Goal: Task Accomplishment & Management: Manage account settings

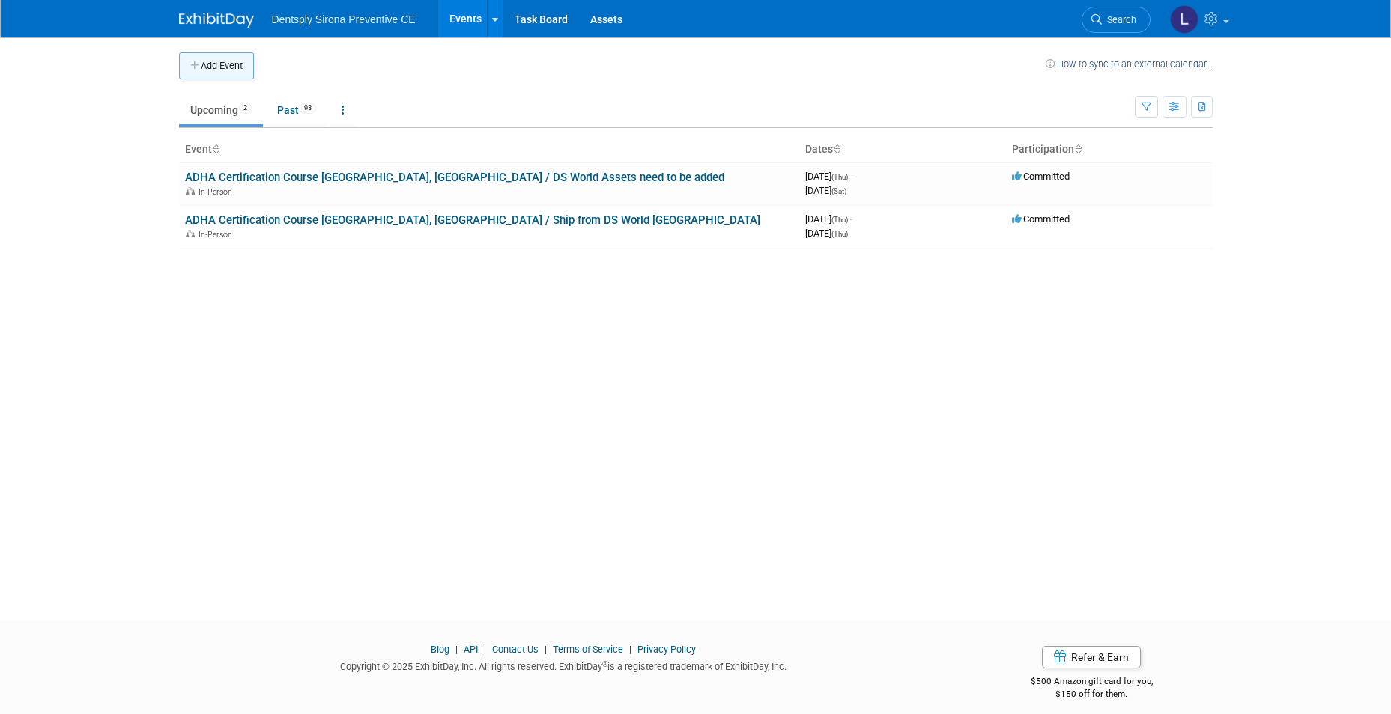
click at [231, 58] on button "Add Event" at bounding box center [216, 65] width 75 height 27
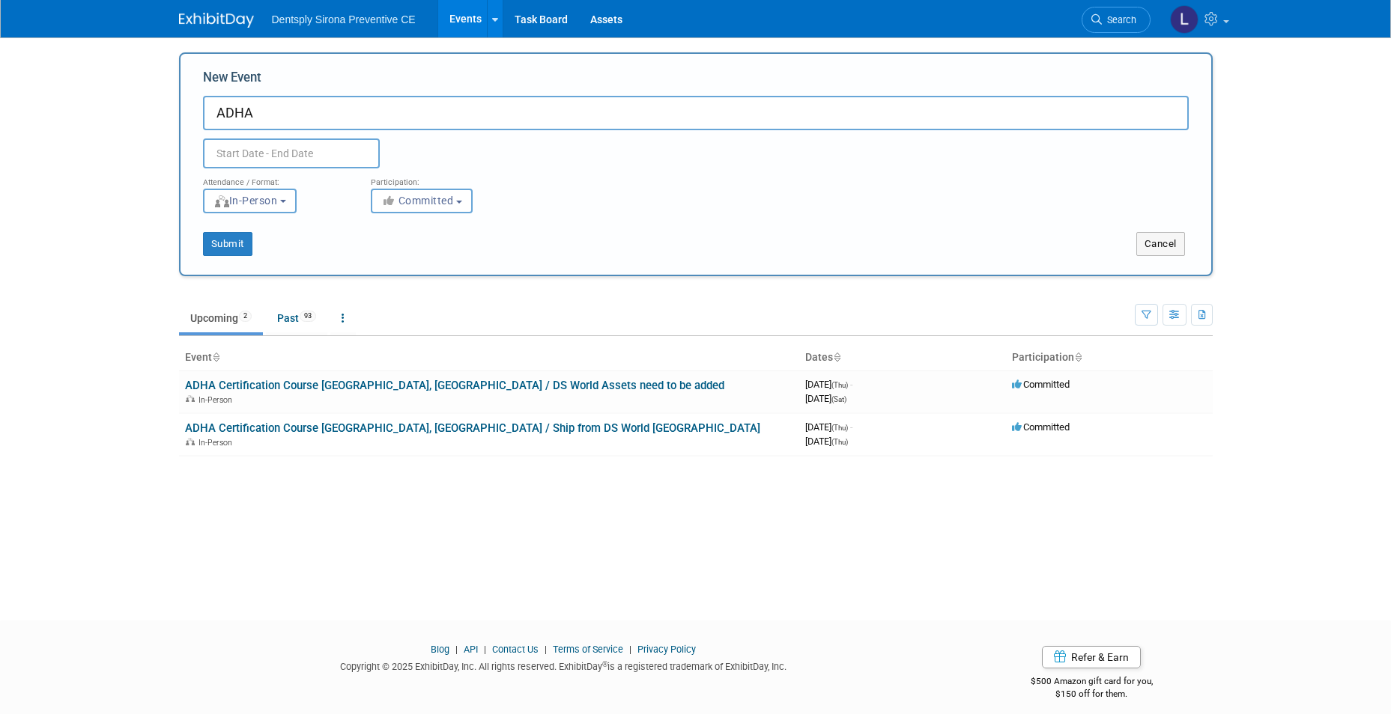
type input "ADHA"
click at [287, 144] on input "text" at bounding box center [291, 154] width 177 height 30
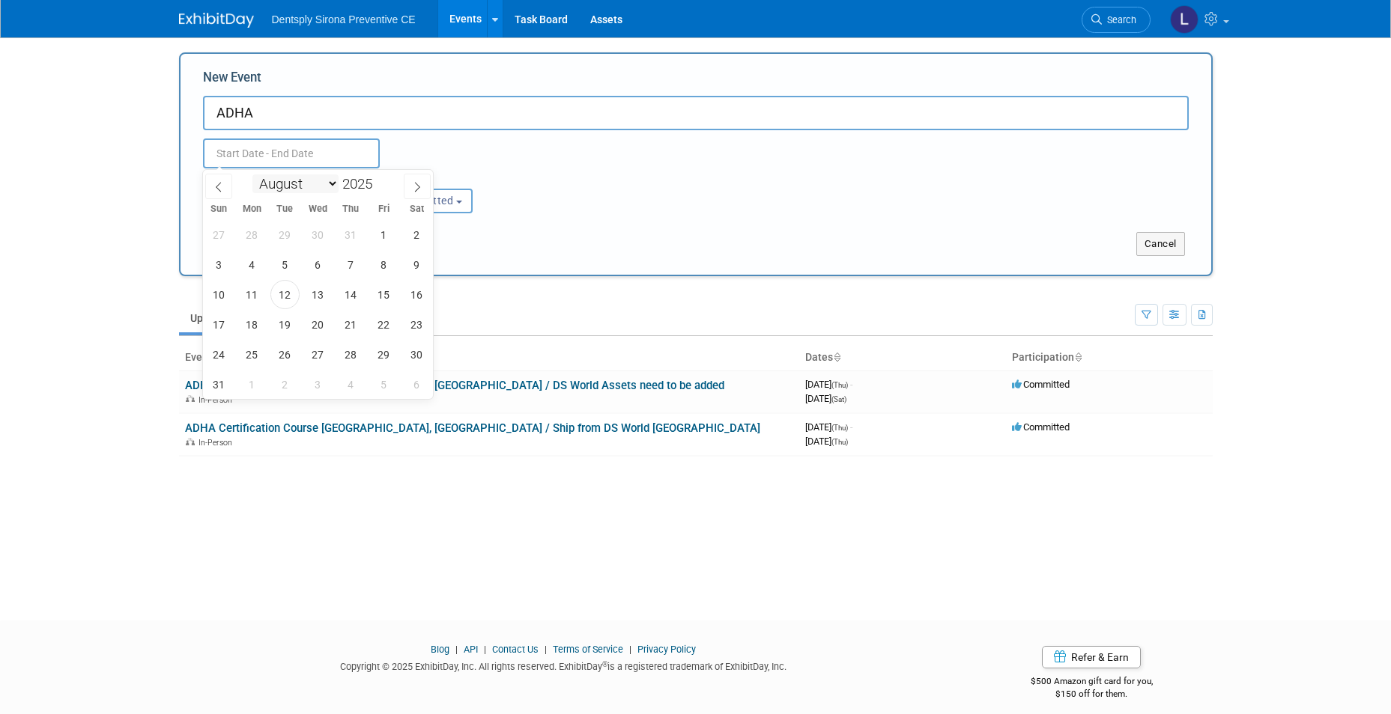
click at [329, 177] on select "January February March April May June July August September October November De…" at bounding box center [295, 183] width 86 height 19
select select "9"
click at [252, 174] on select "January February March April May June July August September October November De…" at bounding box center [295, 183] width 86 height 19
click at [346, 234] on span "2" at bounding box center [350, 234] width 29 height 29
click at [383, 240] on span "3" at bounding box center [383, 234] width 29 height 29
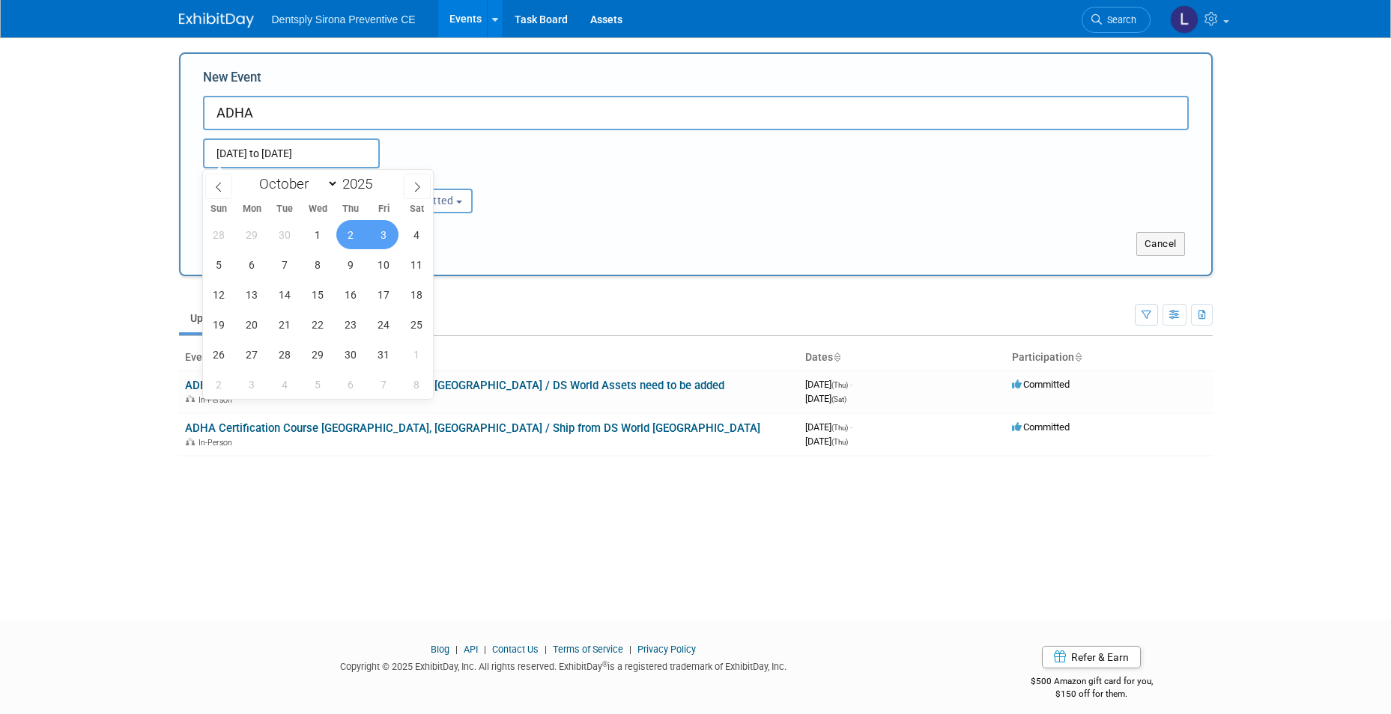
type input "Oct 2, 2025 to Oct 3, 2025"
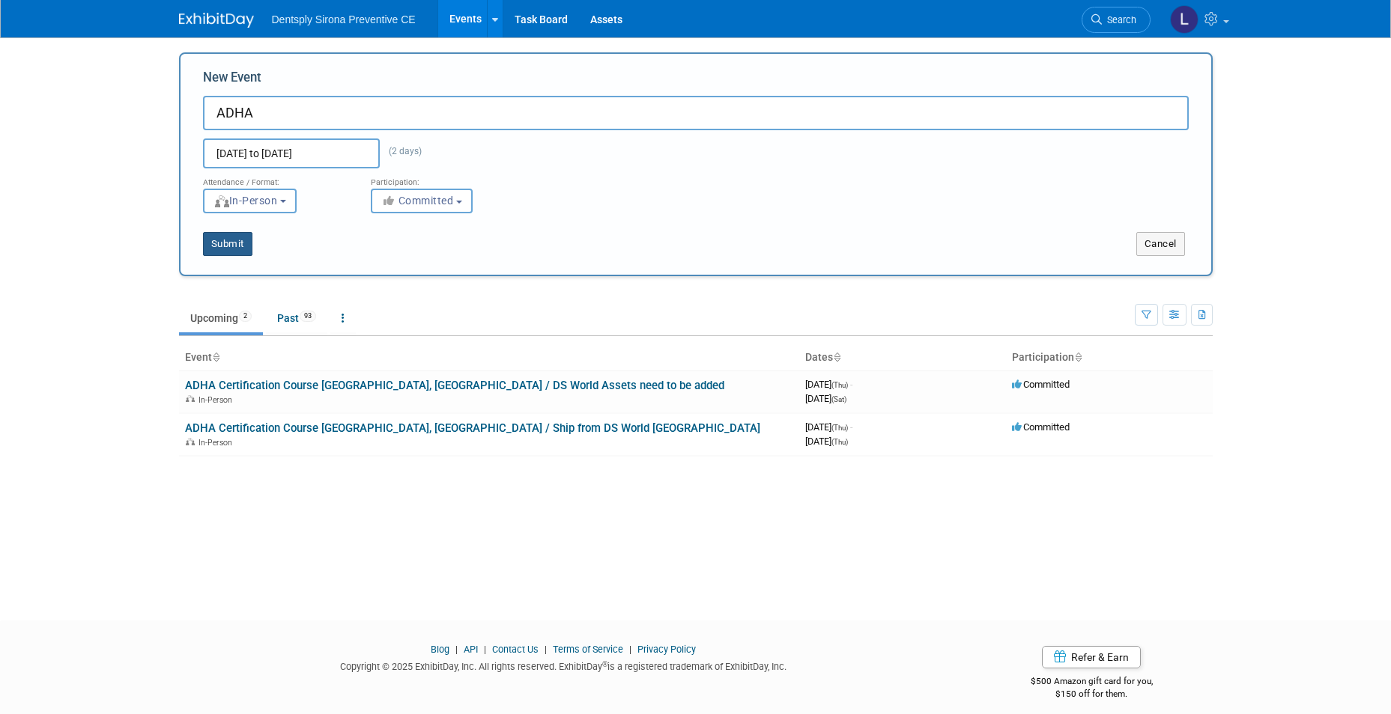
click at [238, 246] on button "Submit" at bounding box center [227, 244] width 49 height 24
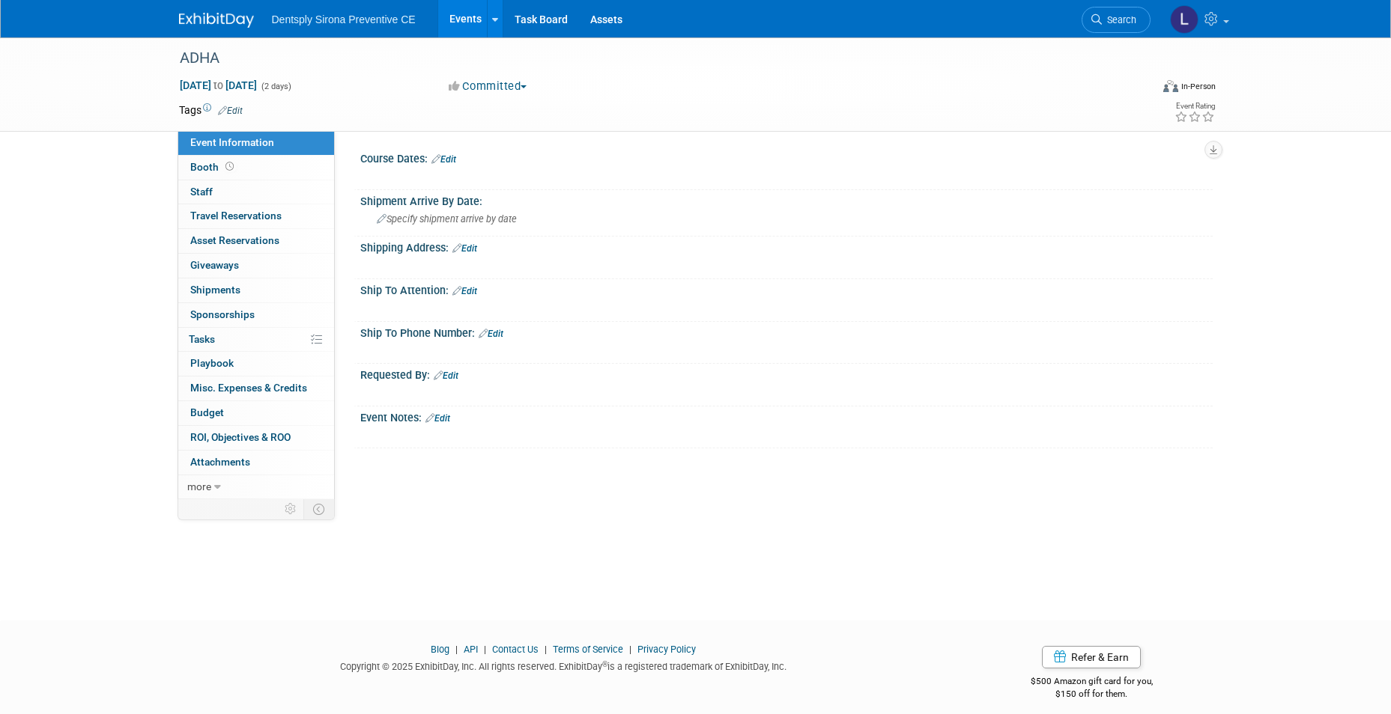
click at [449, 158] on link "Edit" at bounding box center [443, 159] width 25 height 10
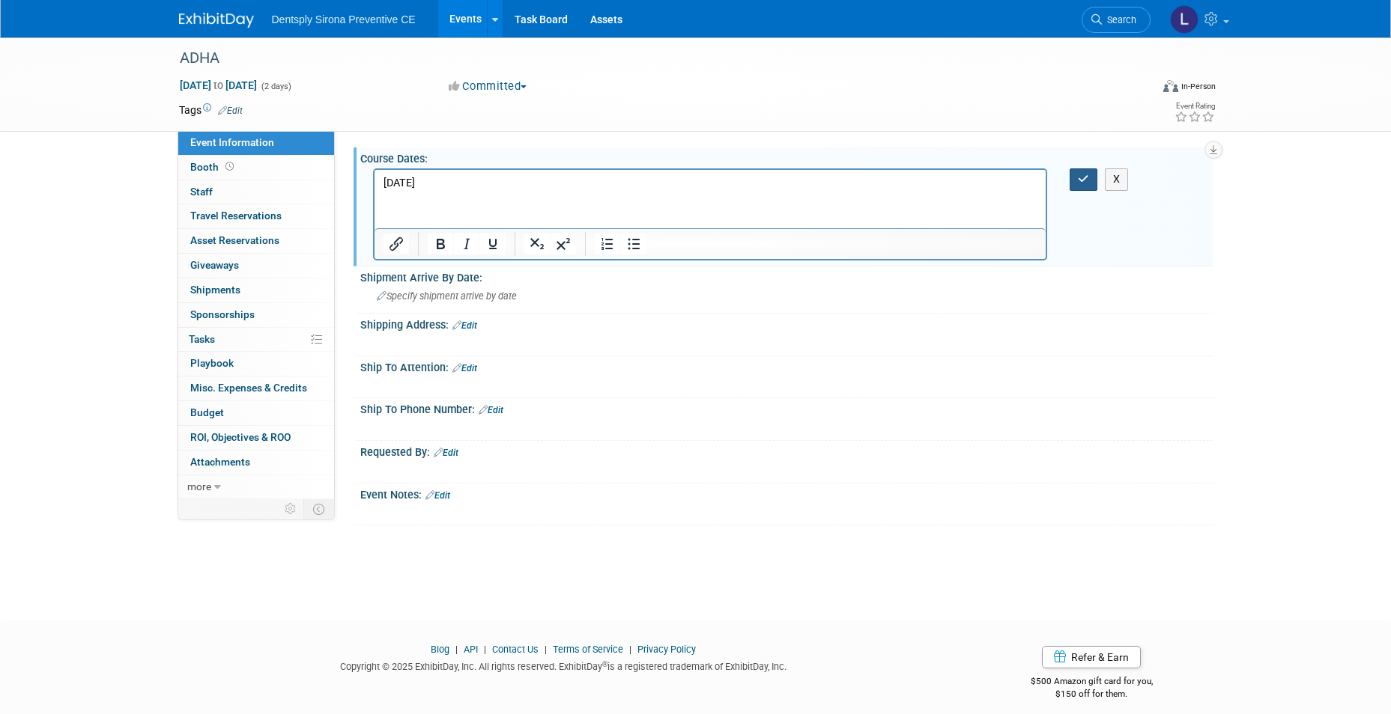
click at [1084, 178] on icon "button" at bounding box center [1083, 179] width 11 height 10
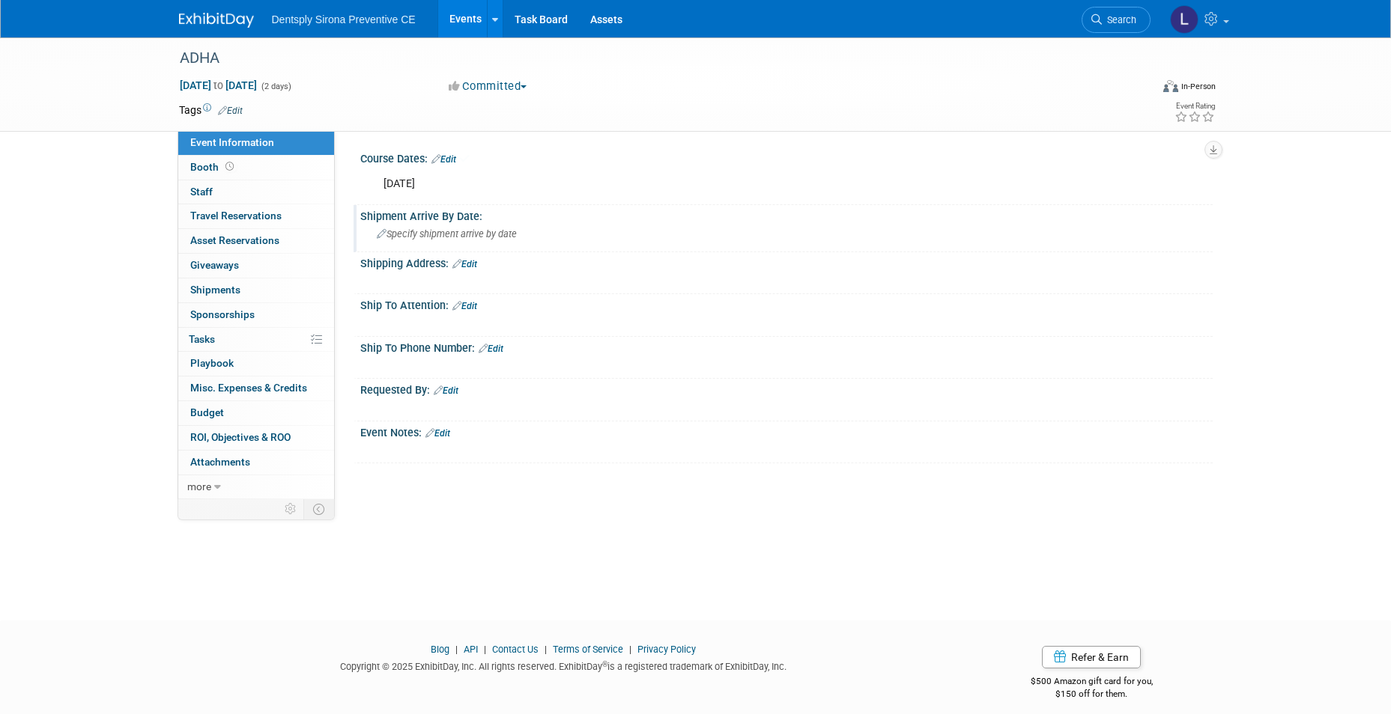
click at [458, 234] on span "Specify shipment arrive by date" at bounding box center [447, 233] width 140 height 11
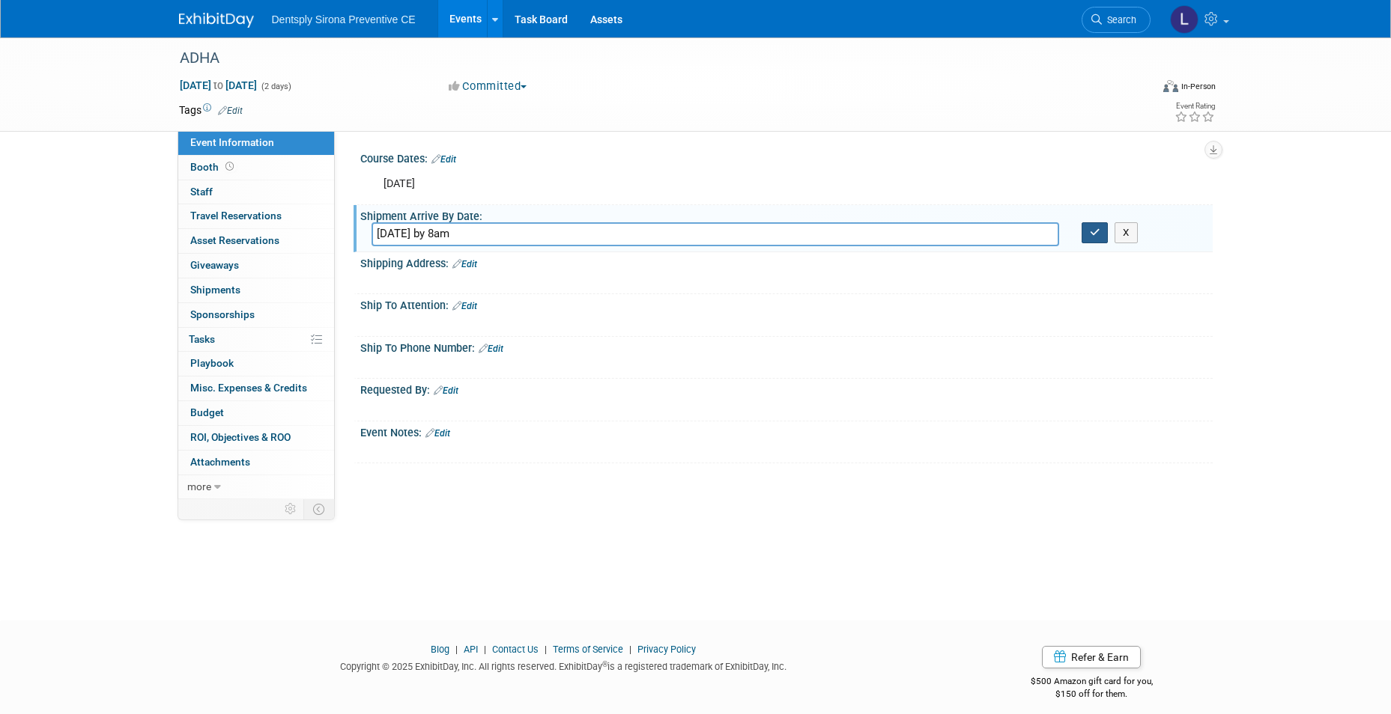
type input "October 2nd by 8am"
click at [1100, 234] on button "button" at bounding box center [1094, 232] width 27 height 21
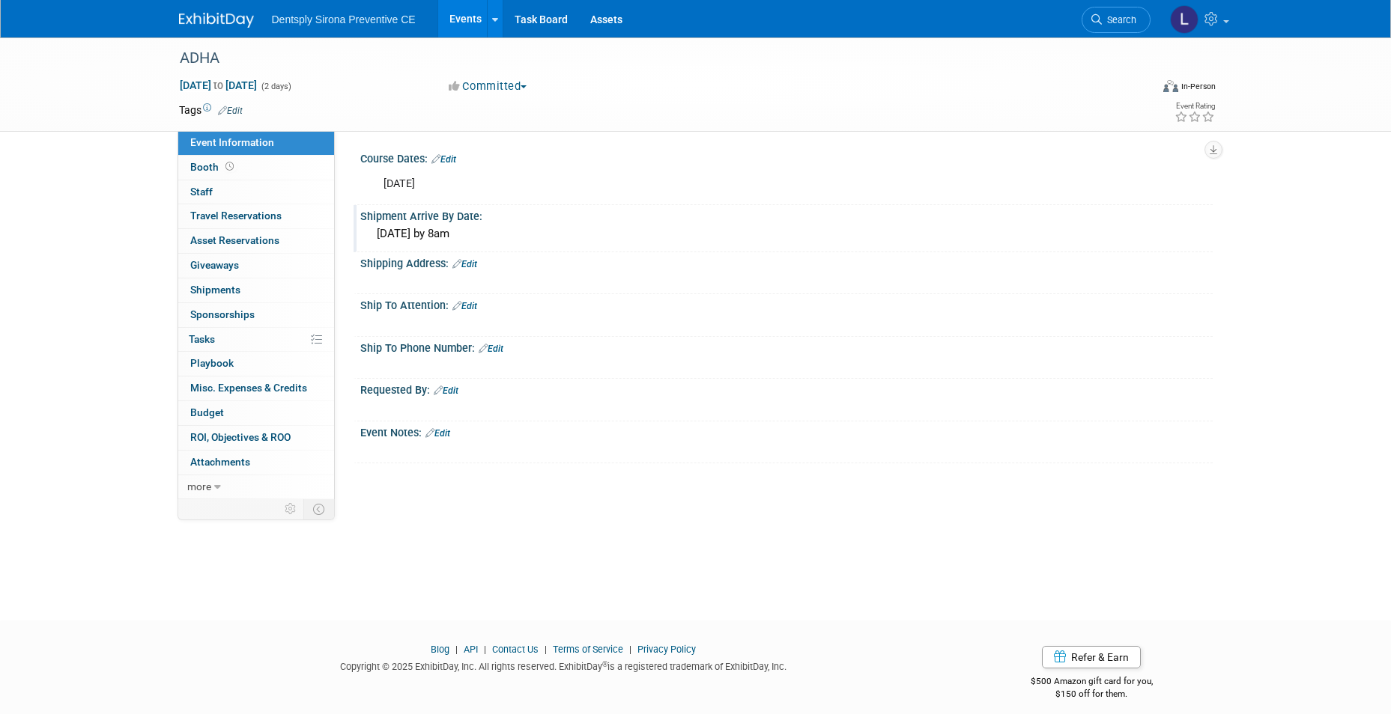
click at [474, 261] on link "Edit" at bounding box center [464, 264] width 25 height 10
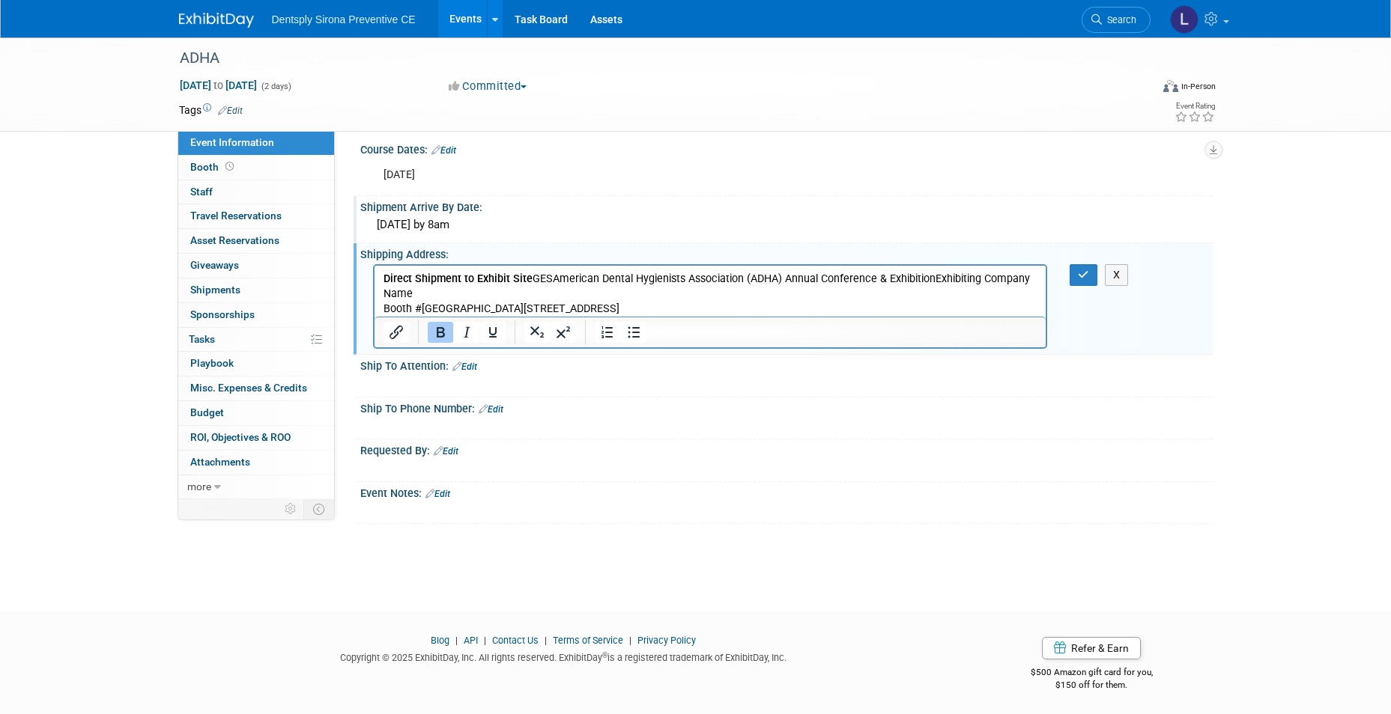
scroll to position [11, 0]
click at [527, 278] on p "Direct Shipment to Exhibit Site GESAmerican Dental Hygienists Association (ADHA…" at bounding box center [710, 292] width 655 height 45
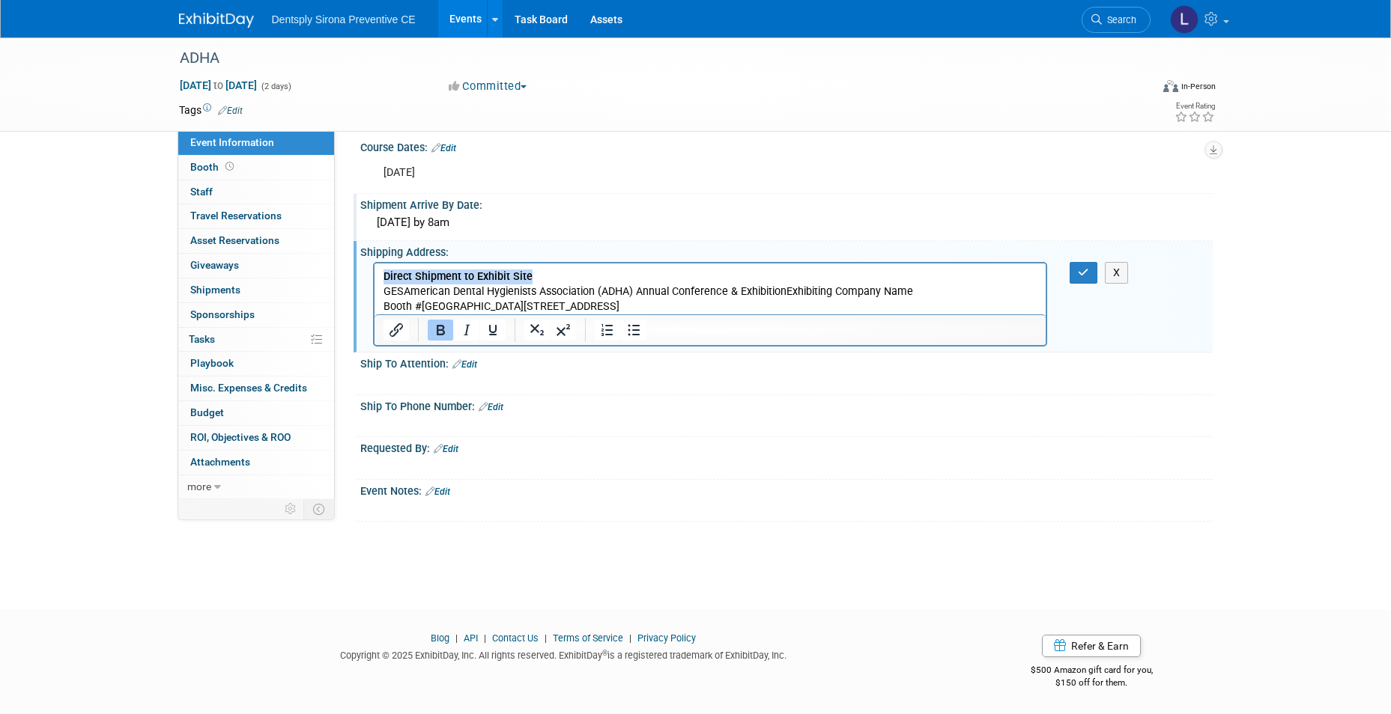
drag, startPoint x: 539, startPoint y: 277, endPoint x: 744, endPoint y: 541, distance: 334.2
click at [374, 277] on html "Direct Shipment to Exhibit Site GESAmerican Dental Hygienists Association (ADHA…" at bounding box center [710, 289] width 672 height 51
click at [837, 292] on p "GESAmerican Dental Hygienists Association (ADHA) Annual Conference & Exhibition…" at bounding box center [710, 300] width 655 height 30
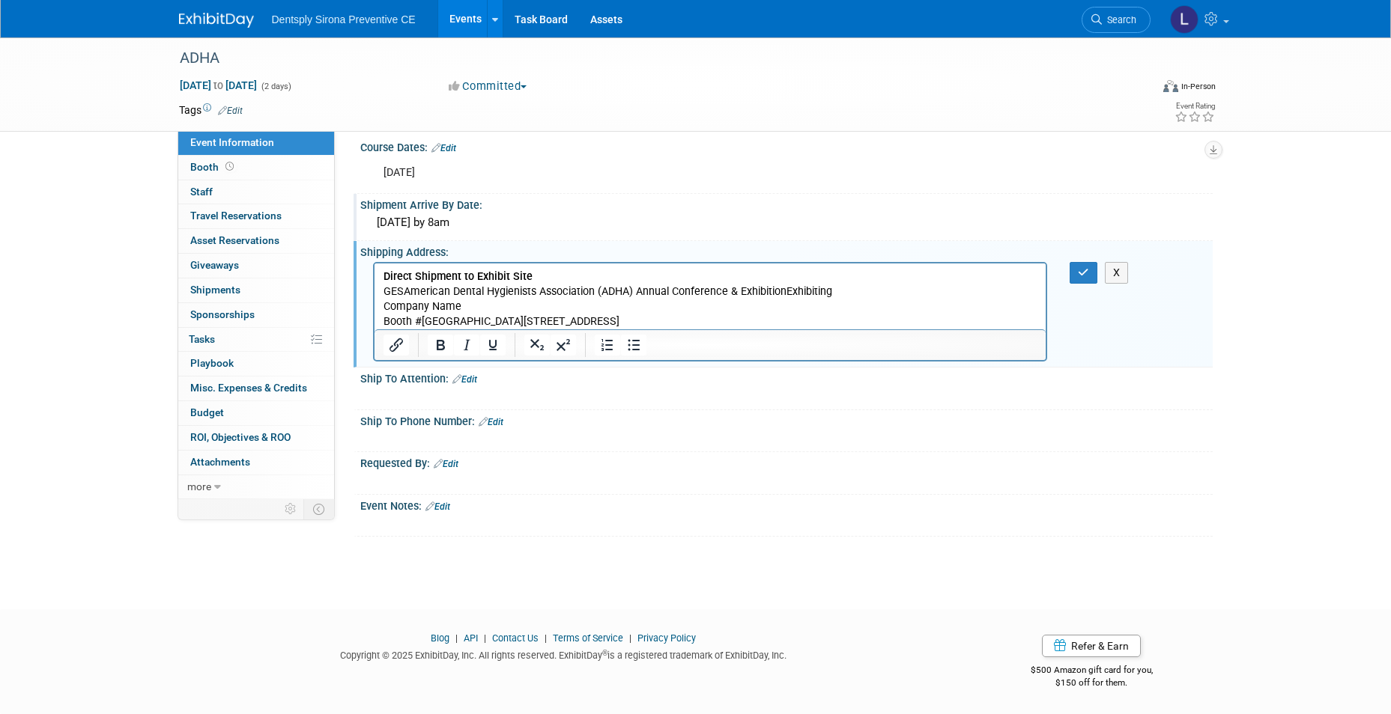
click at [422, 323] on p "Company Name Booth #Long Beach Convention Center300 E Ocean BlvdLong Beach, CA …" at bounding box center [710, 315] width 655 height 30
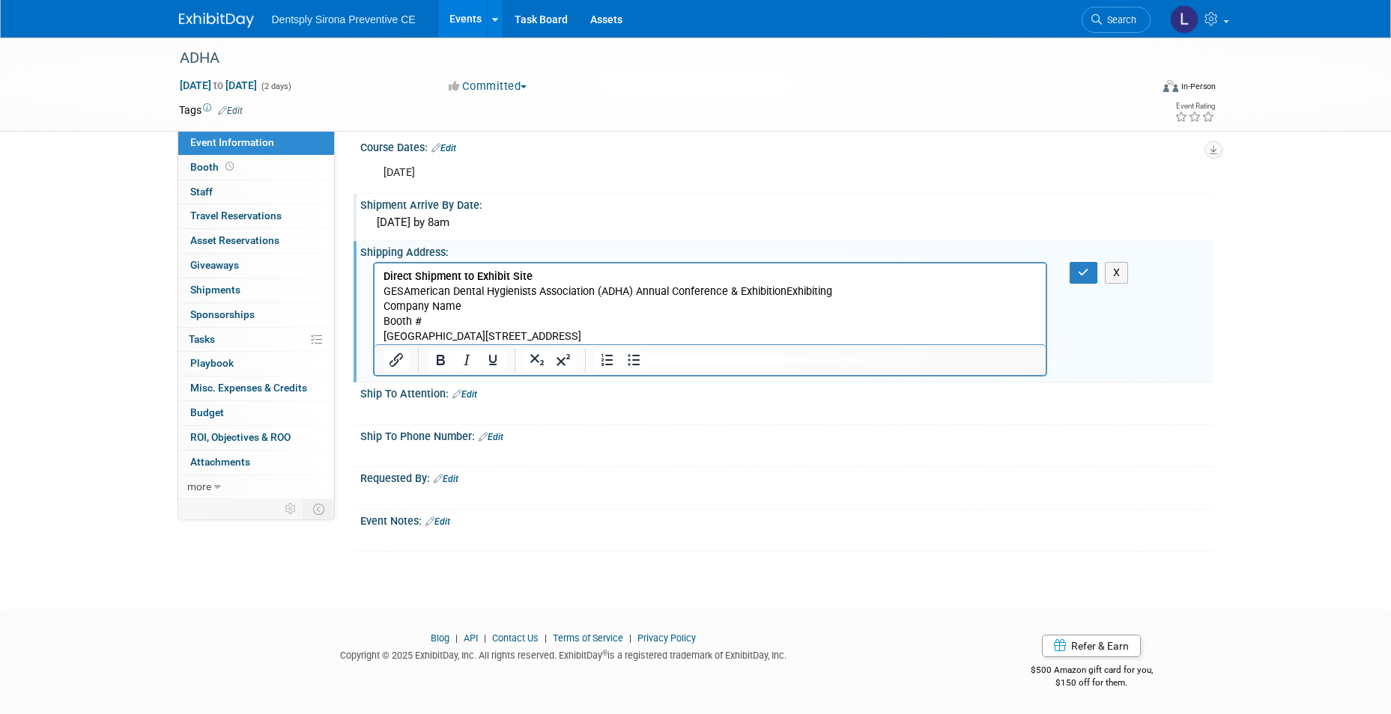
click at [530, 339] on p "Long Beach Convention Center300 E Ocean BlvdLong Beach, CA 90802United States o…" at bounding box center [710, 337] width 655 height 15
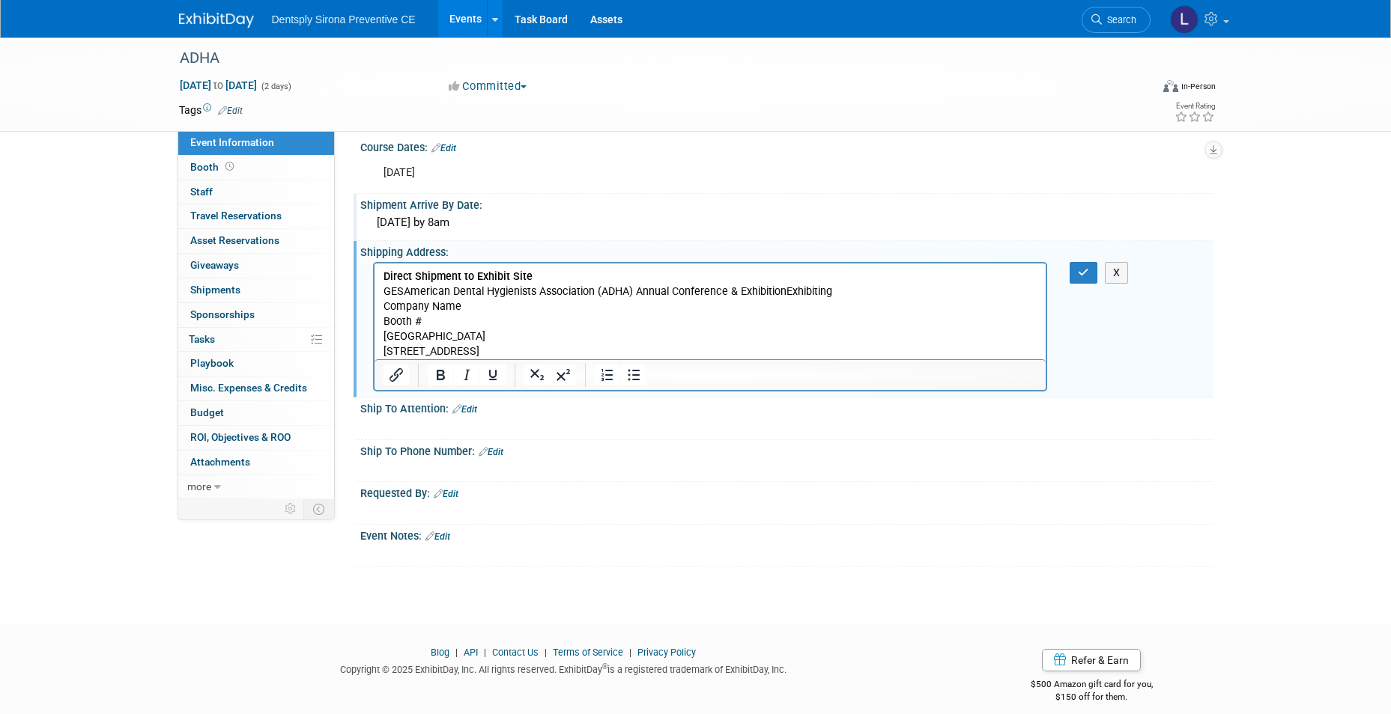
click at [549, 350] on p "300 E Ocean BlvdLong Beach, CA 90802United States of America" at bounding box center [710, 352] width 655 height 15
click at [548, 350] on p "300 E Ocean BlvdLong Beach, CA 90802United States of America" at bounding box center [710, 352] width 655 height 15
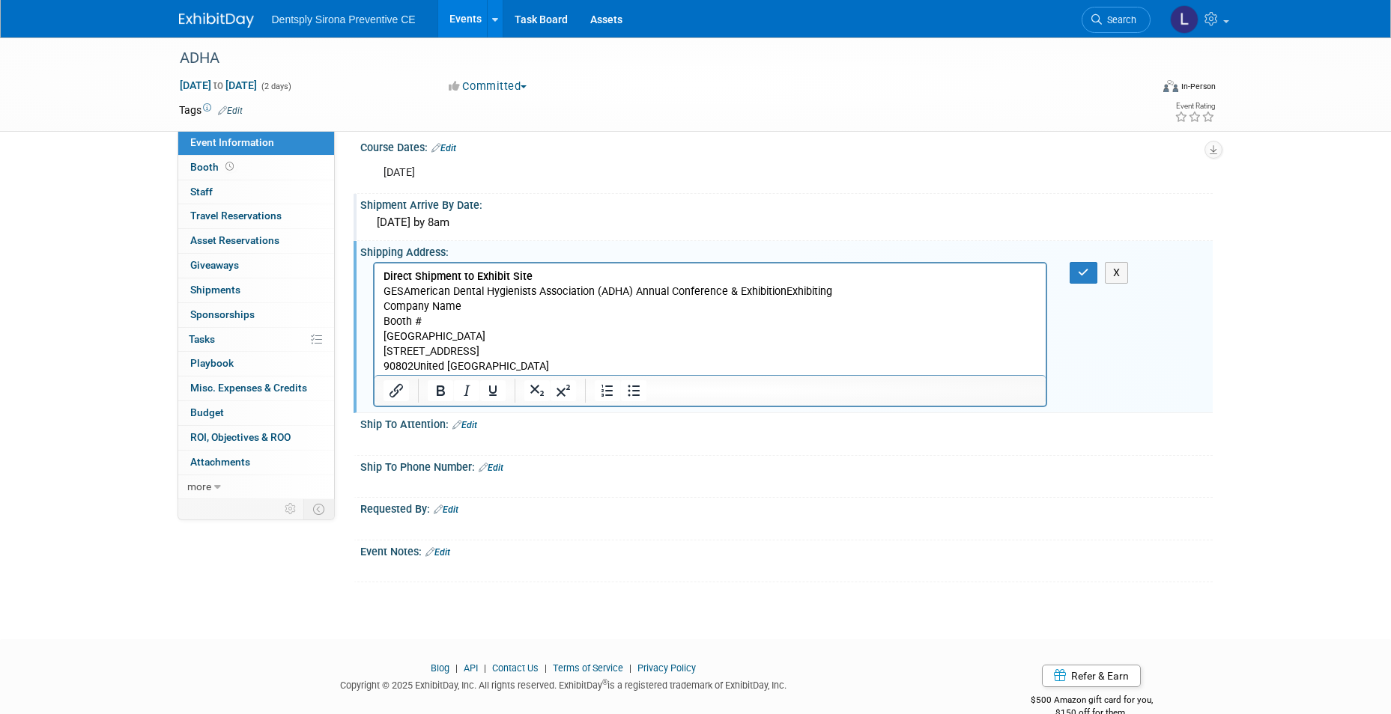
click at [537, 273] on p "Direct Shipment to Exhibit Site" at bounding box center [710, 277] width 655 height 15
click at [1086, 276] on icon "button" at bounding box center [1083, 272] width 11 height 10
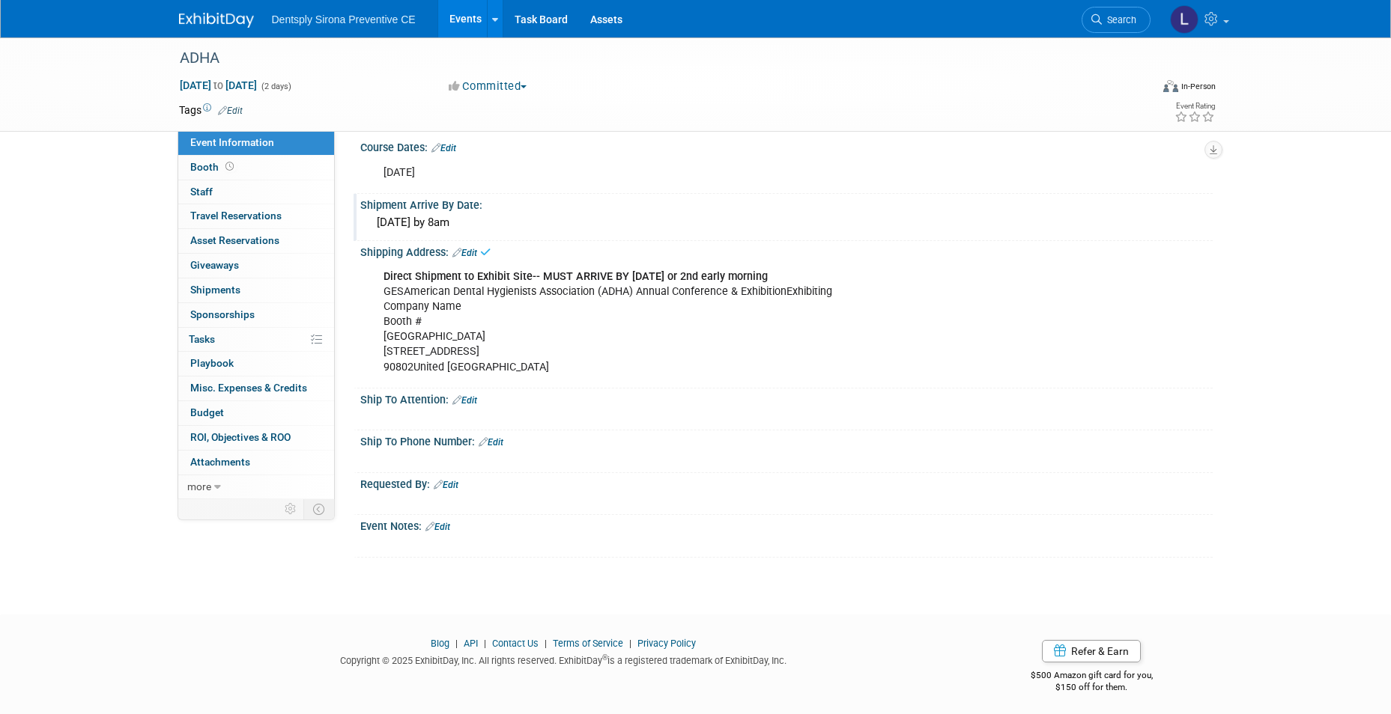
click at [476, 403] on link "Edit" at bounding box center [464, 400] width 25 height 10
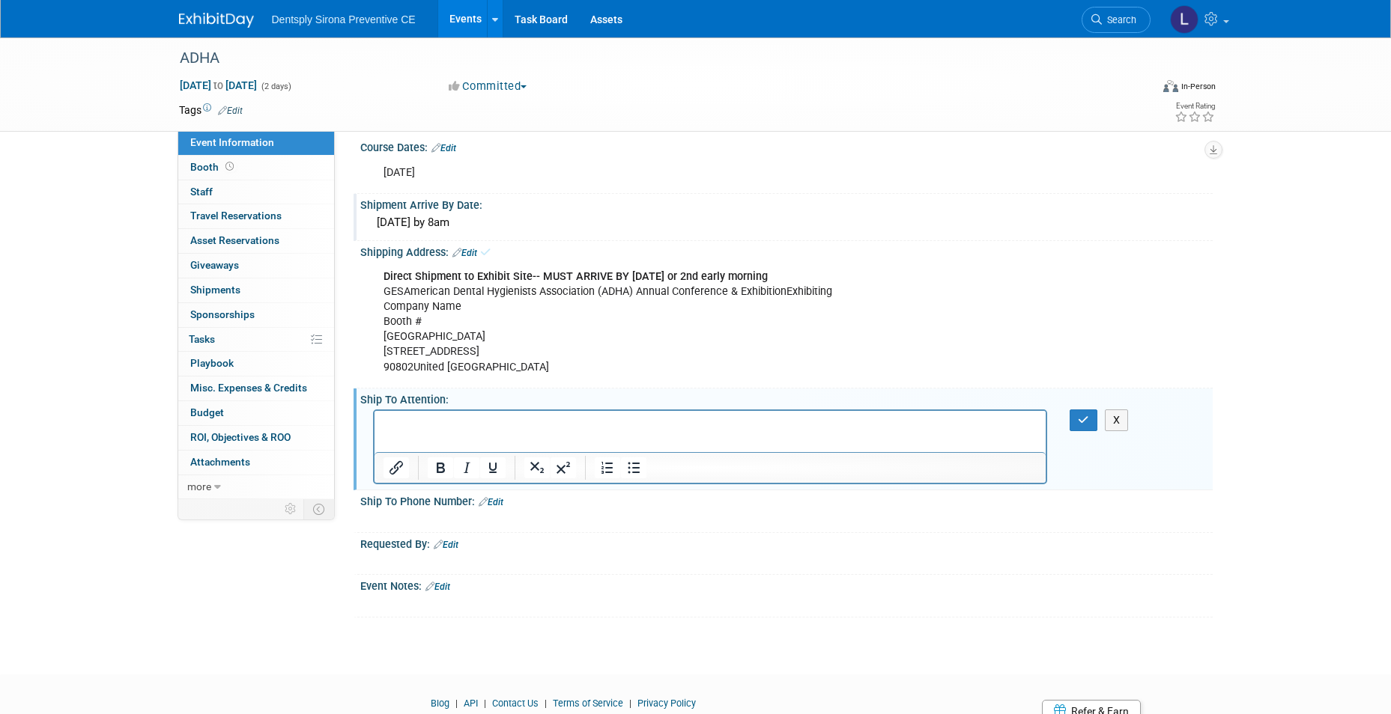
scroll to position [0, 0]
click at [1076, 425] on button "button" at bounding box center [1083, 421] width 28 height 22
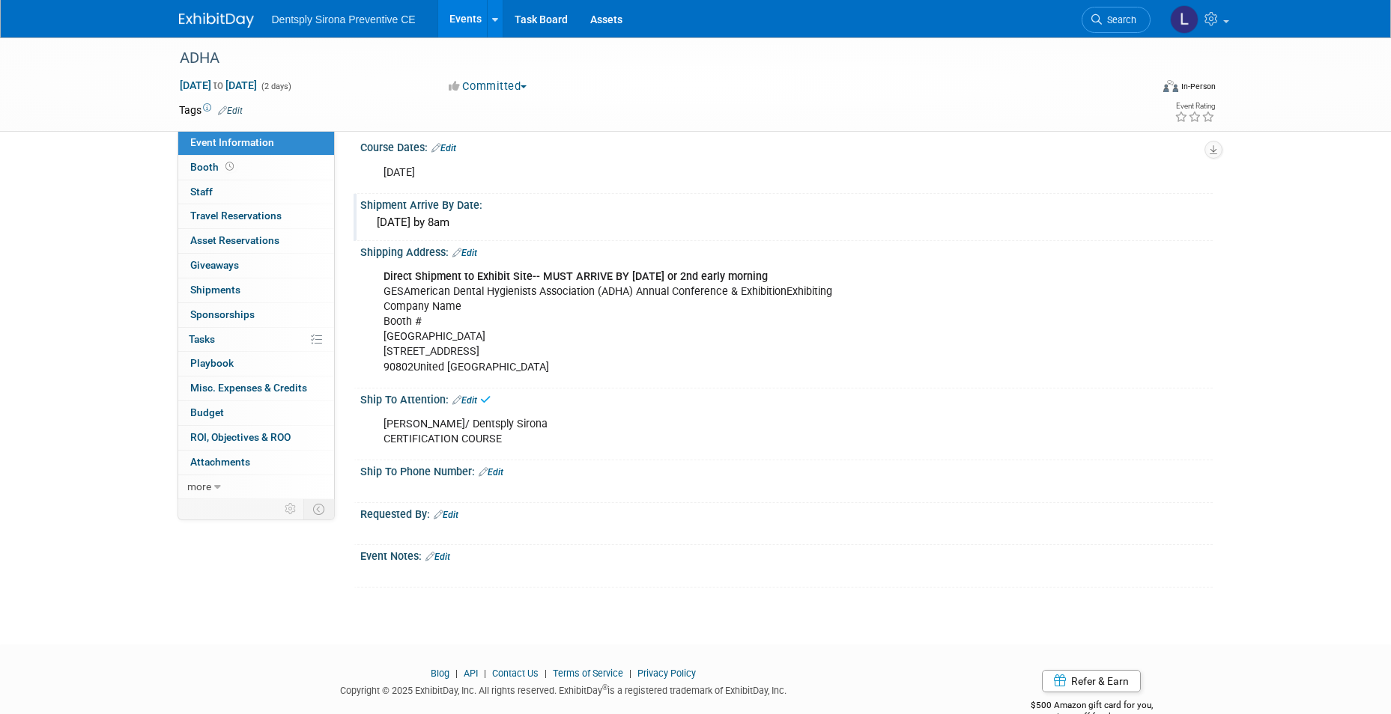
click at [445, 554] on link "Edit" at bounding box center [437, 557] width 25 height 10
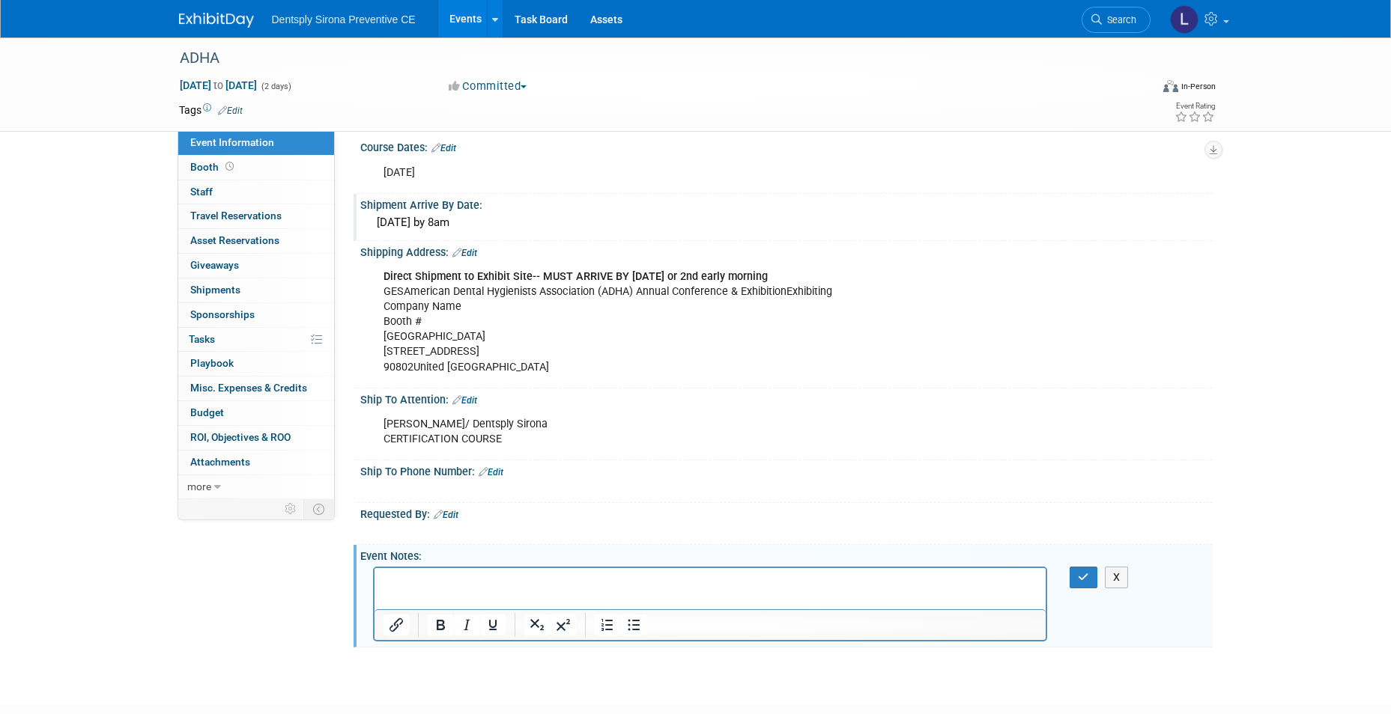
click at [437, 584] on p "Rich Text Area. Press ALT-0 for help." at bounding box center [710, 581] width 655 height 15
click at [1076, 576] on button "button" at bounding box center [1083, 578] width 28 height 22
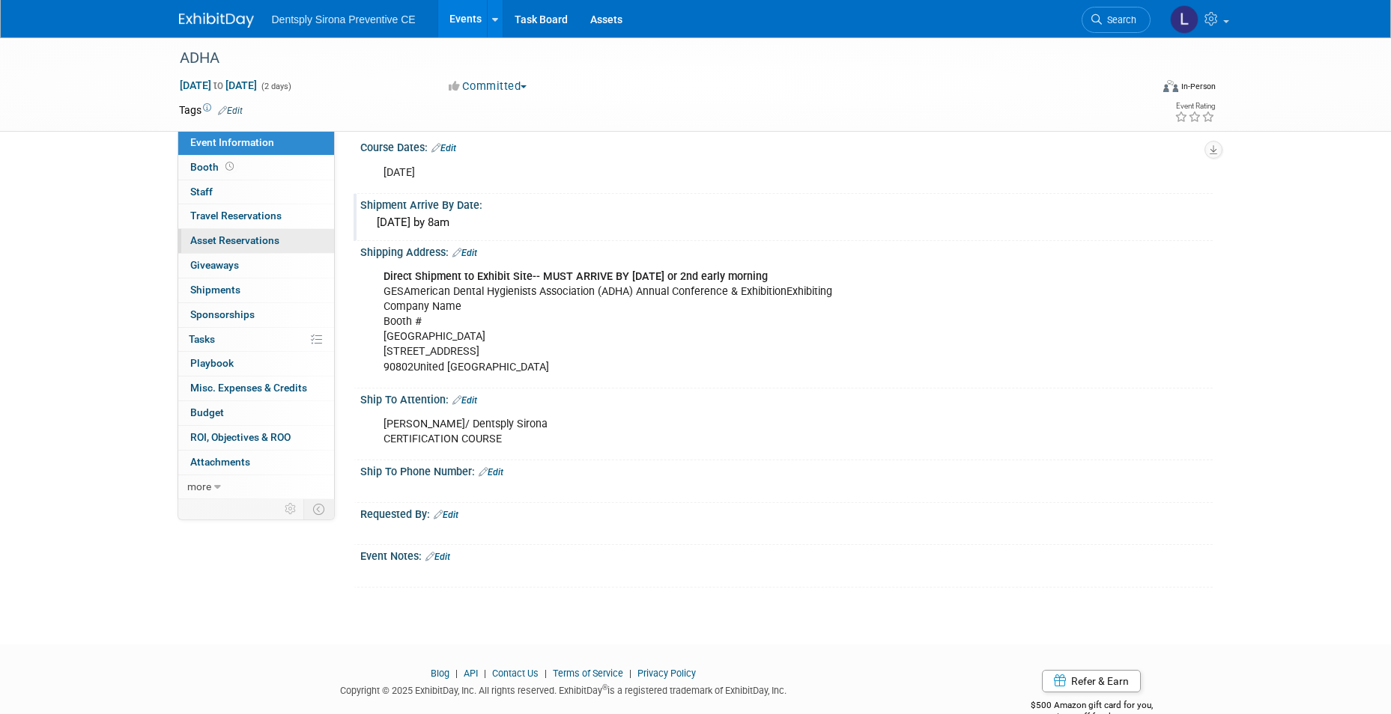
click at [231, 234] on span "Asset Reservations 0" at bounding box center [234, 240] width 89 height 12
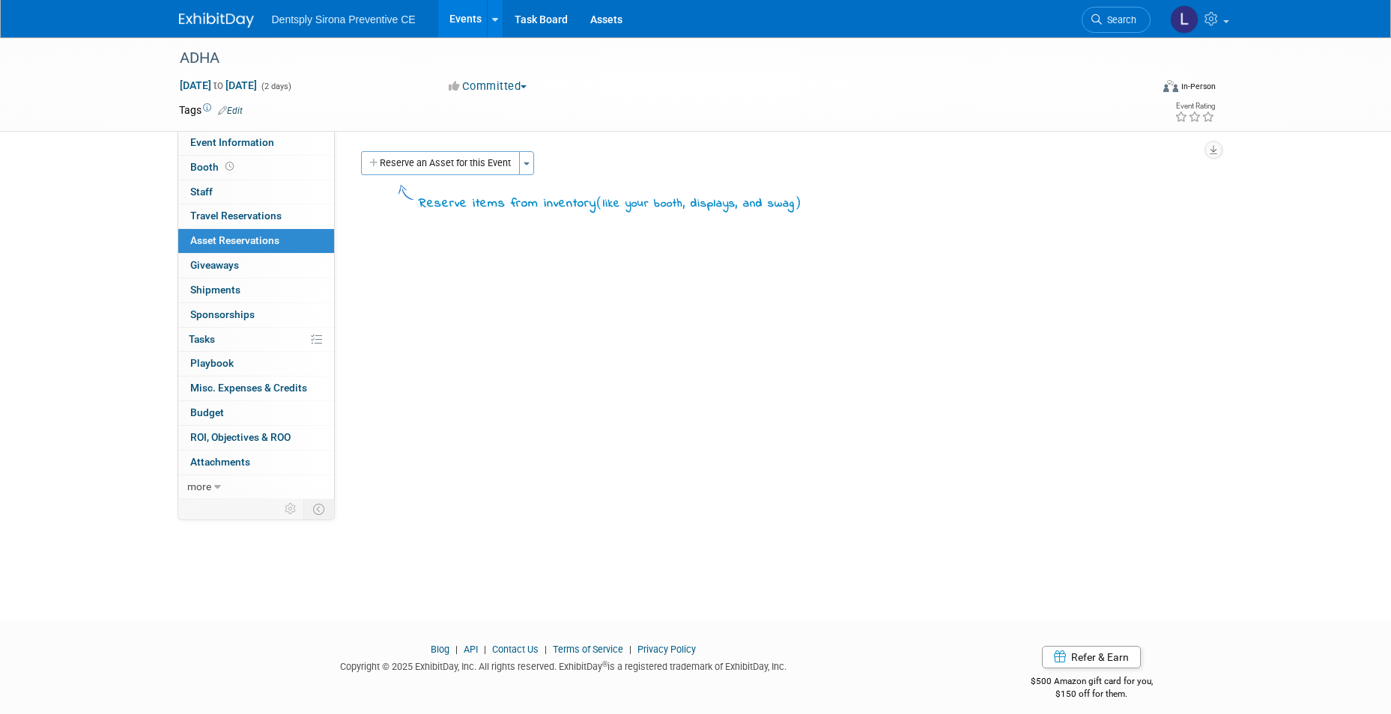
click at [486, 160] on button "Reserve an Asset for this Event" at bounding box center [440, 163] width 159 height 24
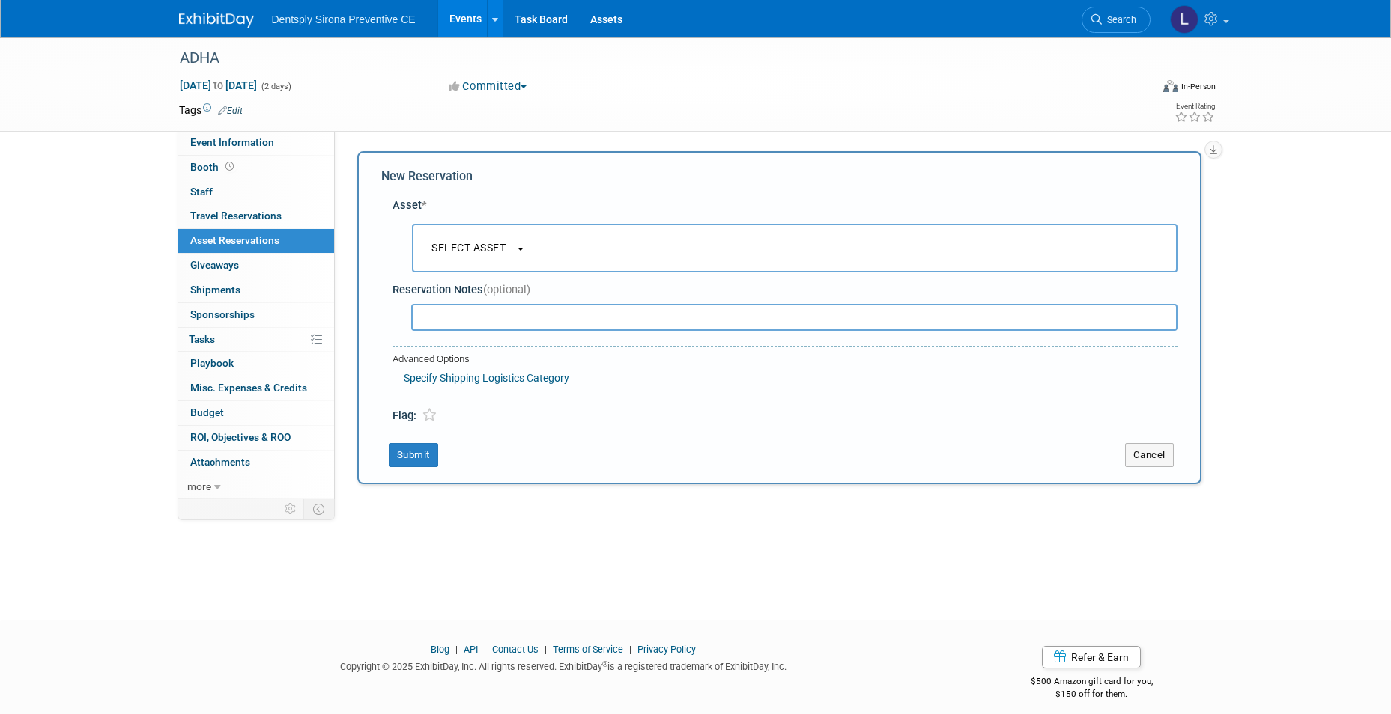
scroll to position [11, 0]
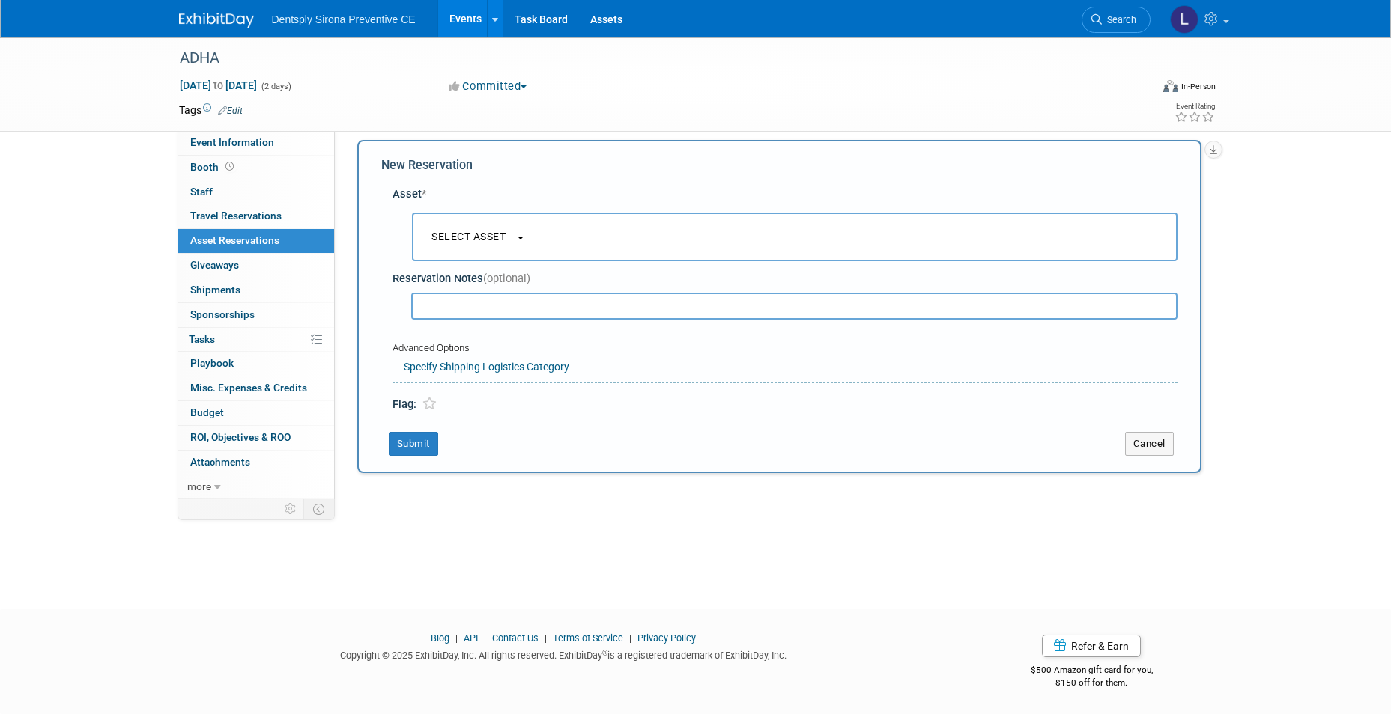
click at [462, 231] on span "-- SELECT ASSET --" at bounding box center [468, 237] width 93 height 12
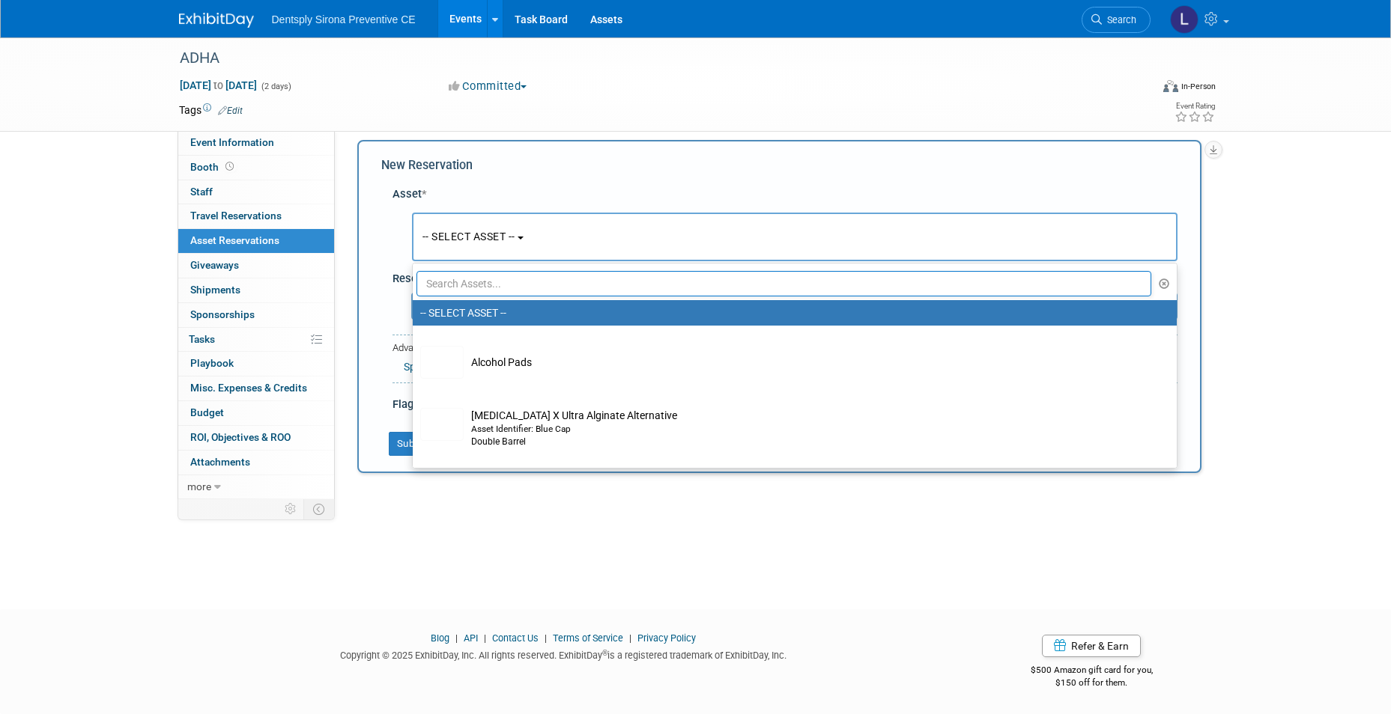
click at [462, 273] on input "text" at bounding box center [783, 283] width 735 height 25
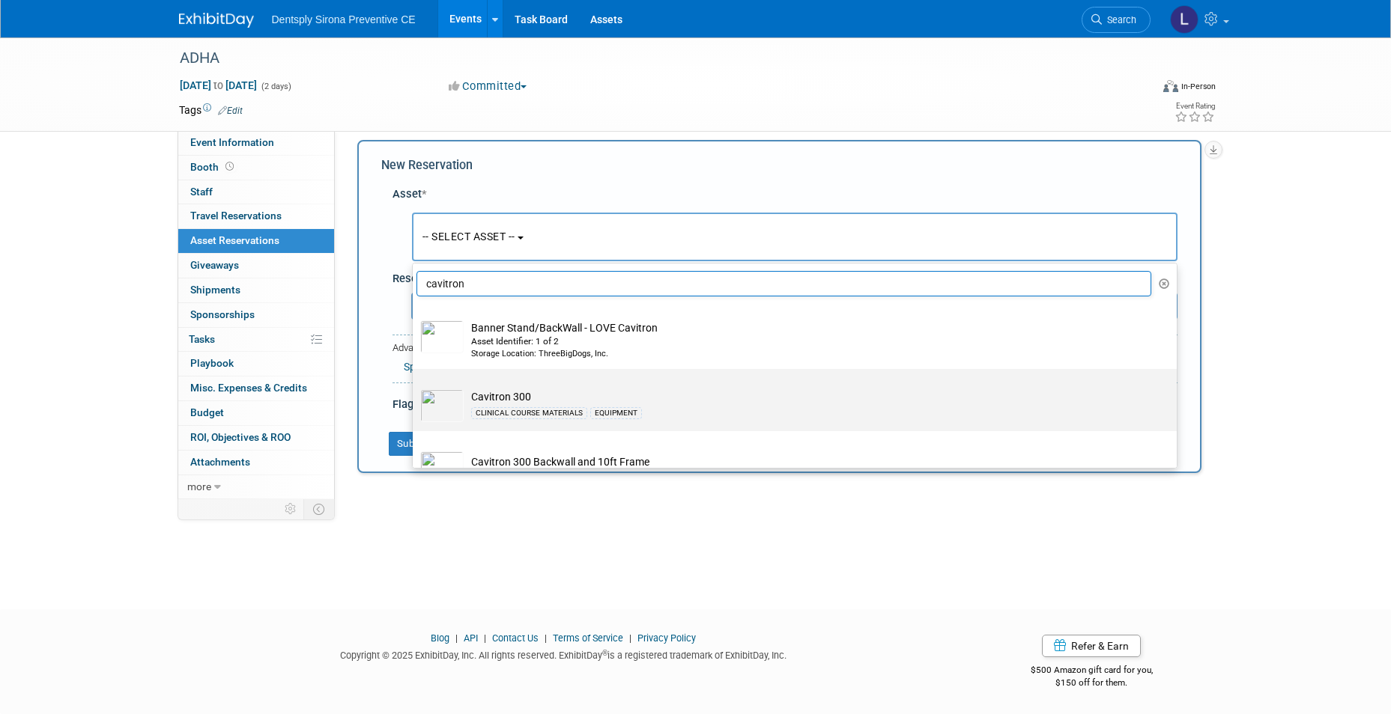
type input "cavitron"
click at [478, 390] on td "Cavitron 300 CLINICAL COURSE MATERIALS EQUIPMENT" at bounding box center [805, 405] width 683 height 33
click at [415, 387] on input "Cavitron 300 CLINICAL COURSE MATERIALS EQUIPMENT" at bounding box center [410, 382] width 10 height 10
select select "10695987"
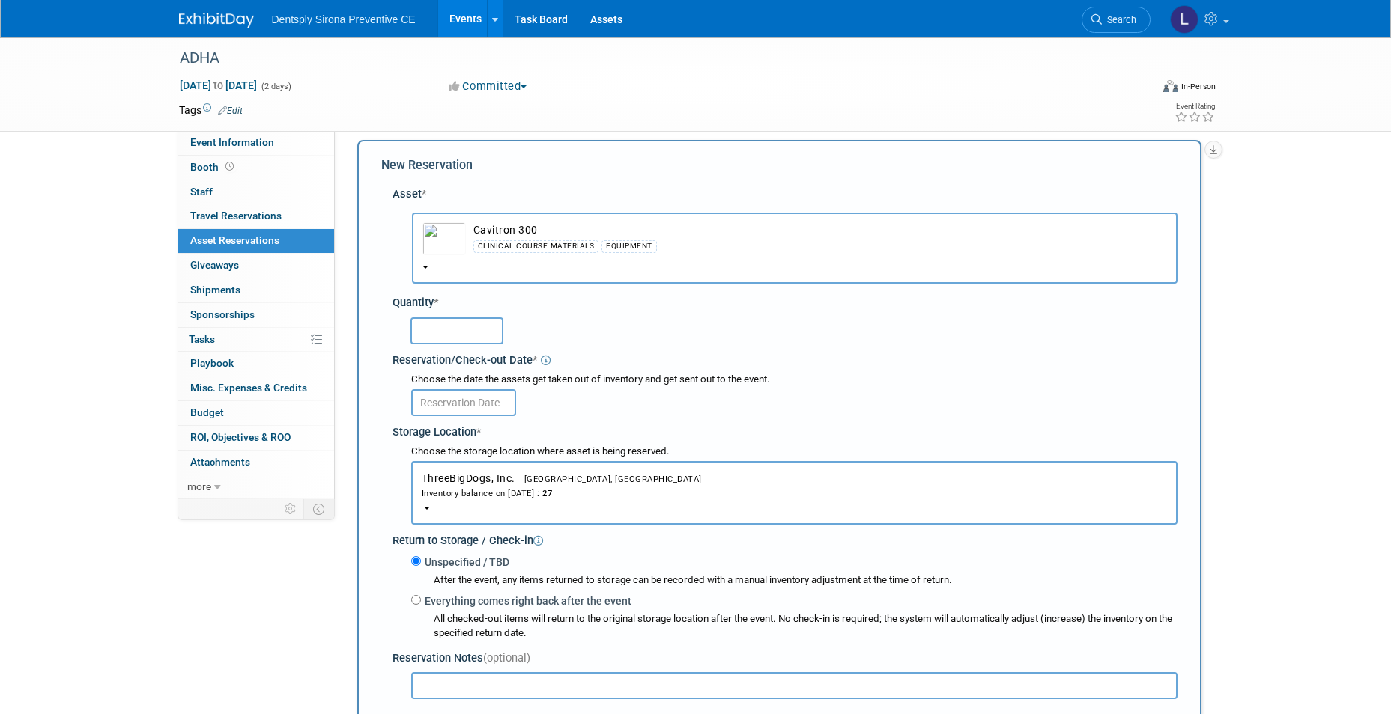
click at [453, 333] on input "text" at bounding box center [456, 331] width 93 height 27
type input "20"
click at [507, 393] on input "text" at bounding box center [463, 402] width 105 height 27
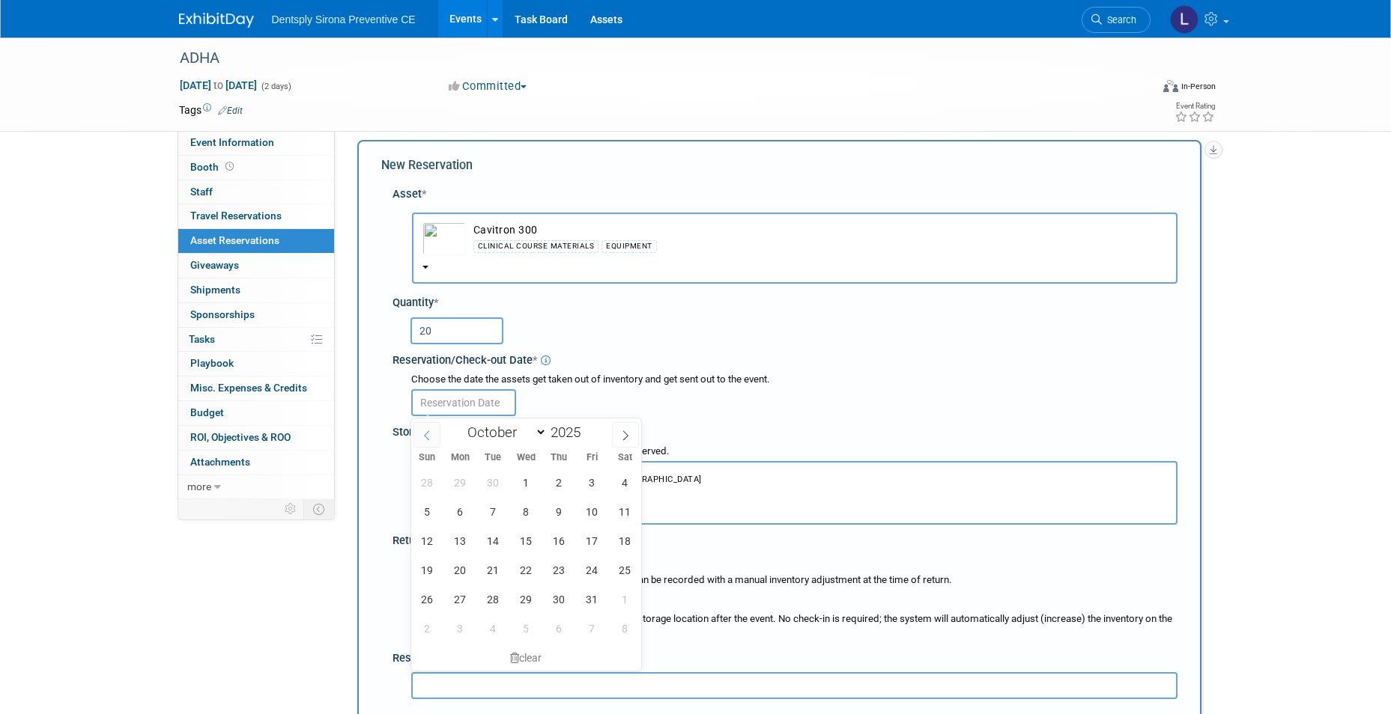
click at [429, 443] on span at bounding box center [426, 434] width 27 height 25
select select "8"
click at [453, 577] on span "22" at bounding box center [460, 570] width 29 height 29
type input "Sep 22, 2025"
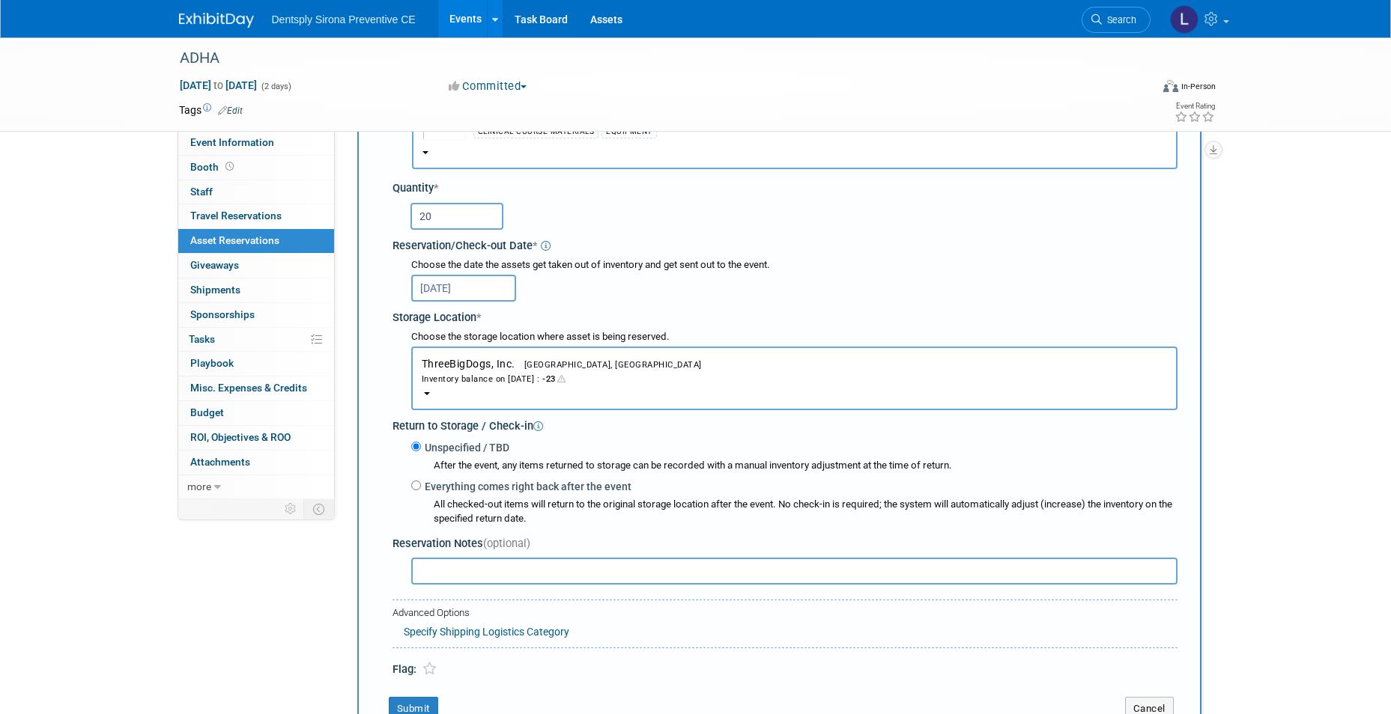
scroll to position [161, 0]
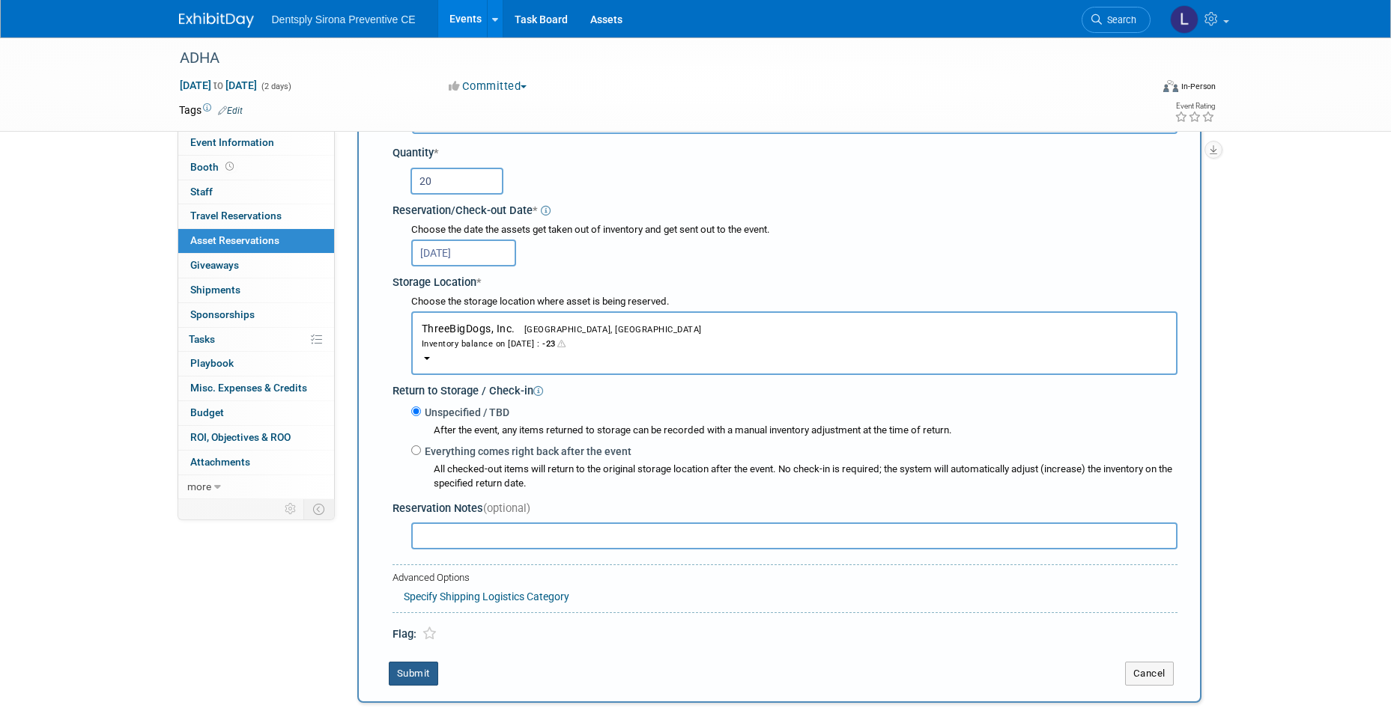
click at [429, 670] on button "Submit" at bounding box center [413, 674] width 49 height 24
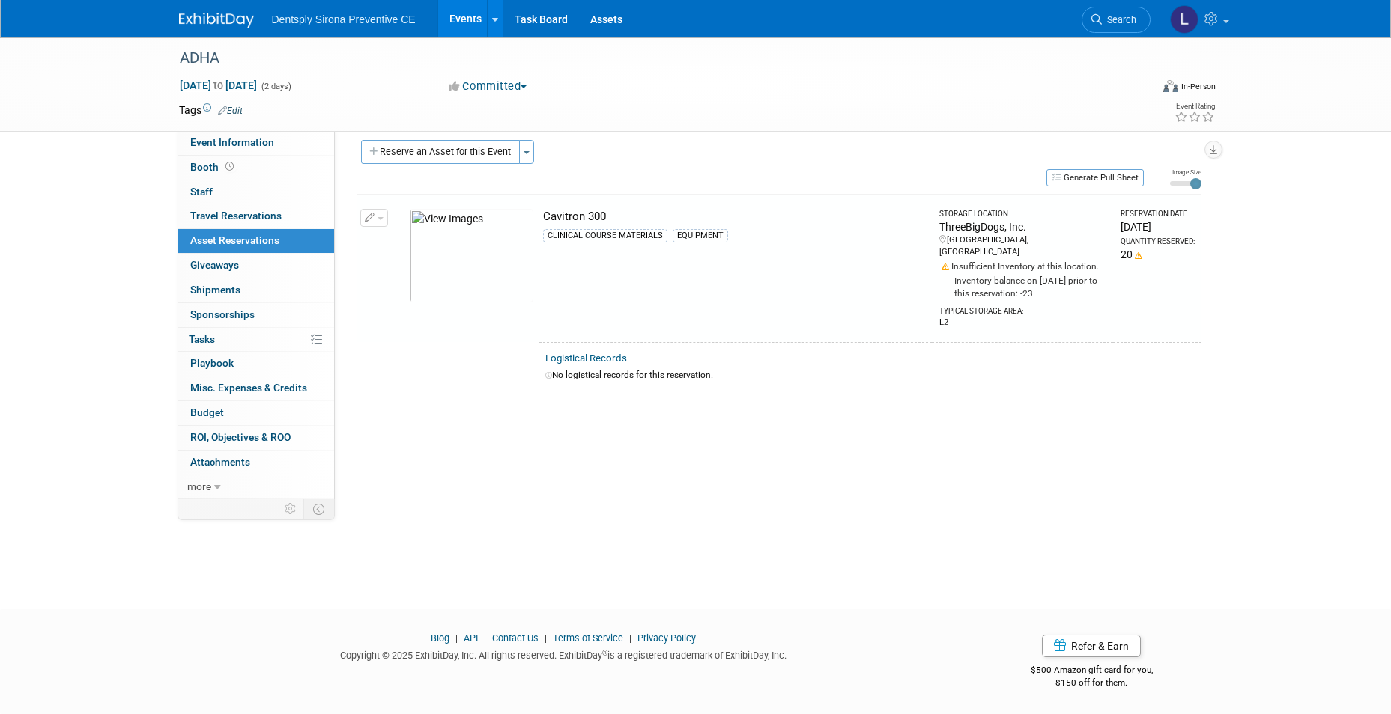
scroll to position [11, 0]
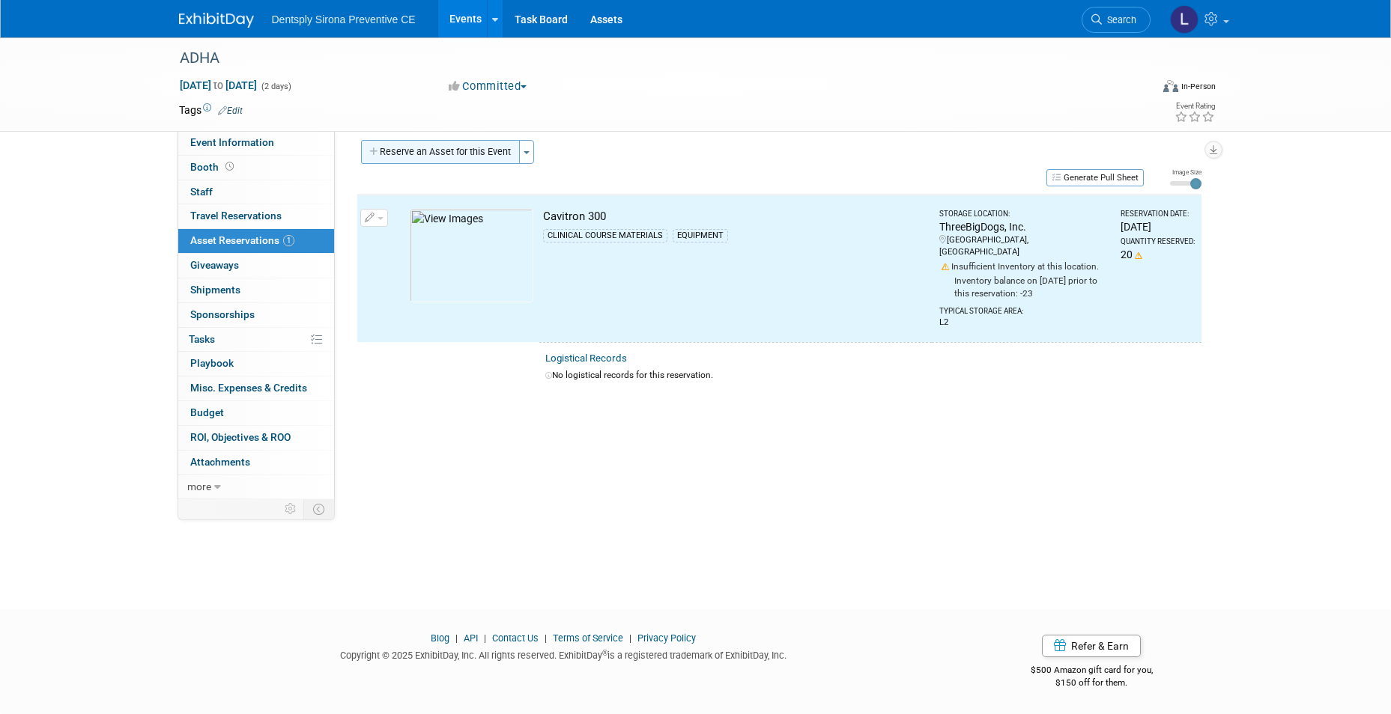
click at [442, 155] on button "Reserve an Asset for this Event" at bounding box center [440, 152] width 159 height 24
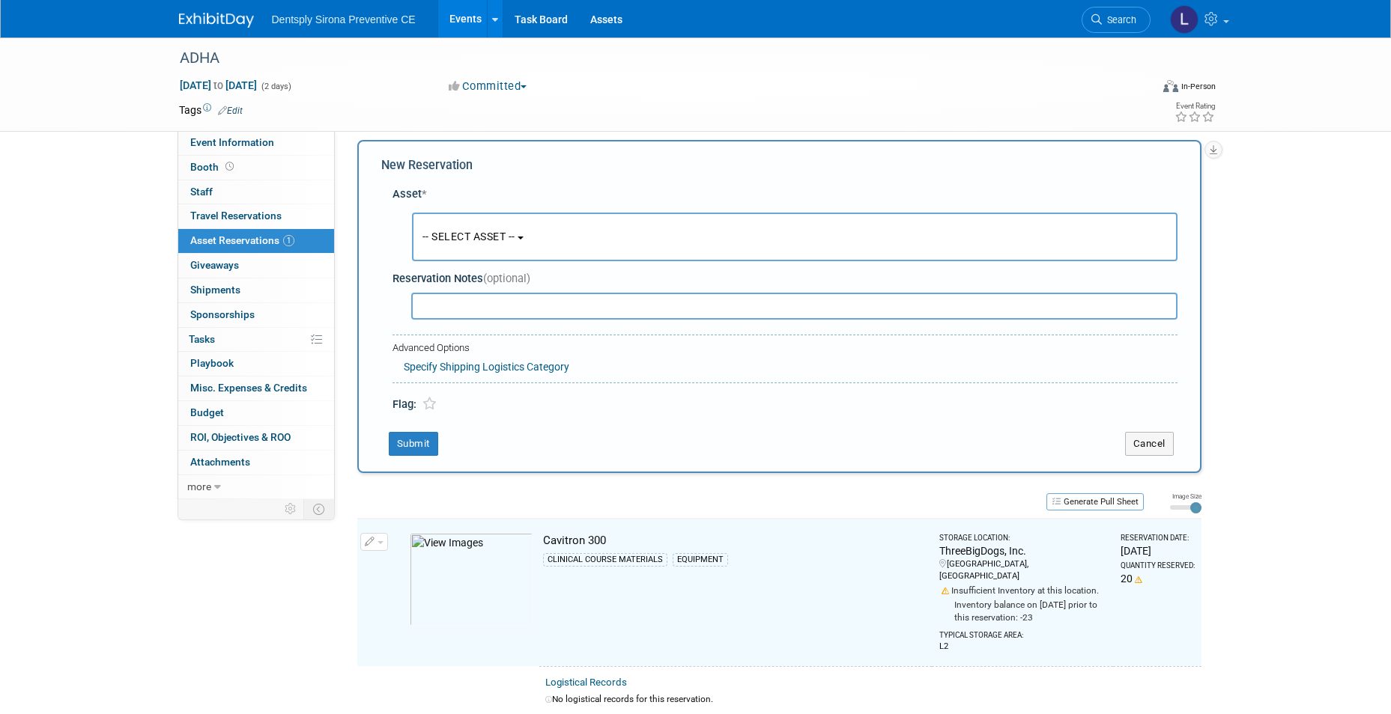
scroll to position [14, 0]
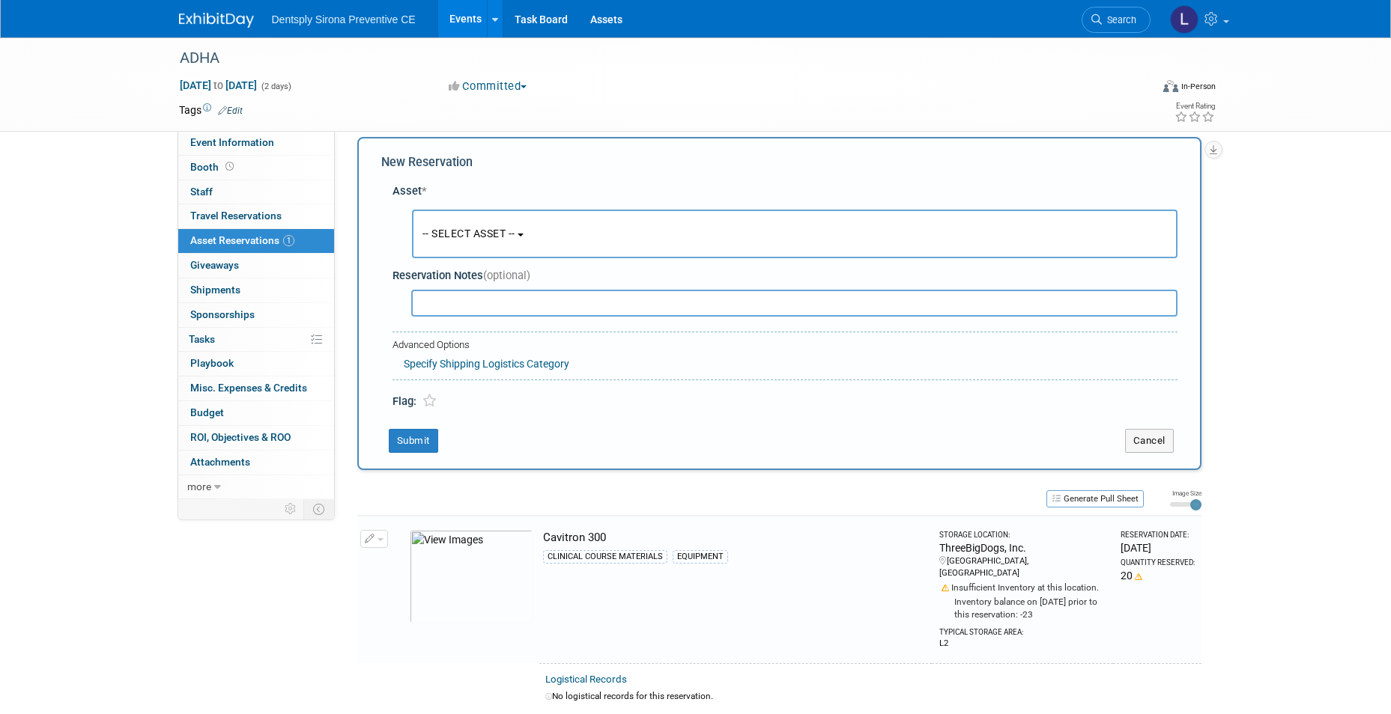
click at [454, 236] on span "-- SELECT ASSET --" at bounding box center [468, 234] width 93 height 12
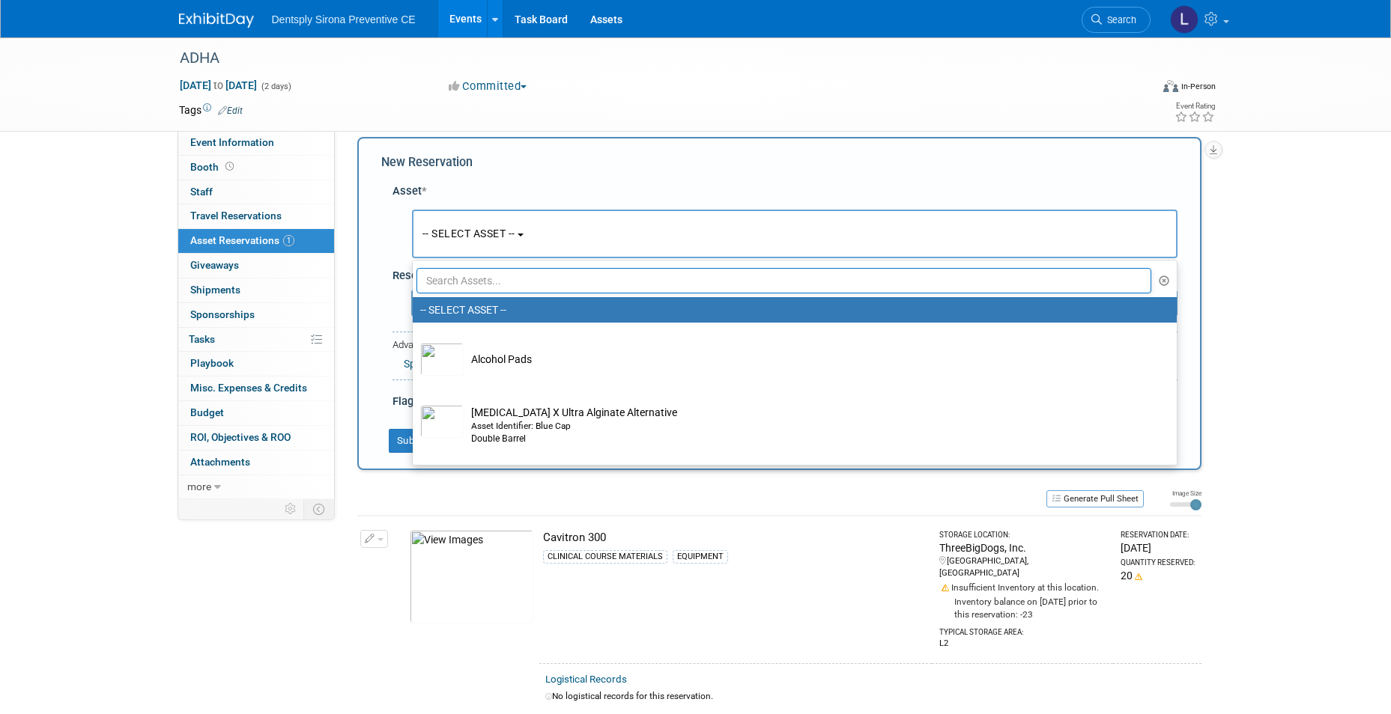
click at [457, 290] on input "text" at bounding box center [783, 280] width 735 height 25
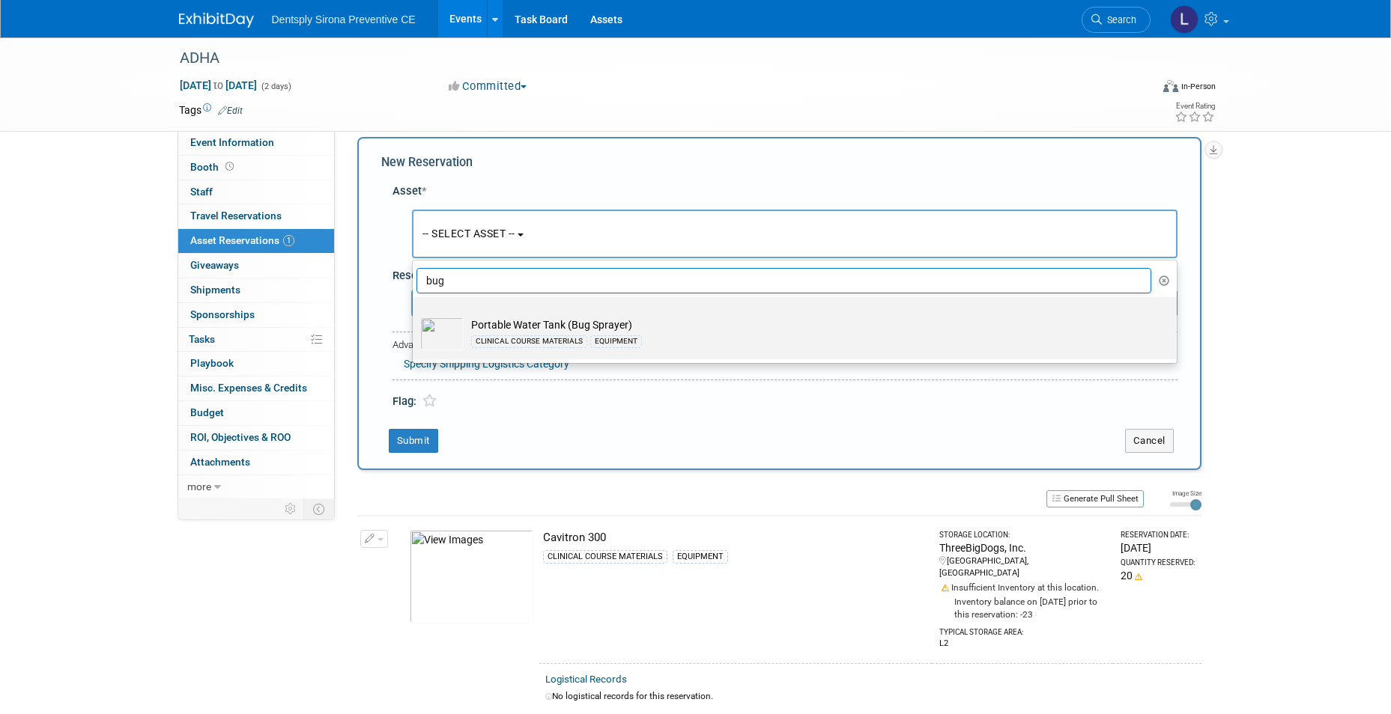
type input "bug"
click at [476, 321] on td "Portable Water Tank (Bug Sprayer) CLINICAL COURSE MATERIALS EQUIPMENT" at bounding box center [805, 334] width 683 height 33
click at [415, 315] on input "Portable Water Tank (Bug Sprayer) CLINICAL COURSE MATERIALS EQUIPMENT" at bounding box center [410, 311] width 10 height 10
select select "10695990"
select select "9"
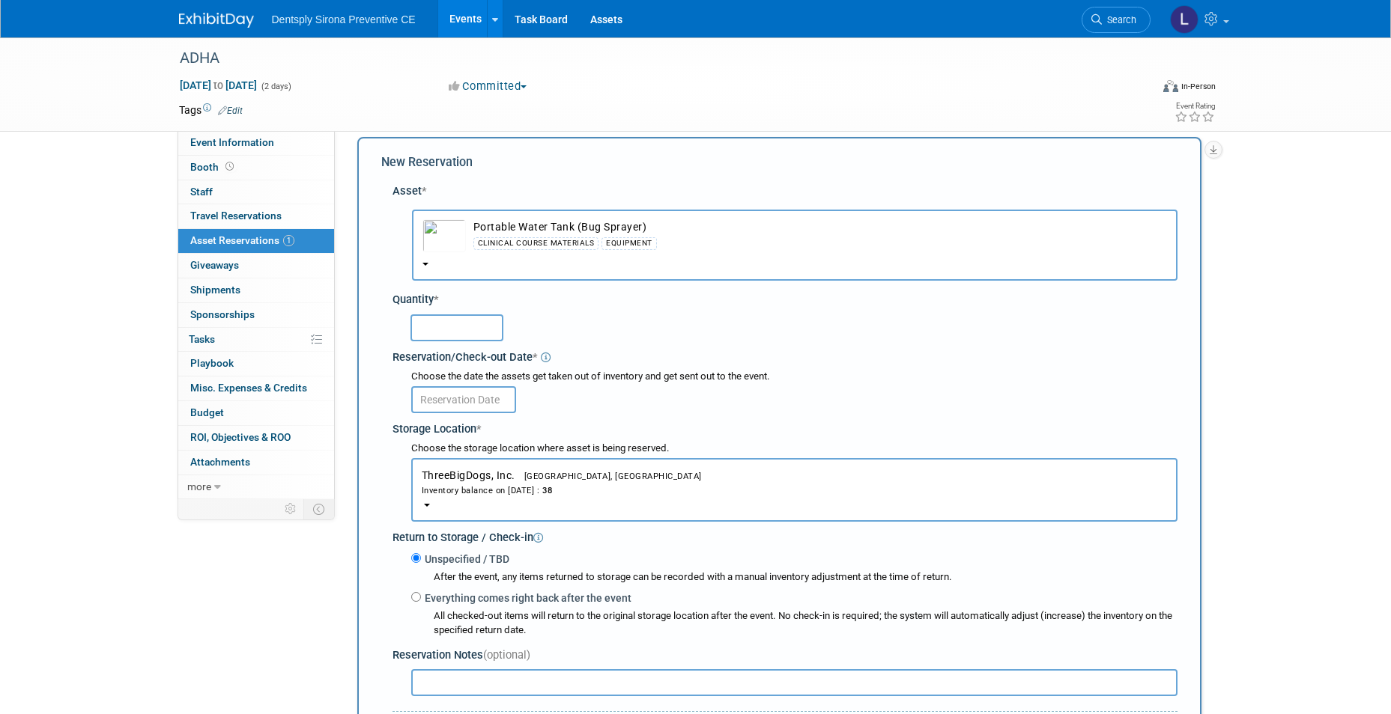
click at [476, 325] on input "text" at bounding box center [456, 328] width 93 height 27
type input "20"
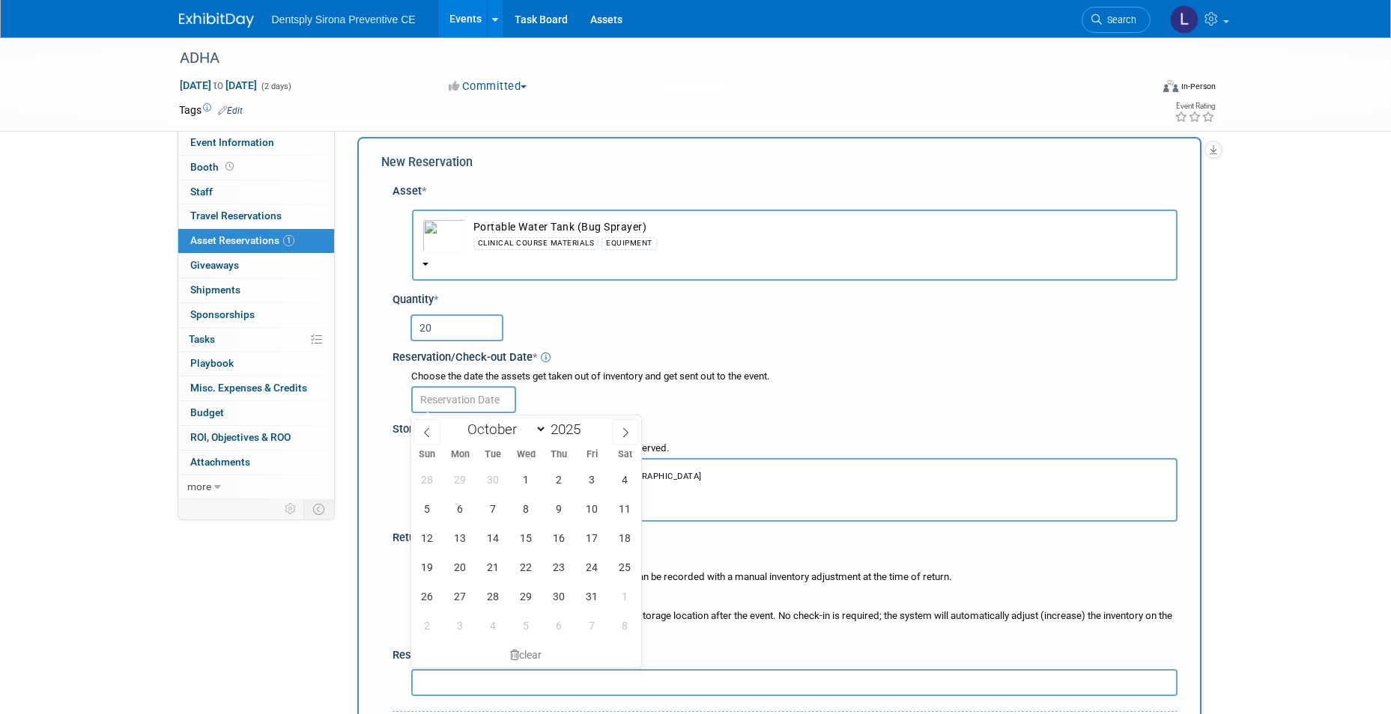
click at [473, 398] on input "text" at bounding box center [463, 399] width 105 height 27
click at [431, 428] on icon at bounding box center [427, 433] width 10 height 10
select select "8"
click at [454, 571] on span "22" at bounding box center [460, 567] width 29 height 29
type input "Sep 22, 2025"
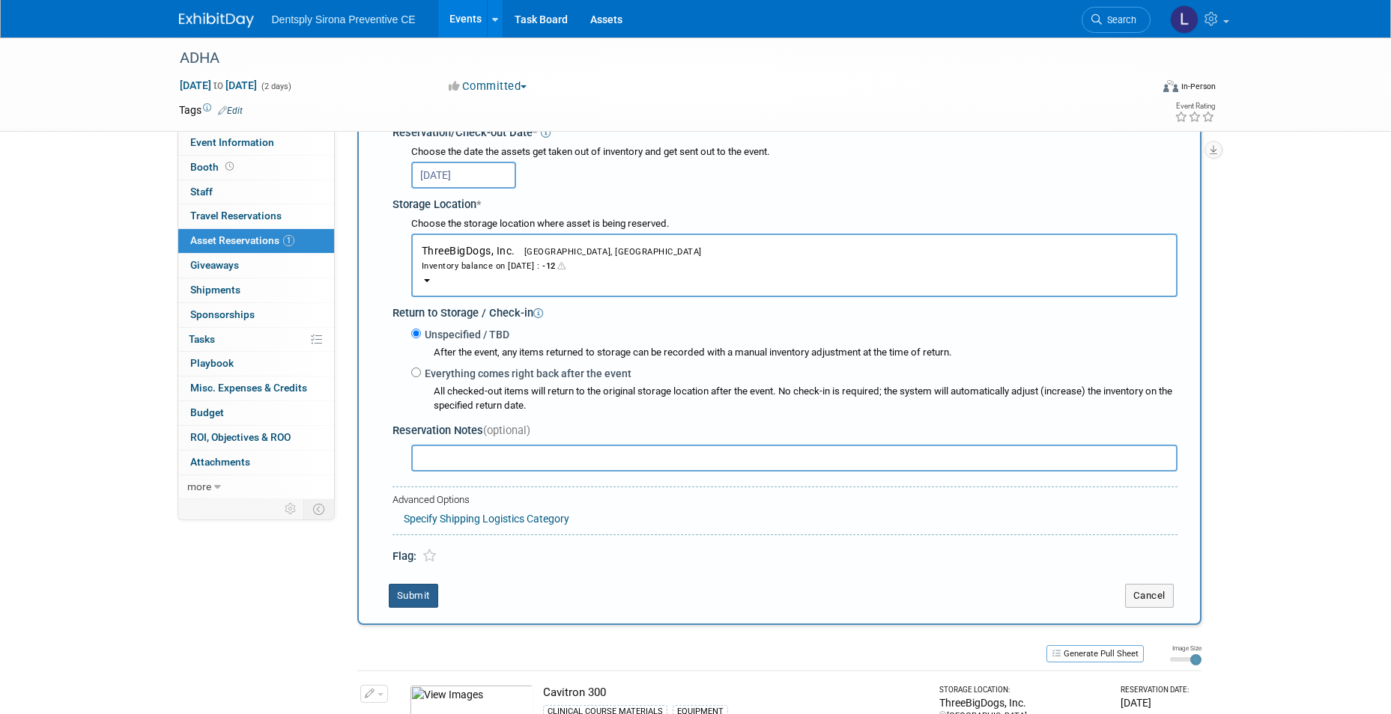
click at [423, 593] on button "Submit" at bounding box center [413, 596] width 49 height 24
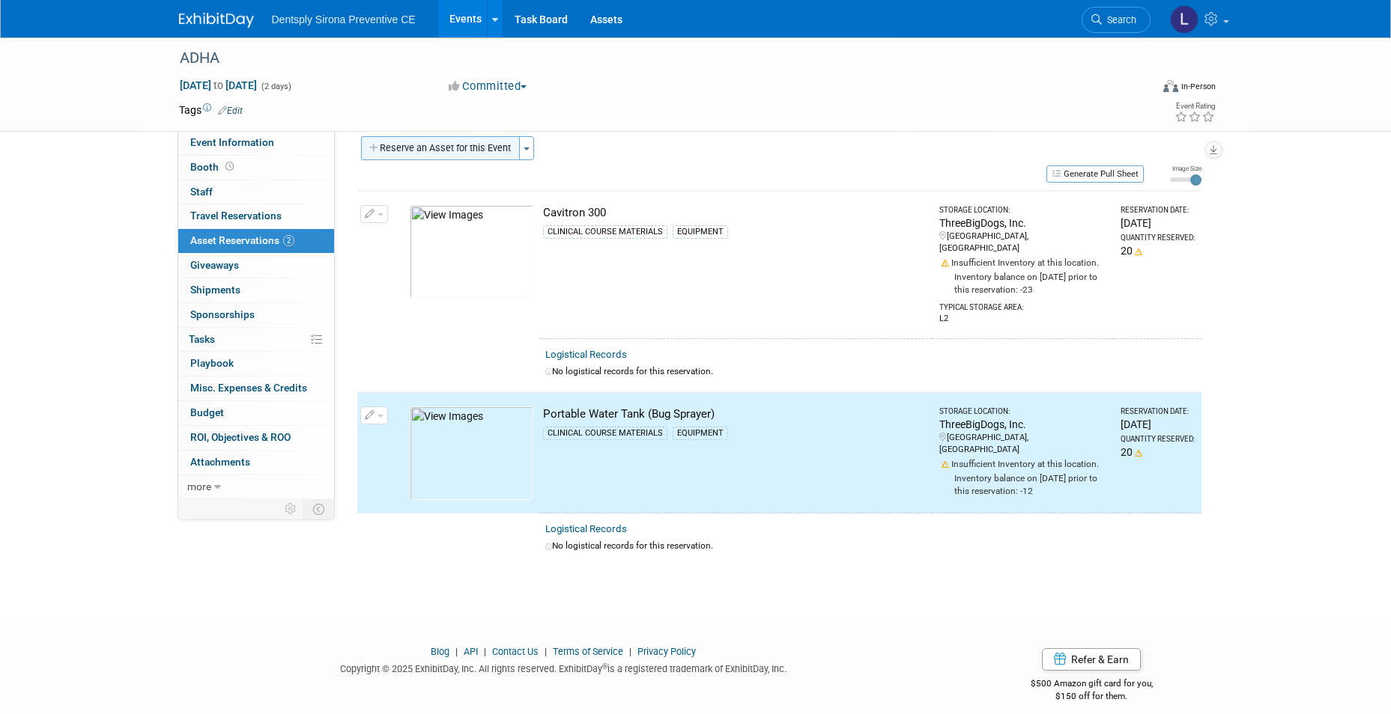
click at [442, 137] on button "Reserve an Asset for this Event" at bounding box center [440, 148] width 159 height 24
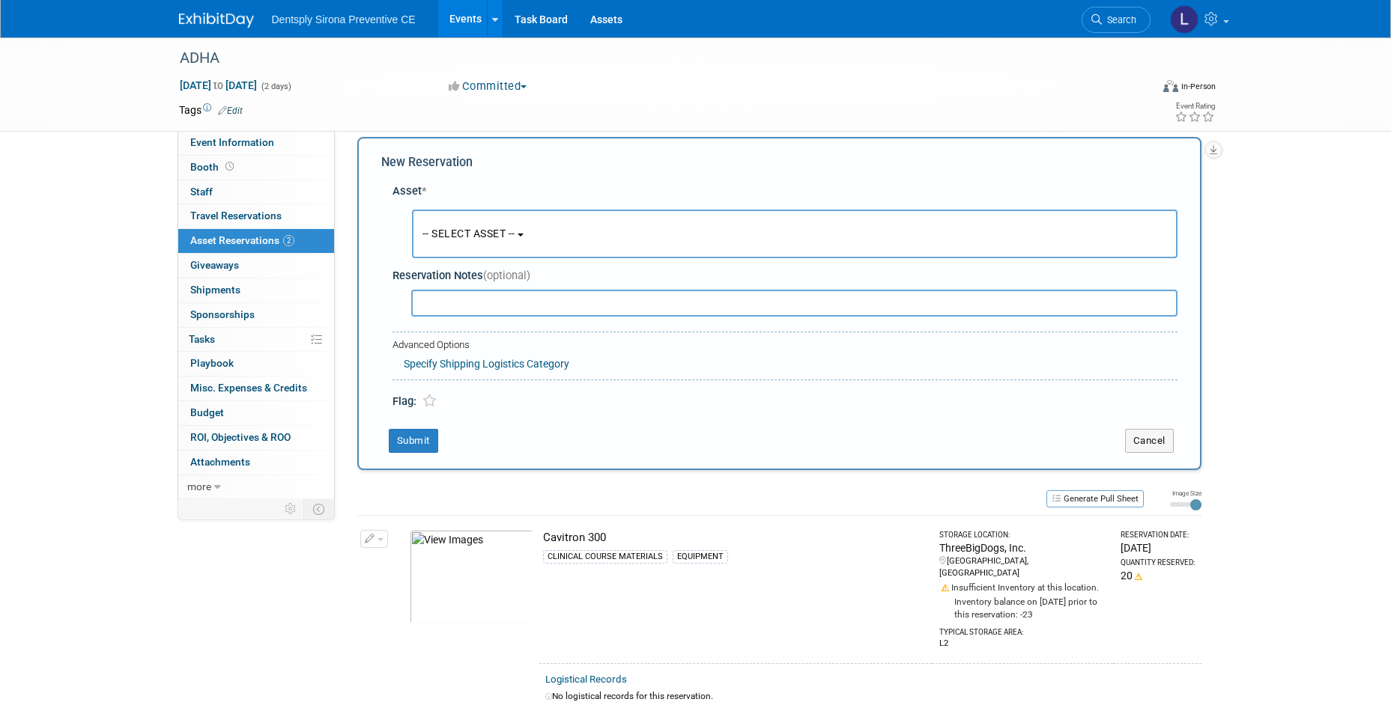
click at [443, 240] on button "-- SELECT ASSET --" at bounding box center [794, 234] width 765 height 49
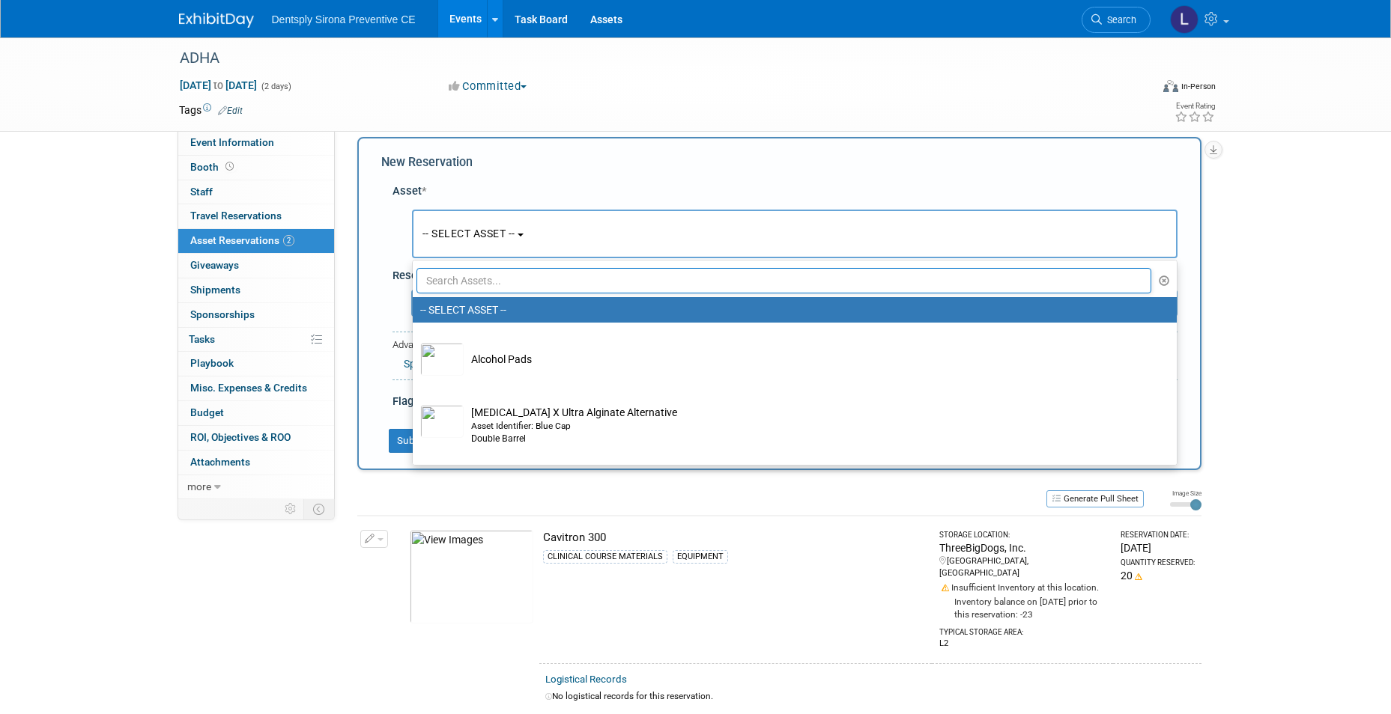
click at [454, 274] on input "text" at bounding box center [783, 280] width 735 height 25
type input "p"
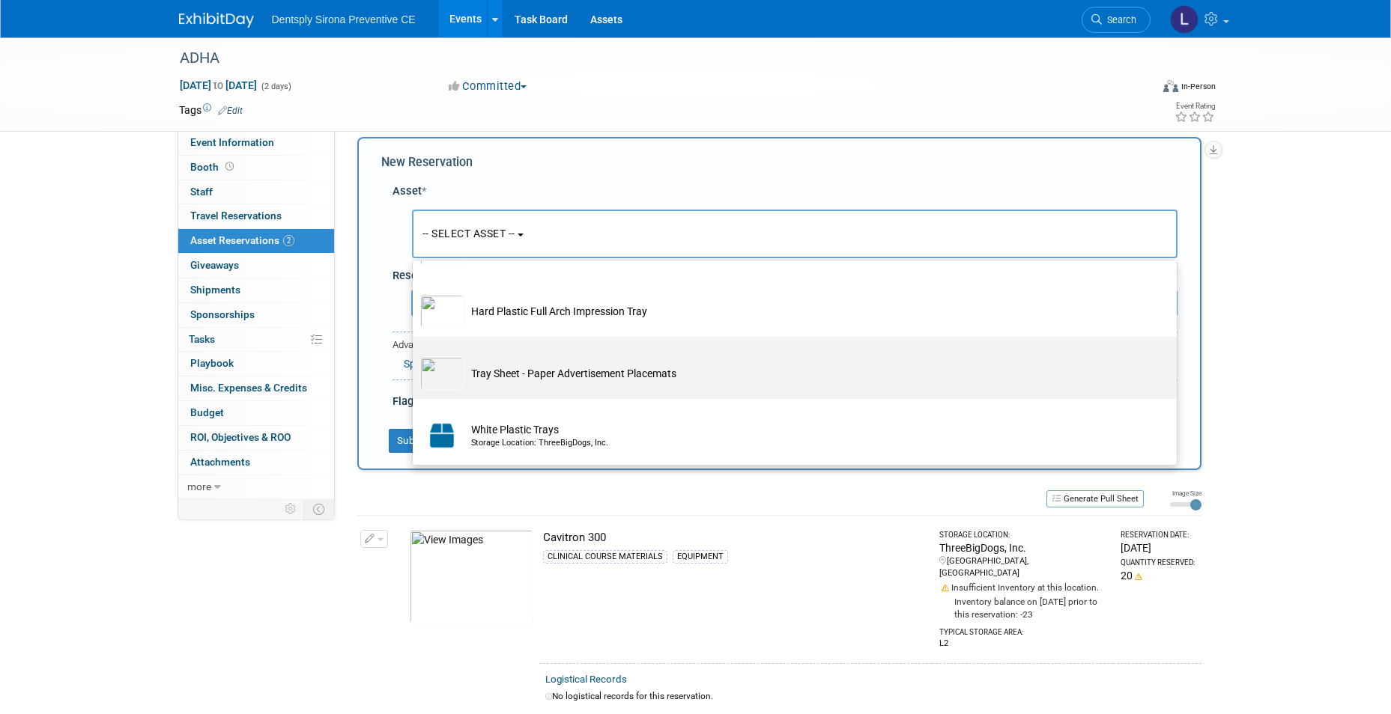
scroll to position [151, 0]
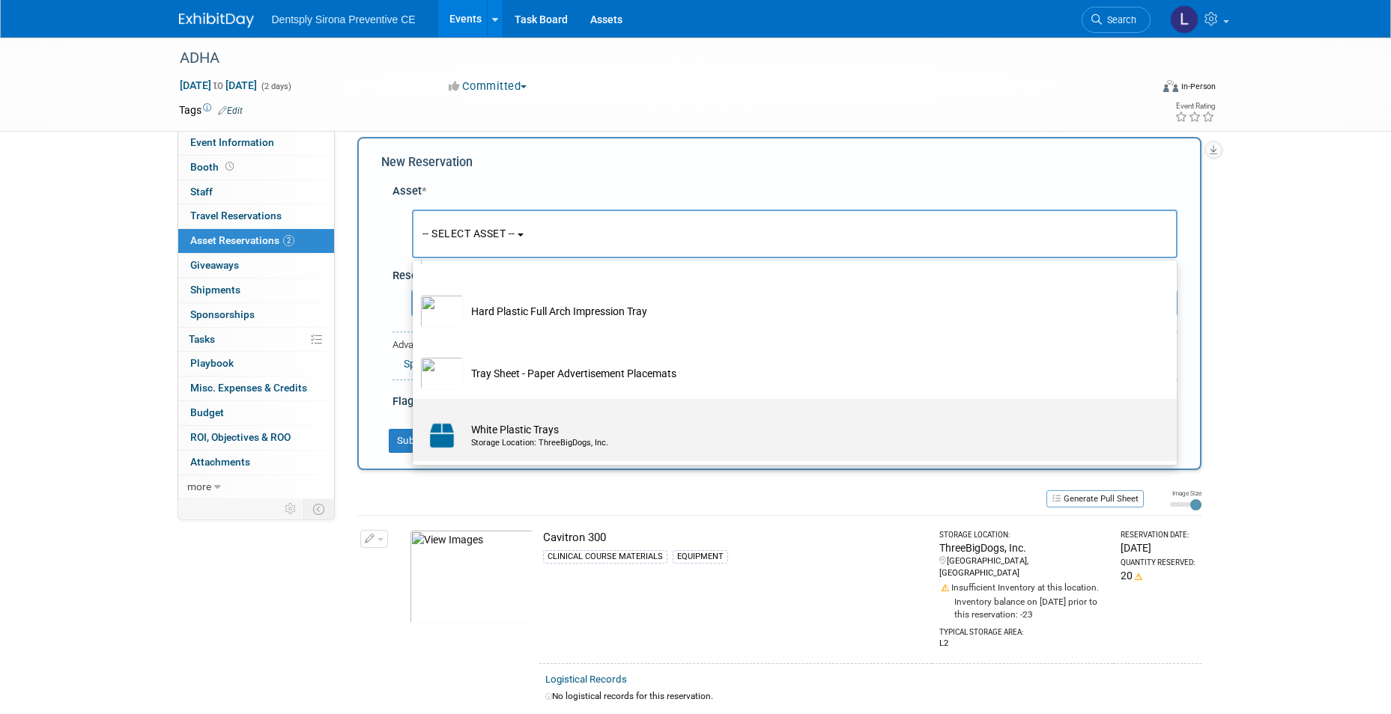
type input "tray"
click at [516, 430] on td "White Plastic Trays Storage Location: ThreeBigDogs, Inc." at bounding box center [805, 435] width 683 height 33
click at [415, 417] on input "White Plastic Trays Storage Location: ThreeBigDogs, Inc." at bounding box center [410, 412] width 10 height 10
select select "10726959"
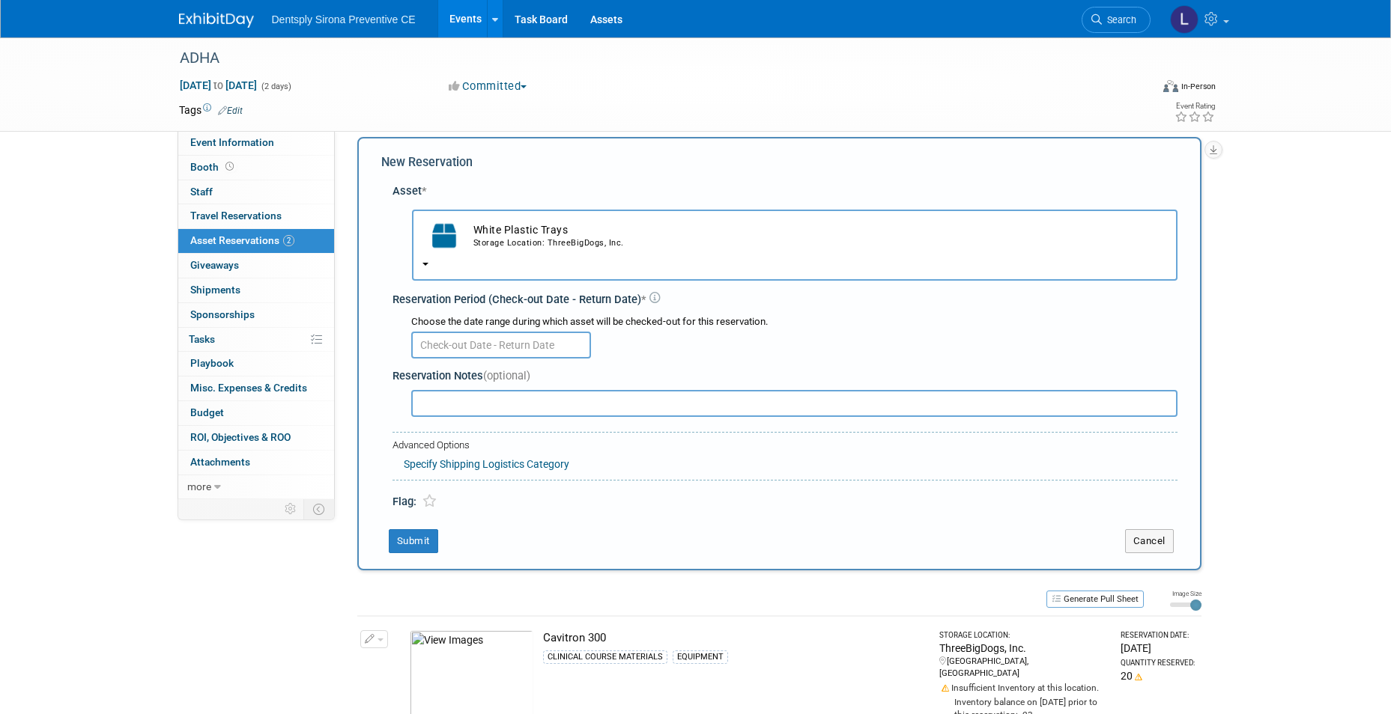
click at [475, 341] on input "text" at bounding box center [501, 345] width 180 height 27
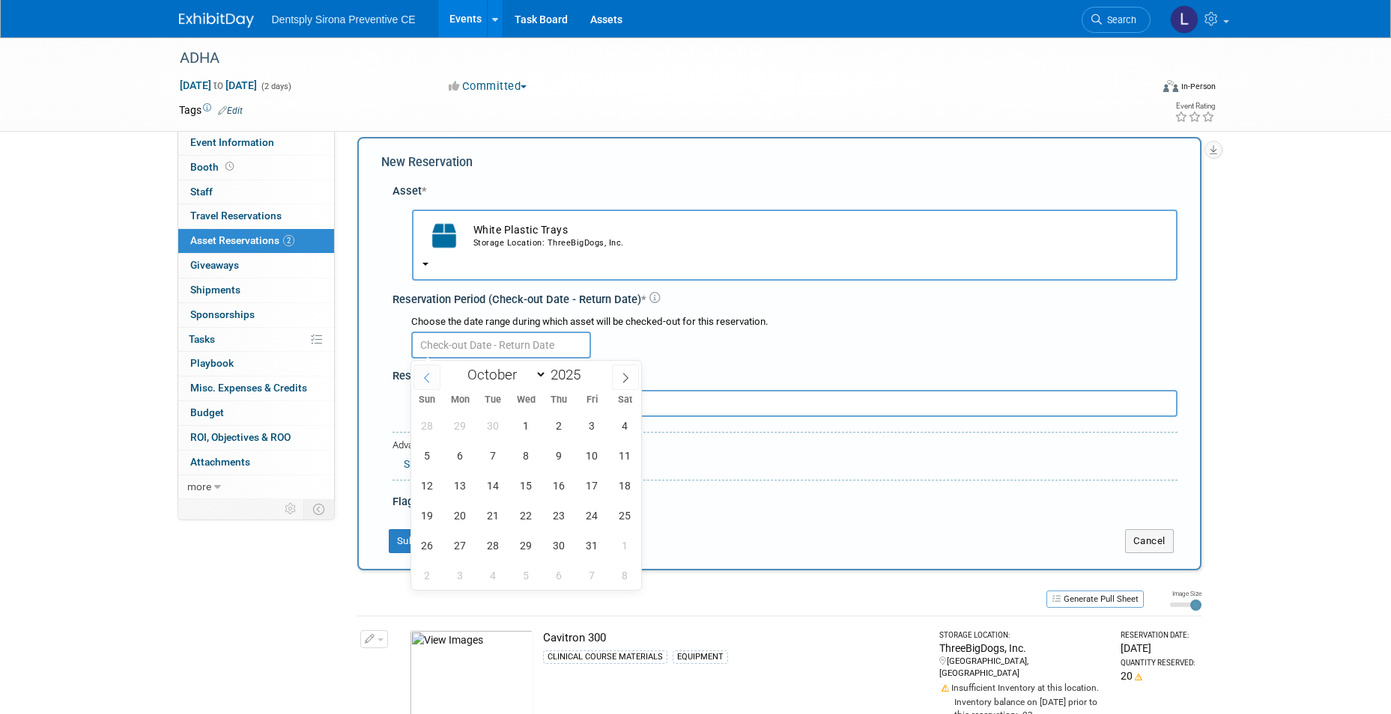
click at [431, 379] on icon at bounding box center [427, 378] width 10 height 10
select select "8"
click at [461, 515] on span "22" at bounding box center [460, 515] width 29 height 29
type input "Sep 22, 2025"
click at [458, 513] on span "22" at bounding box center [460, 515] width 29 height 29
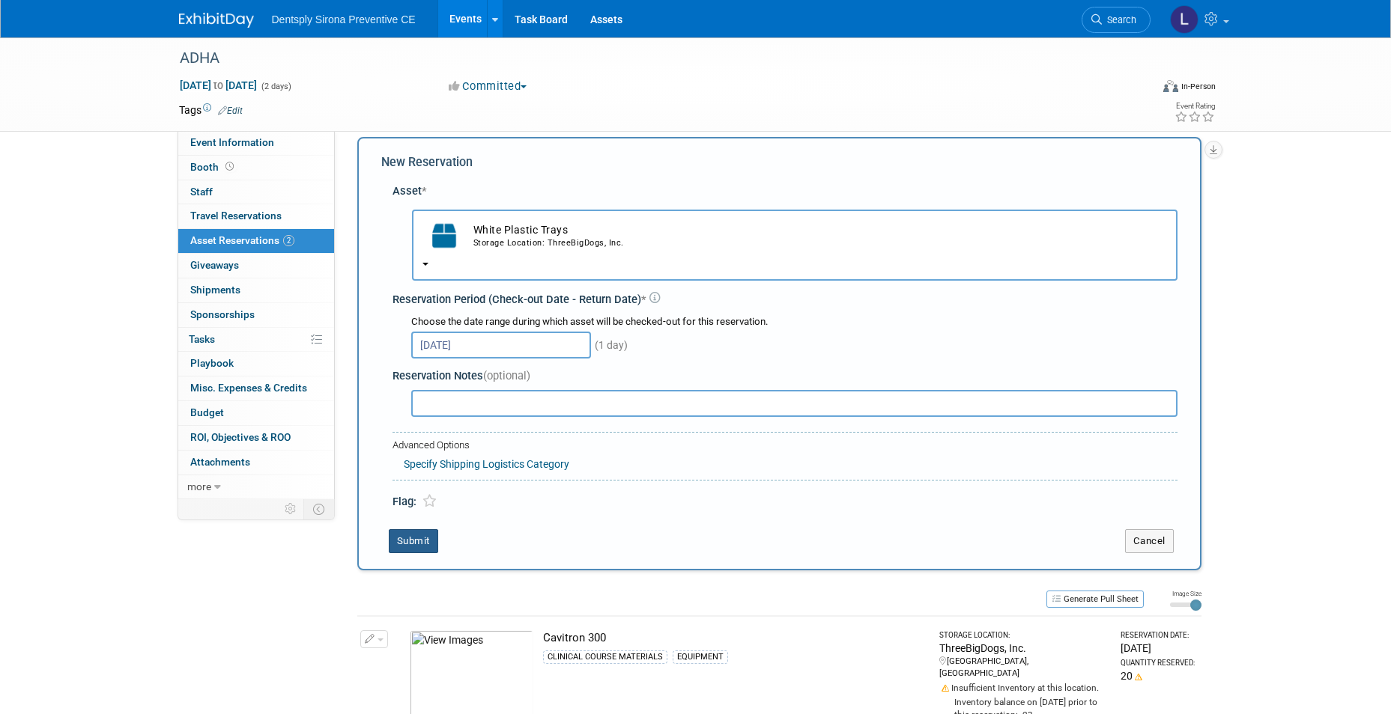
click at [416, 542] on button "Submit" at bounding box center [413, 541] width 49 height 24
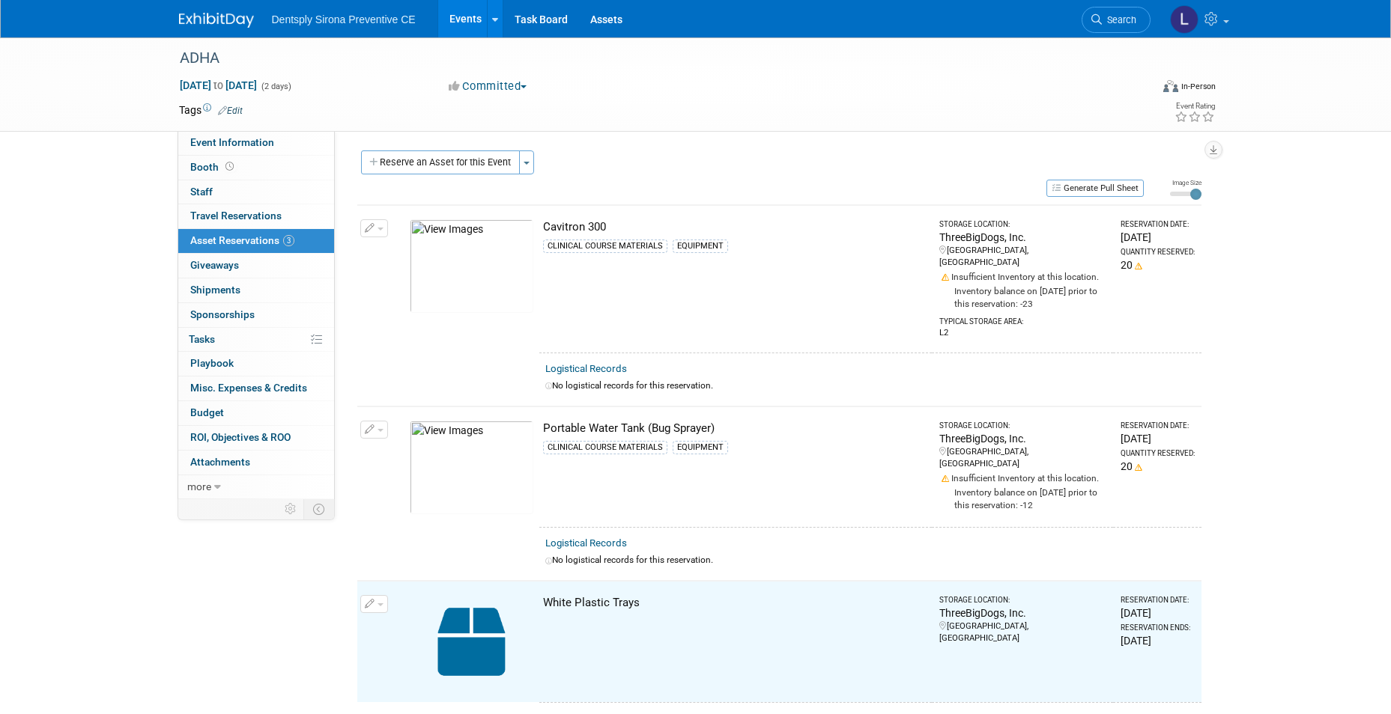
scroll to position [0, 0]
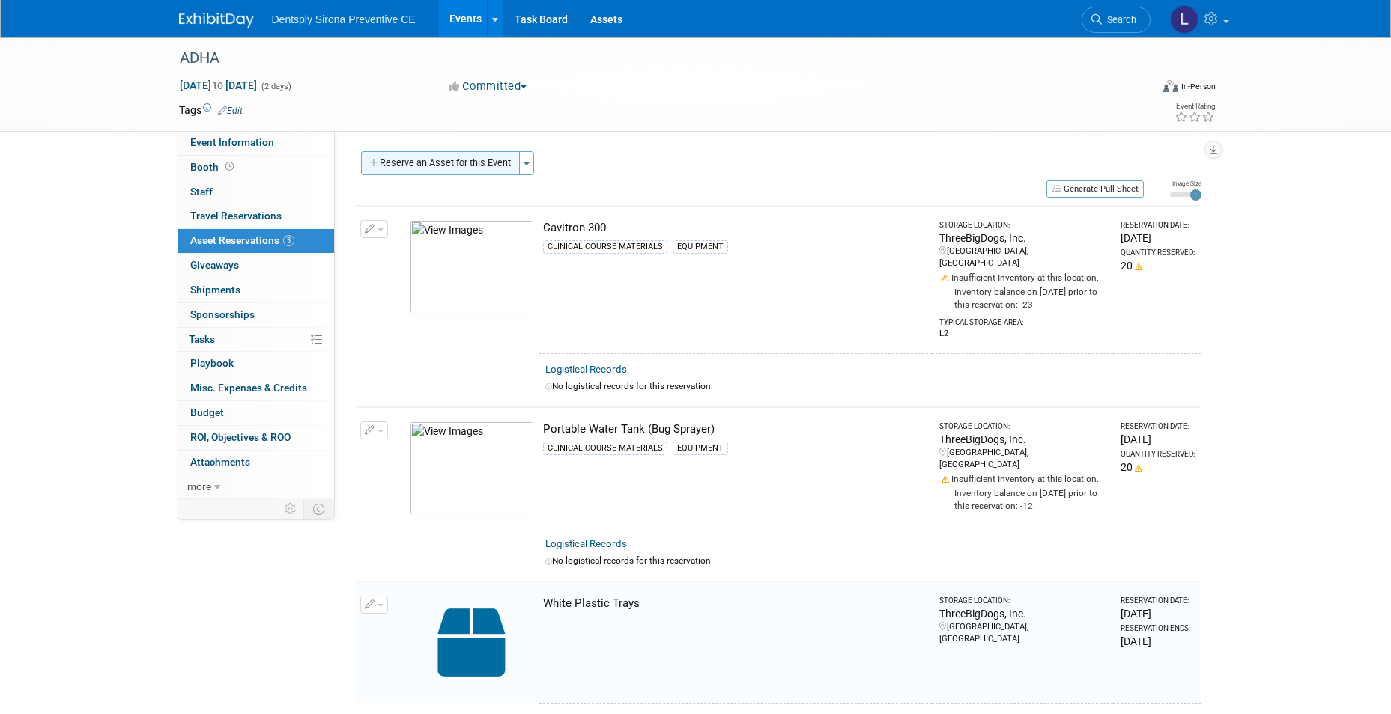
click at [411, 169] on button "Reserve an Asset for this Event" at bounding box center [440, 163] width 159 height 24
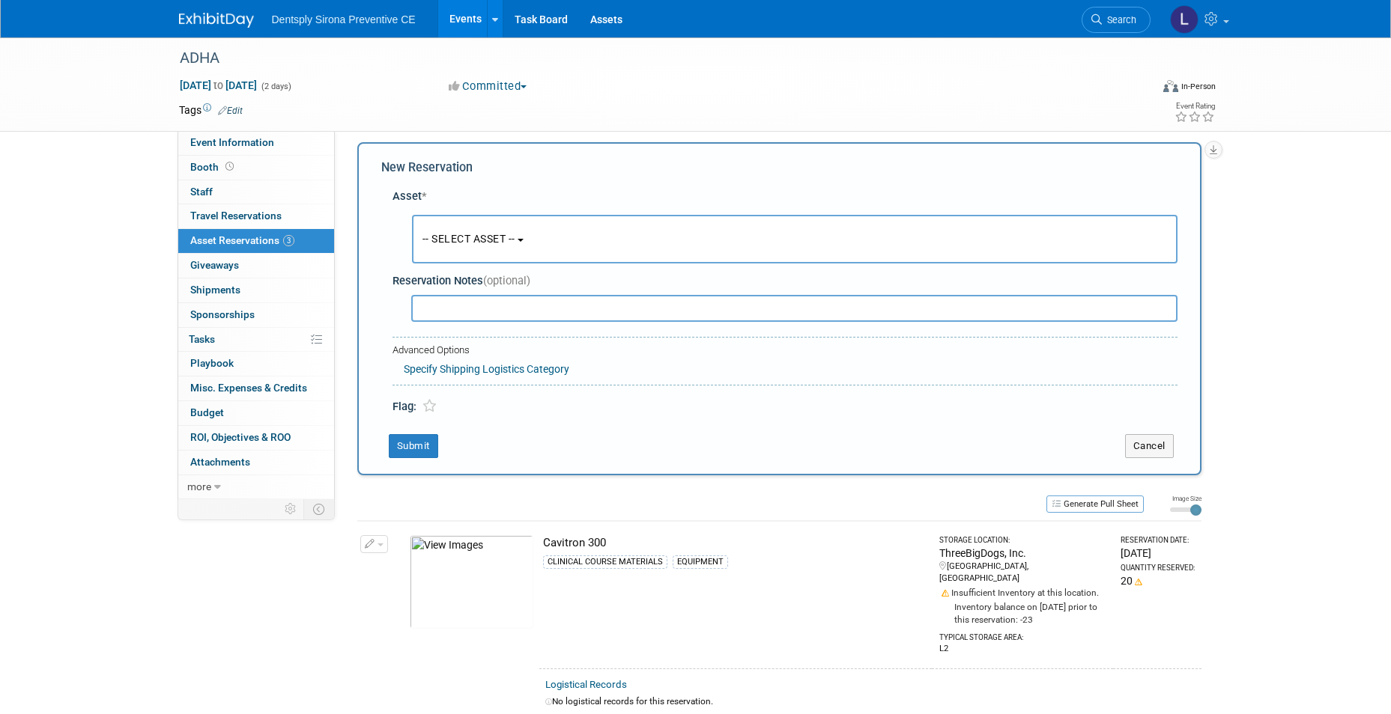
scroll to position [14, 0]
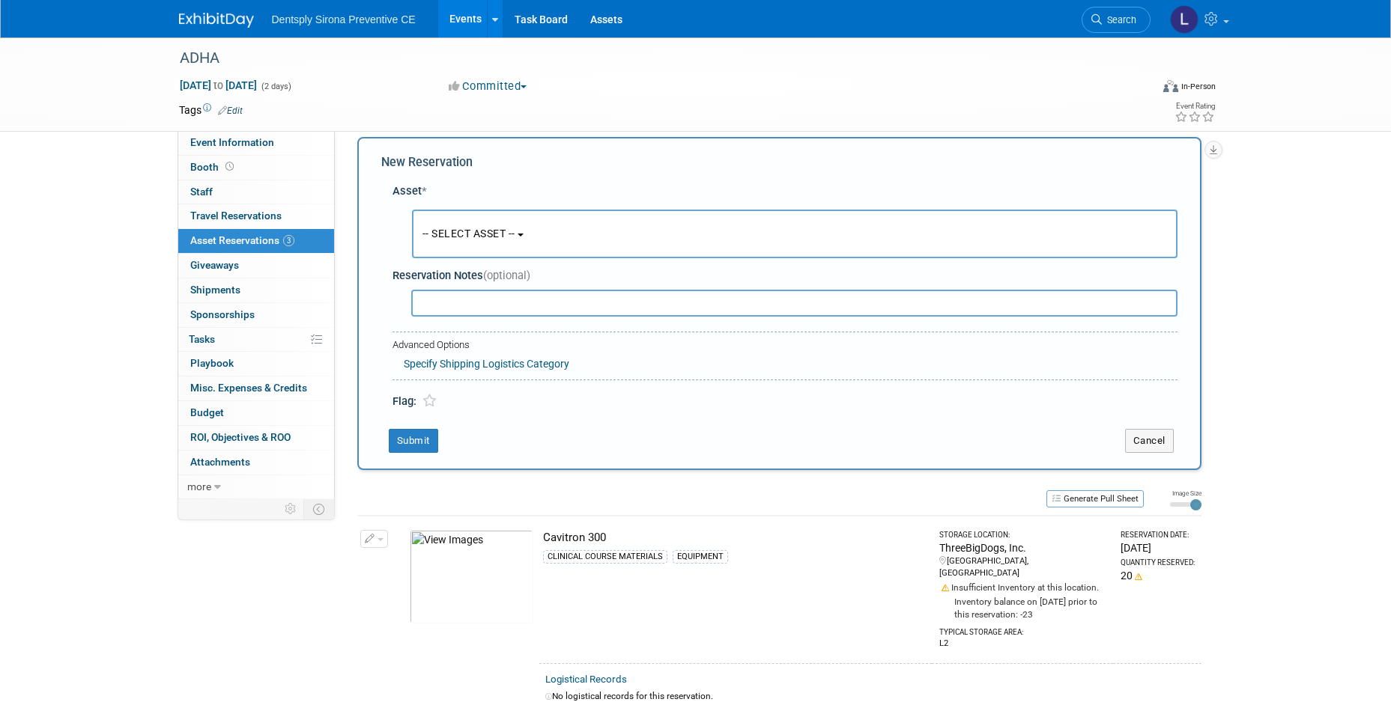
click at [431, 229] on span "-- SELECT ASSET --" at bounding box center [468, 234] width 93 height 12
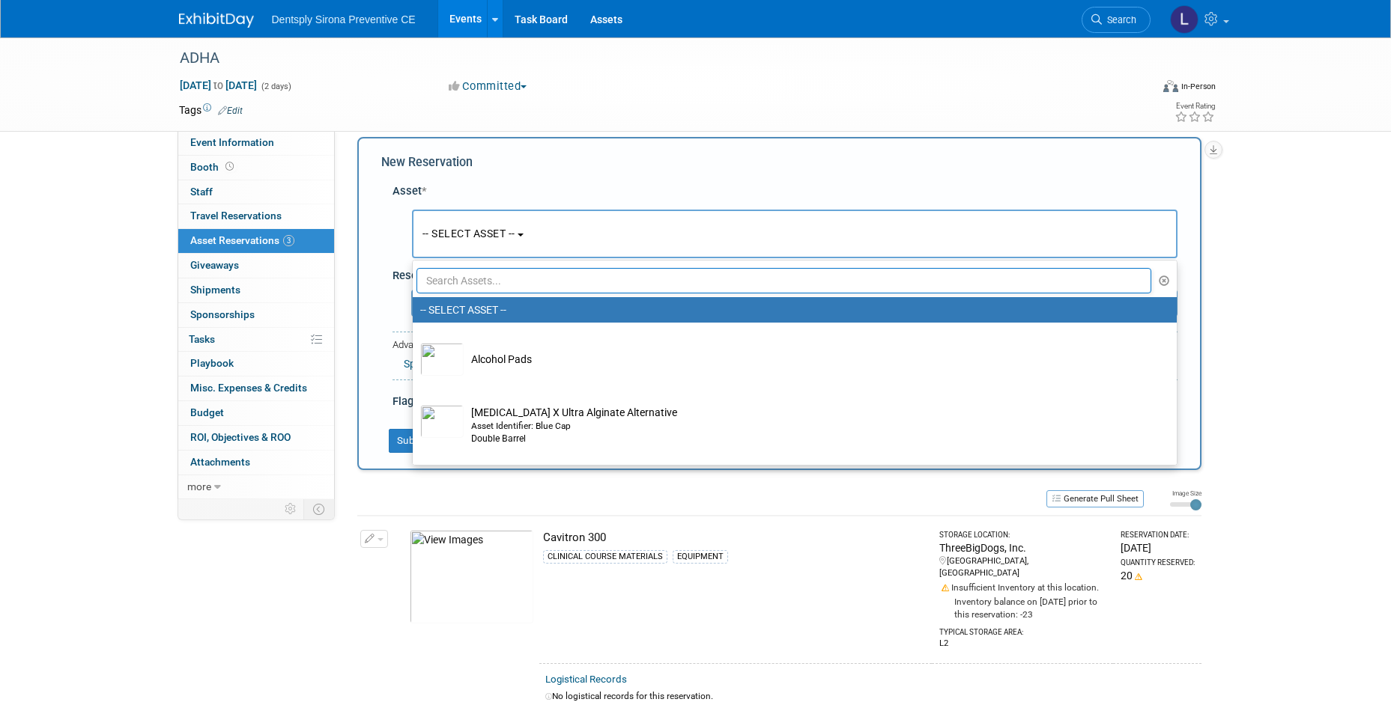
click at [457, 275] on input "text" at bounding box center [783, 280] width 735 height 25
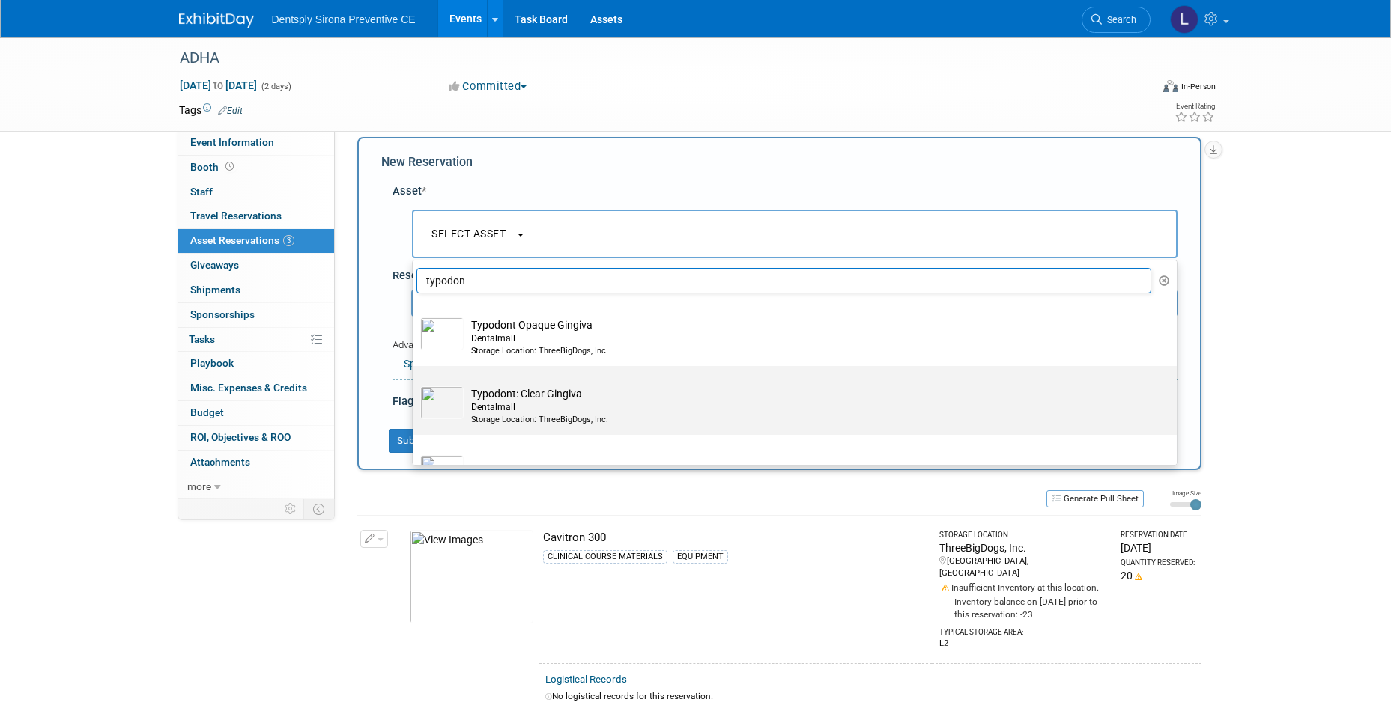
type input "typodon"
click at [449, 405] on img at bounding box center [441, 402] width 43 height 33
click at [415, 384] on input "Typodont: Clear Gingiva Dentalmall Storage Location: ThreeBigDogs, Inc." at bounding box center [410, 379] width 10 height 10
select select "10726974"
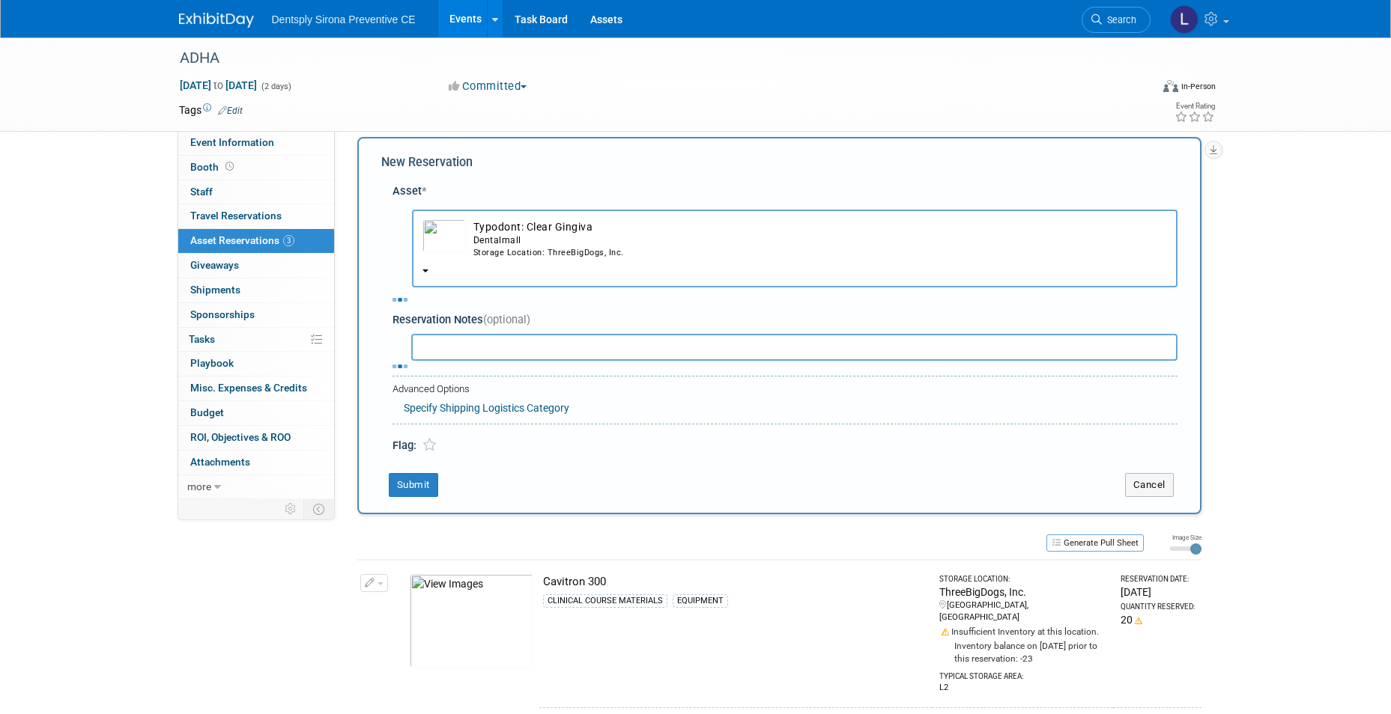
select select "9"
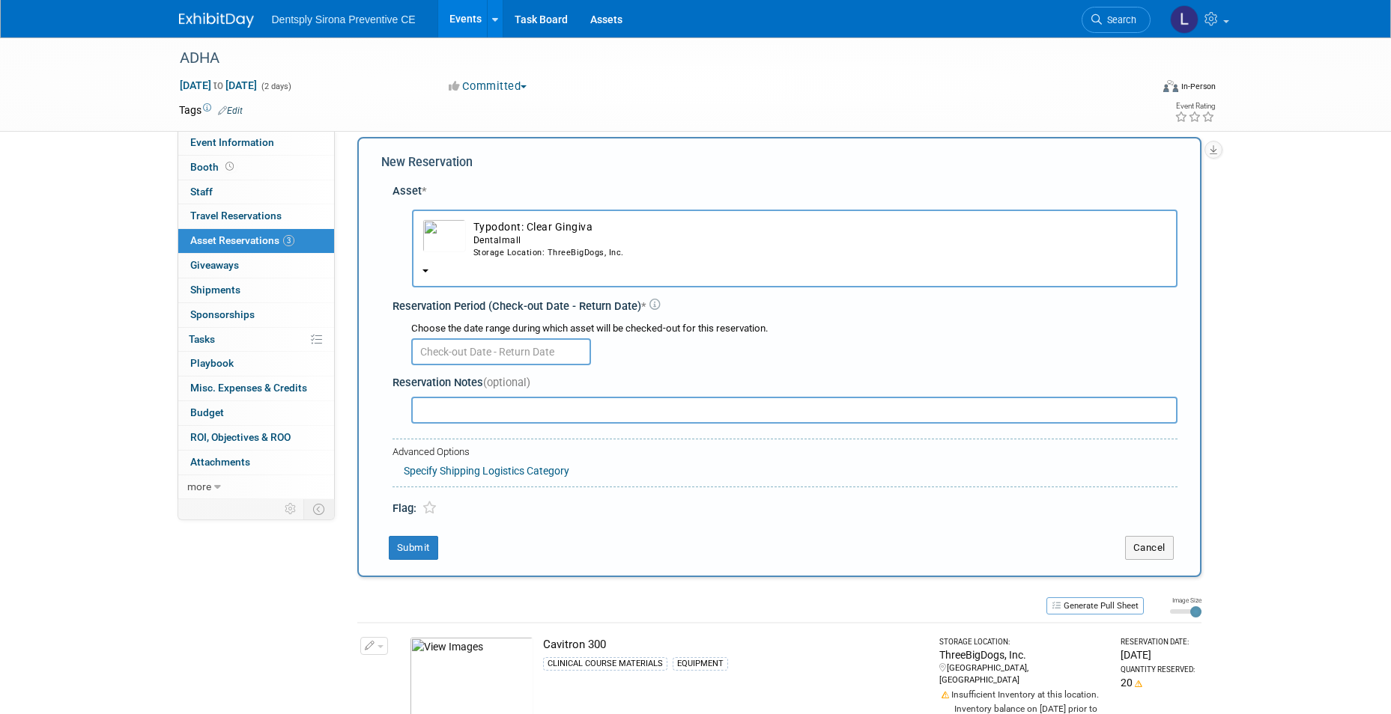
click at [453, 359] on input "text" at bounding box center [501, 352] width 180 height 27
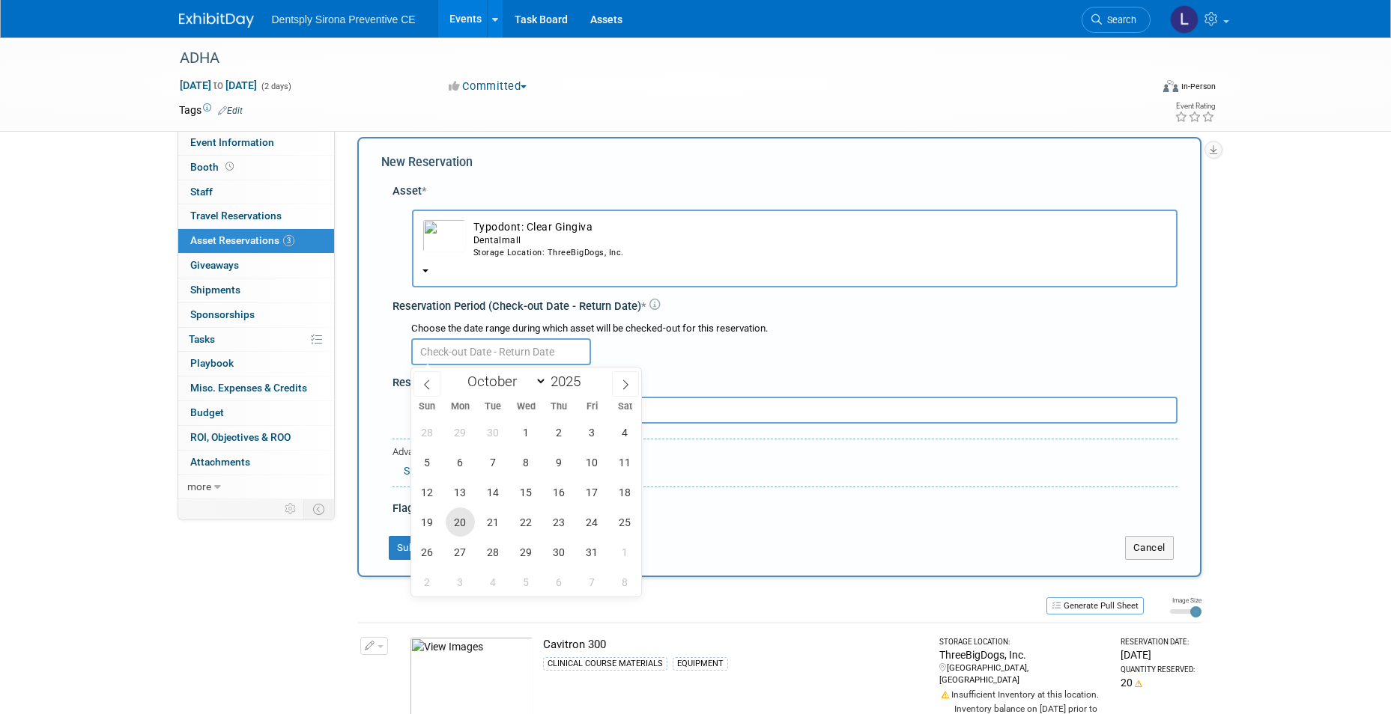
click at [454, 528] on span "20" at bounding box center [460, 522] width 29 height 29
type input "Oct 20, 2025"
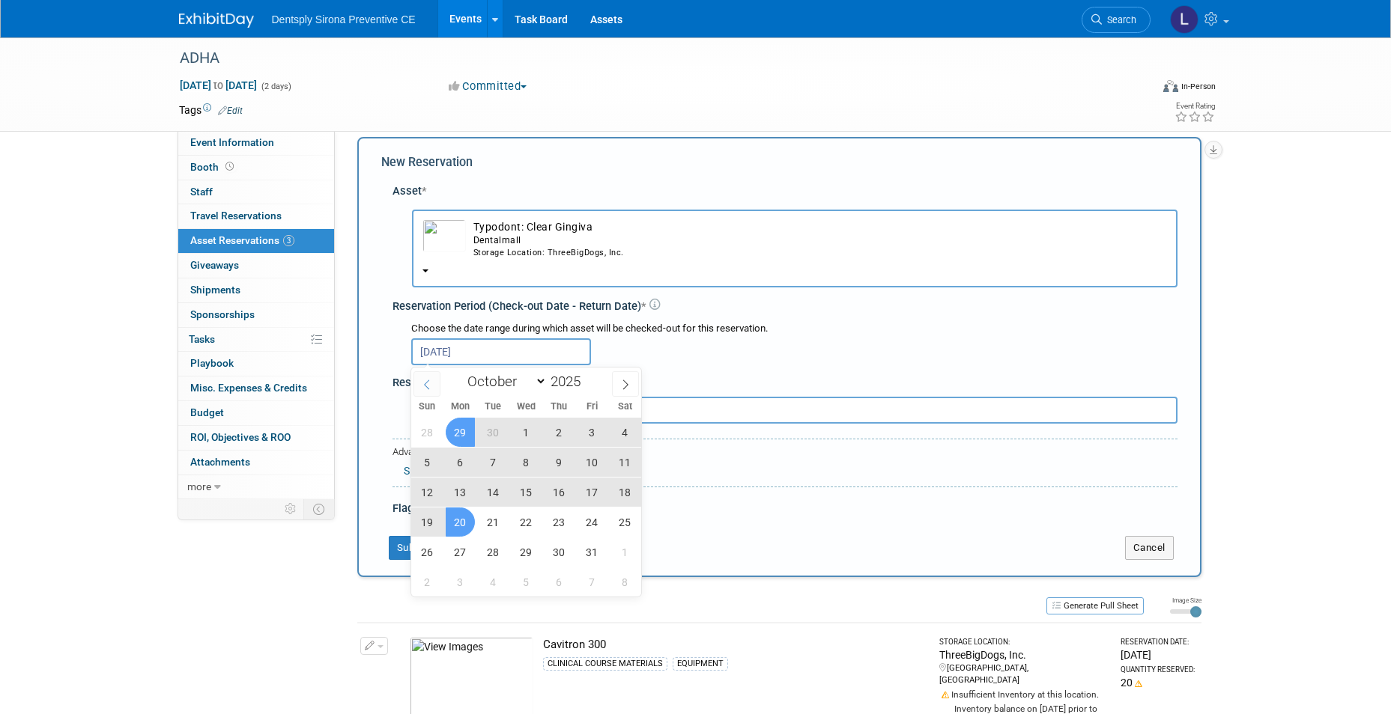
click at [425, 377] on span at bounding box center [426, 383] width 27 height 25
select select "8"
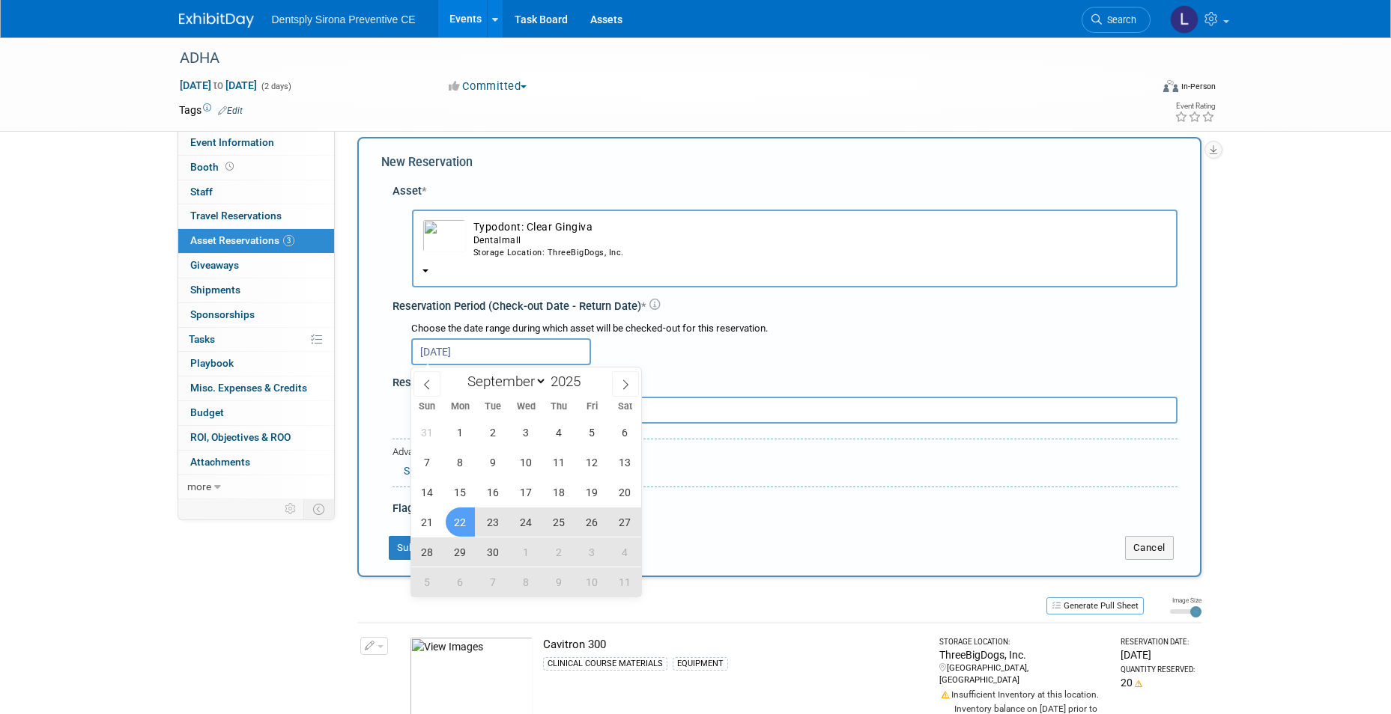
click at [463, 522] on span "22" at bounding box center [460, 522] width 29 height 29
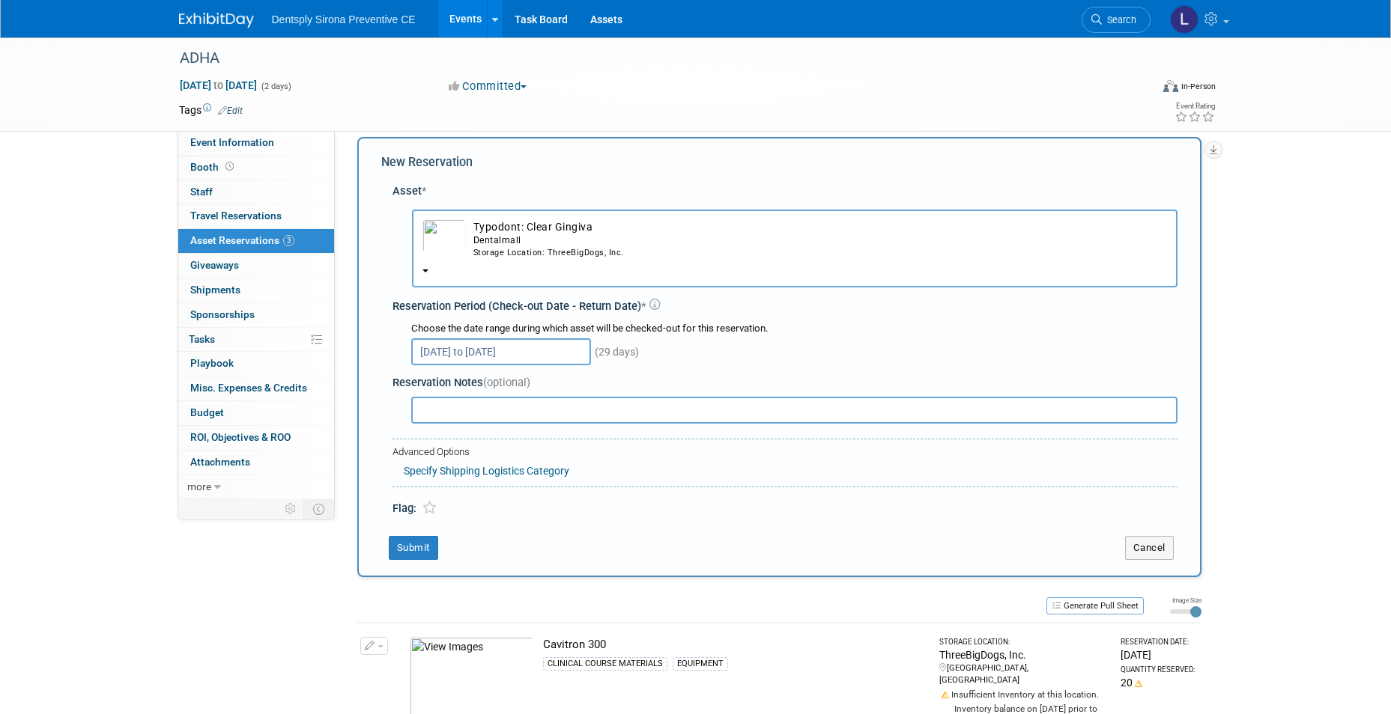
click at [556, 348] on input "Sep 22, 2025 to Oct 20, 2025" at bounding box center [501, 352] width 180 height 27
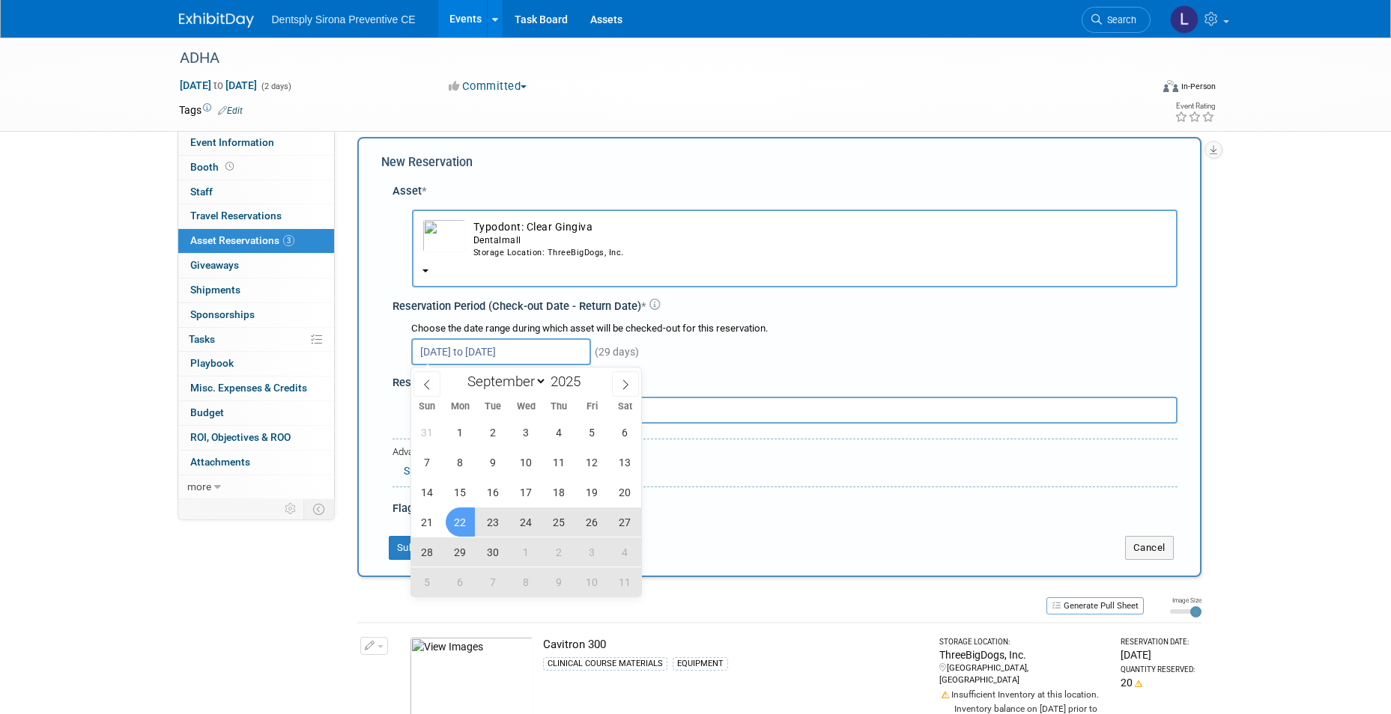
click at [596, 551] on span "3" at bounding box center [591, 552] width 29 height 29
click at [460, 519] on span "22" at bounding box center [460, 522] width 29 height 29
type input "Sep 22, 2025 to Oct 3, 2025"
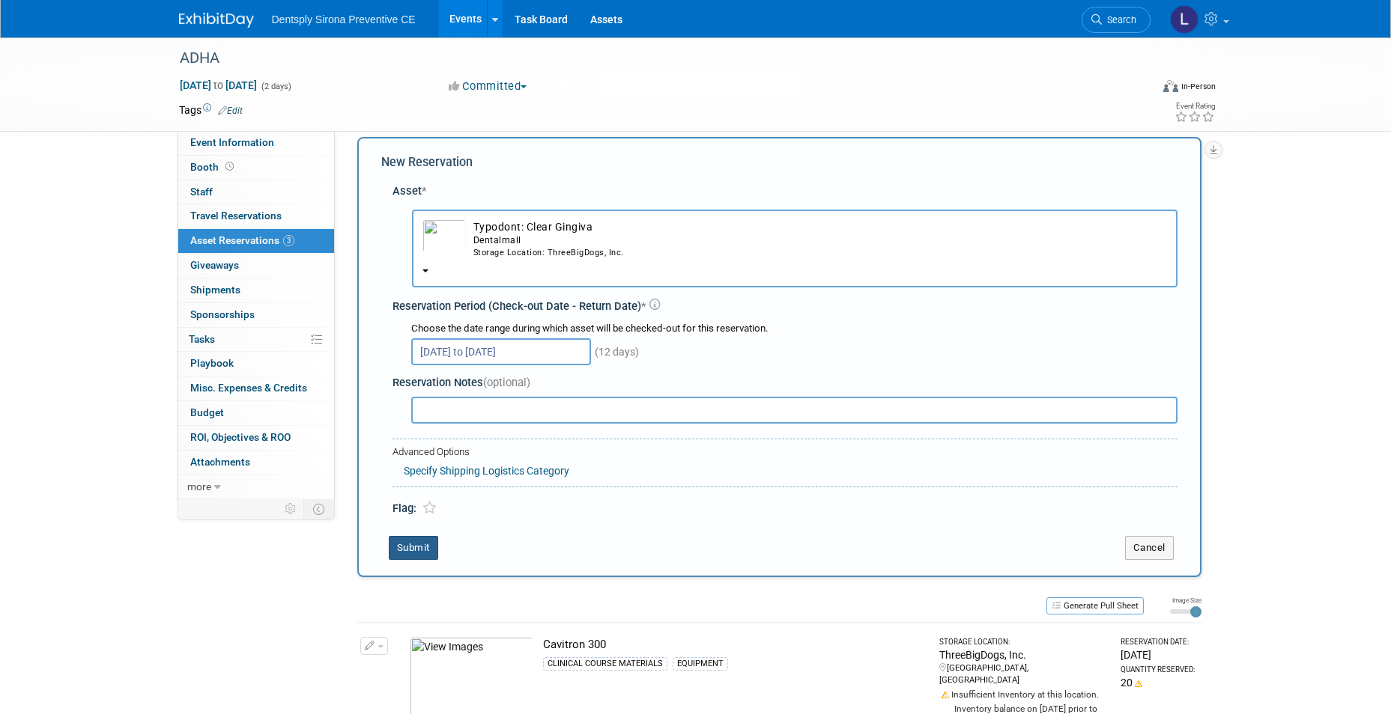
click at [422, 550] on button "Submit" at bounding box center [413, 548] width 49 height 24
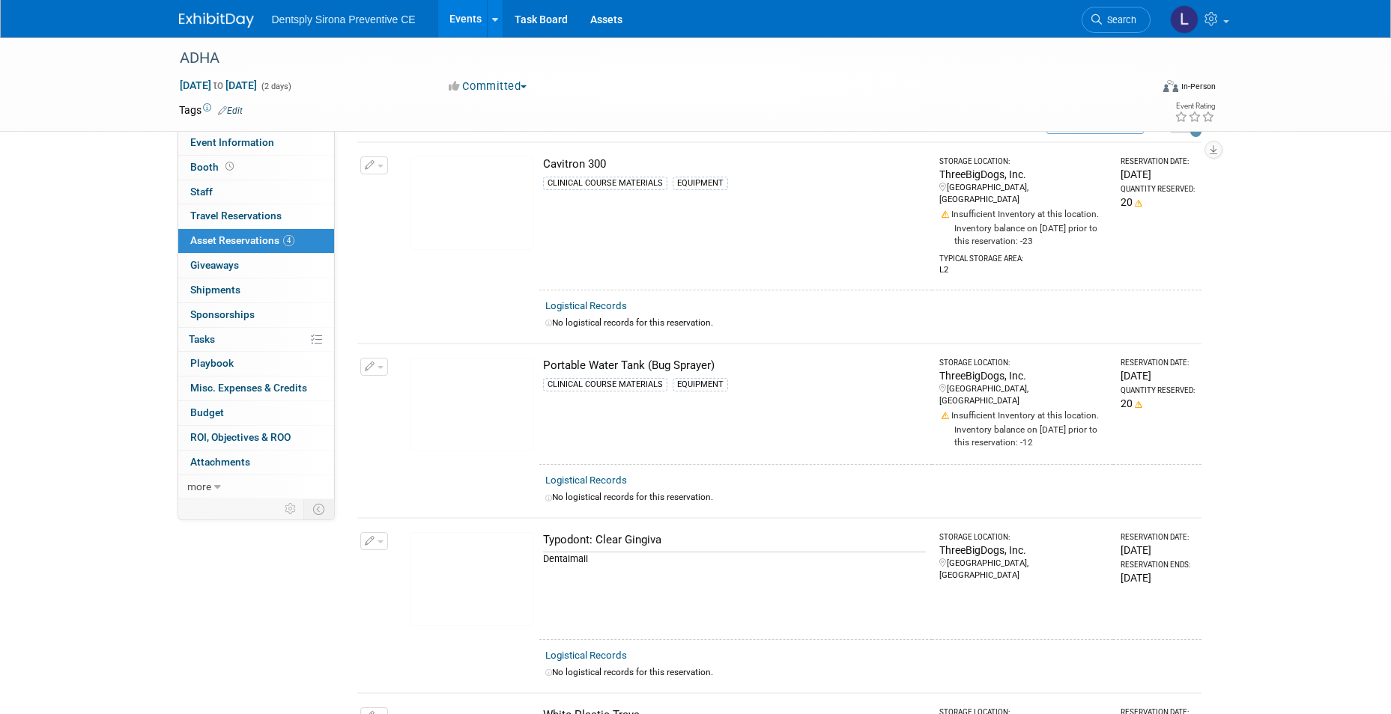
scroll to position [0, 0]
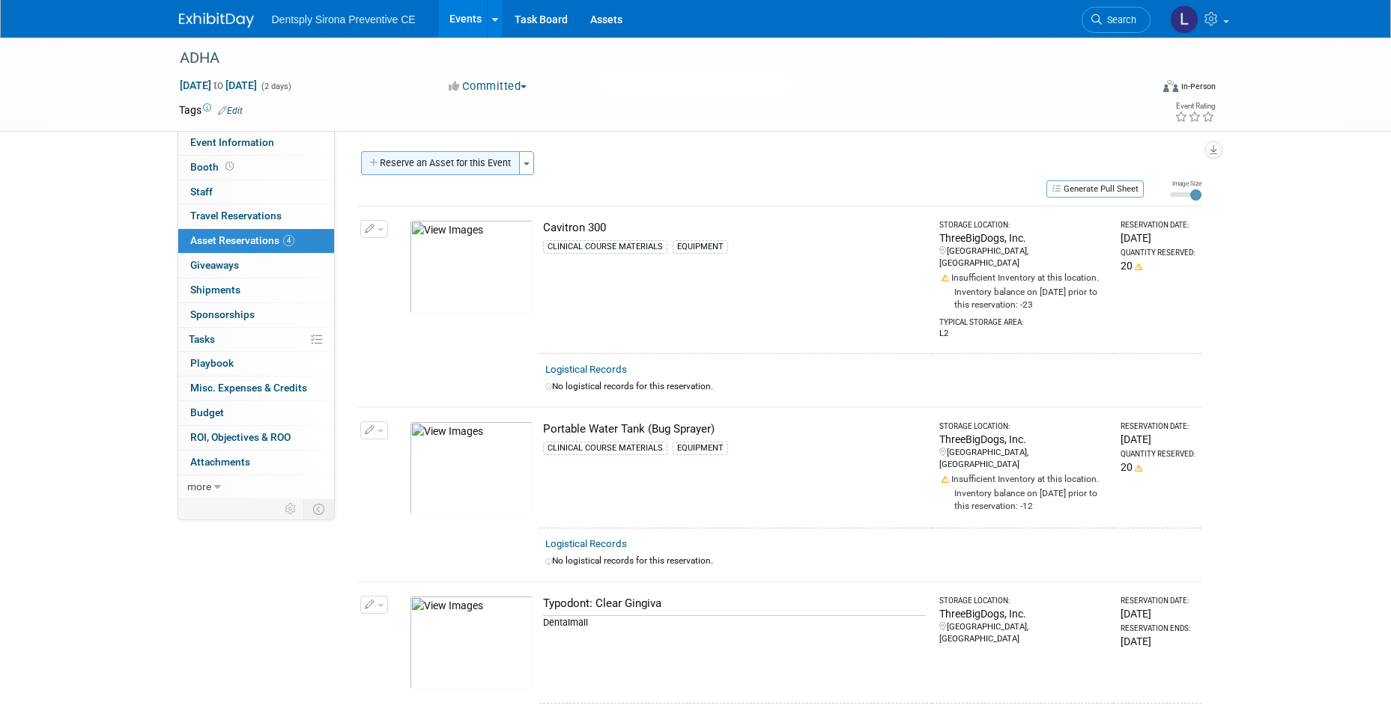
click at [437, 163] on button "Reserve an Asset for this Event" at bounding box center [440, 163] width 159 height 24
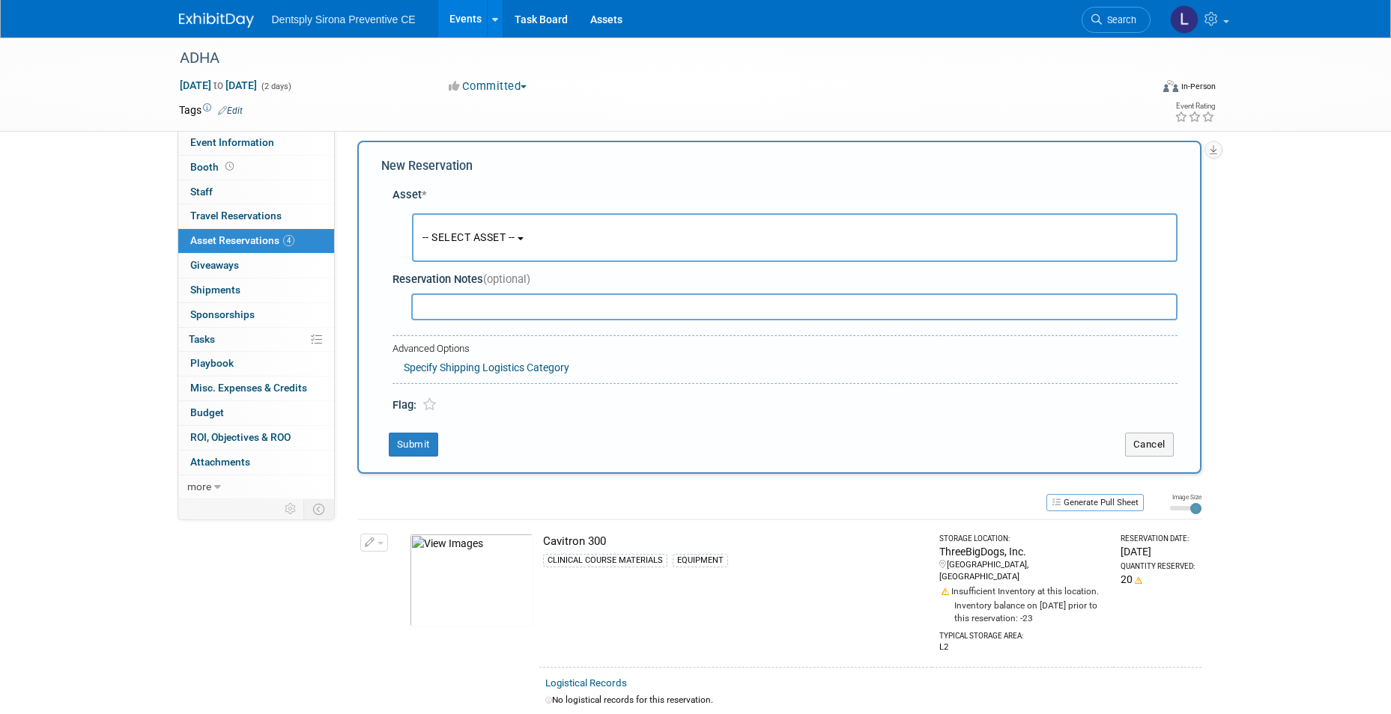
scroll to position [14, 0]
click at [452, 237] on span "-- SELECT ASSET --" at bounding box center [468, 234] width 93 height 12
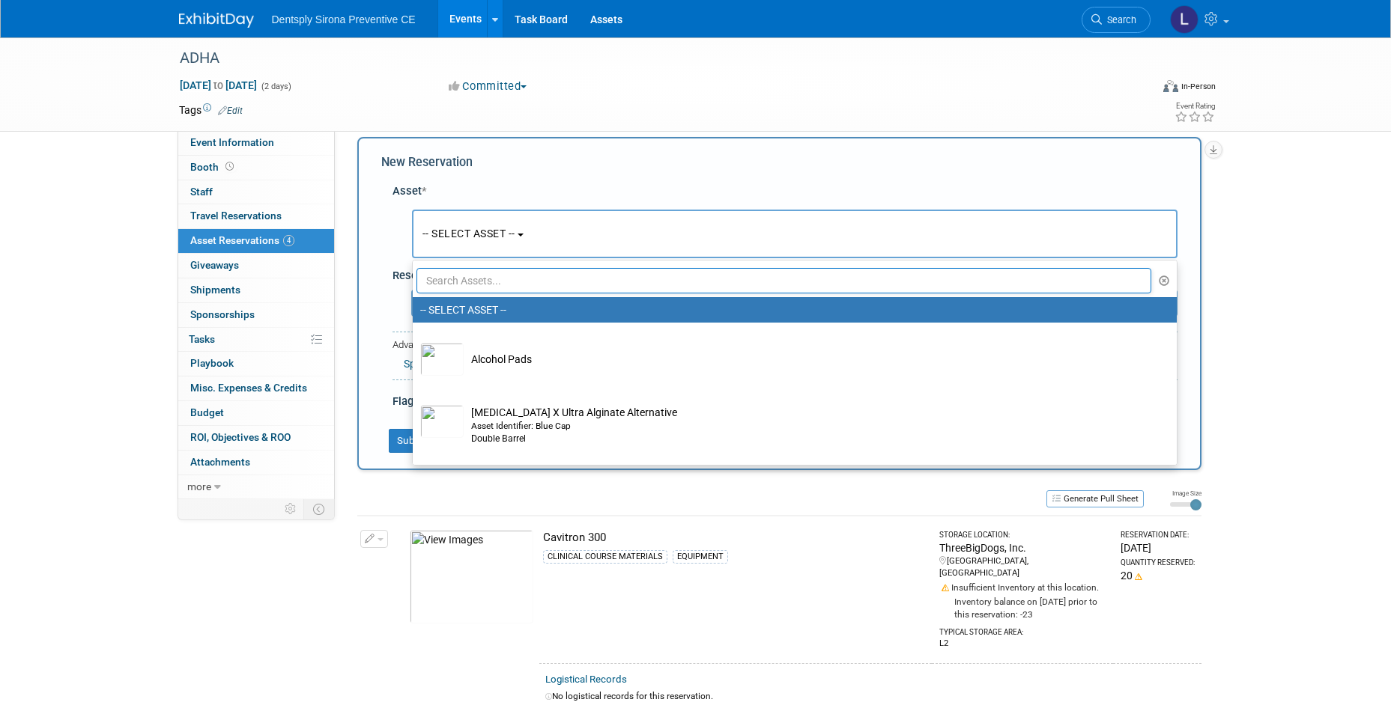
click at [448, 288] on input "text" at bounding box center [783, 280] width 735 height 25
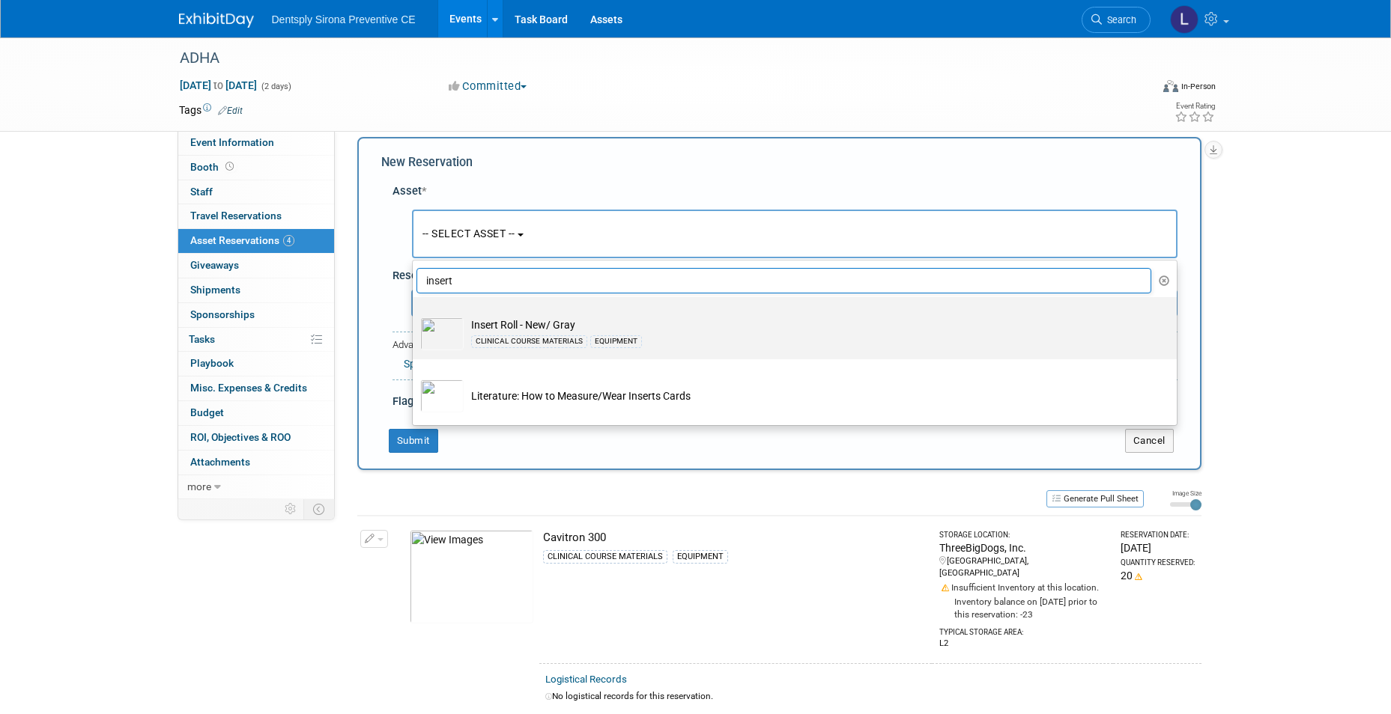
type input "insert"
click at [437, 340] on img at bounding box center [441, 334] width 43 height 33
click at [415, 315] on input "Insert Roll - New/ Gray CLINICAL COURSE MATERIALS EQUIPMENT" at bounding box center [410, 311] width 10 height 10
select select "10713948"
select select "9"
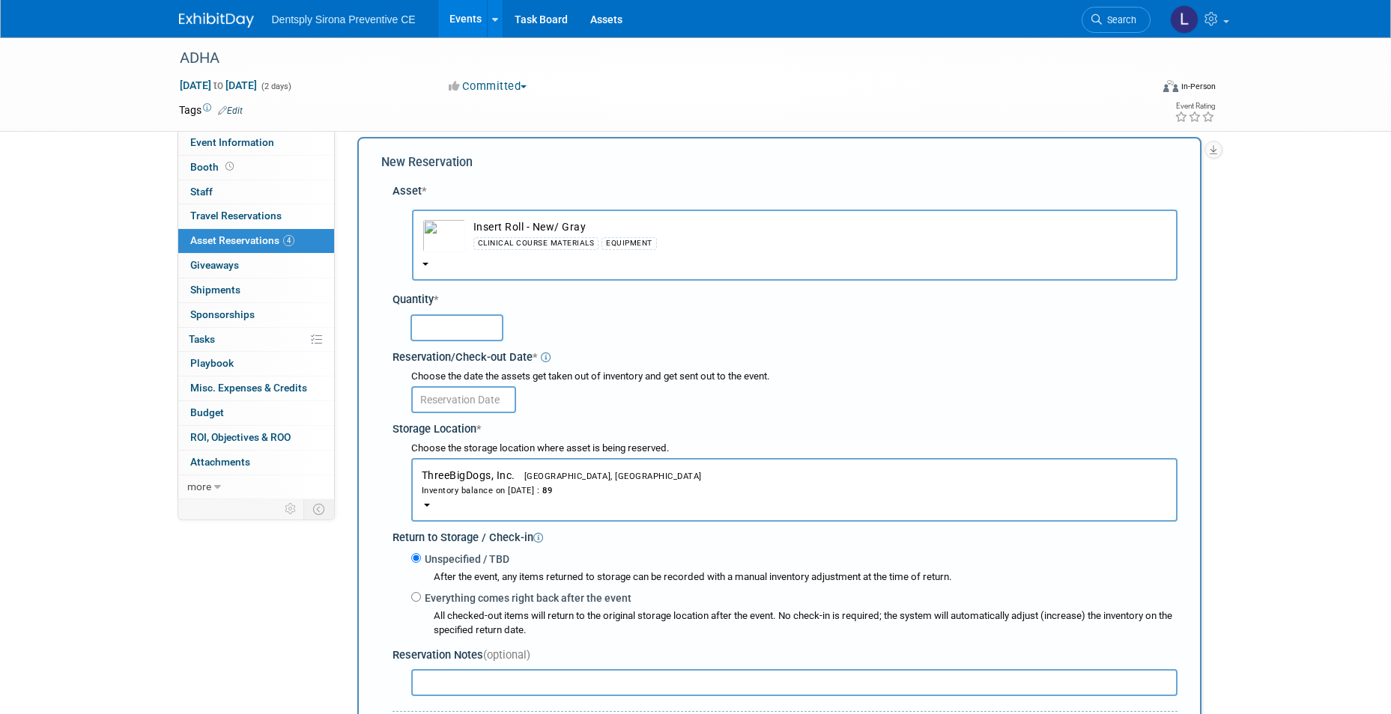
click at [437, 334] on input "text" at bounding box center [456, 328] width 93 height 27
type input "20"
click at [458, 394] on input "text" at bounding box center [463, 399] width 105 height 27
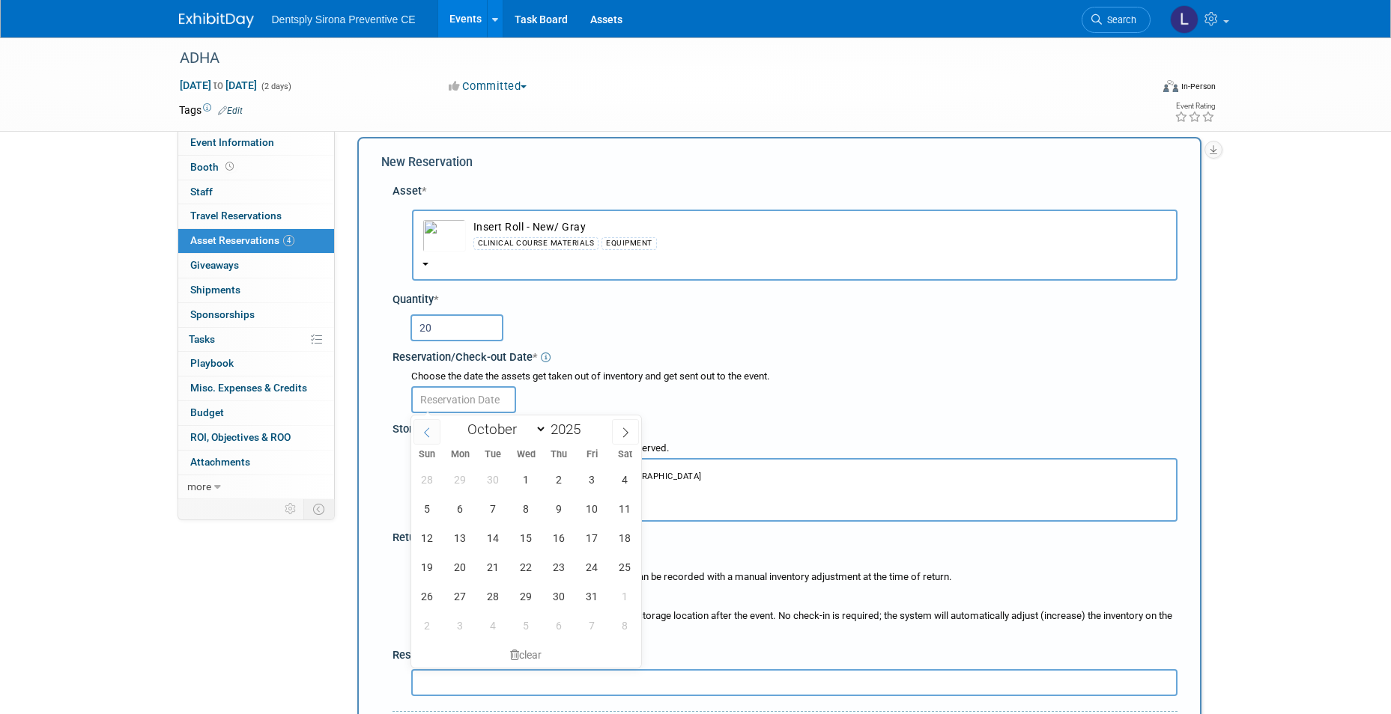
click at [432, 428] on span at bounding box center [426, 431] width 27 height 25
select select "8"
click at [457, 556] on span "22" at bounding box center [460, 567] width 29 height 29
type input "Sep 22, 2025"
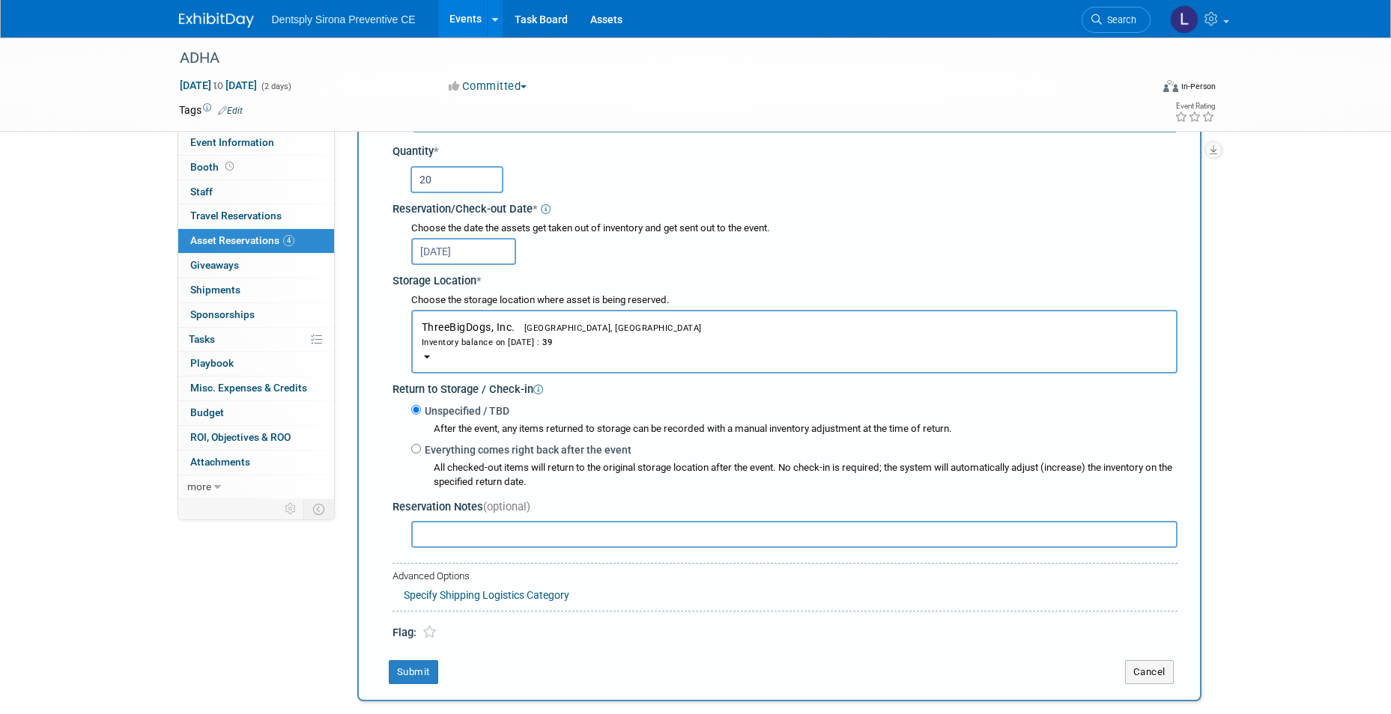
scroll to position [164, 0]
click at [417, 667] on button "Submit" at bounding box center [413, 671] width 49 height 24
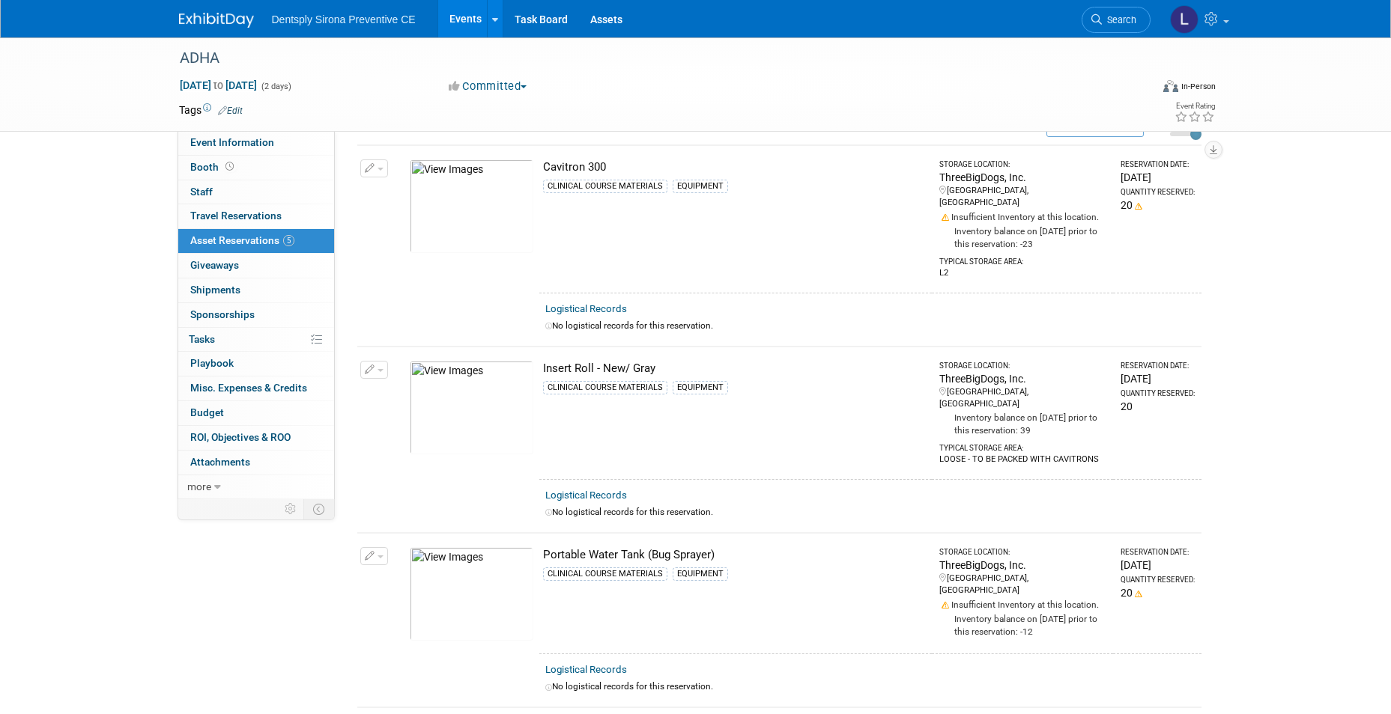
scroll to position [0, 0]
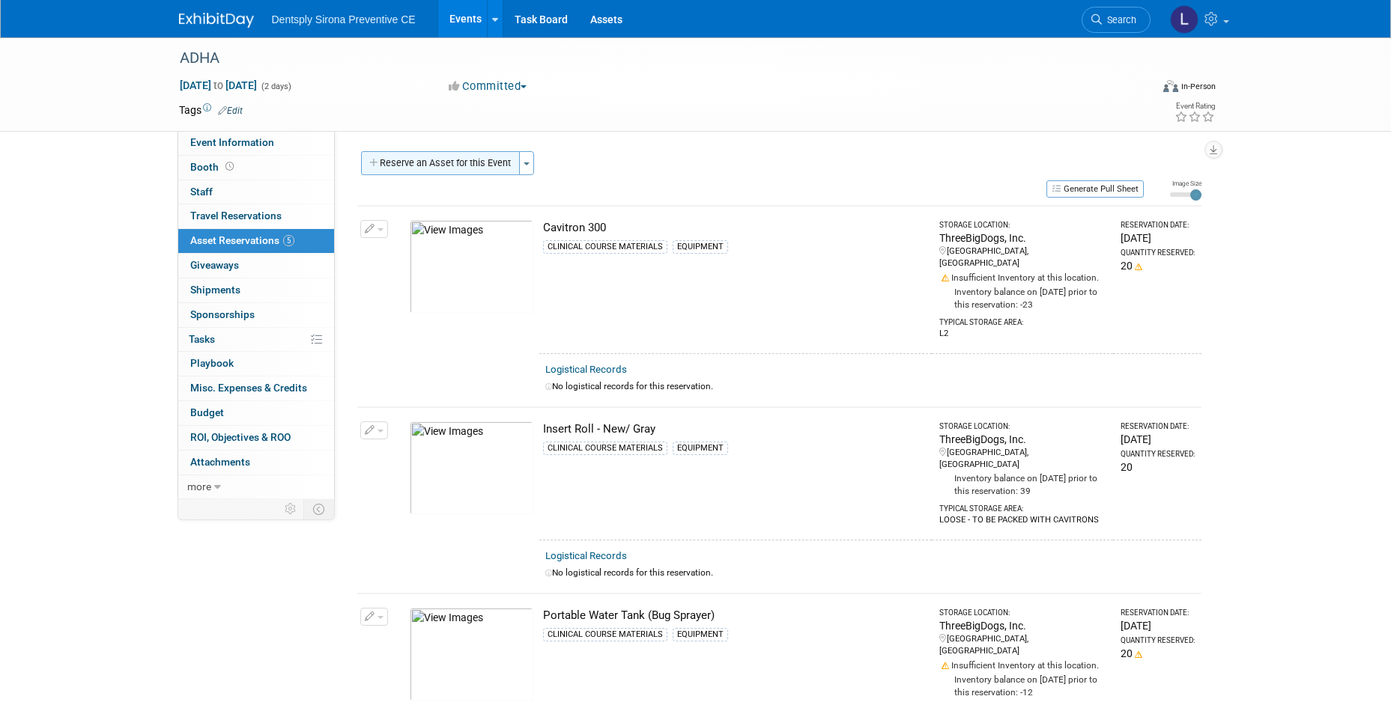
click at [431, 157] on button "Reserve an Asset for this Event" at bounding box center [440, 163] width 159 height 24
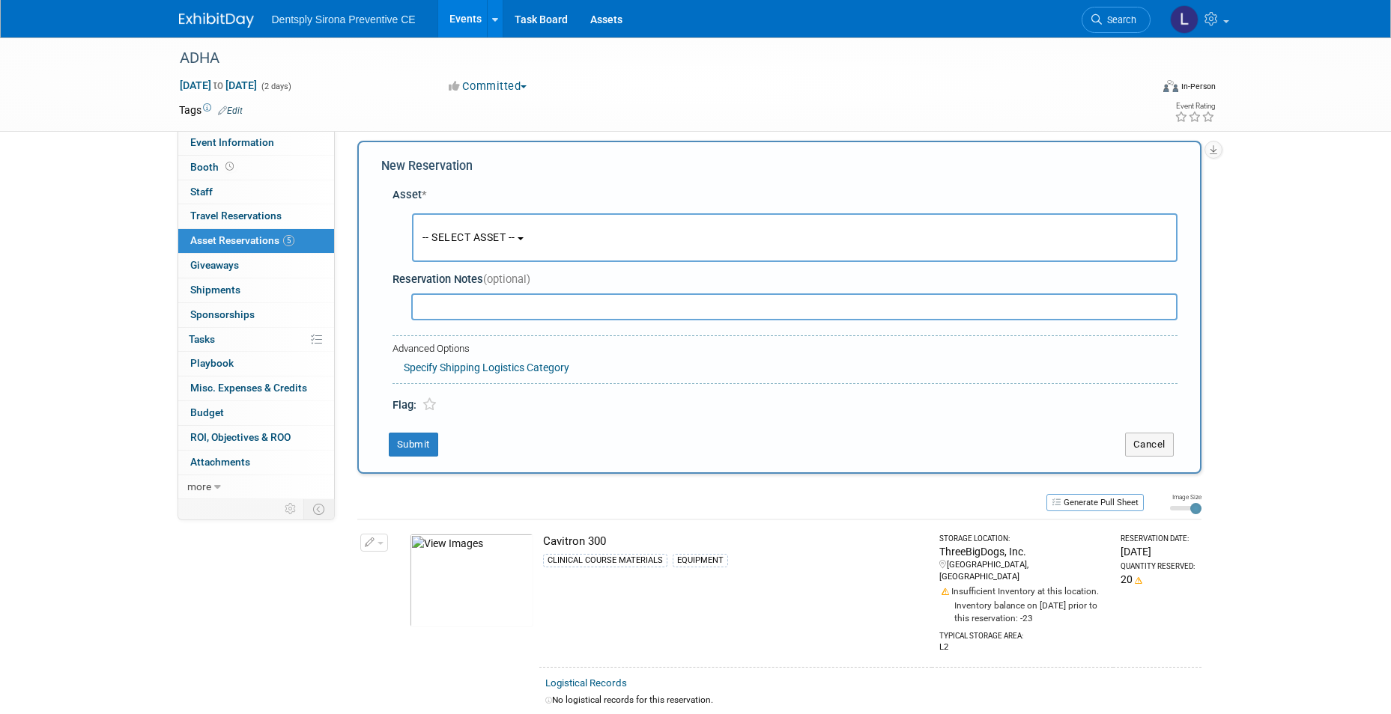
scroll to position [14, 0]
click at [457, 231] on span "-- SELECT ASSET --" at bounding box center [468, 234] width 93 height 12
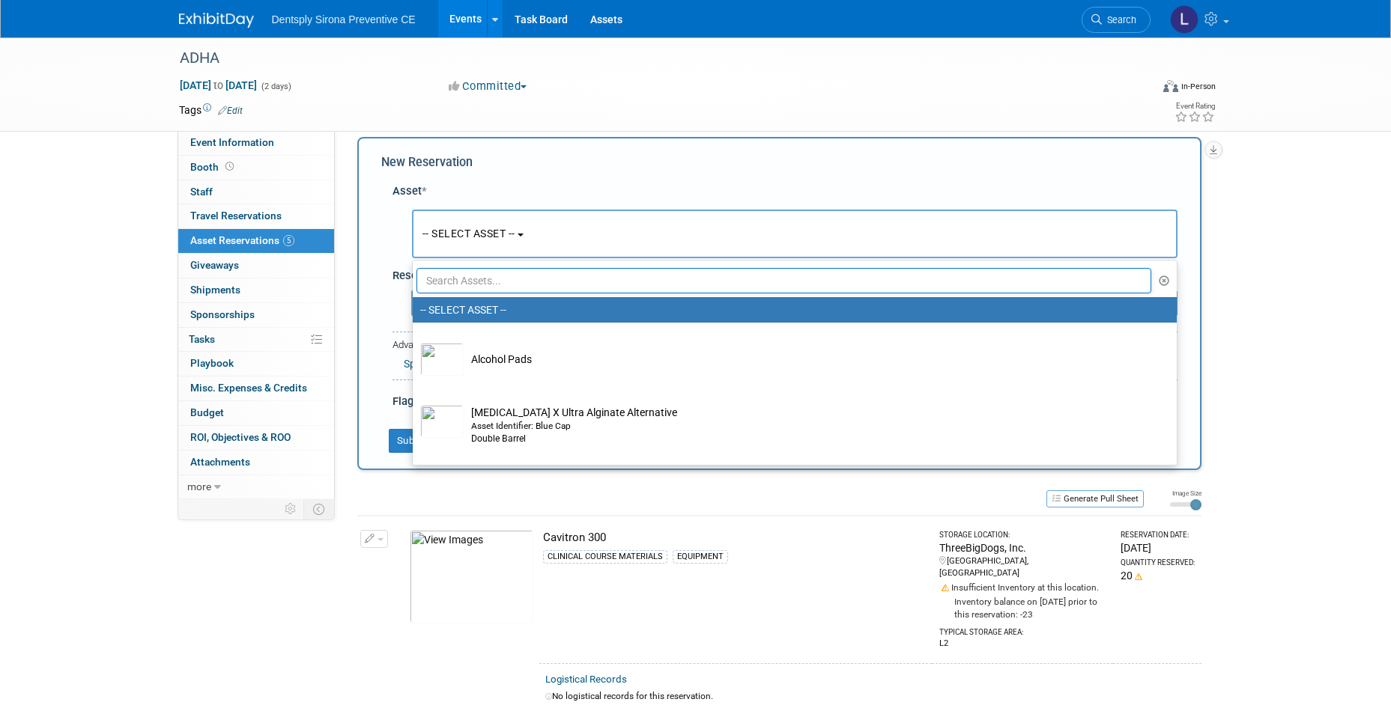
click at [829, 288] on input "text" at bounding box center [783, 280] width 735 height 25
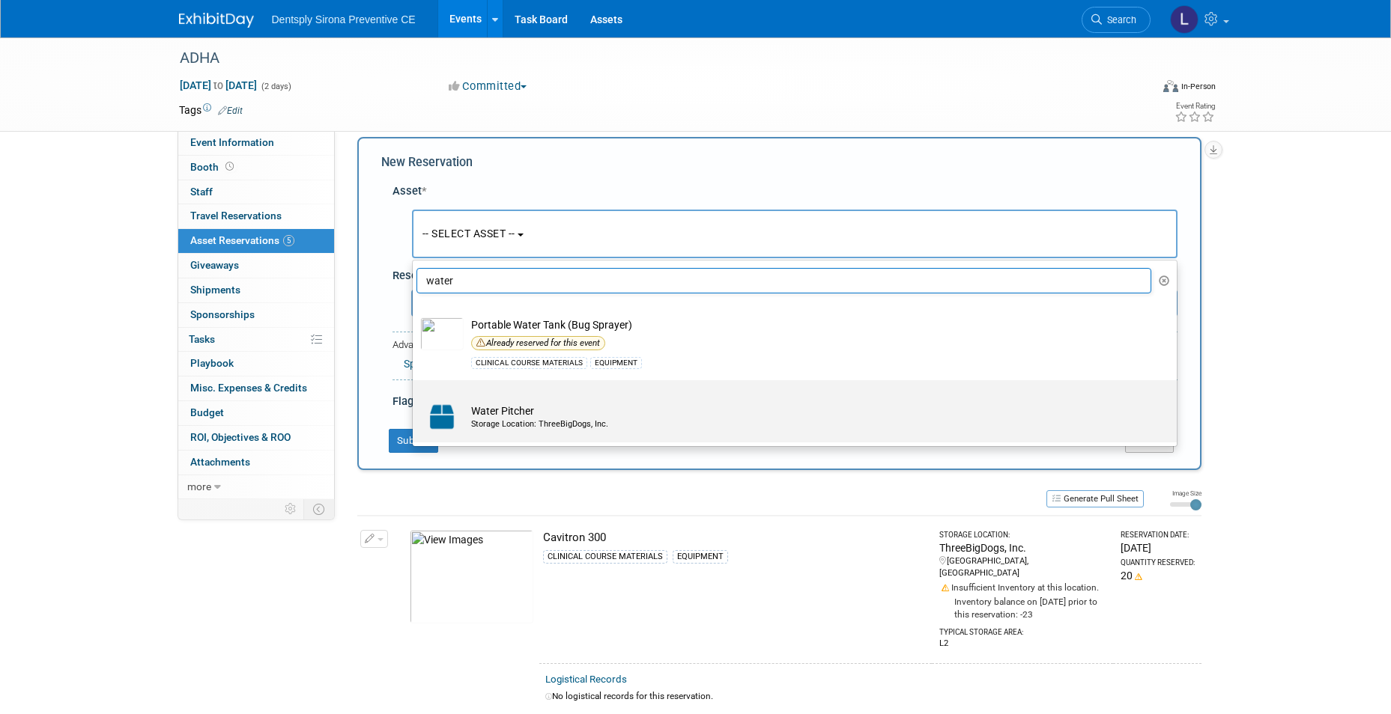
type input "water"
click at [556, 414] on td "Water Pitcher Storage Location: ThreeBigDogs, Inc." at bounding box center [805, 417] width 683 height 33
click at [415, 398] on input "Water Pitcher Storage Location: ThreeBigDogs, Inc." at bounding box center [410, 394] width 10 height 10
select select "10727150"
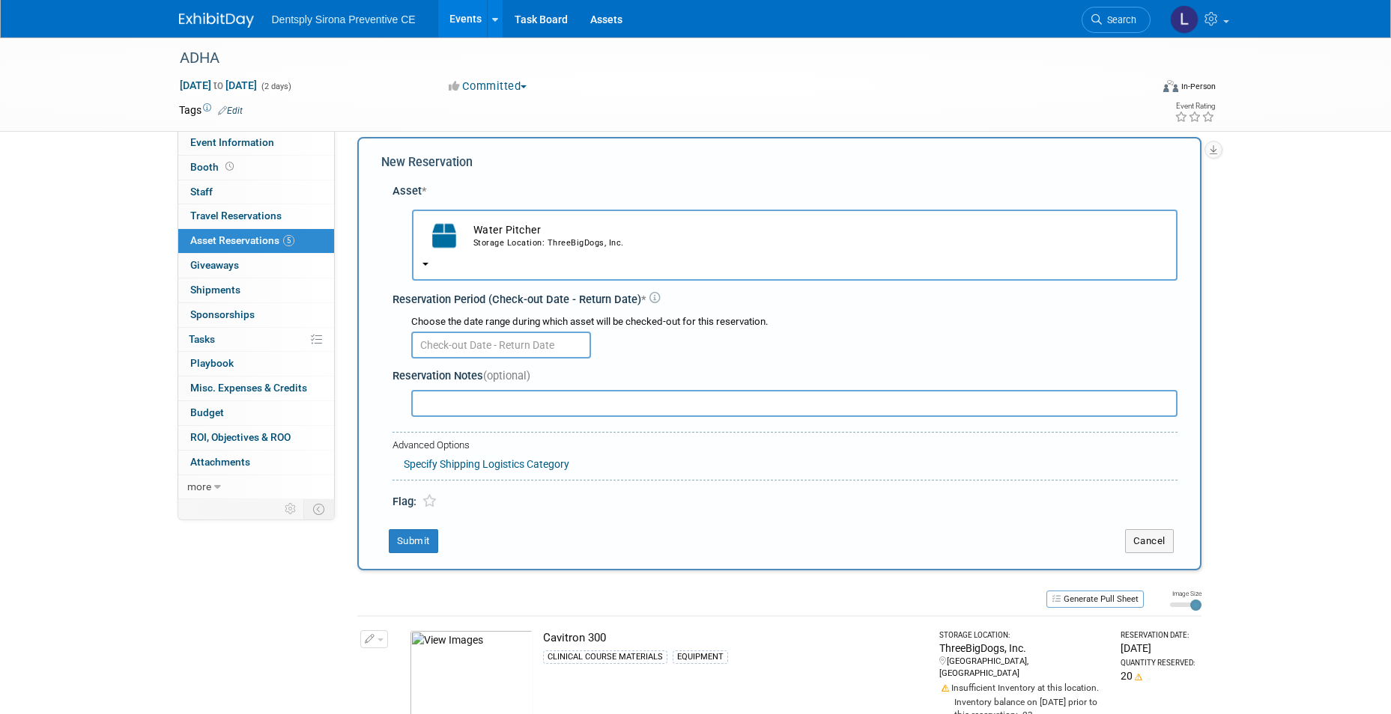
click at [481, 345] on input "text" at bounding box center [501, 345] width 180 height 27
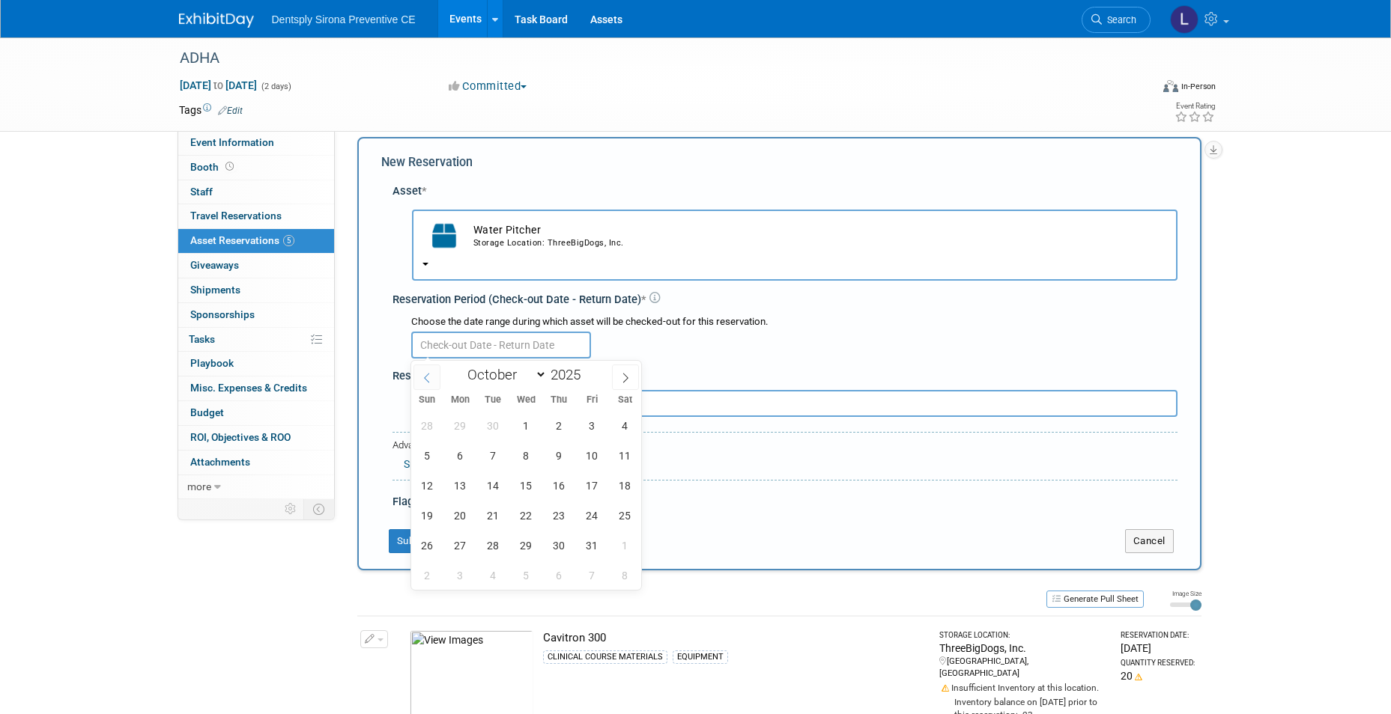
click at [425, 374] on icon at bounding box center [427, 378] width 10 height 10
select select "8"
click at [471, 513] on span "22" at bounding box center [460, 515] width 29 height 29
type input "Sep 22, 2025"
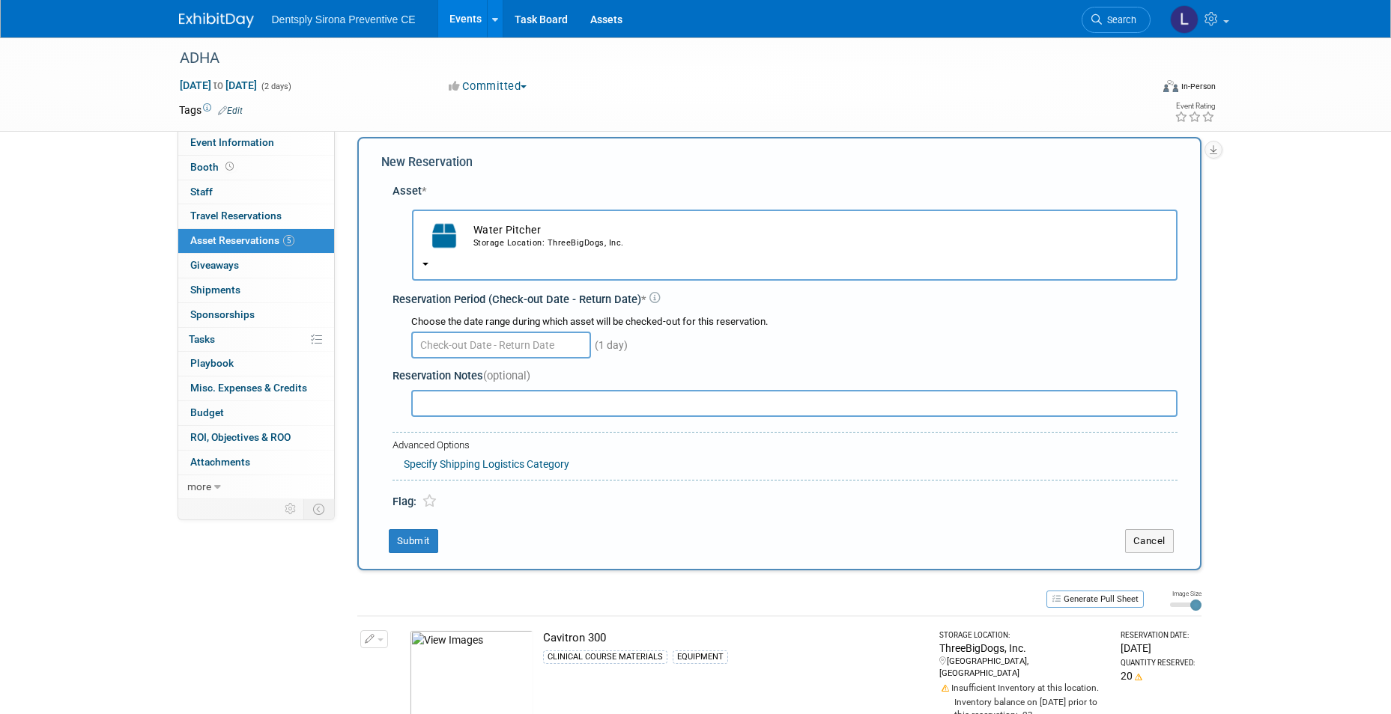
click at [716, 335] on div "(1 day)" at bounding box center [794, 344] width 766 height 29
click at [445, 398] on input "text" at bounding box center [794, 403] width 766 height 27
type input "All"
click at [400, 546] on button "Submit" at bounding box center [413, 541] width 49 height 24
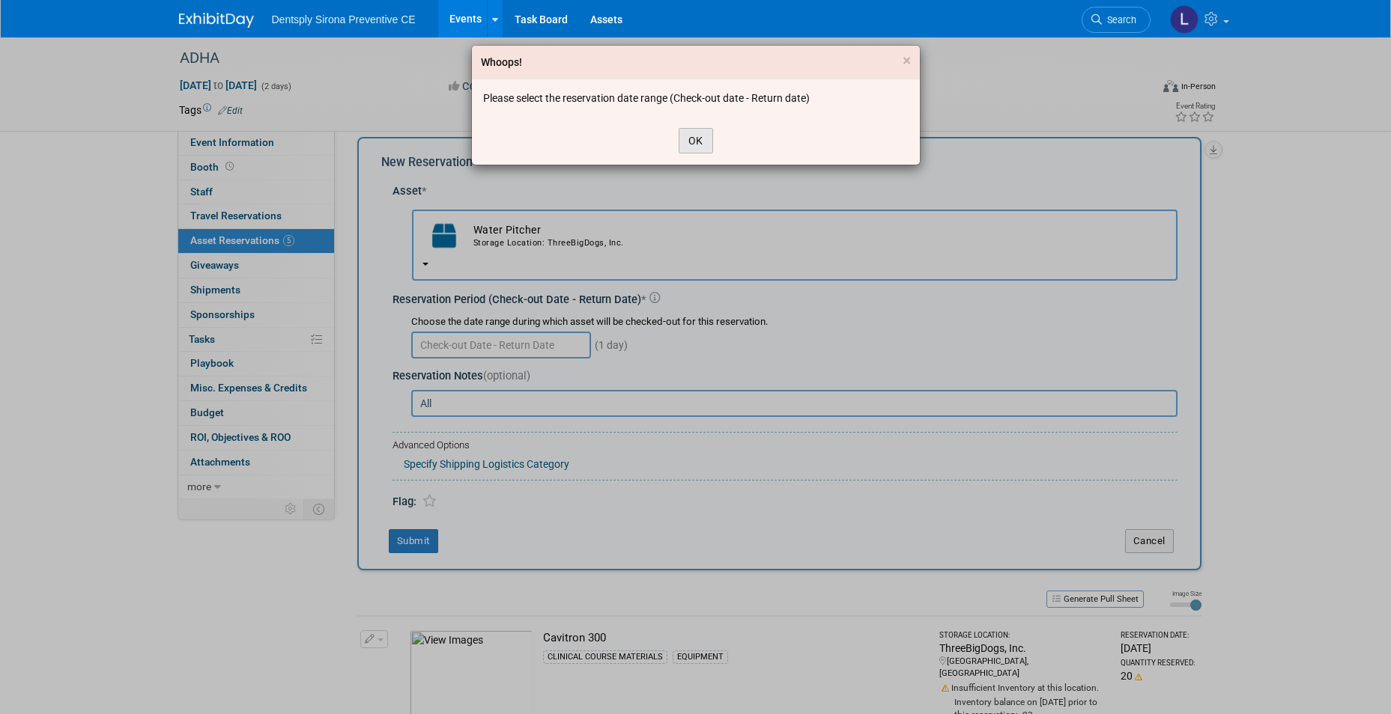
click at [691, 133] on button "OK" at bounding box center [696, 140] width 34 height 25
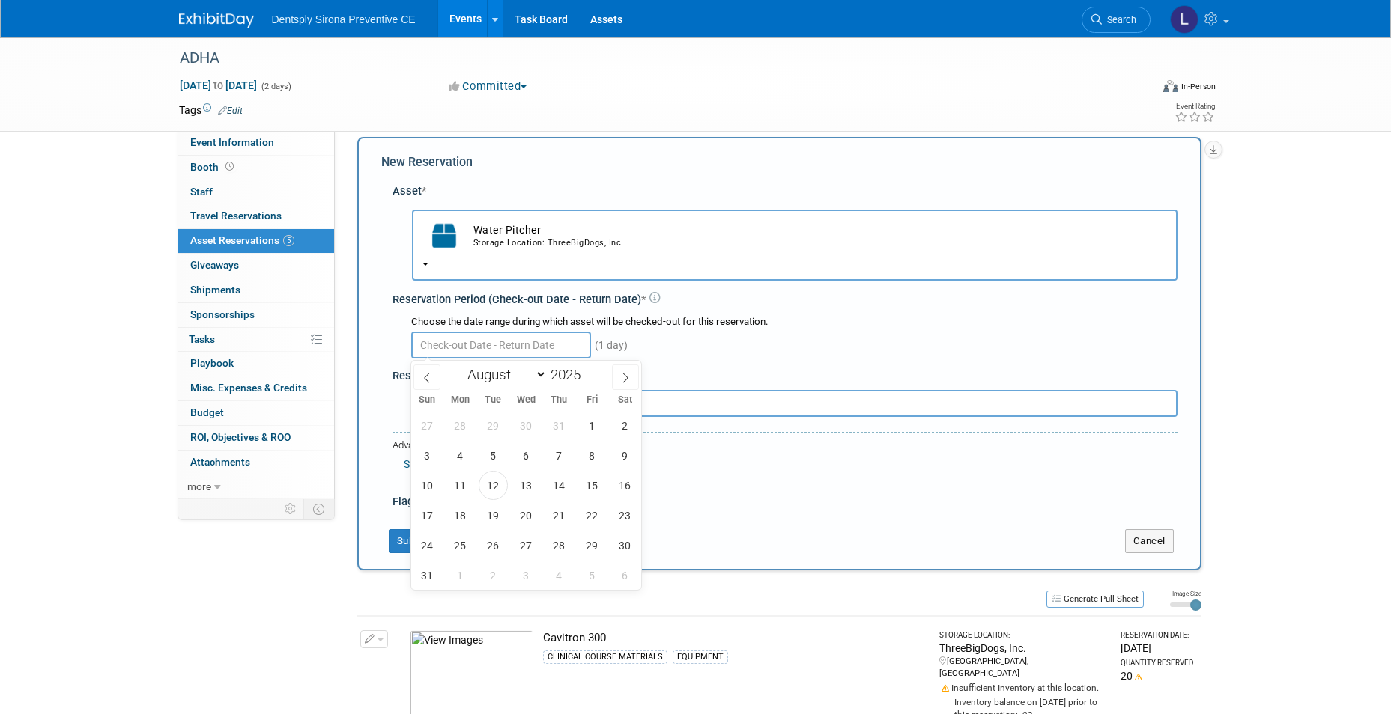
click at [547, 344] on input "text" at bounding box center [501, 345] width 180 height 27
click at [461, 545] on span "25" at bounding box center [460, 545] width 29 height 29
type input "Aug 25, 2025"
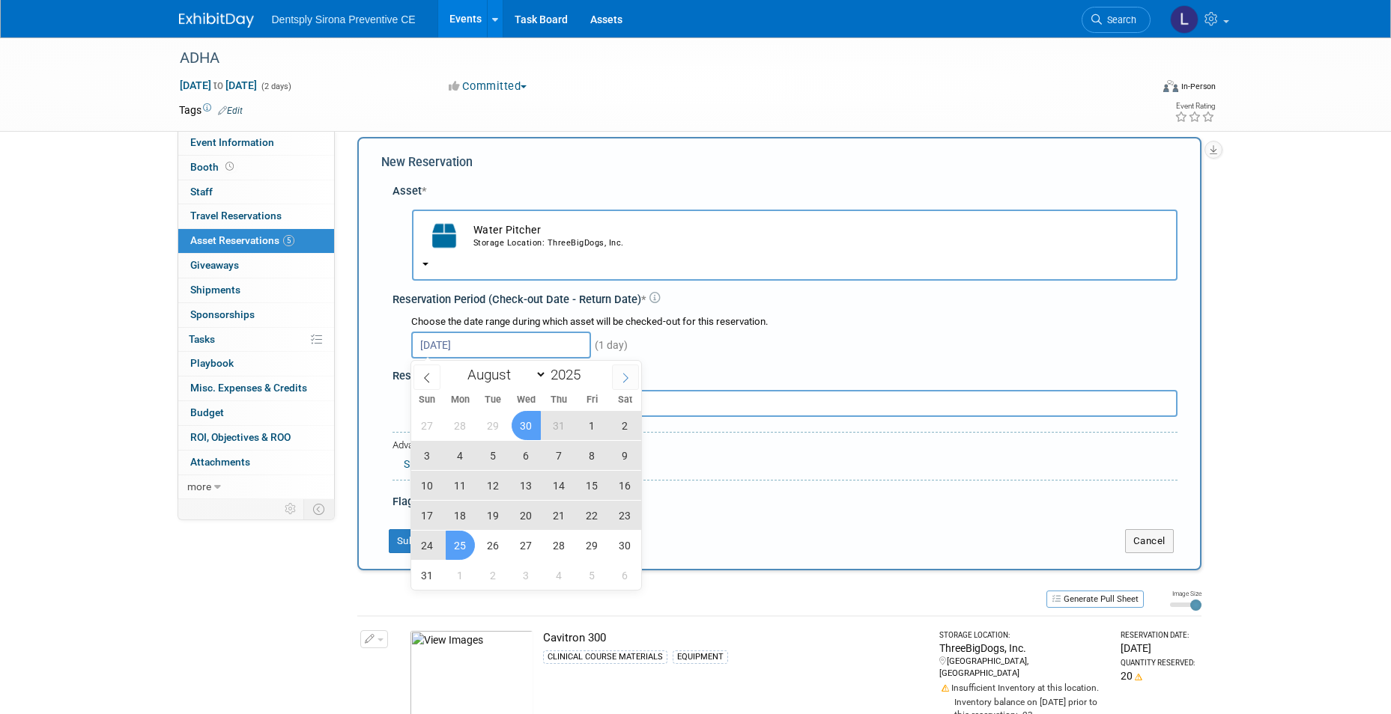
click at [623, 373] on icon at bounding box center [625, 378] width 10 height 10
select select "8"
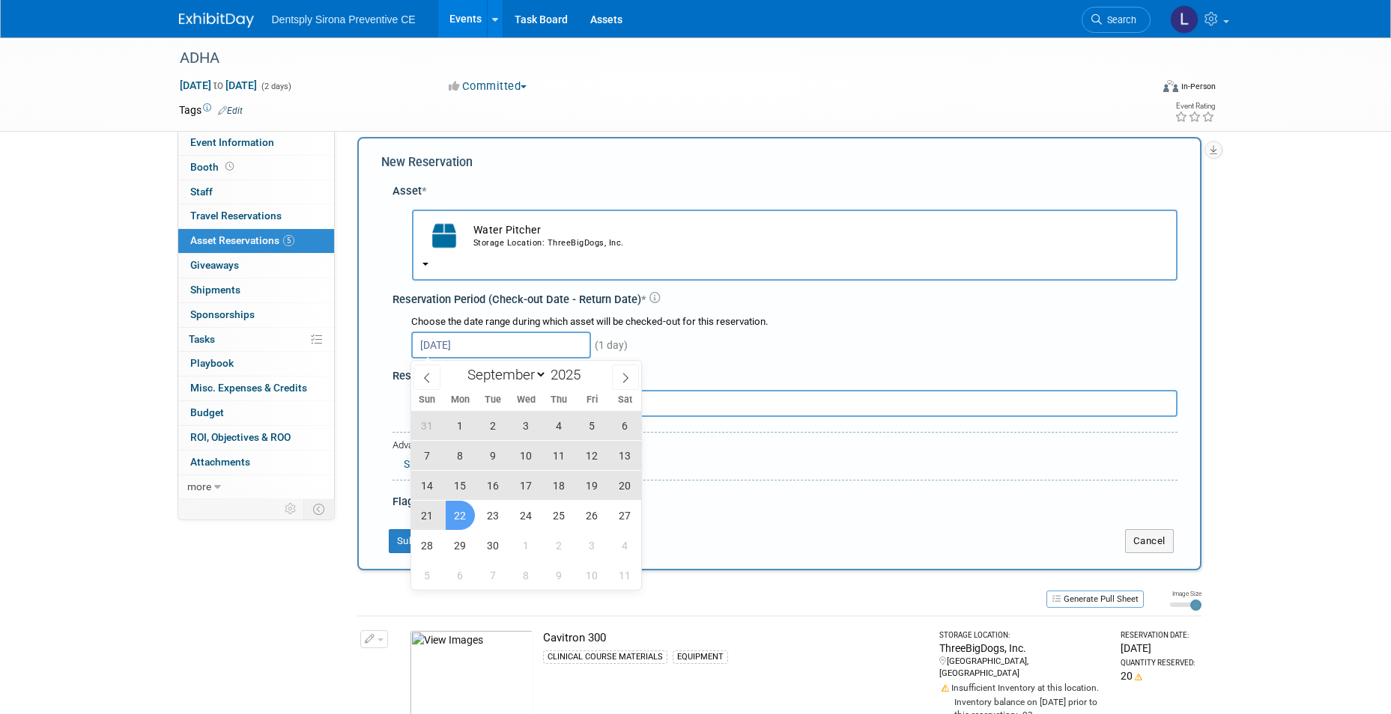
click at [458, 519] on span "22" at bounding box center [460, 515] width 29 height 29
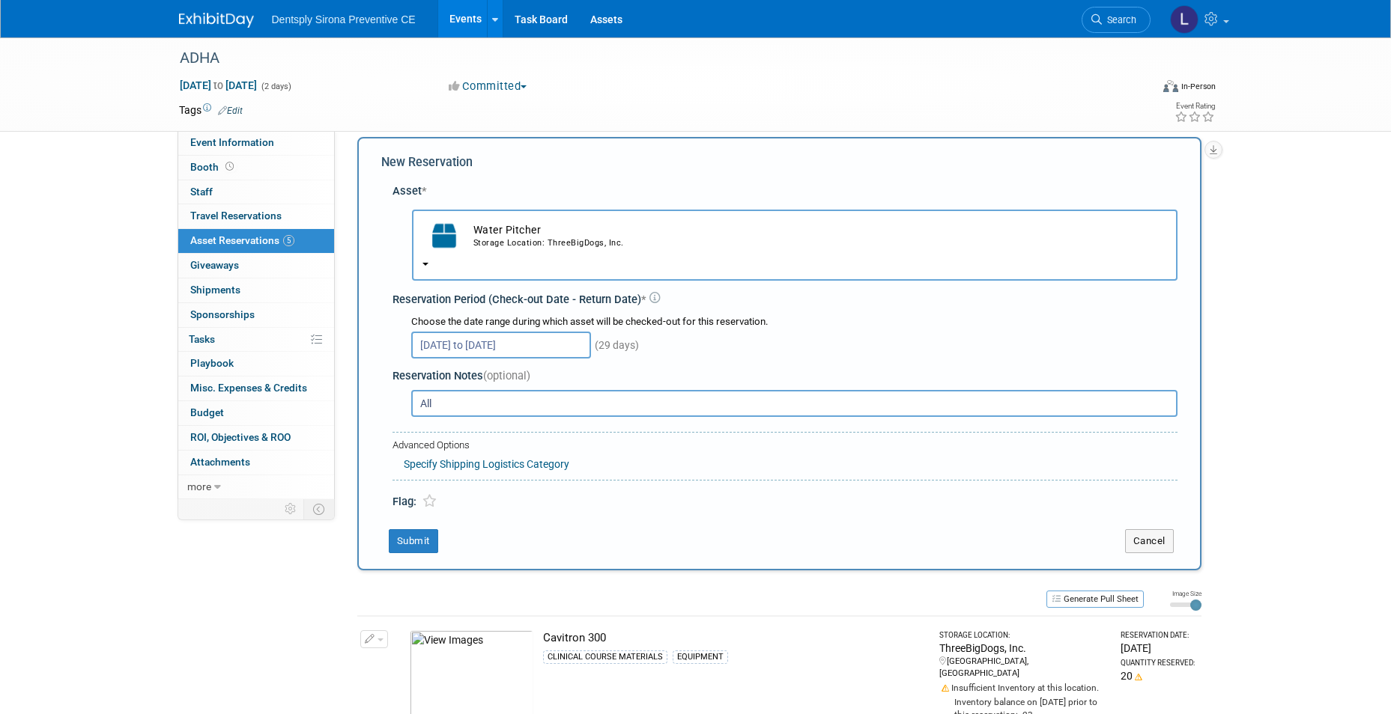
click at [464, 347] on input "Aug 25, 2025 to Sep 22, 2025" at bounding box center [501, 345] width 180 height 27
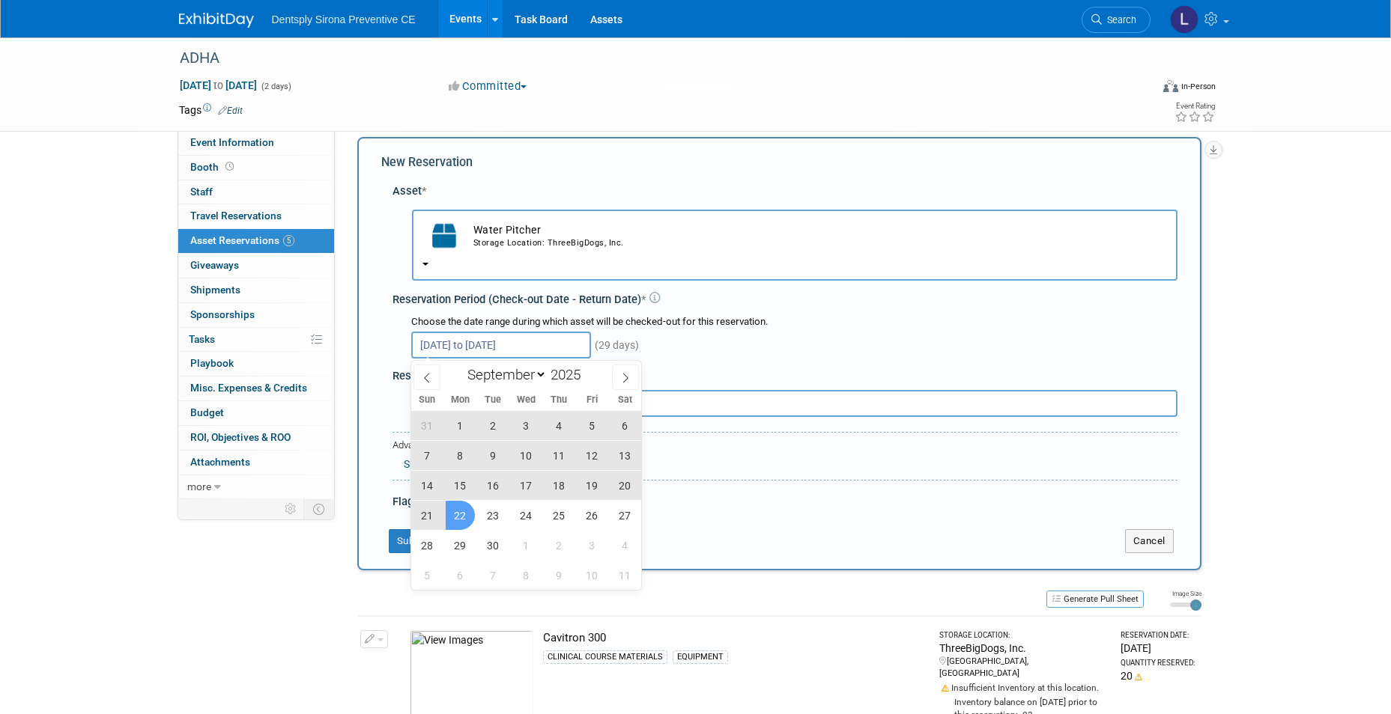
click at [463, 515] on span "22" at bounding box center [460, 515] width 29 height 29
type input "Sep 22, 2025"
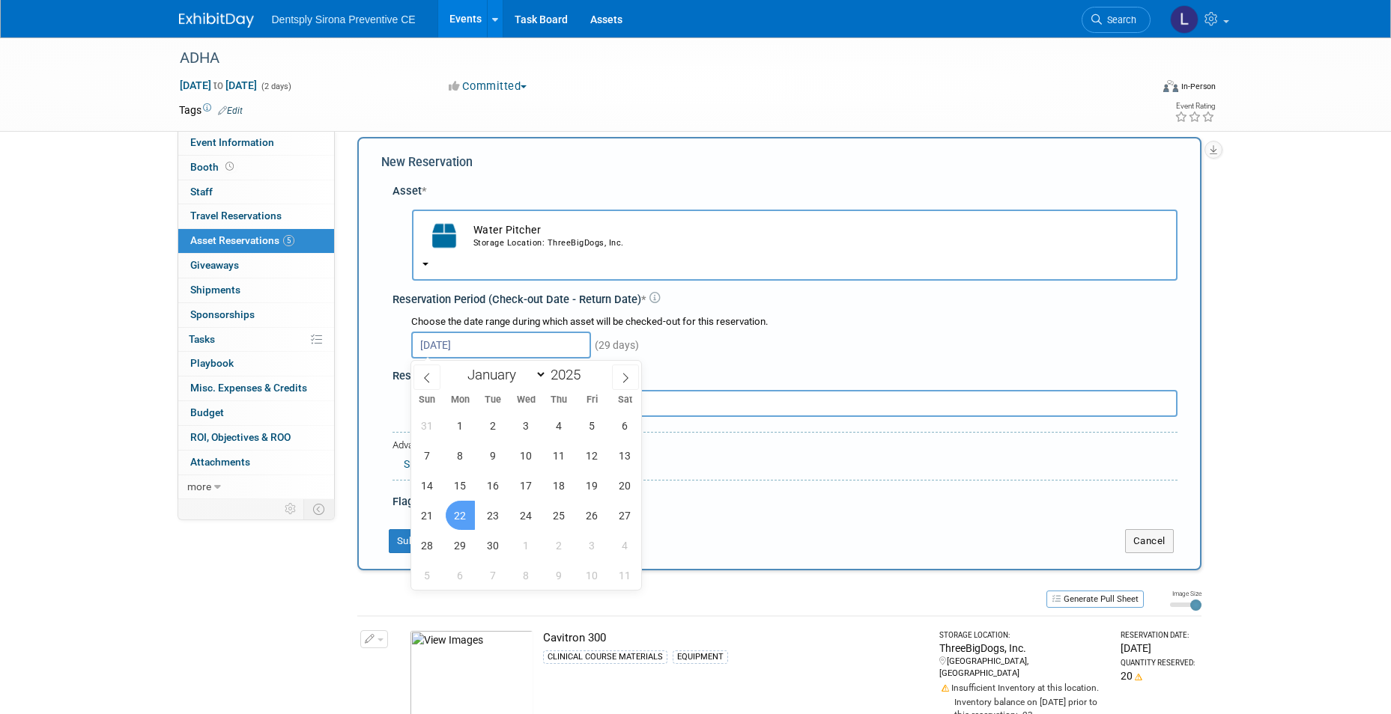
click at [462, 515] on span "22" at bounding box center [460, 515] width 29 height 29
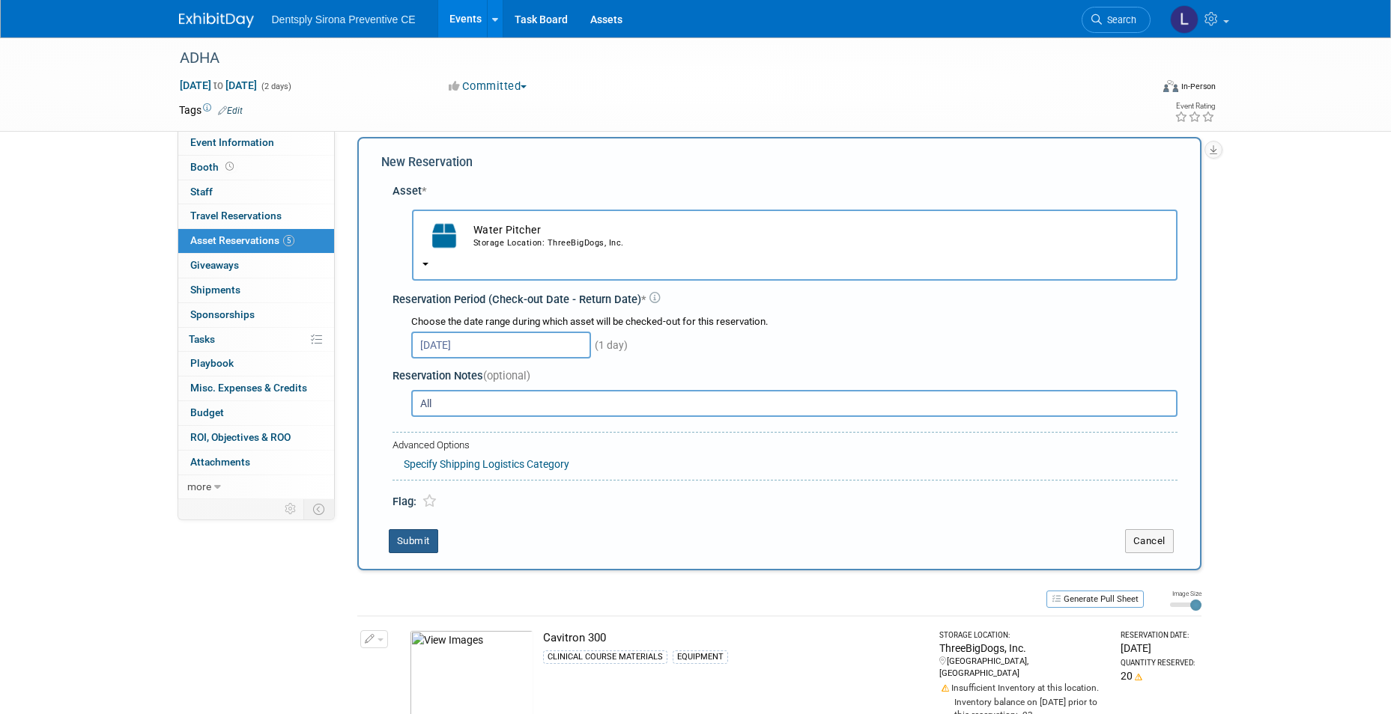
click at [425, 535] on button "Submit" at bounding box center [413, 541] width 49 height 24
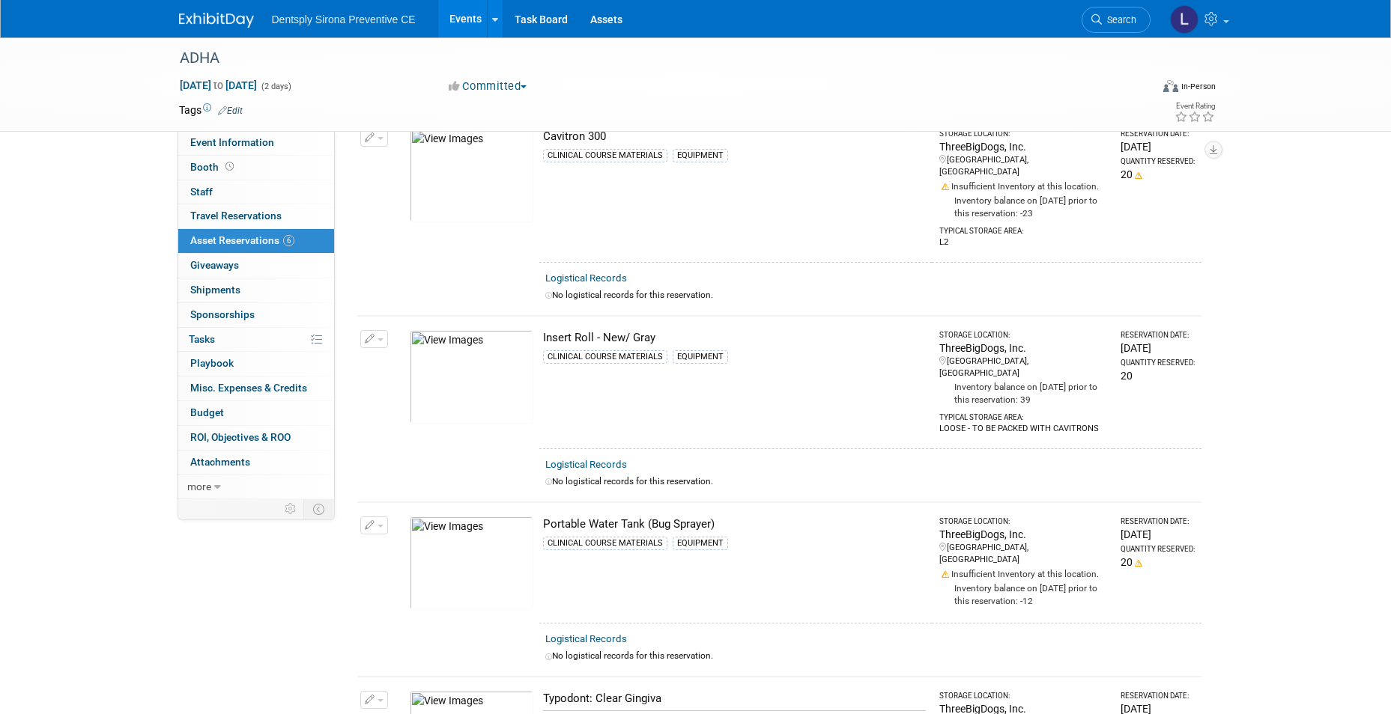
scroll to position [0, 0]
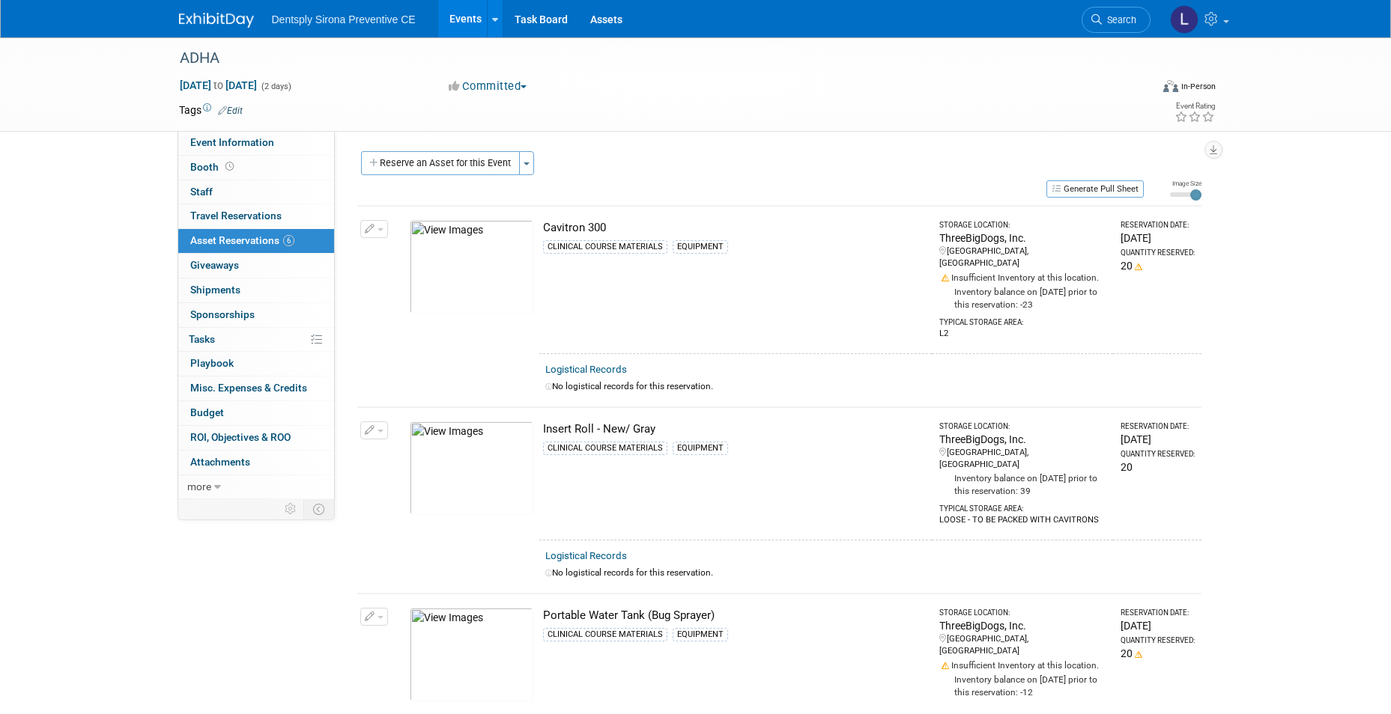
click at [435, 148] on div "Course Dates: Edit October 3rd X Shipment Arrive By Date: October 2nd by 8am Sh…" at bounding box center [774, 315] width 878 height 368
click at [435, 155] on button "Reserve an Asset for this Event" at bounding box center [440, 163] width 159 height 24
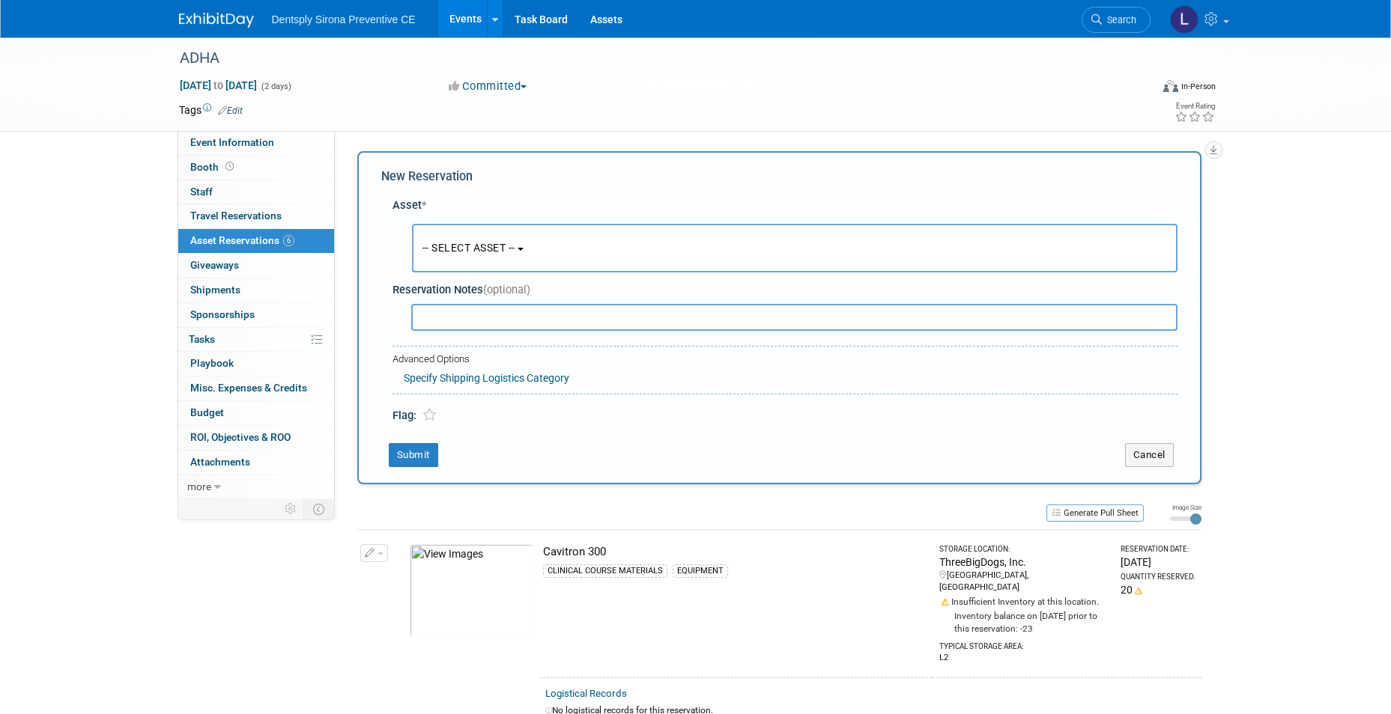
scroll to position [14, 0]
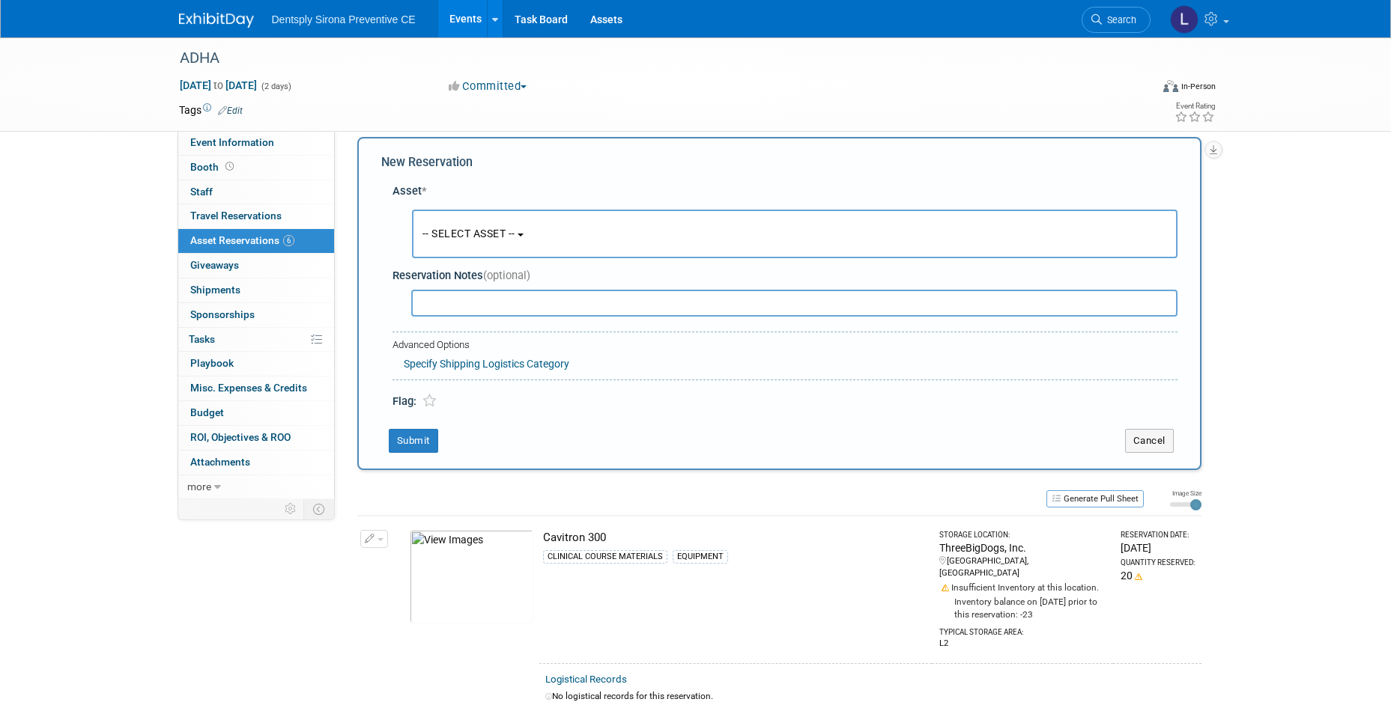
click at [452, 237] on span "-- SELECT ASSET --" at bounding box center [468, 234] width 93 height 12
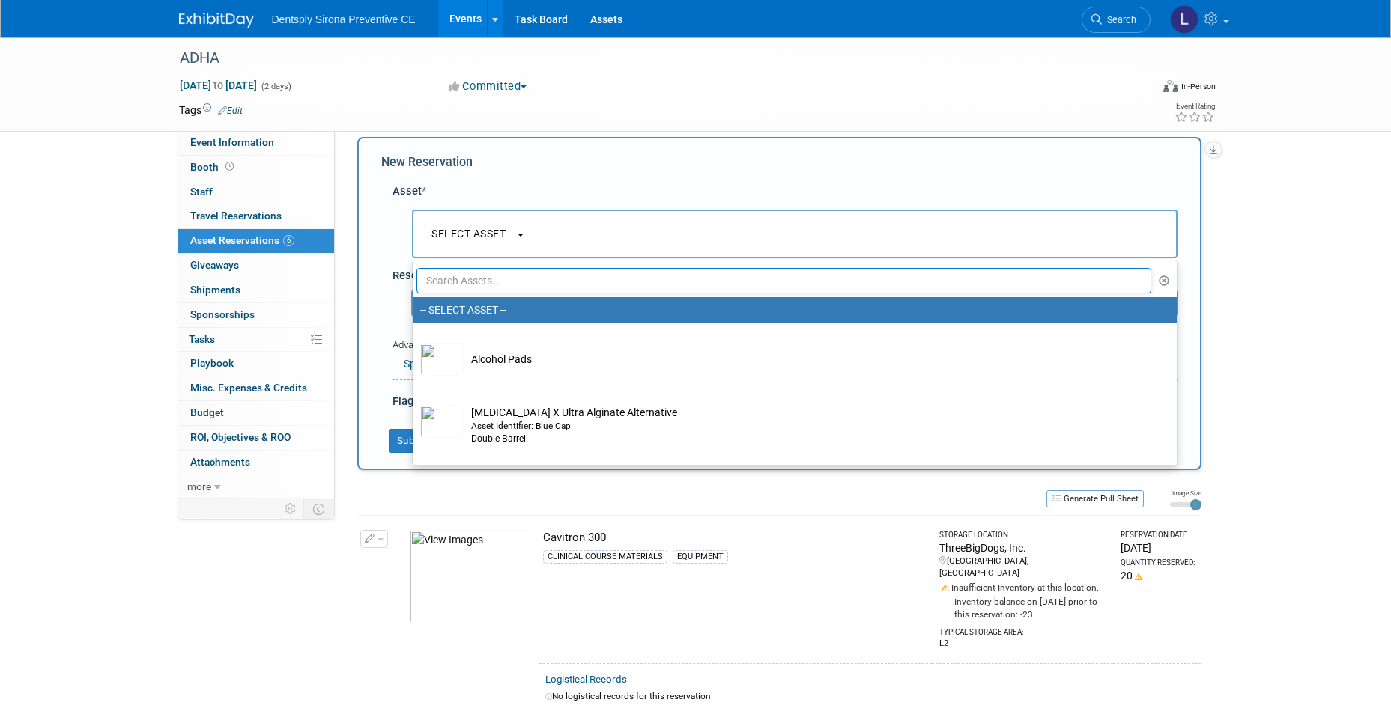
click at [458, 276] on input "text" at bounding box center [783, 280] width 735 height 25
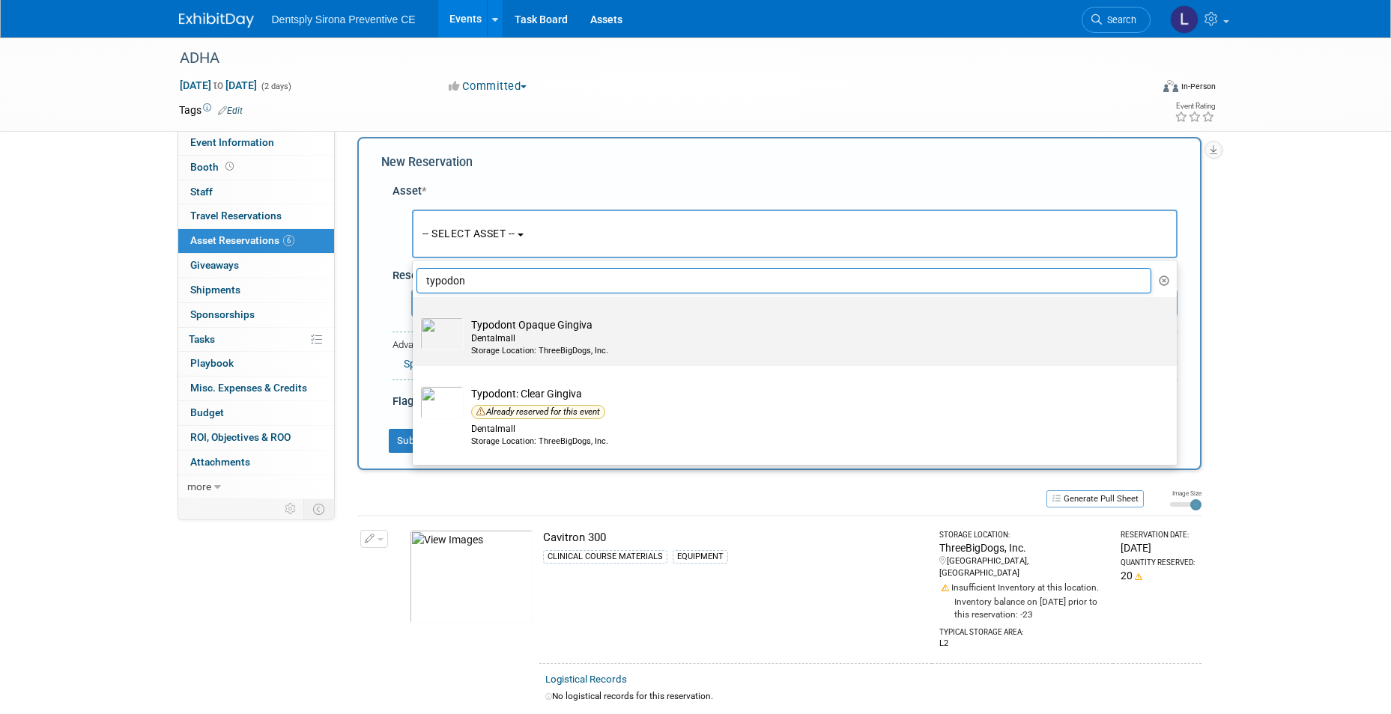
type input "typodon"
click at [451, 333] on img at bounding box center [441, 334] width 43 height 33
click at [415, 315] on input "Typodont Opaque Gingiva Dentalmall Storage Location: ThreeBigDogs, Inc." at bounding box center [410, 311] width 10 height 10
select select "10726970"
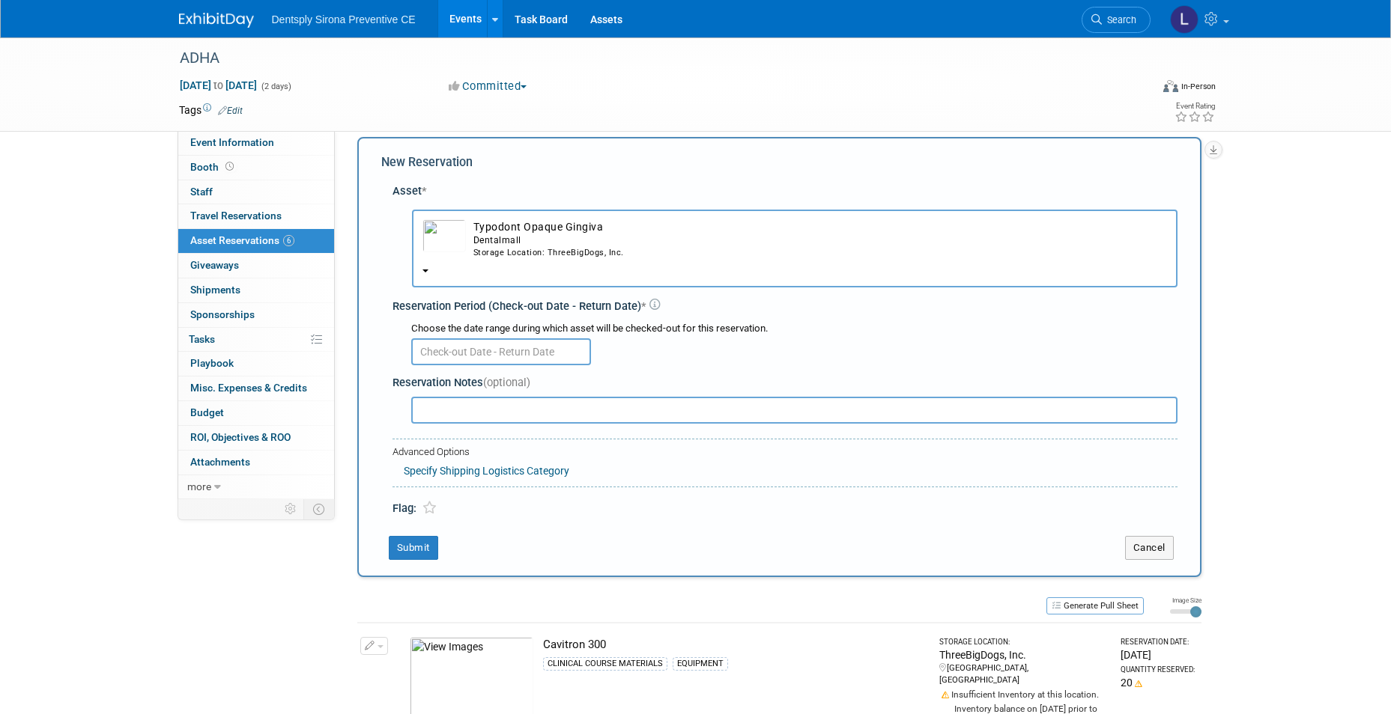
click at [458, 350] on input "text" at bounding box center [501, 352] width 180 height 27
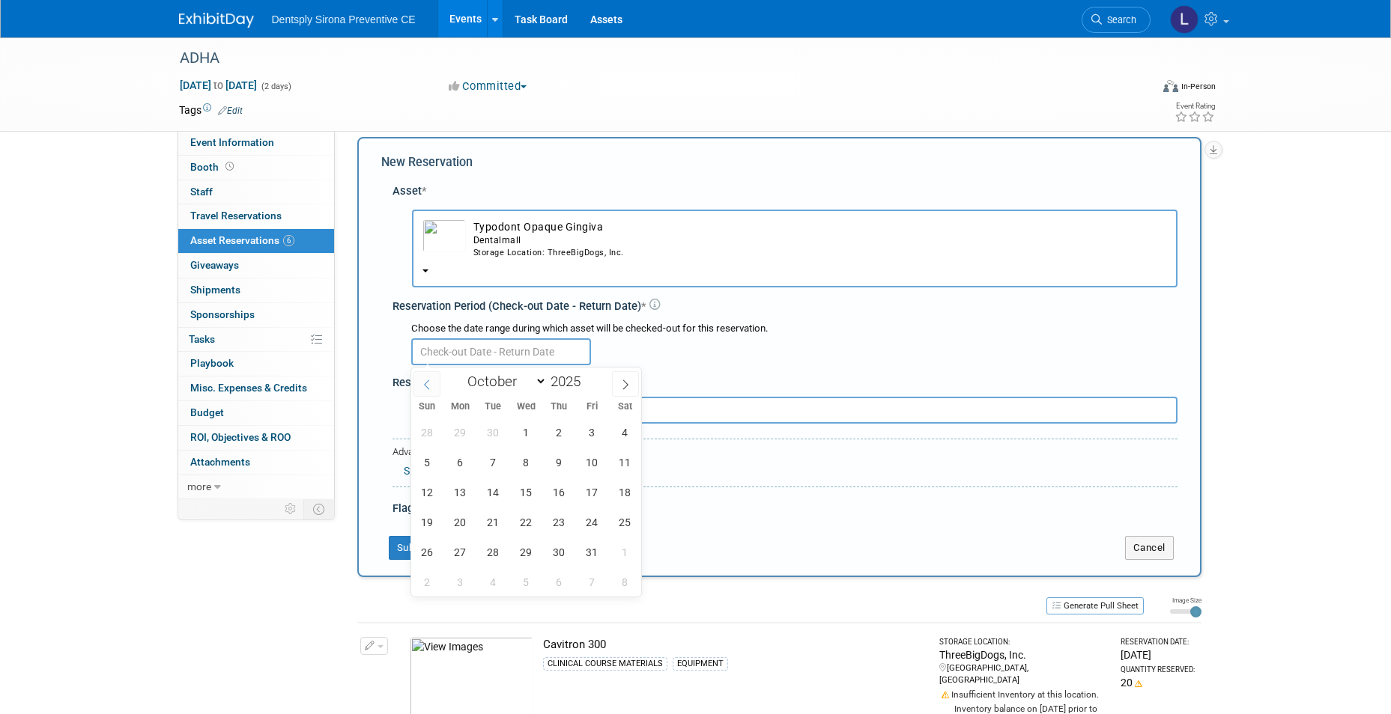
click at [424, 380] on icon at bounding box center [427, 385] width 10 height 10
select select "8"
click at [452, 521] on span "22" at bounding box center [460, 522] width 29 height 29
type input "Sep 22, 2025"
click at [458, 517] on span "22" at bounding box center [460, 522] width 29 height 29
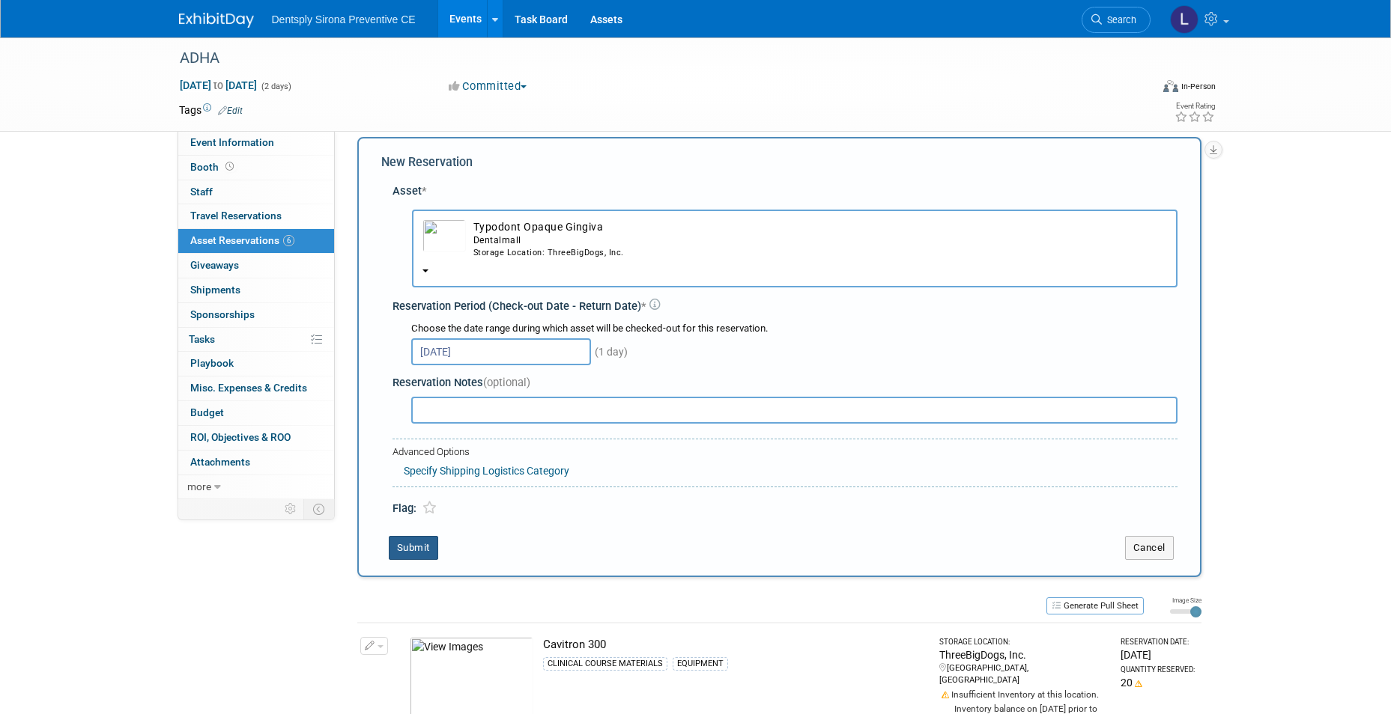
click at [427, 540] on button "Submit" at bounding box center [413, 548] width 49 height 24
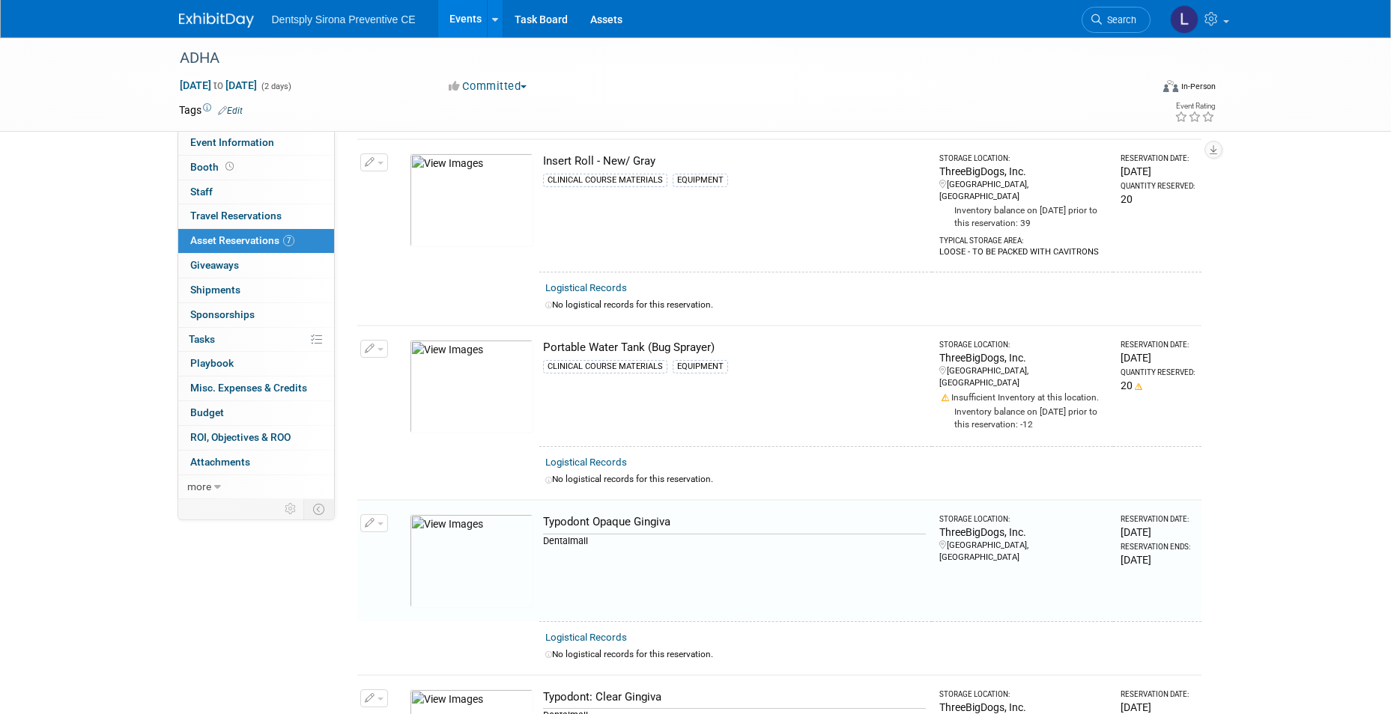
scroll to position [556, 0]
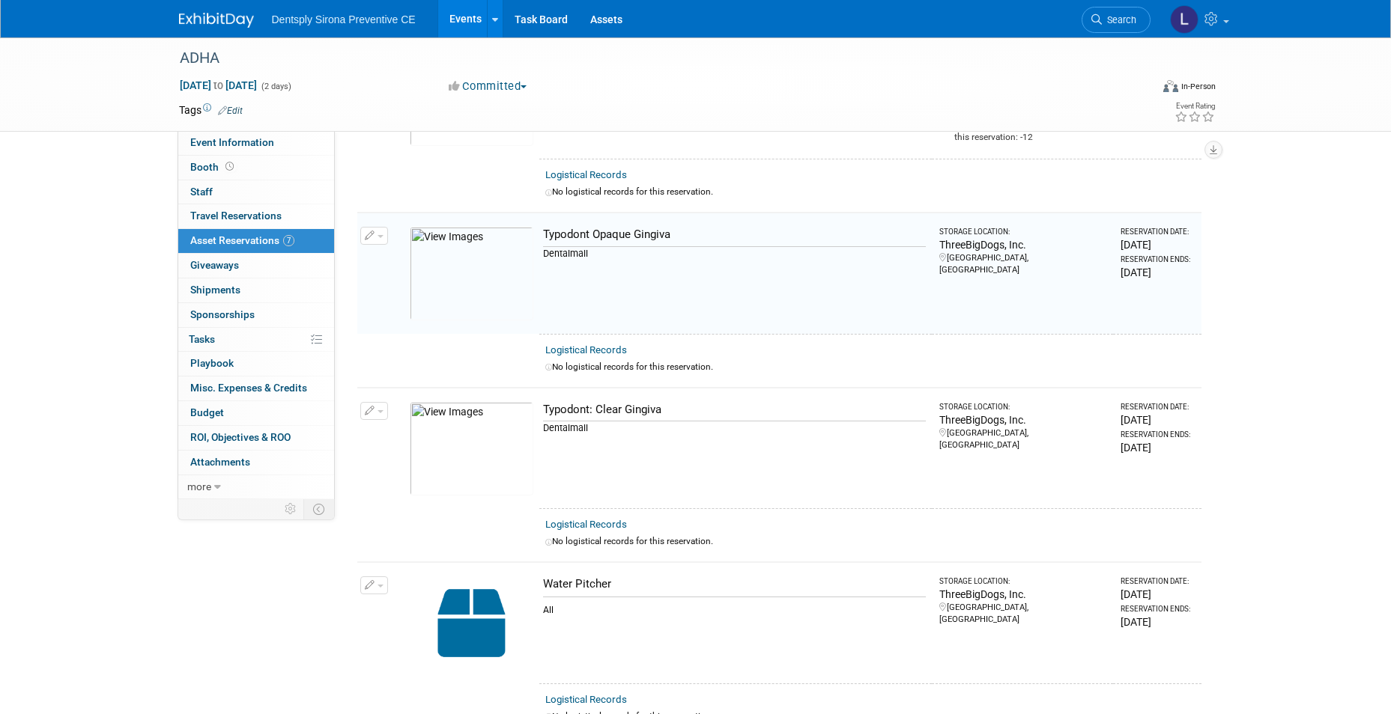
click at [578, 227] on div "Typodont Opaque Gingiva" at bounding box center [734, 235] width 383 height 16
click at [381, 227] on button "button" at bounding box center [374, 236] width 28 height 18
click at [403, 250] on button "Change Reservation" at bounding box center [431, 260] width 127 height 20
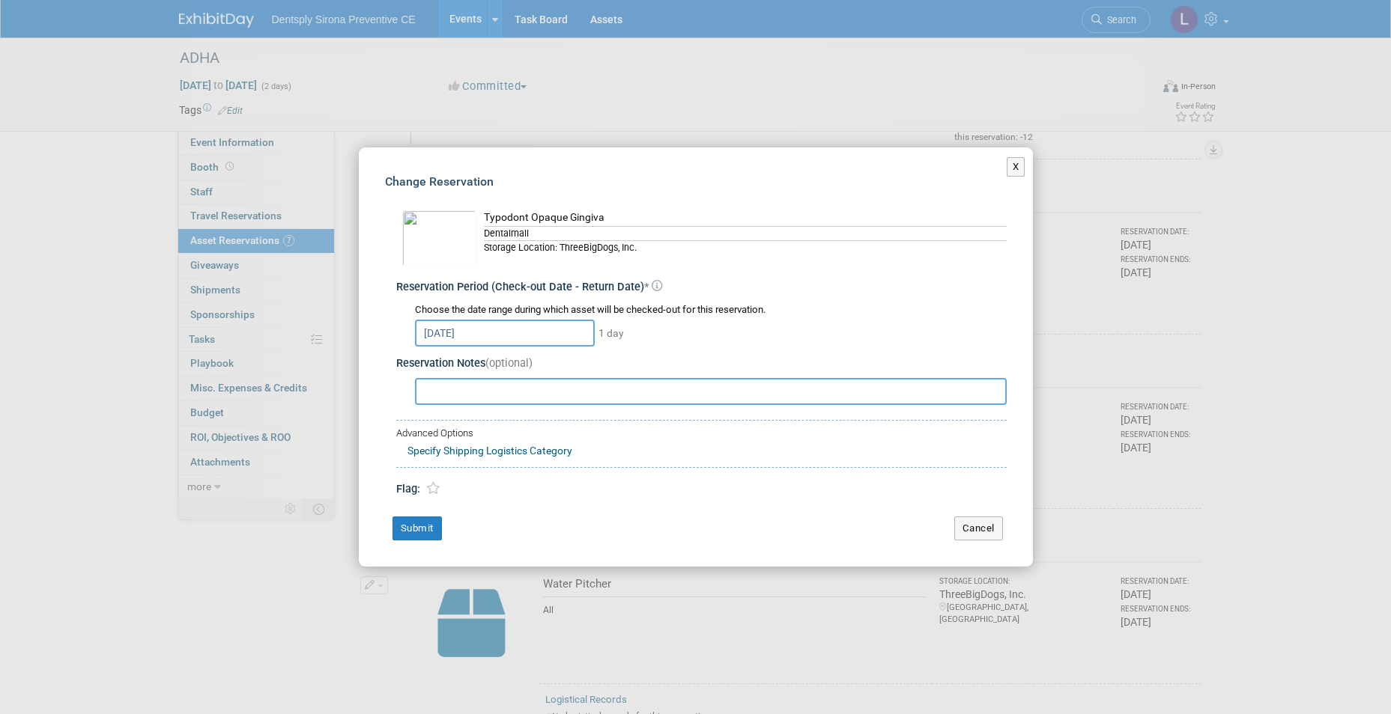
click at [460, 394] on input "text" at bounding box center [711, 391] width 592 height 27
type input "20 NEEDED"
click at [431, 486] on icon at bounding box center [433, 488] width 14 height 13
click at [426, 526] on button "Submit" at bounding box center [416, 529] width 49 height 24
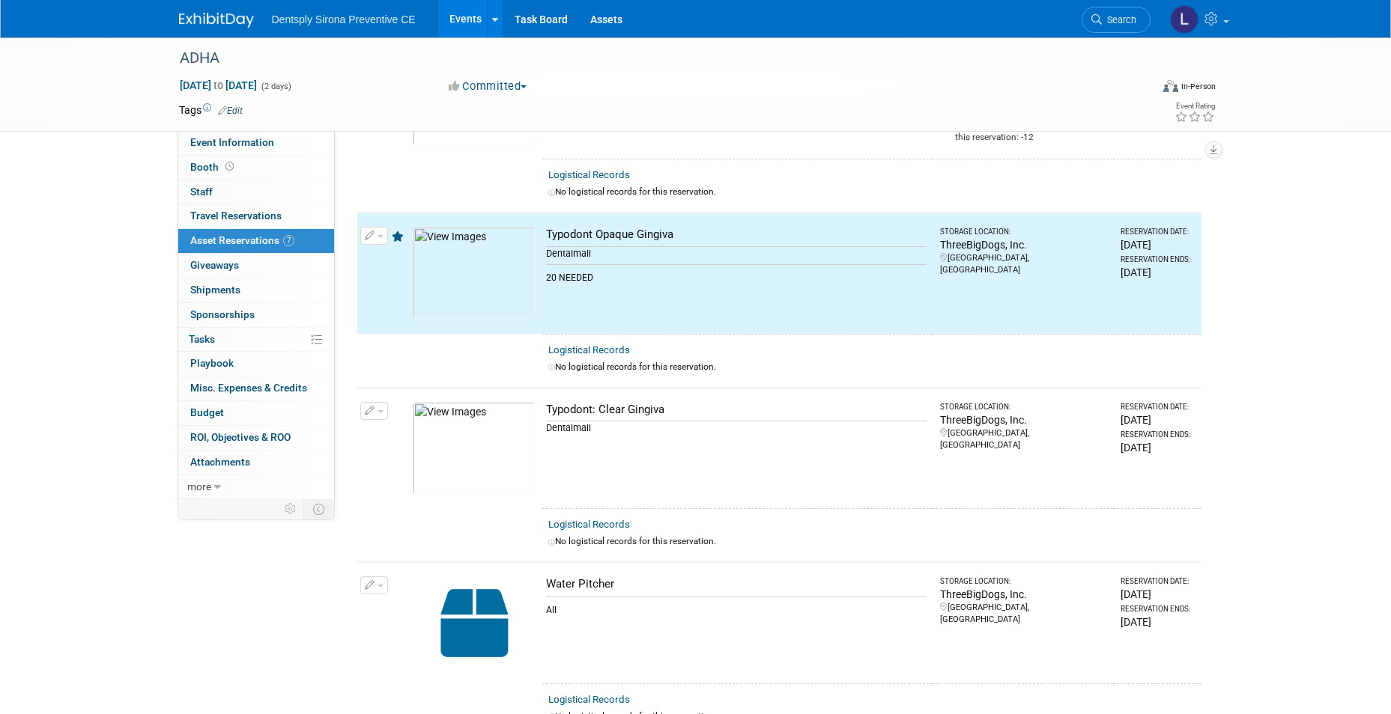
click at [375, 402] on button "button" at bounding box center [374, 411] width 28 height 18
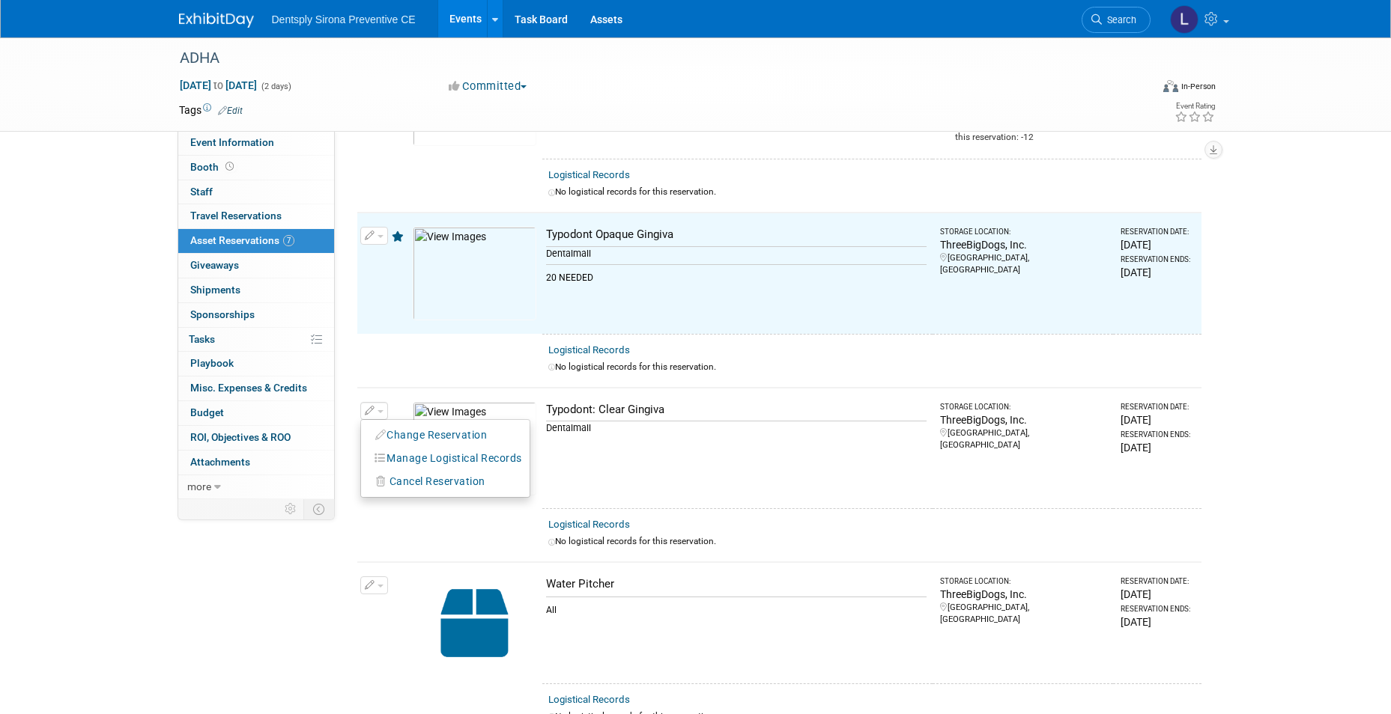
click at [398, 425] on button "Change Reservation" at bounding box center [431, 435] width 127 height 20
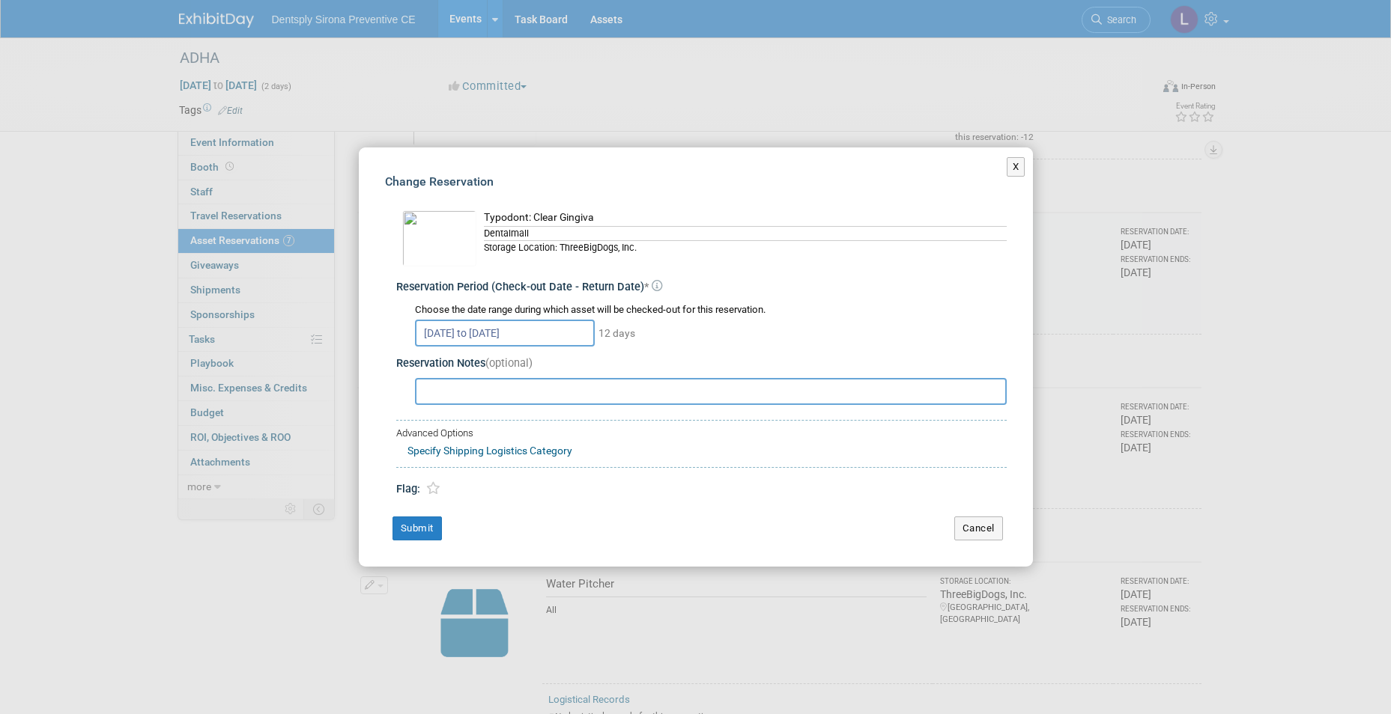
click at [446, 397] on input "text" at bounding box center [711, 391] width 592 height 27
type input "20 NEEDED"
click at [431, 488] on icon at bounding box center [433, 488] width 14 height 13
click at [425, 527] on button "Submit" at bounding box center [416, 529] width 49 height 24
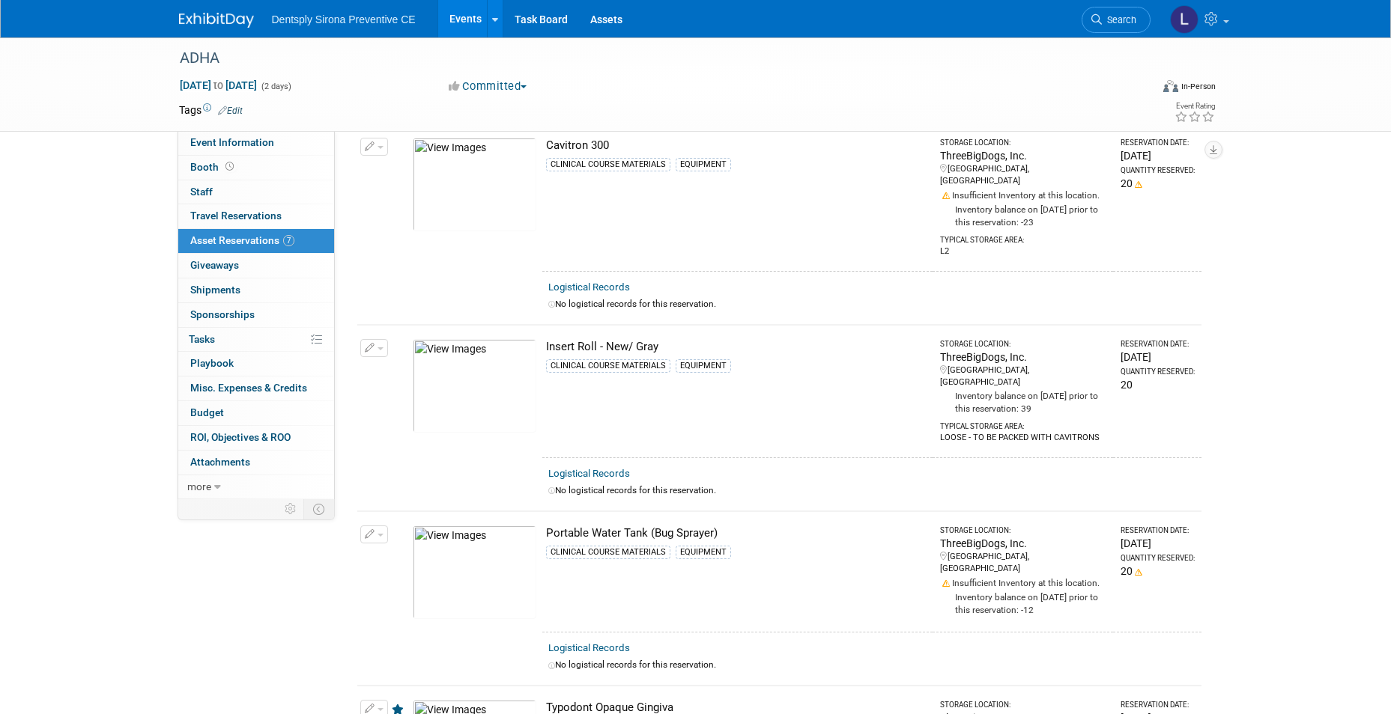
scroll to position [0, 0]
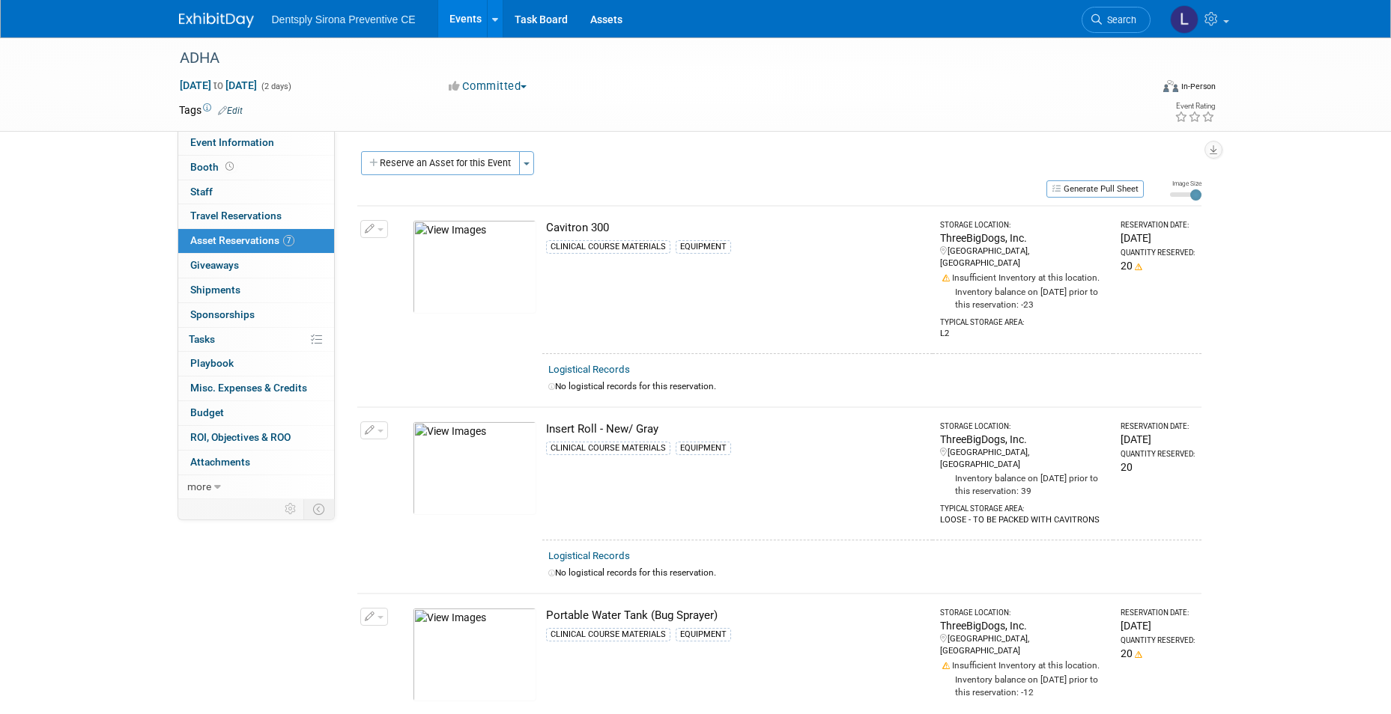
click at [462, 28] on link "Events" at bounding box center [465, 18] width 55 height 37
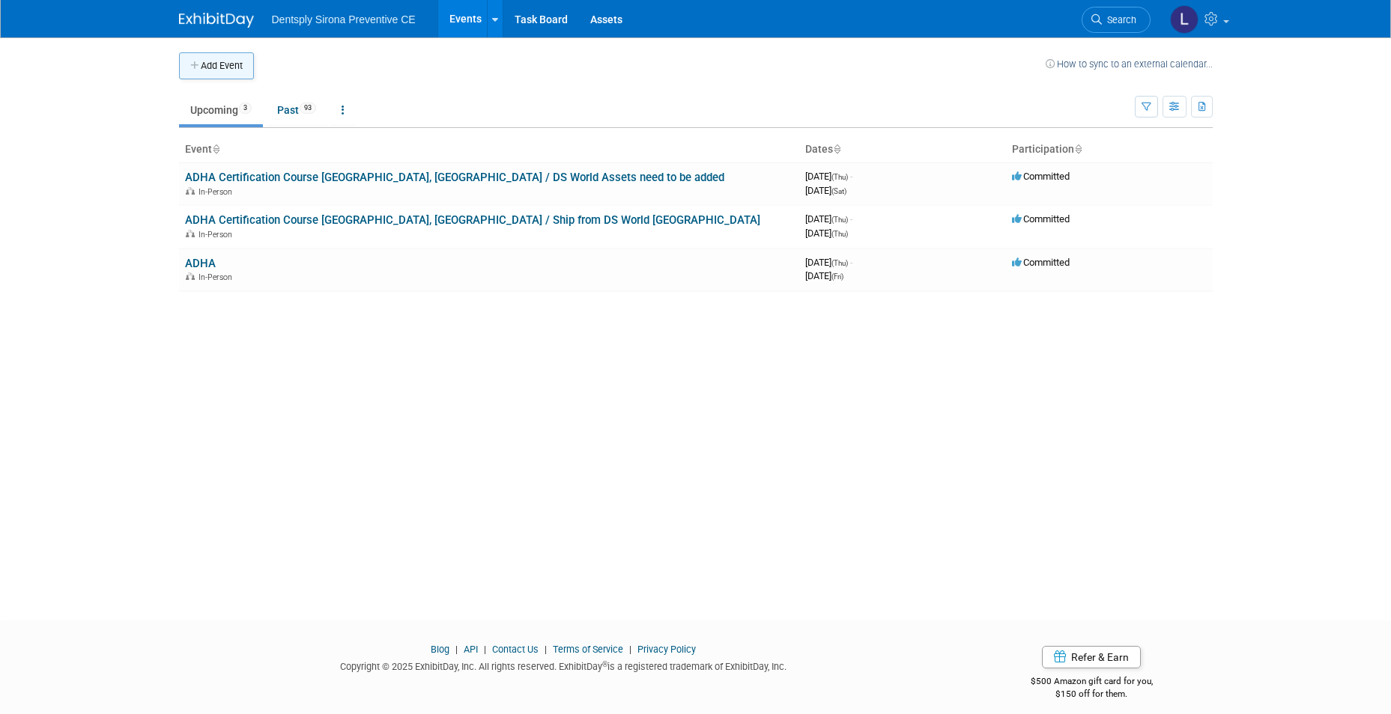
click at [233, 71] on button "Add Event" at bounding box center [216, 65] width 75 height 27
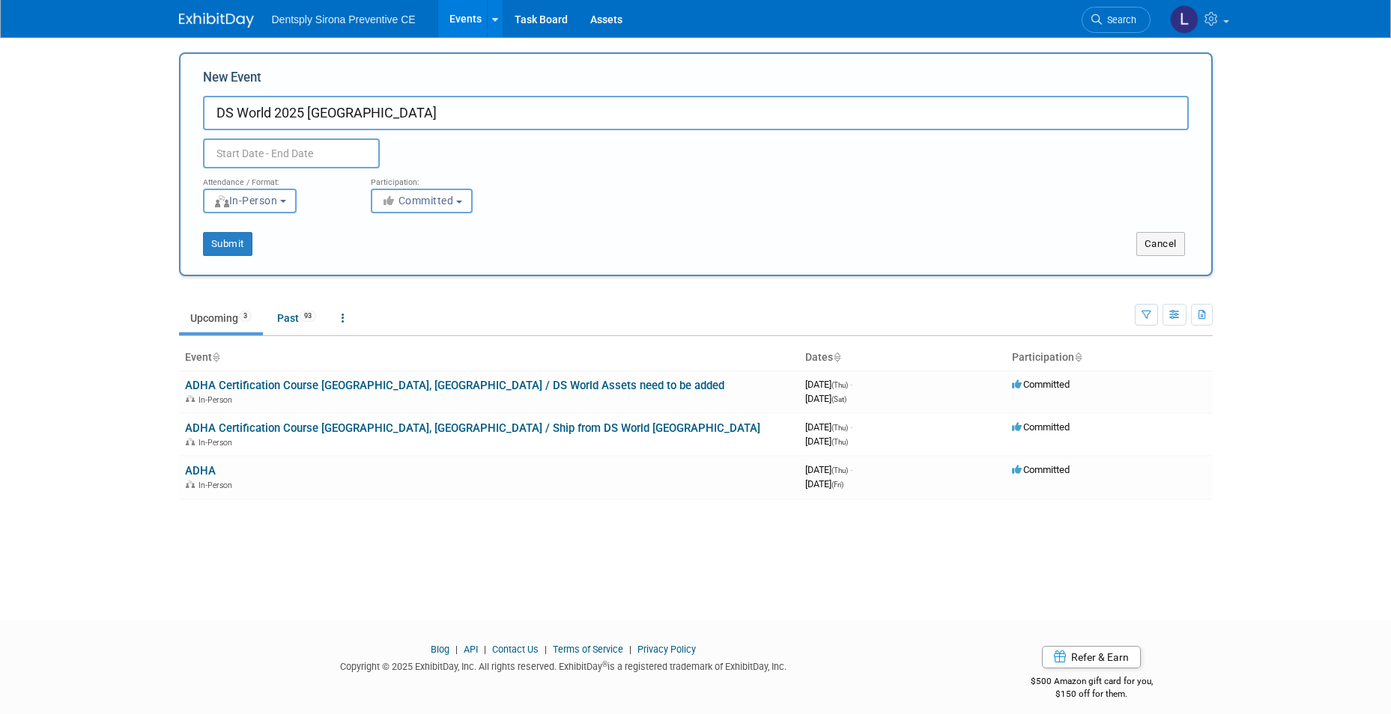
type input "DS World 2025 [GEOGRAPHIC_DATA]"
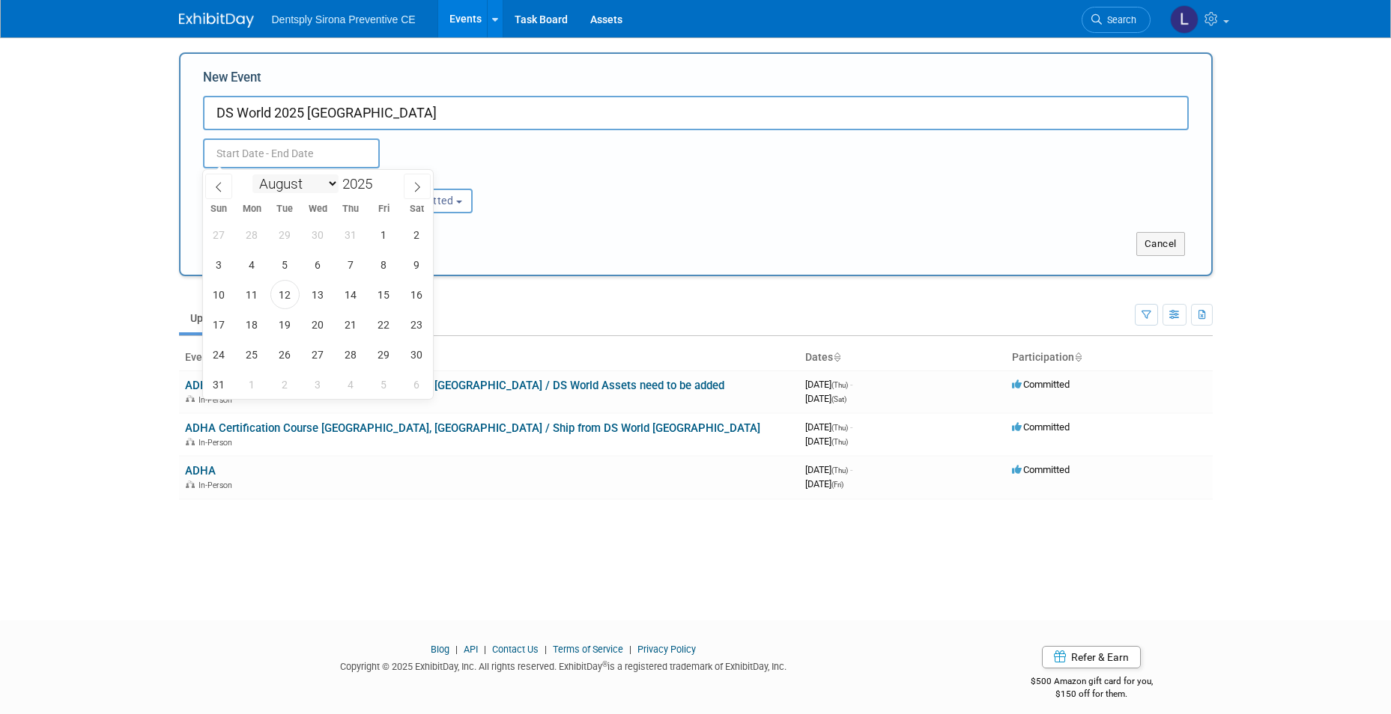
click at [332, 189] on select "January February March April May June July August September October November De…" at bounding box center [295, 183] width 86 height 19
select select "8"
click at [252, 174] on select "January February March April May June July August September October November De…" at bounding box center [295, 183] width 86 height 19
click at [291, 326] on span "23" at bounding box center [284, 324] width 29 height 29
click at [409, 330] on span "27" at bounding box center [416, 324] width 29 height 29
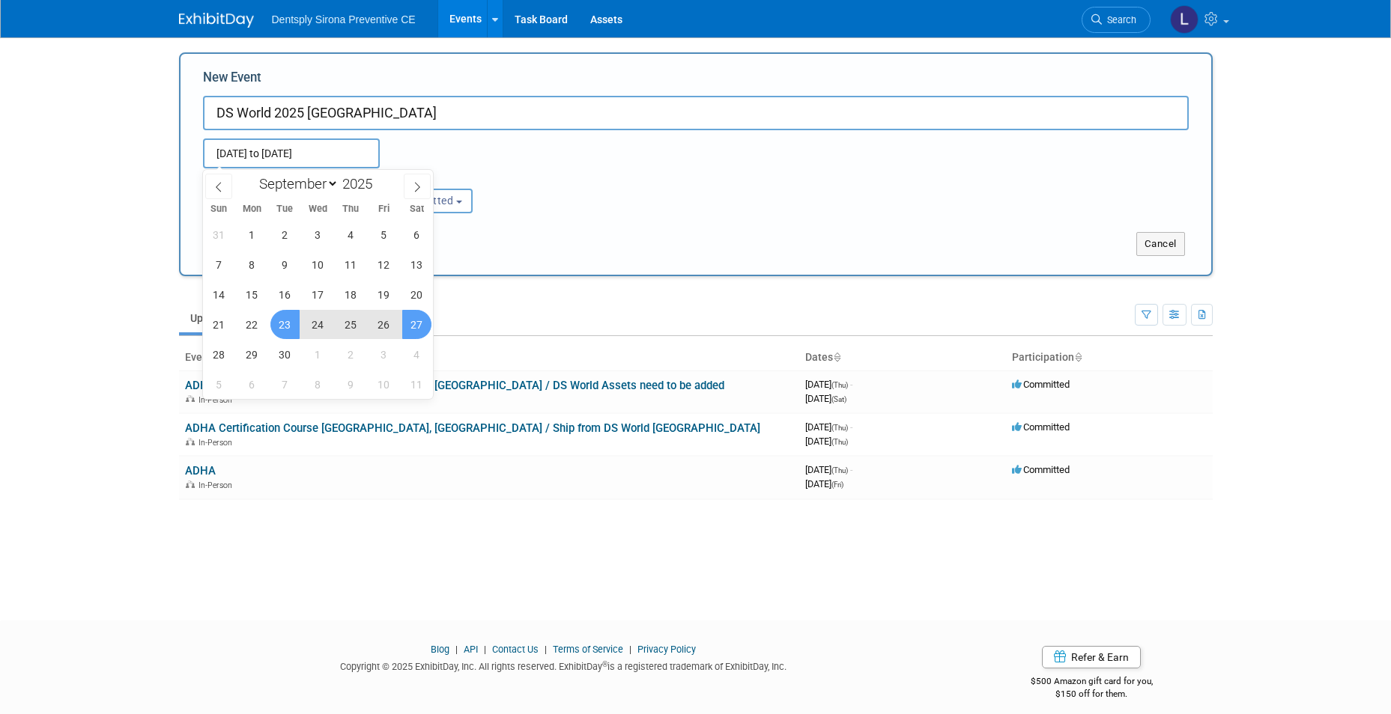
type input "[DATE] to [DATE]"
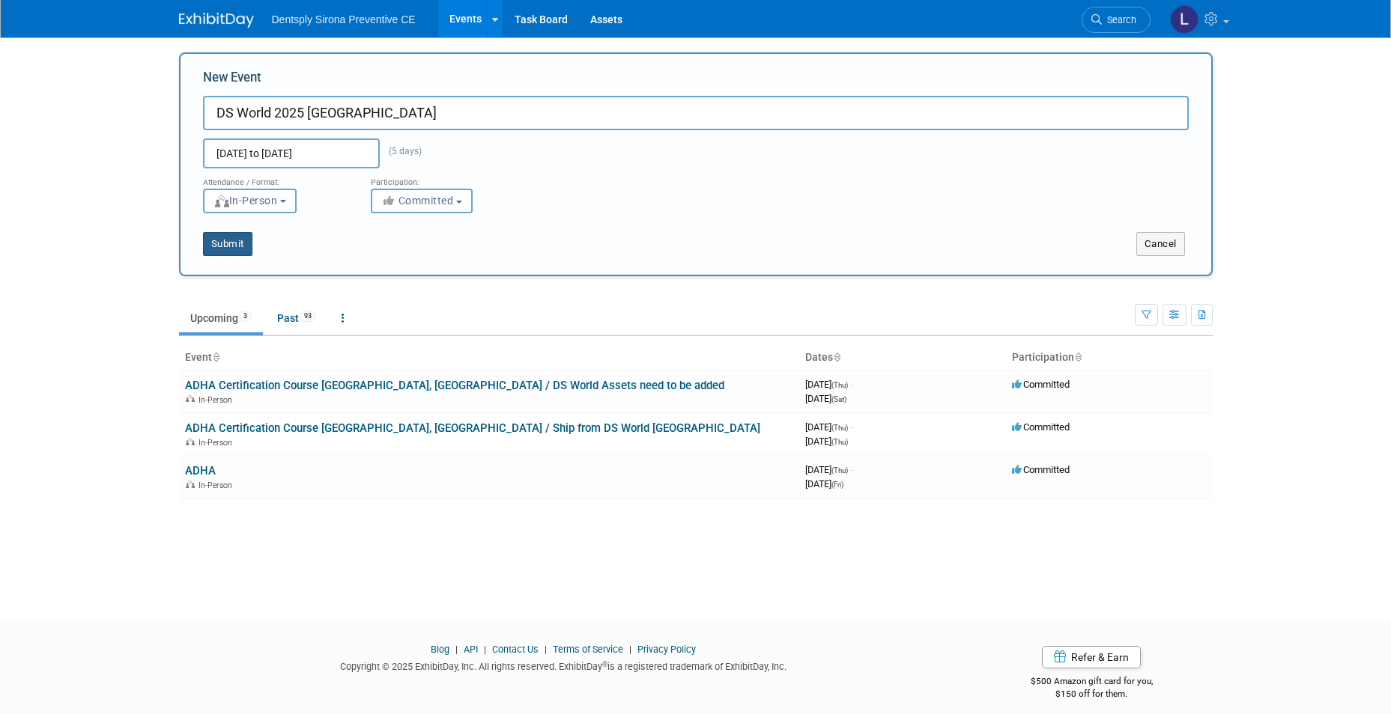
click at [229, 245] on button "Submit" at bounding box center [227, 244] width 49 height 24
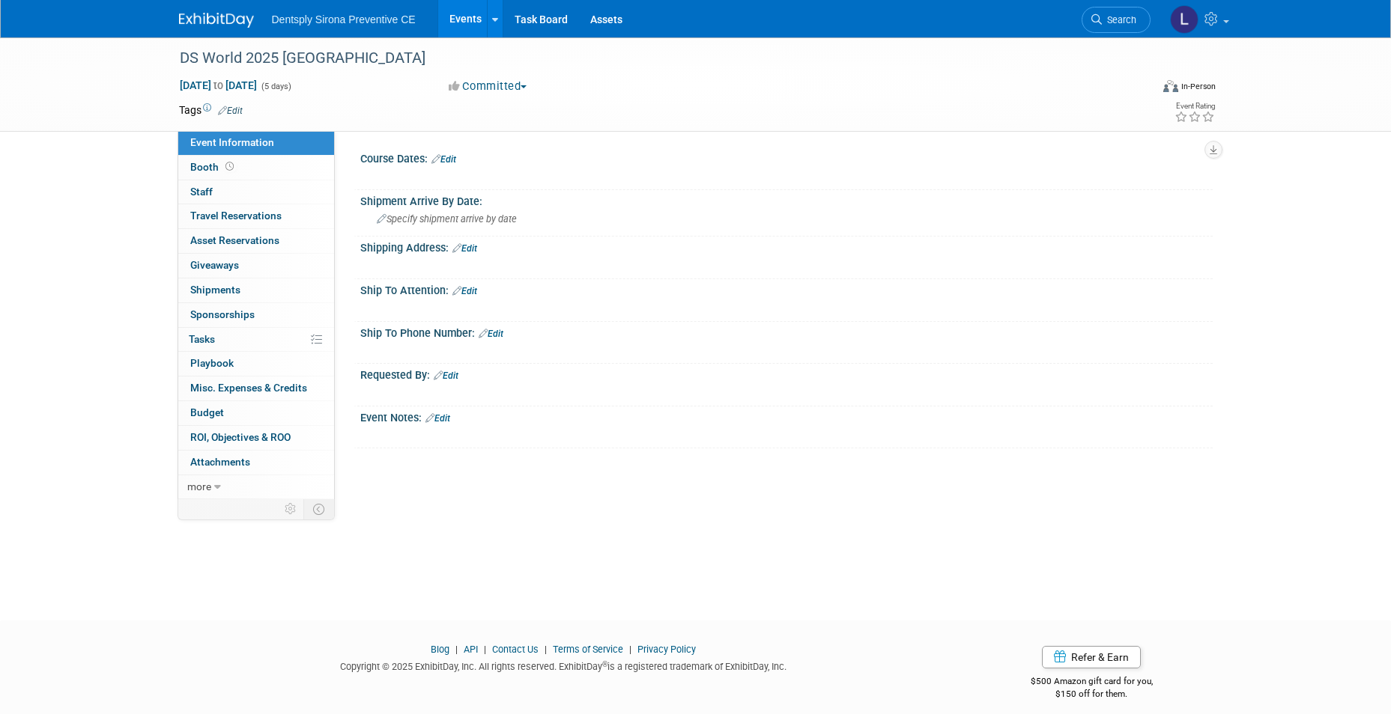
click at [456, 162] on link "Edit" at bounding box center [443, 159] width 25 height 10
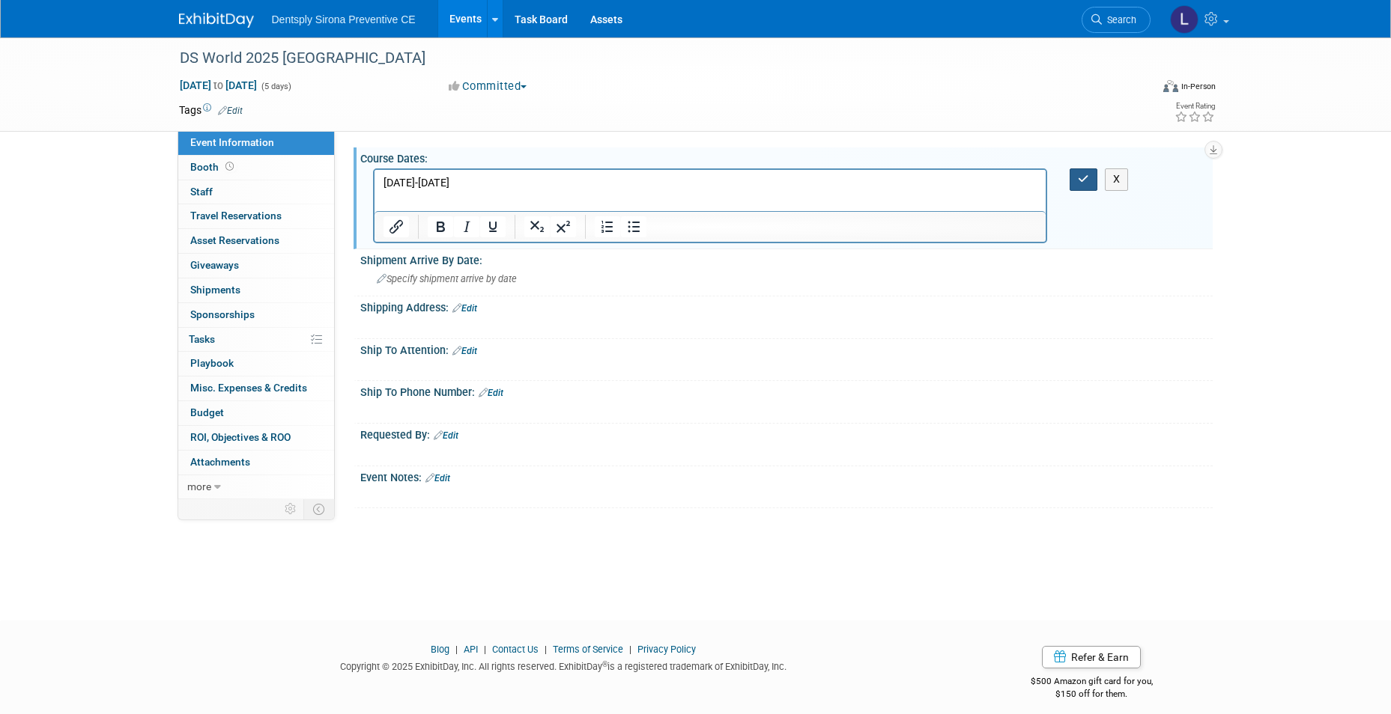
click at [1079, 173] on button "button" at bounding box center [1083, 180] width 28 height 22
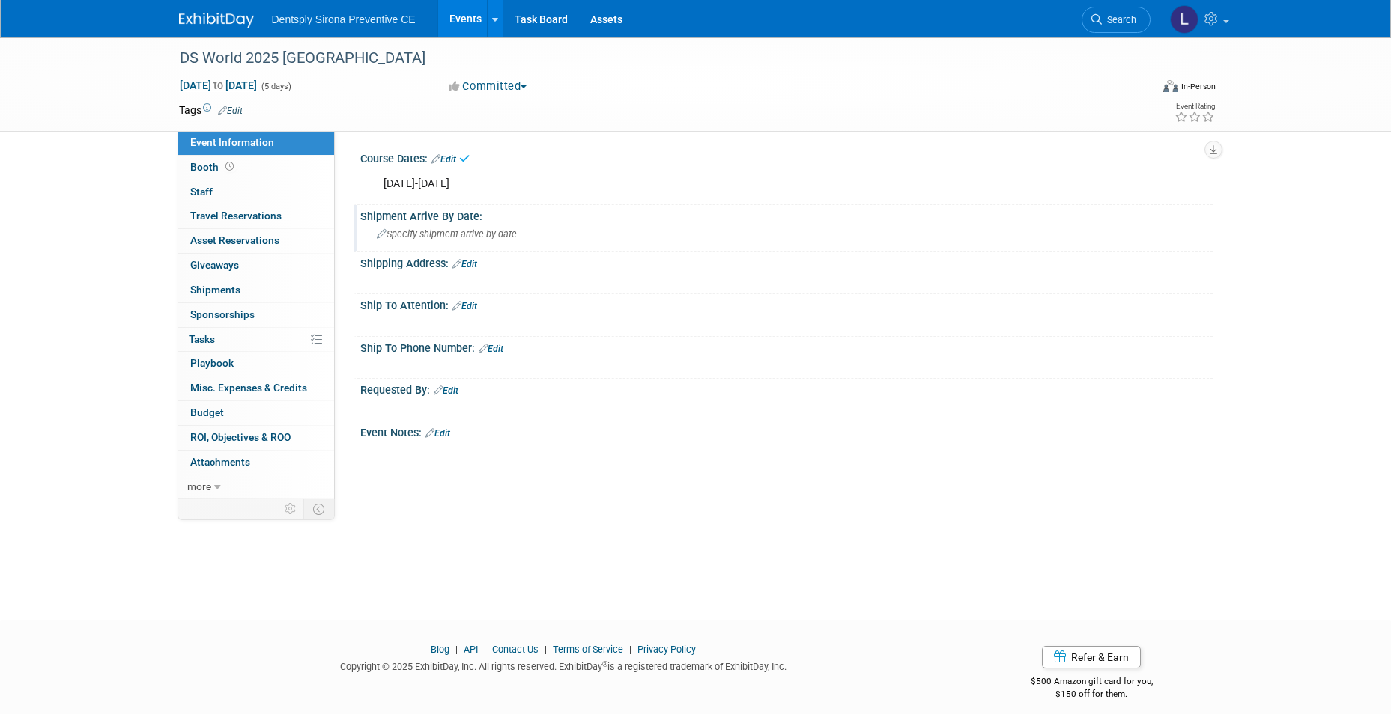
click at [464, 230] on span "Specify shipment arrive by date" at bounding box center [447, 233] width 140 height 11
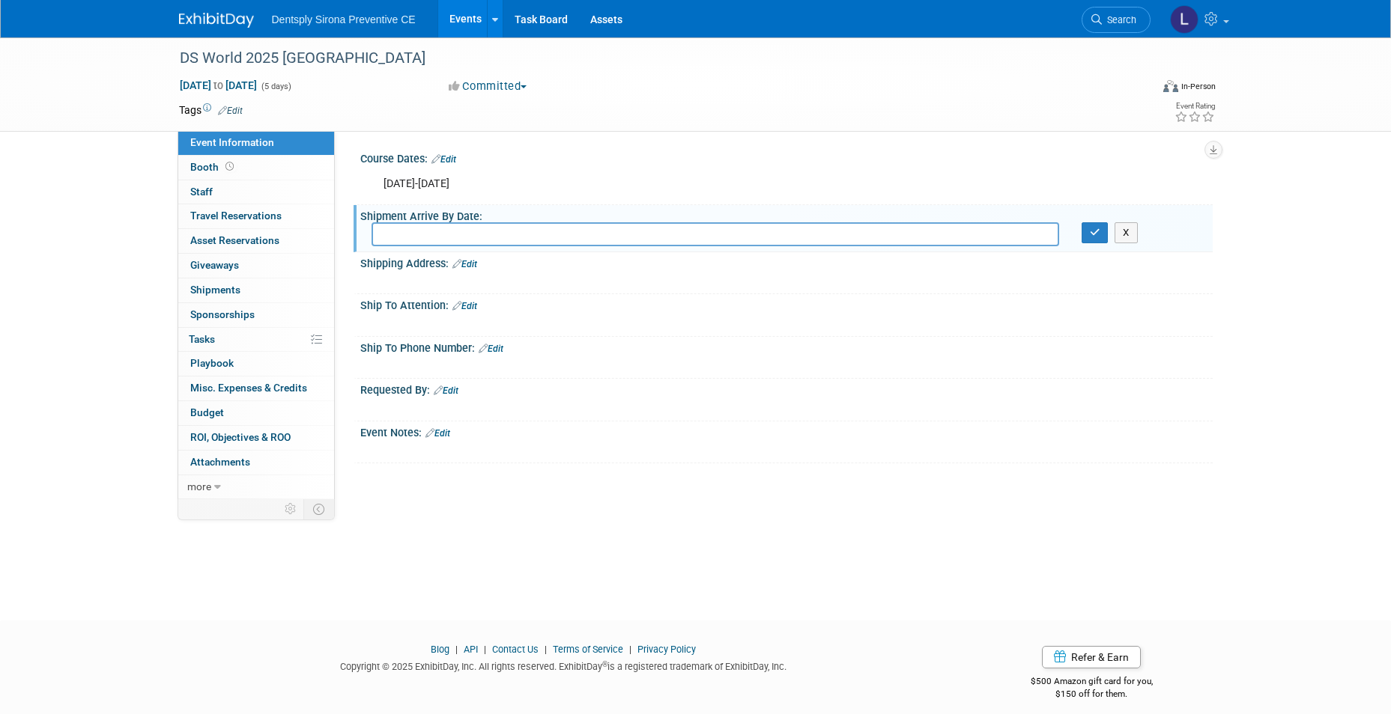
click at [551, 237] on input "text" at bounding box center [715, 233] width 688 height 23
paste input "Shipments must be received M-F, 8AM-3:30PM PT."
type input "8/11- 9/12 Shipments must be received M-F, 8AM-3:30PM PT."
click at [1090, 235] on icon "button" at bounding box center [1095, 233] width 10 height 10
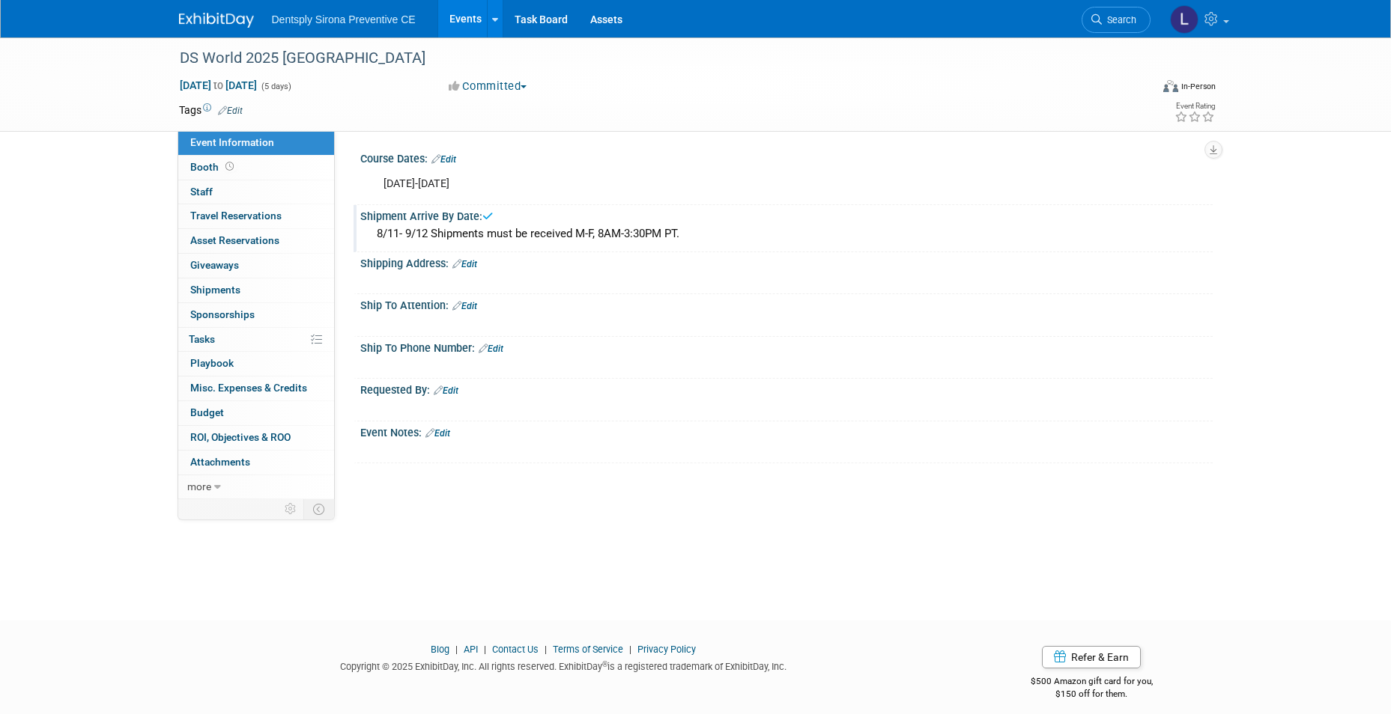
click at [472, 264] on link "Edit" at bounding box center [464, 264] width 25 height 10
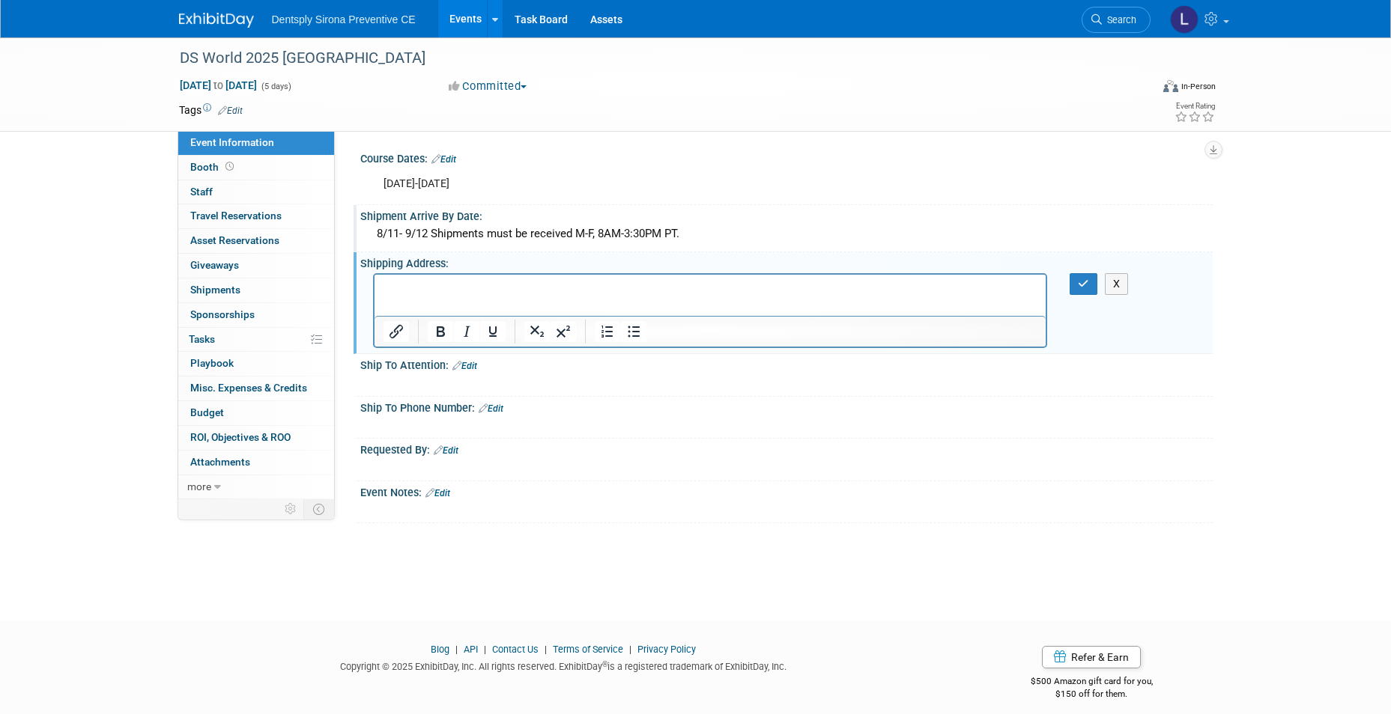
click at [470, 290] on p "Rich Text Area. Press ALT-0 for help." at bounding box center [710, 288] width 655 height 15
paste body "Rich Text Area. Press ALT-0 for help."
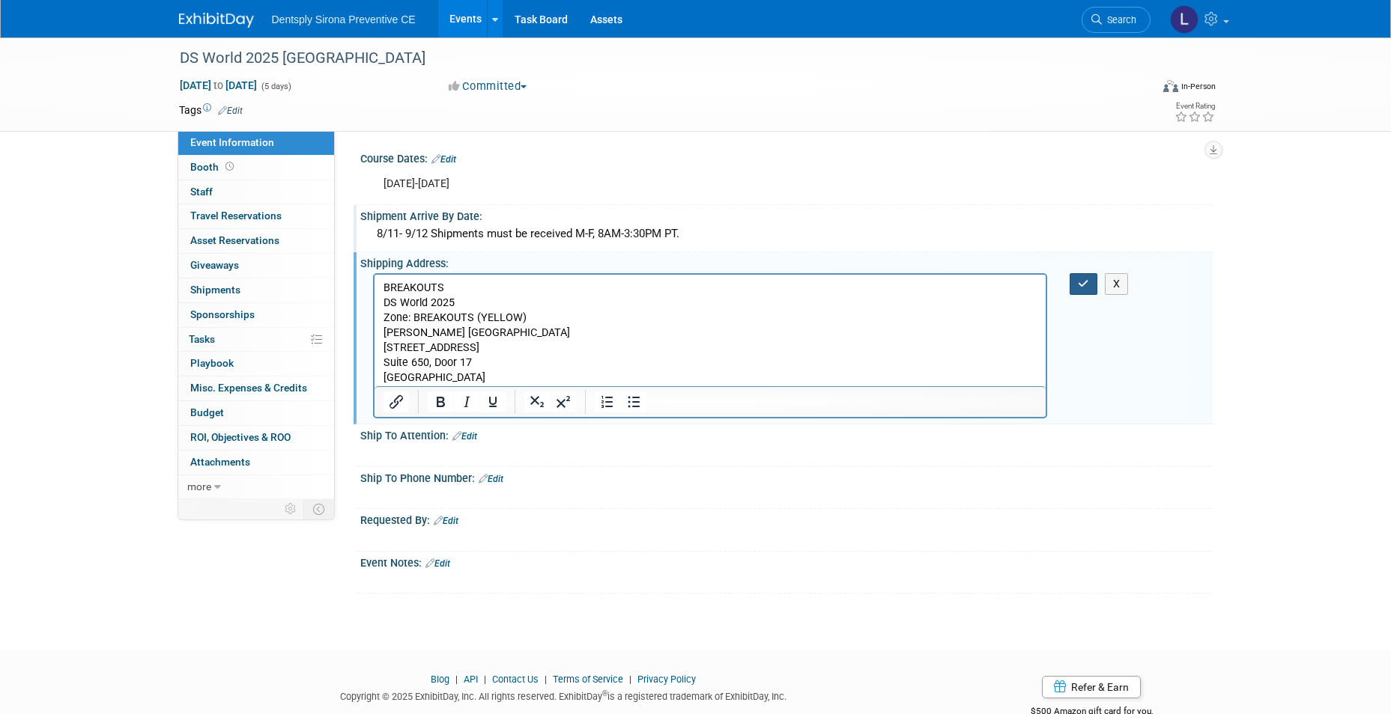
click at [1087, 283] on icon "button" at bounding box center [1083, 284] width 11 height 10
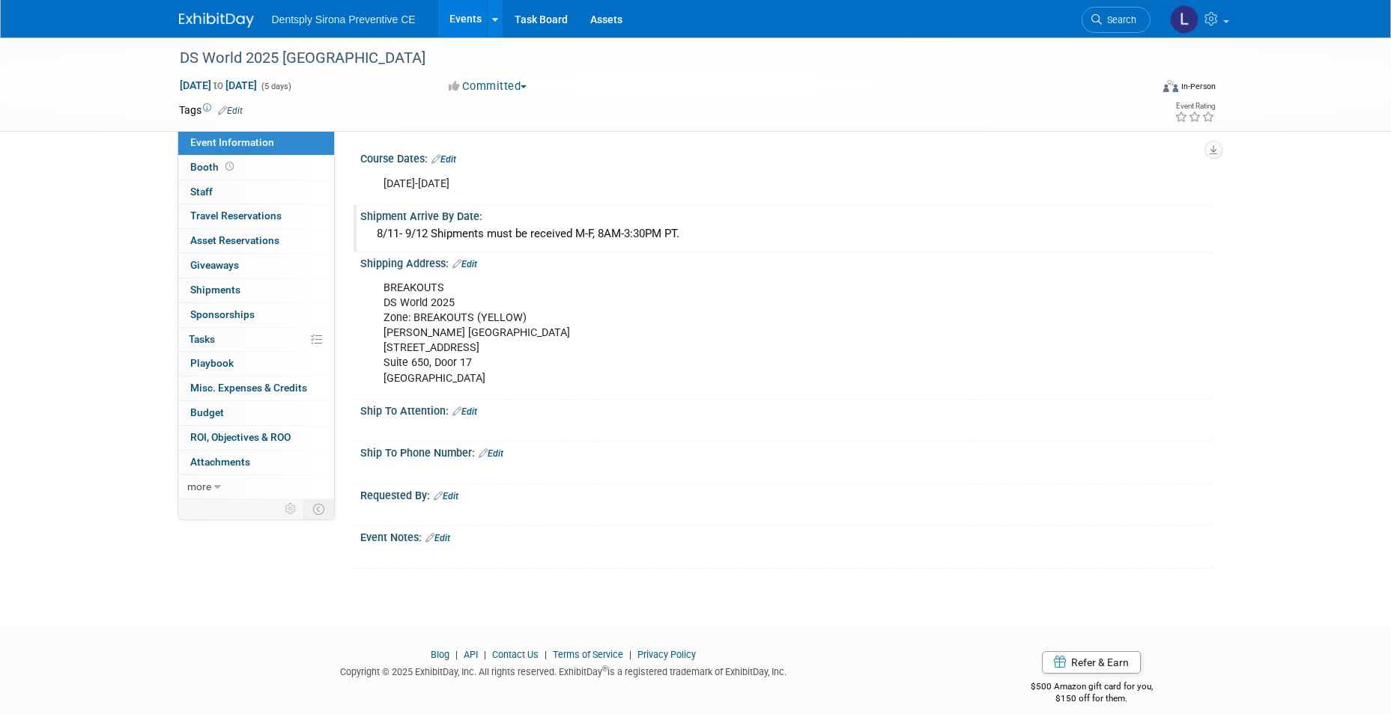
click at [473, 414] on link "Edit" at bounding box center [464, 412] width 25 height 10
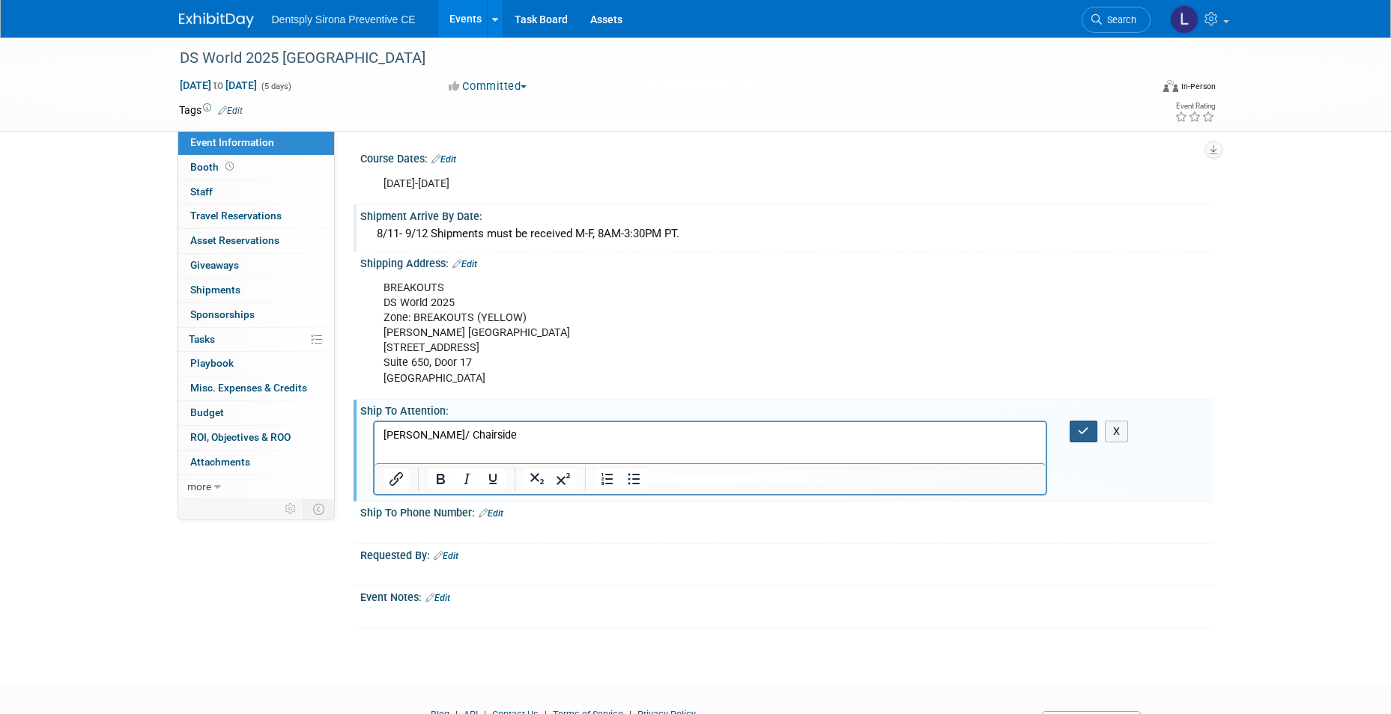
click at [1084, 426] on icon "button" at bounding box center [1083, 431] width 11 height 10
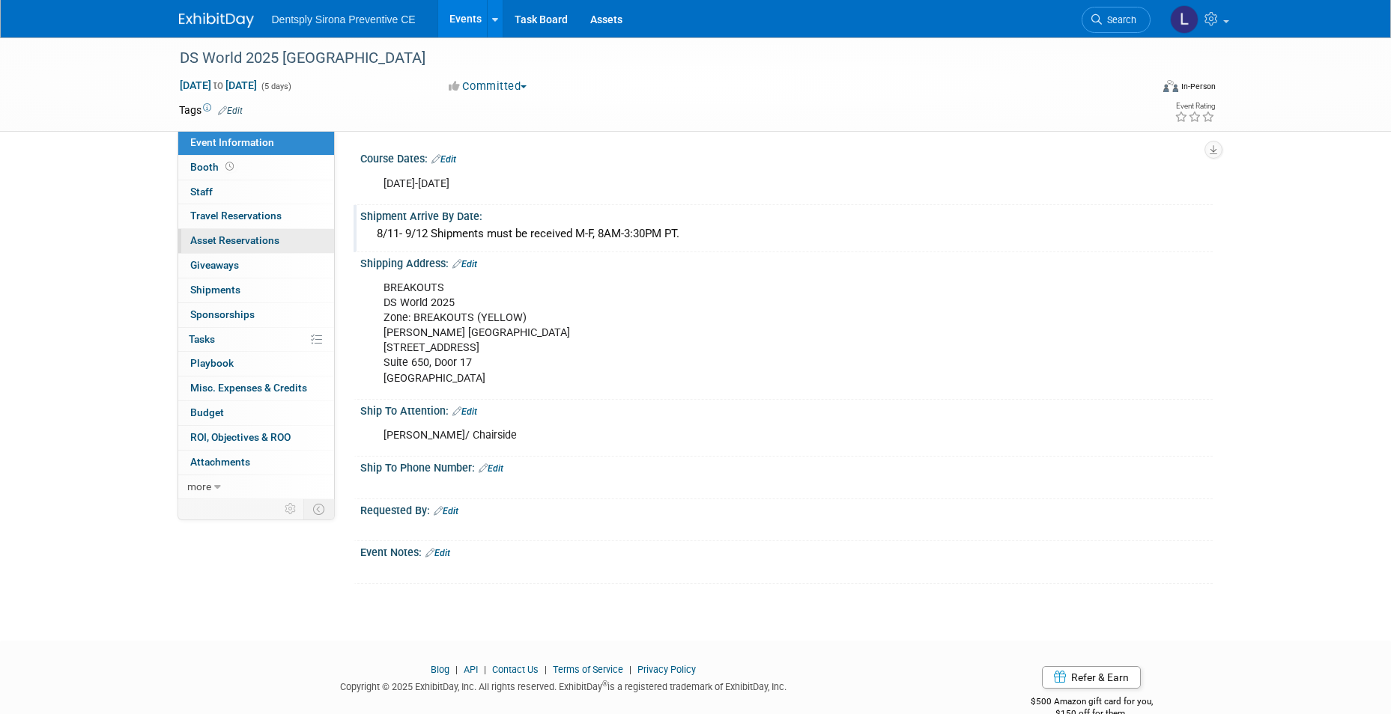
click at [249, 239] on span "Asset Reservations 0" at bounding box center [234, 240] width 89 height 12
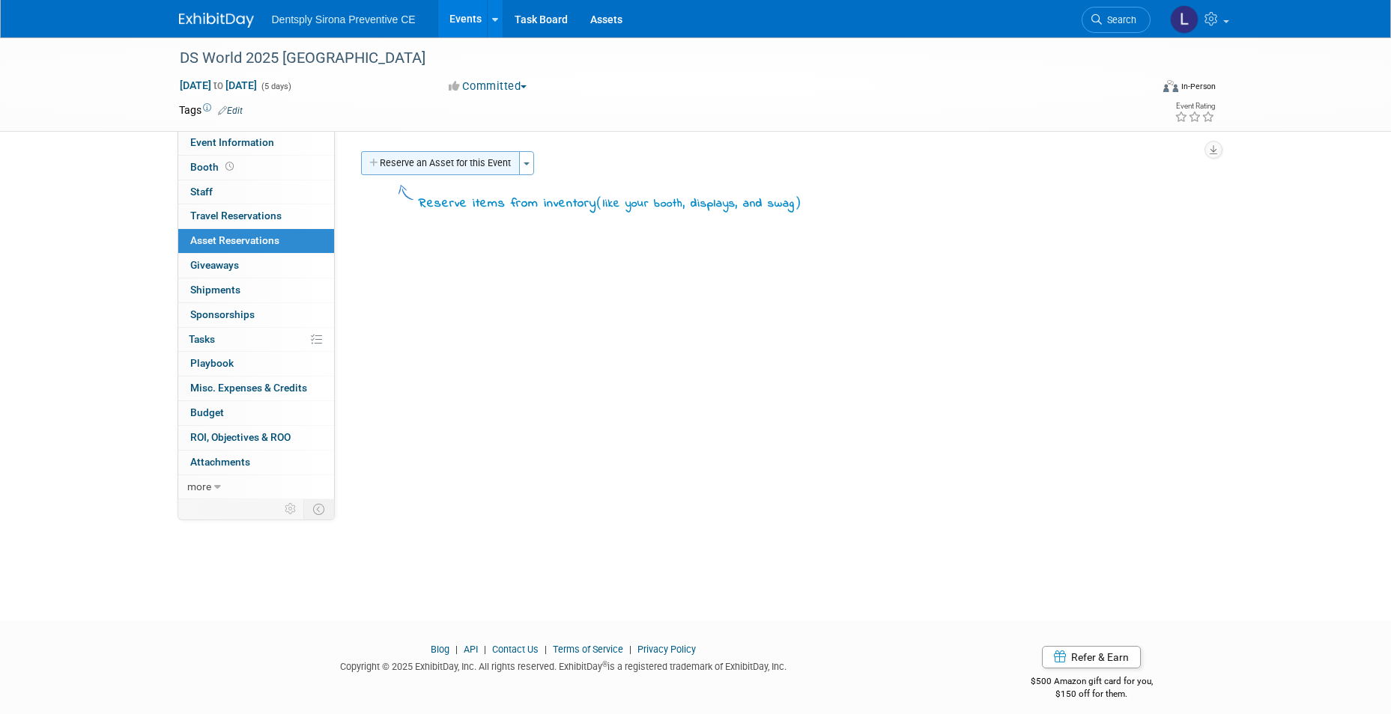
click at [476, 163] on button "Reserve an Asset for this Event" at bounding box center [440, 163] width 159 height 24
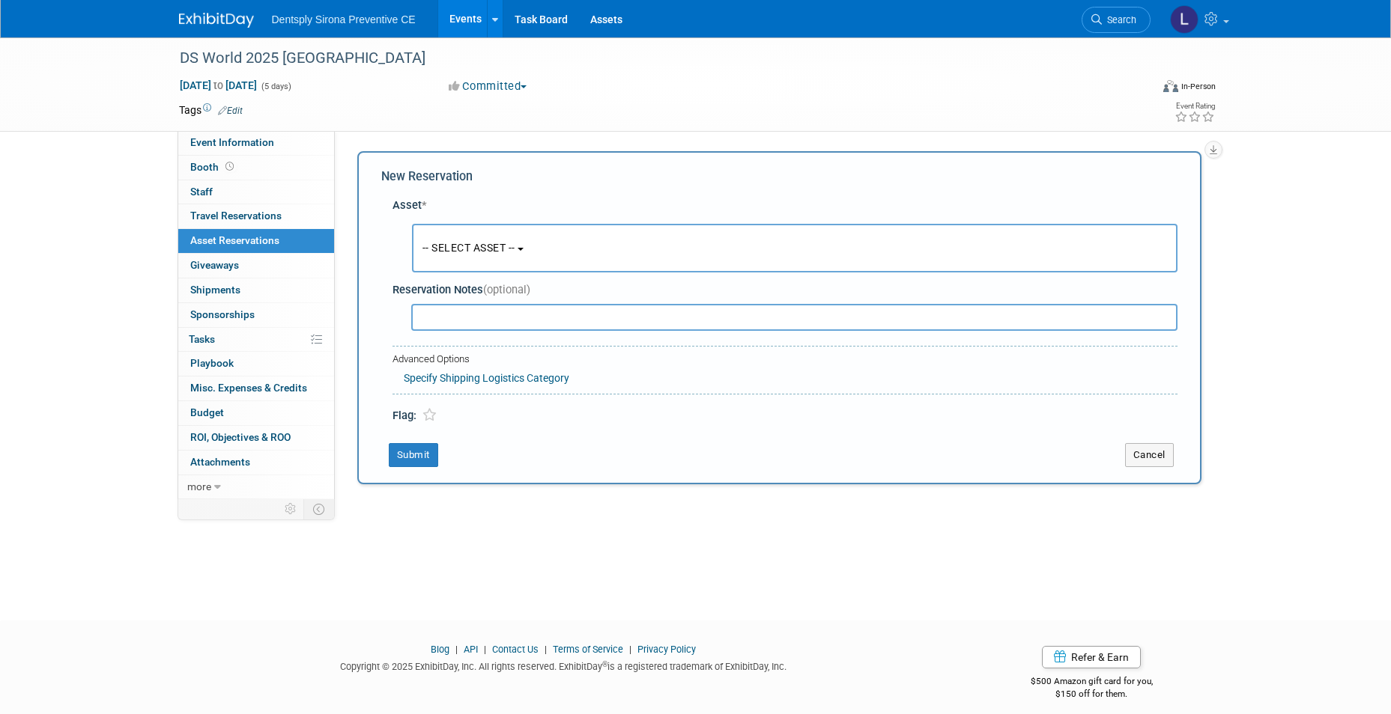
scroll to position [11, 0]
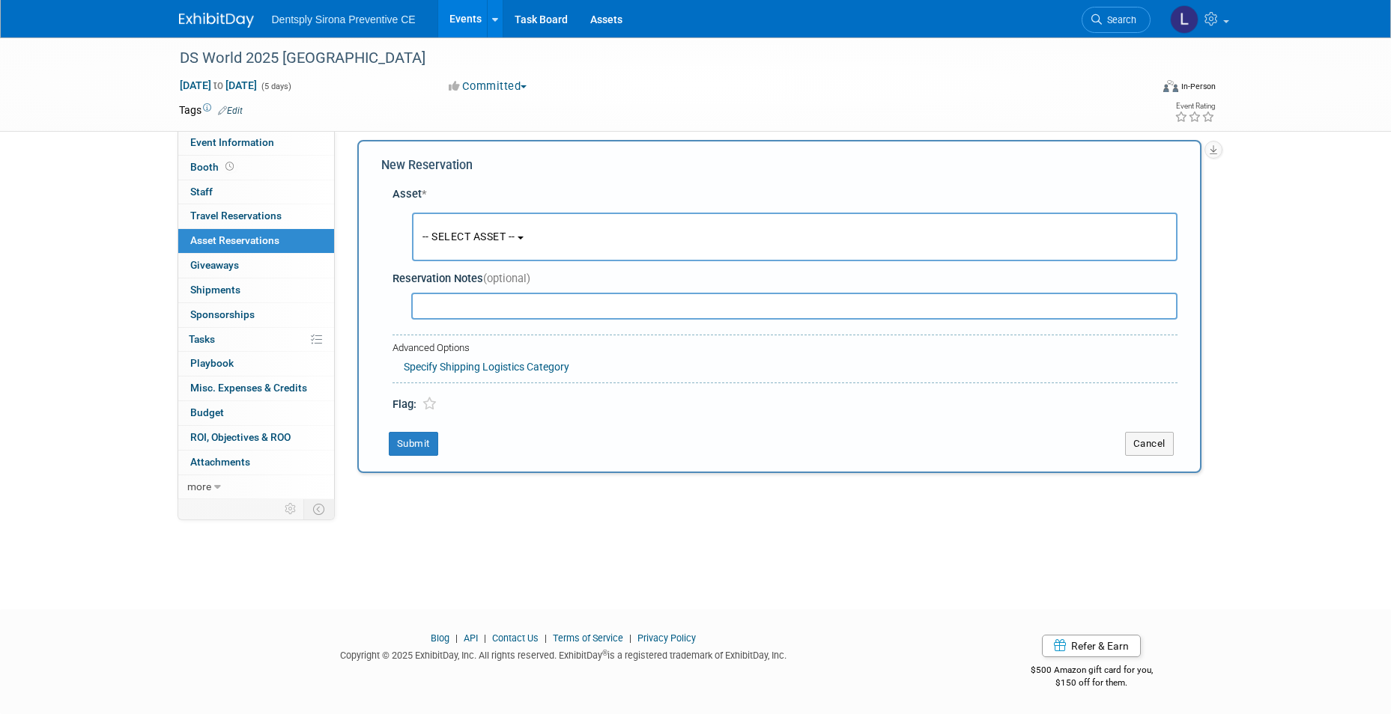
click at [440, 232] on span "-- SELECT ASSET --" at bounding box center [468, 237] width 93 height 12
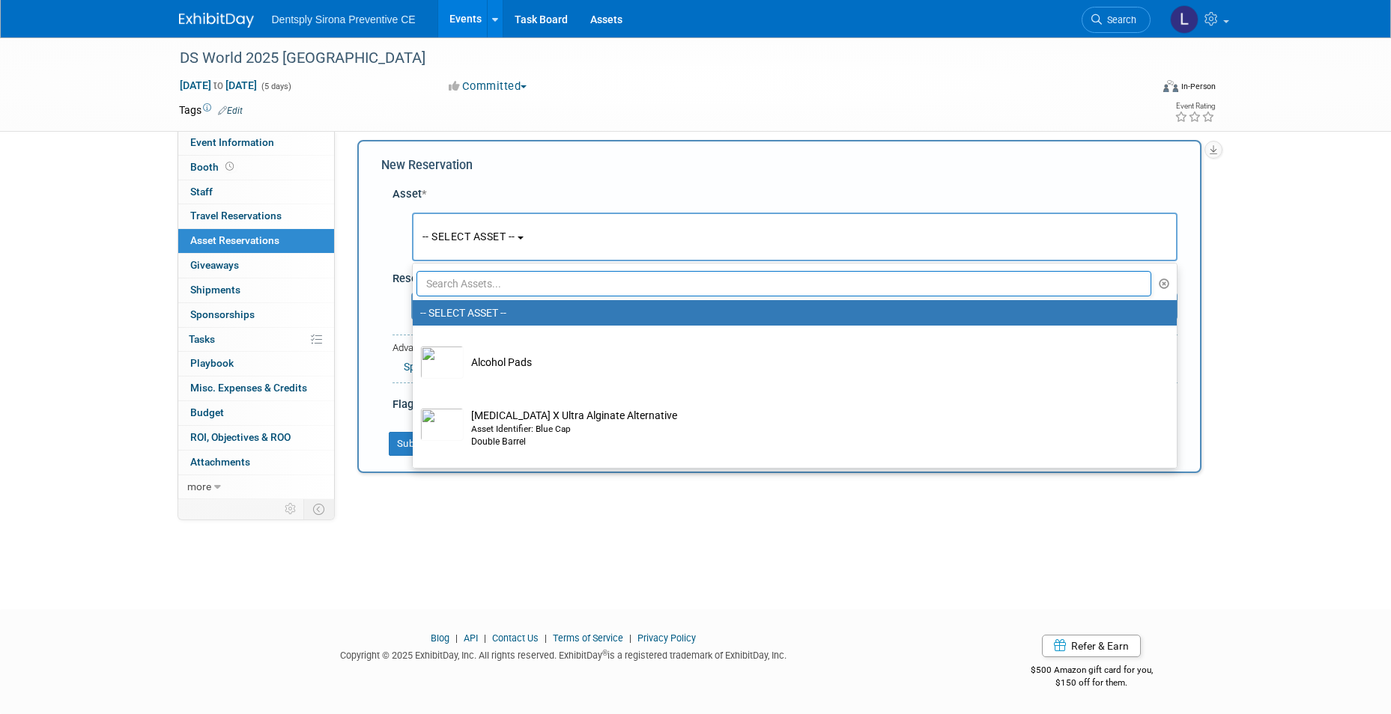
click at [454, 272] on input "text" at bounding box center [783, 283] width 735 height 25
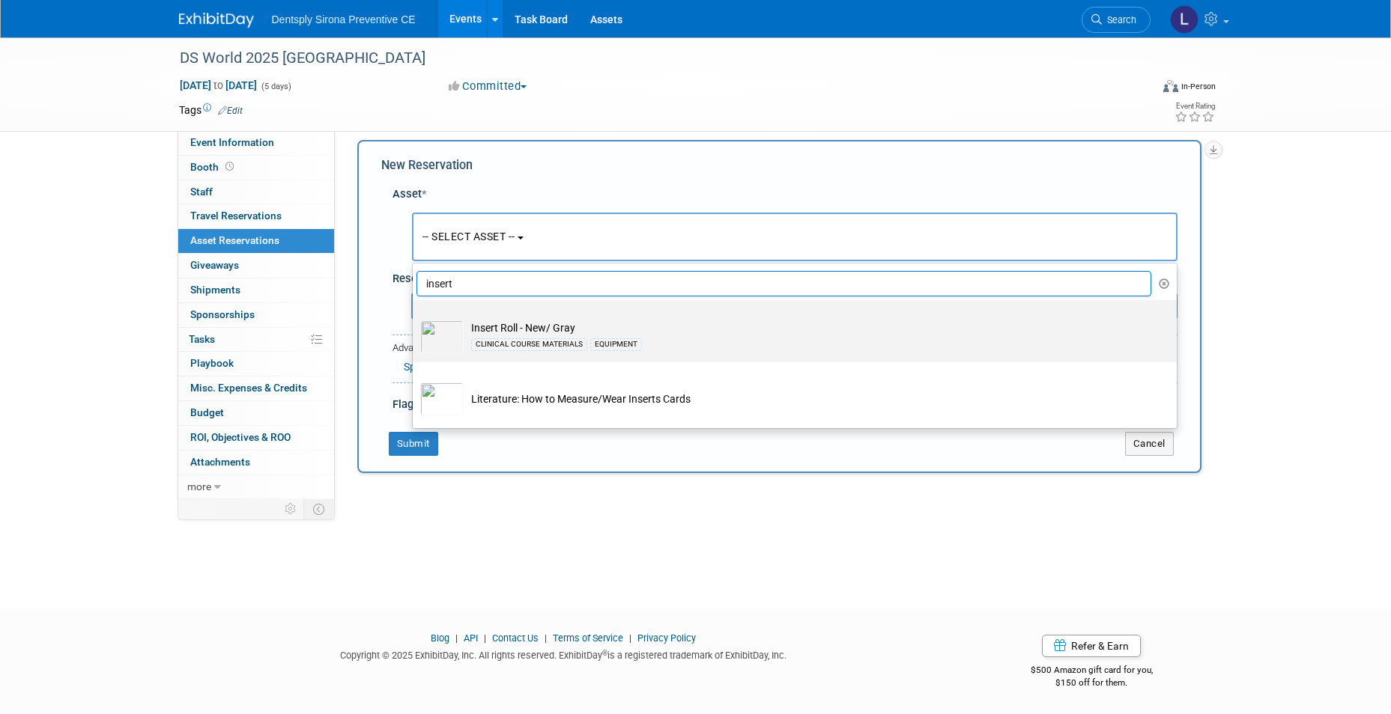
type input "insert"
click at [443, 340] on img at bounding box center [441, 337] width 43 height 33
click at [415, 318] on input "Insert Roll - New/ Gray CLINICAL COURSE MATERIALS EQUIPMENT" at bounding box center [410, 314] width 10 height 10
select select "10713948"
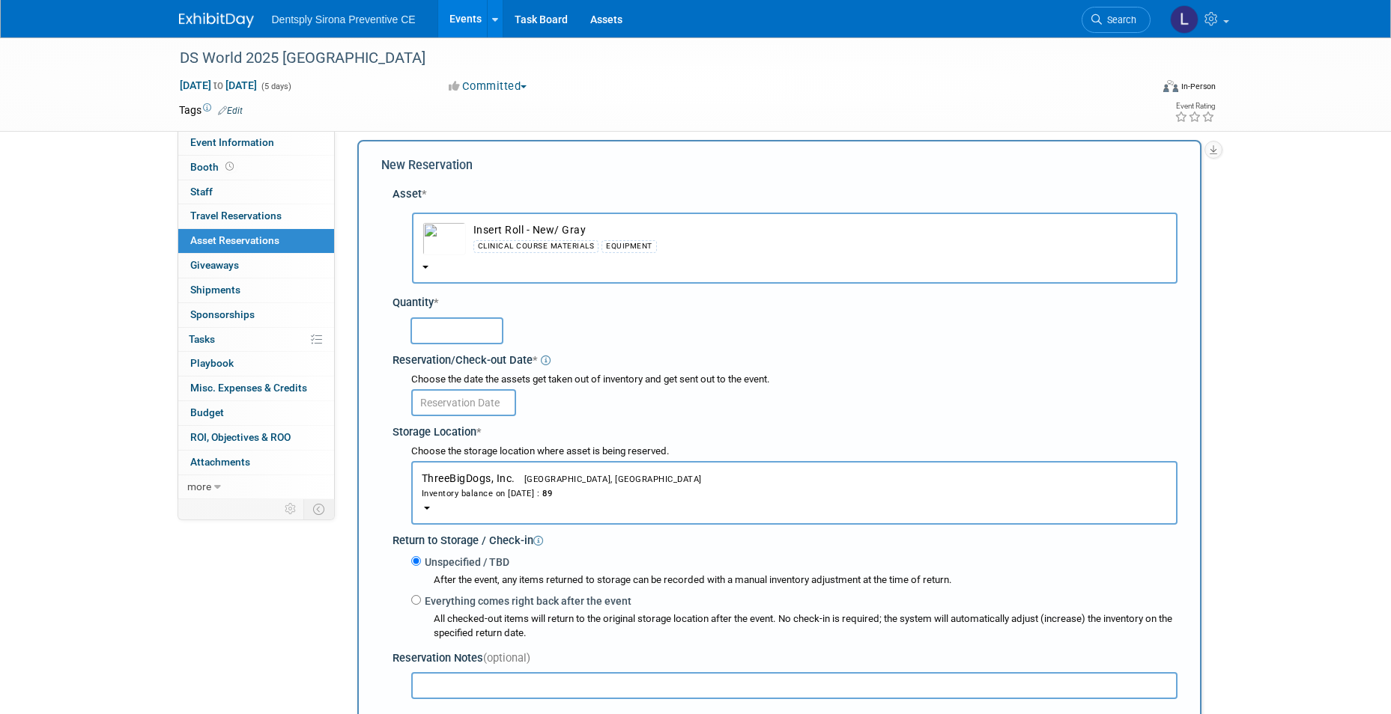
click at [446, 329] on input "text" at bounding box center [456, 331] width 93 height 27
type input "50"
click at [496, 407] on input "text" at bounding box center [463, 402] width 105 height 27
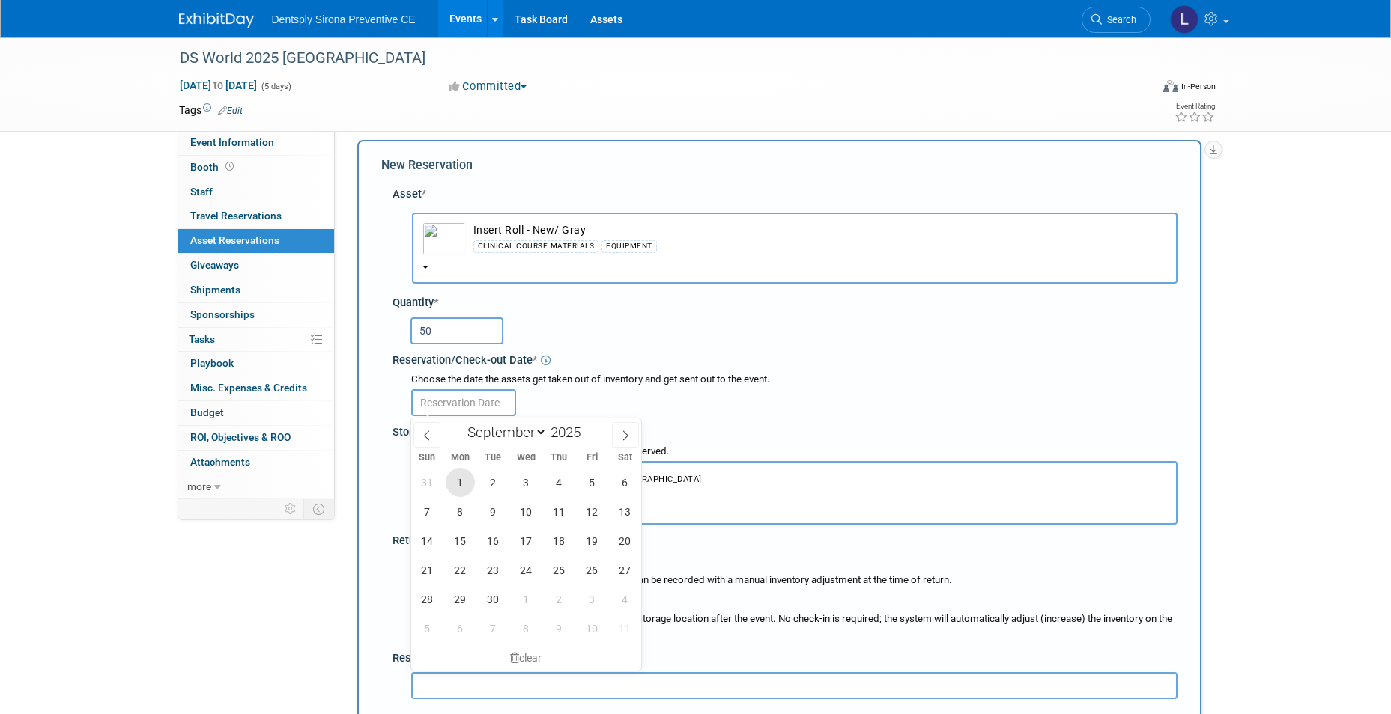
click at [453, 485] on span "1" at bounding box center [460, 482] width 29 height 29
type input "[DATE]"
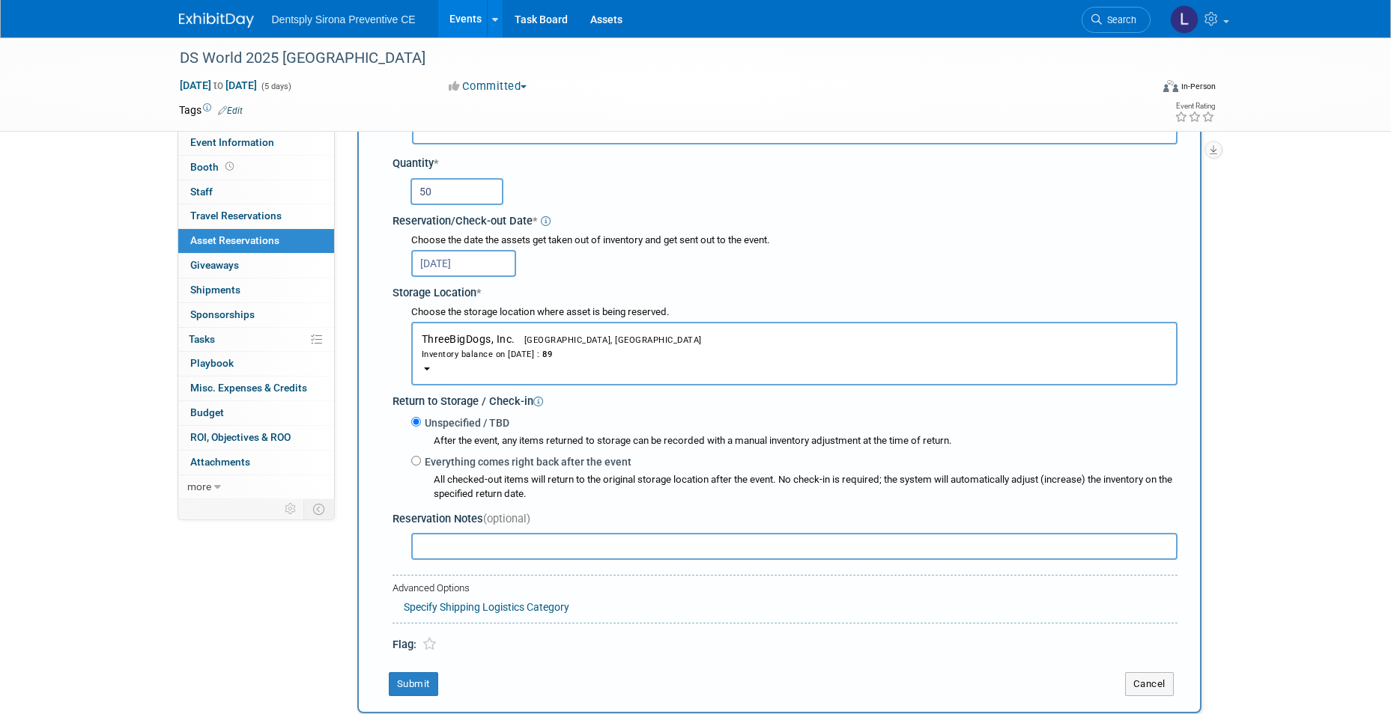
scroll to position [161, 0]
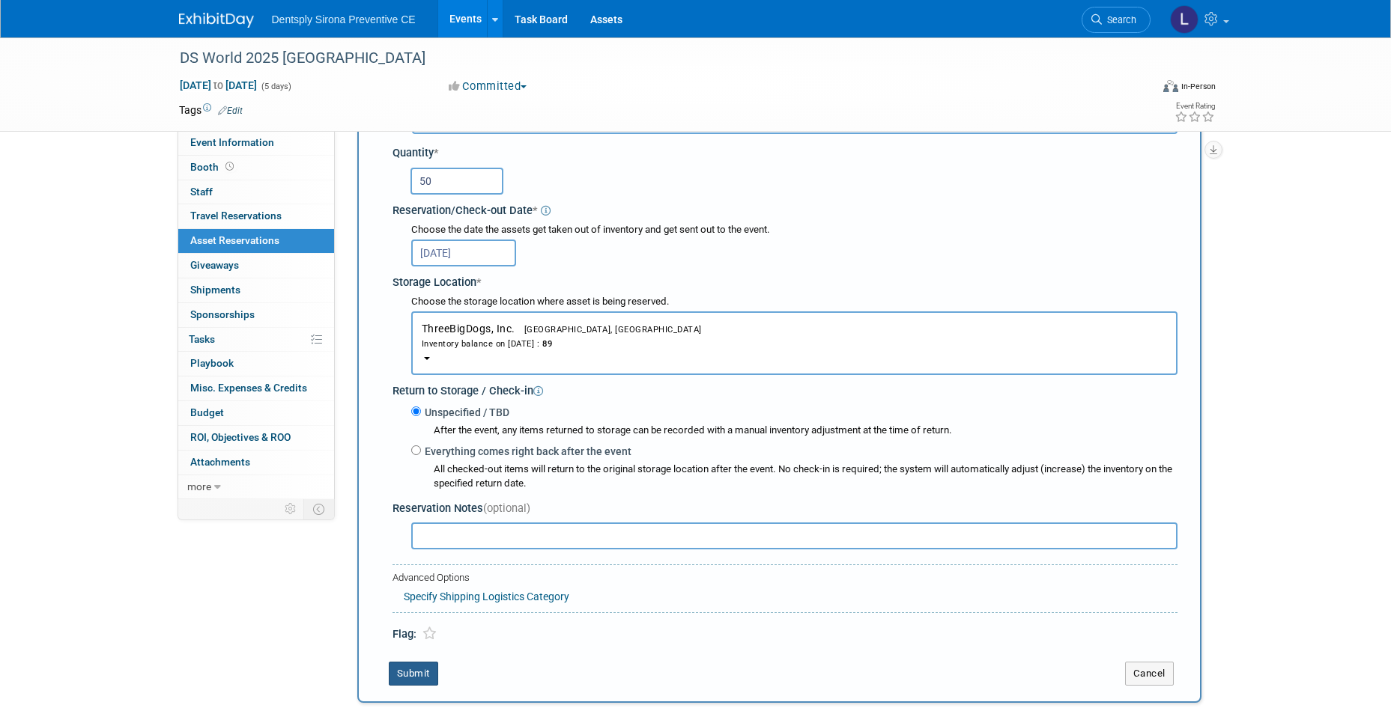
click at [423, 670] on button "Submit" at bounding box center [413, 674] width 49 height 24
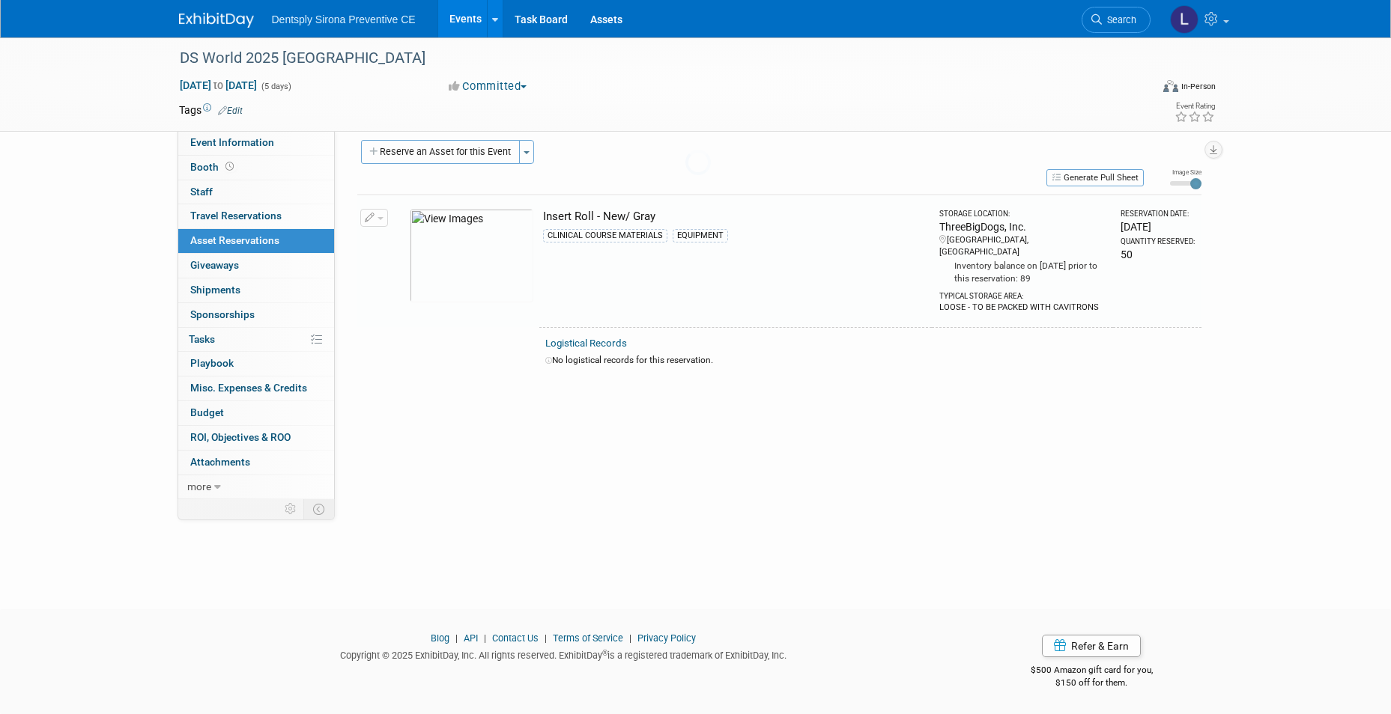
scroll to position [11, 0]
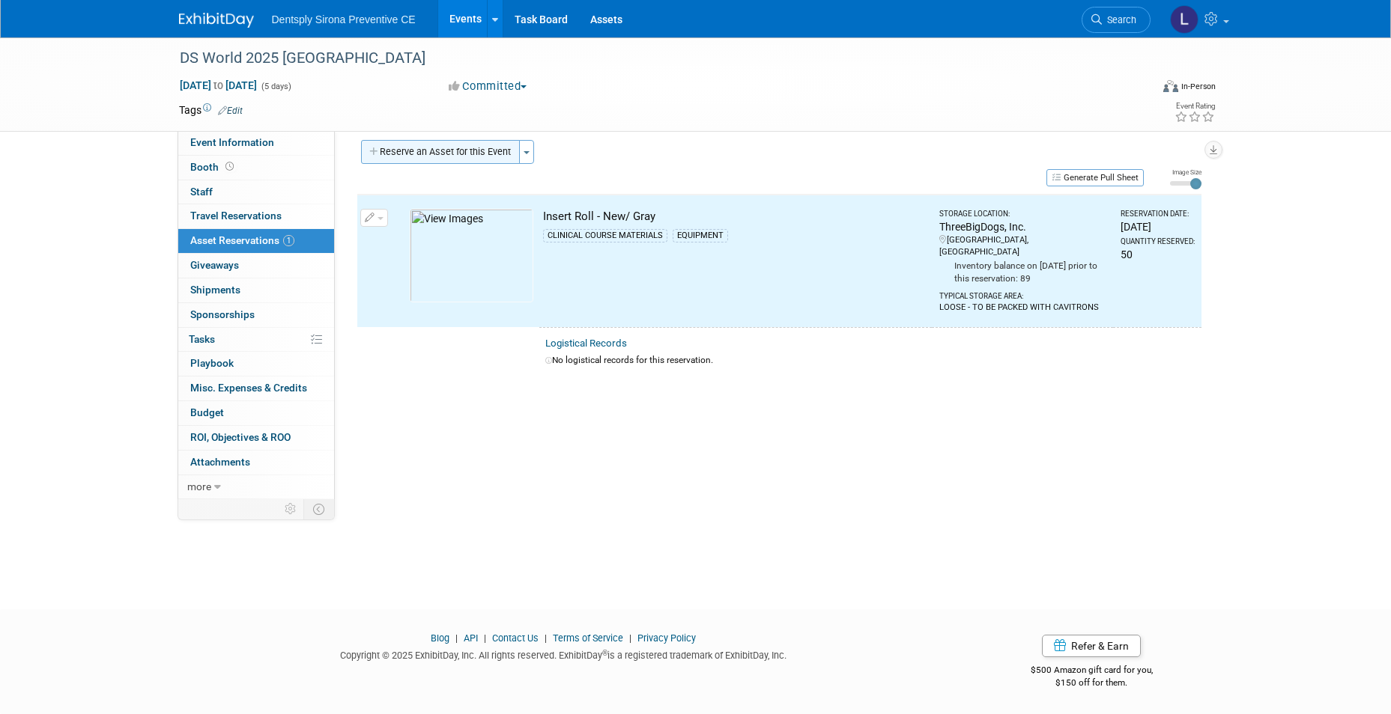
click at [409, 157] on button "Reserve an Asset for this Event" at bounding box center [440, 152] width 159 height 24
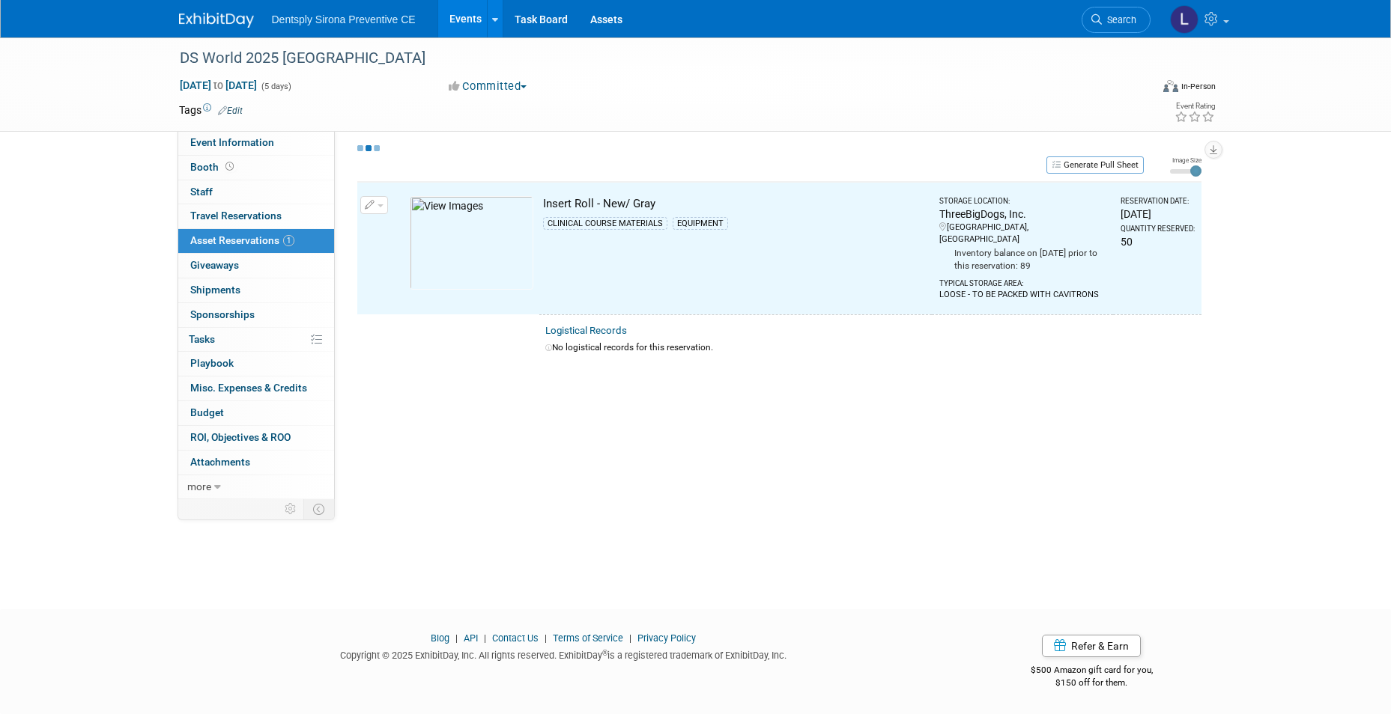
scroll to position [14, 0]
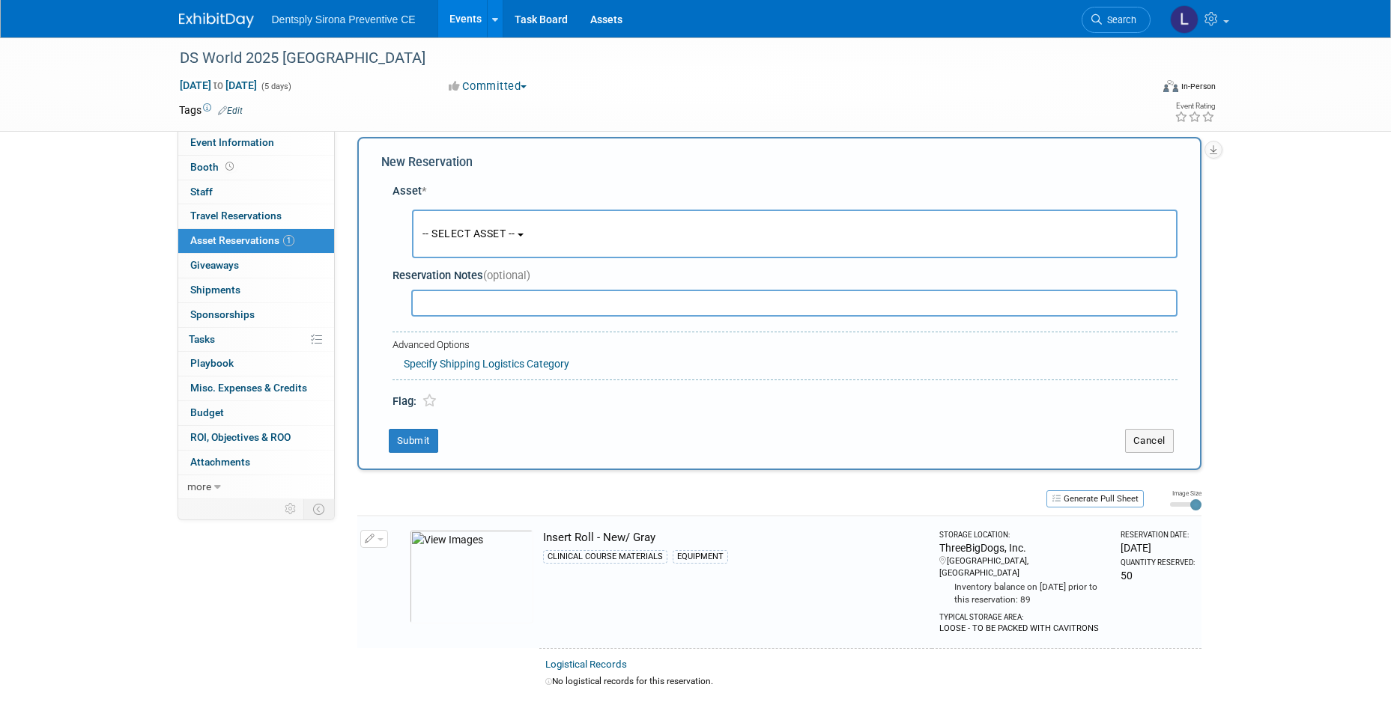
click at [437, 222] on button "-- SELECT ASSET --" at bounding box center [794, 234] width 765 height 49
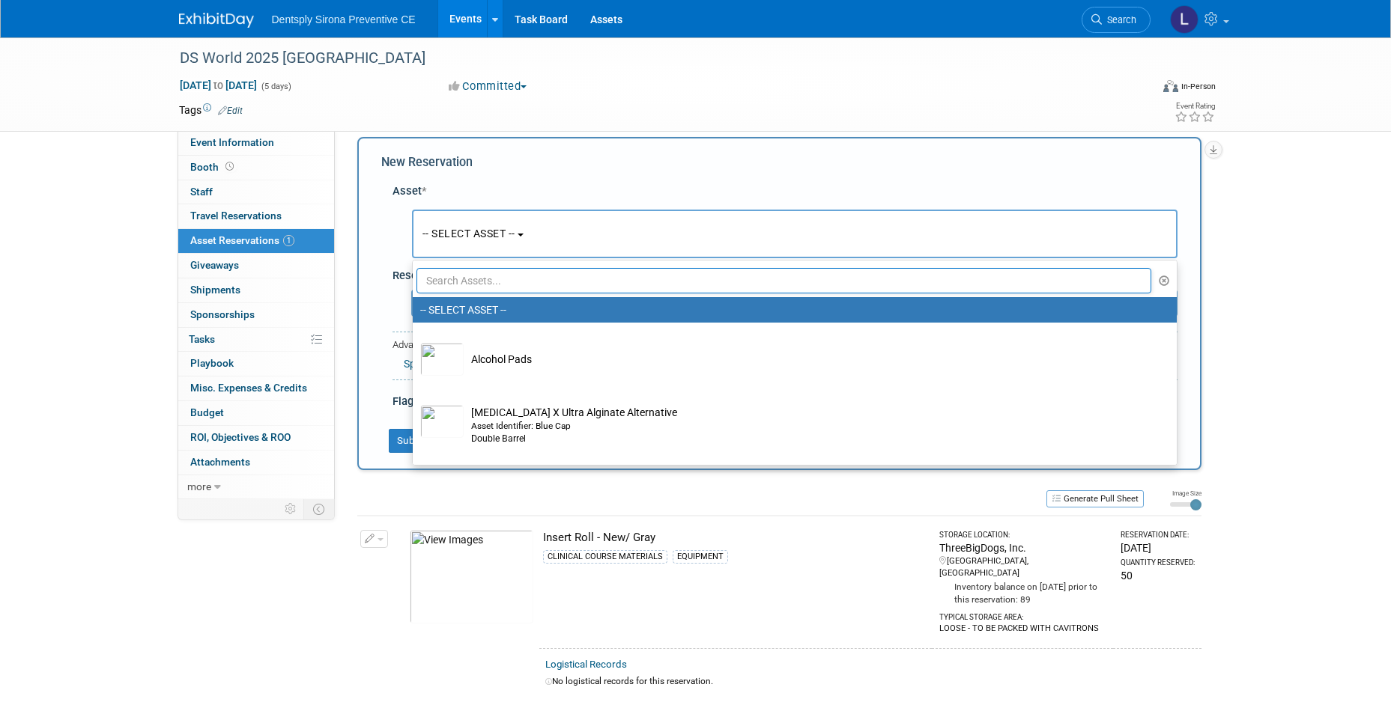
click at [446, 283] on input "text" at bounding box center [783, 280] width 735 height 25
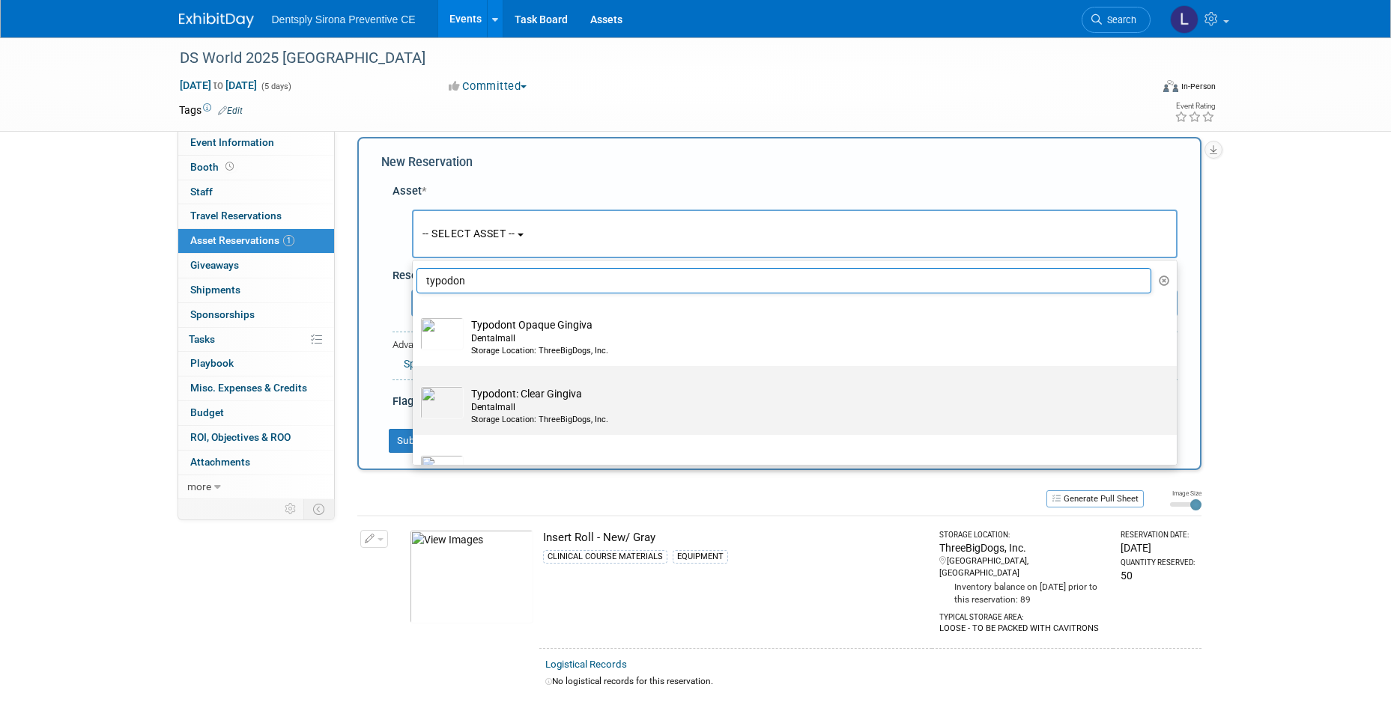
type input "typodon"
click at [440, 415] on img at bounding box center [441, 402] width 43 height 33
click at [415, 384] on input "Typodont: Clear Gingiva Dentalmall Storage Location: ThreeBigDogs, Inc." at bounding box center [410, 379] width 10 height 10
select select "10726974"
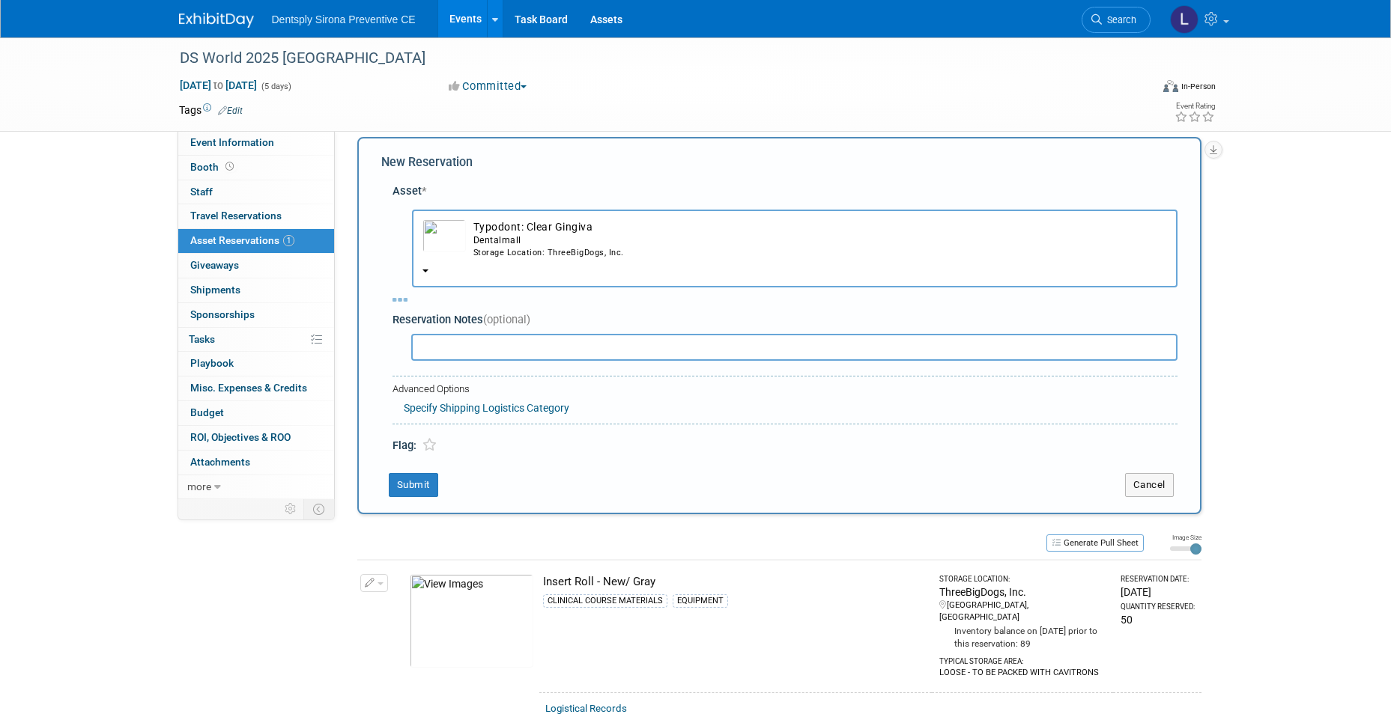
select select "8"
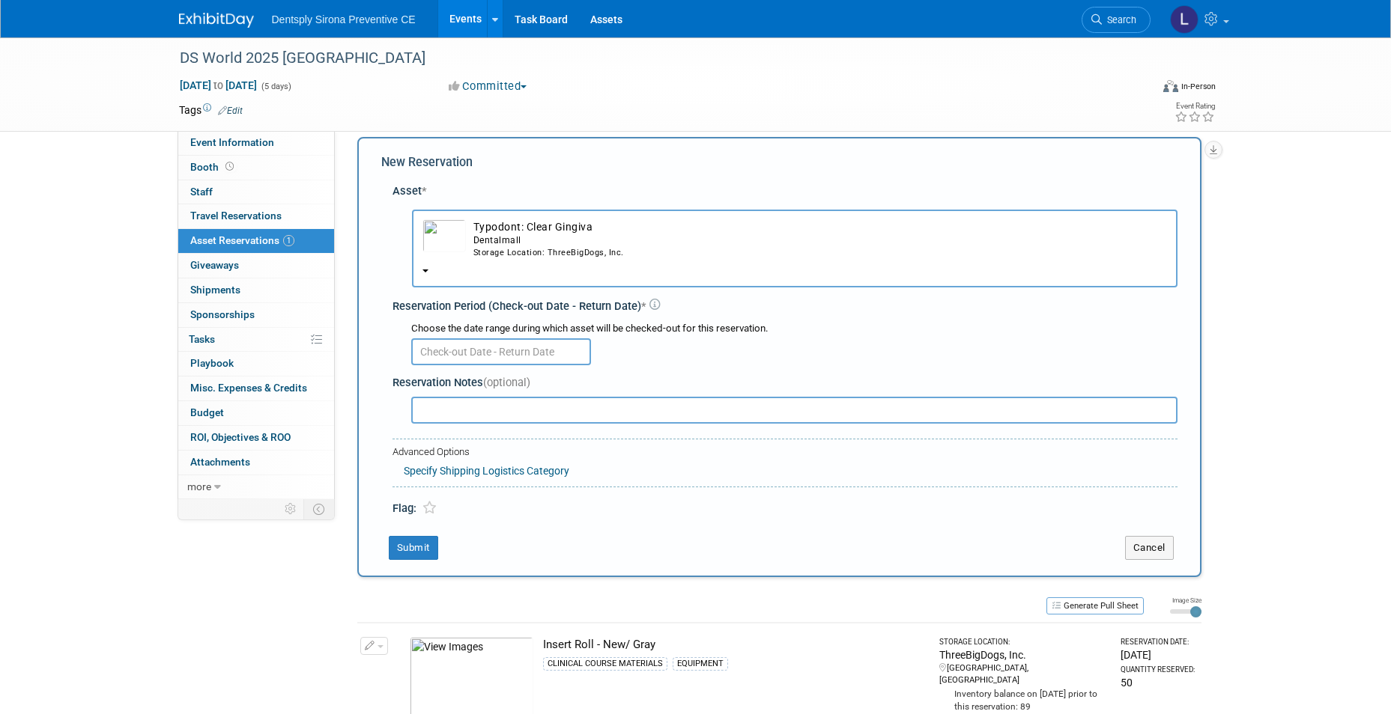
click at [461, 354] on input "text" at bounding box center [501, 352] width 180 height 27
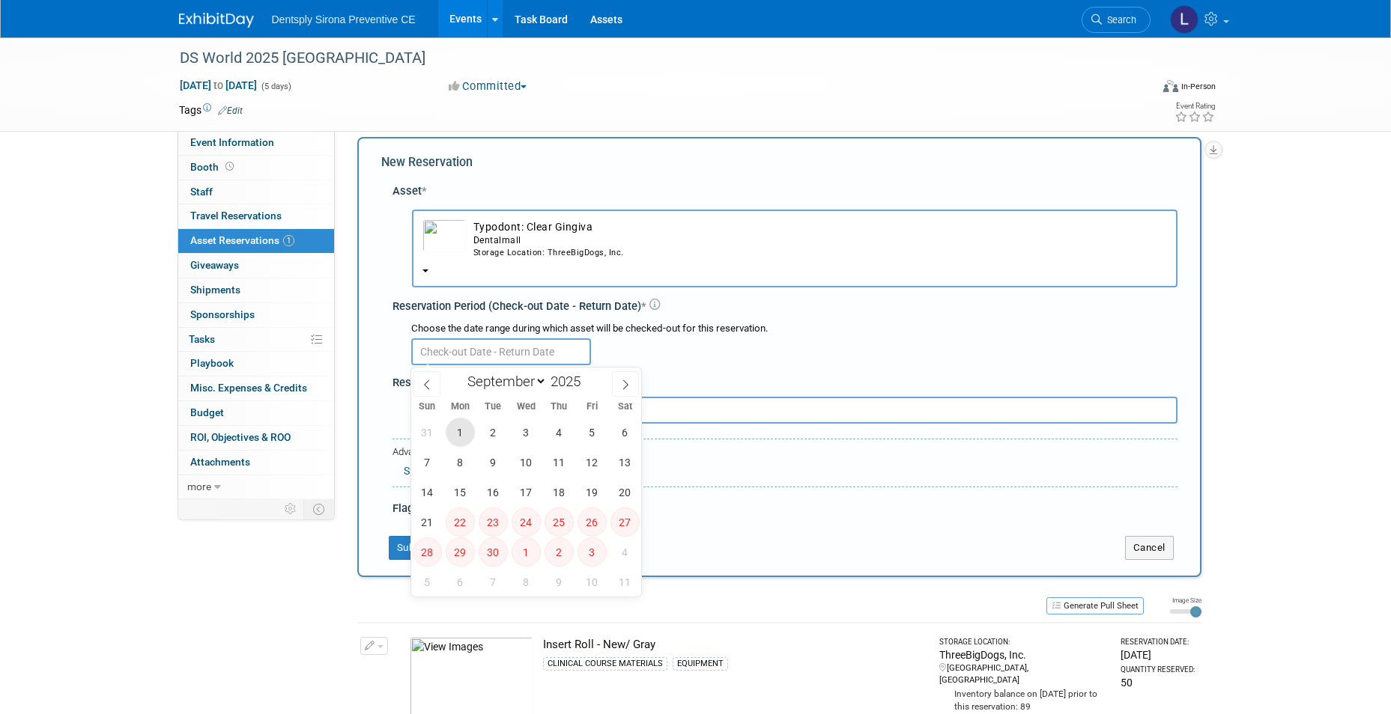
click at [463, 435] on span "1" at bounding box center [460, 432] width 29 height 29
type input "[DATE]"
click at [461, 437] on span "1" at bounding box center [460, 432] width 29 height 29
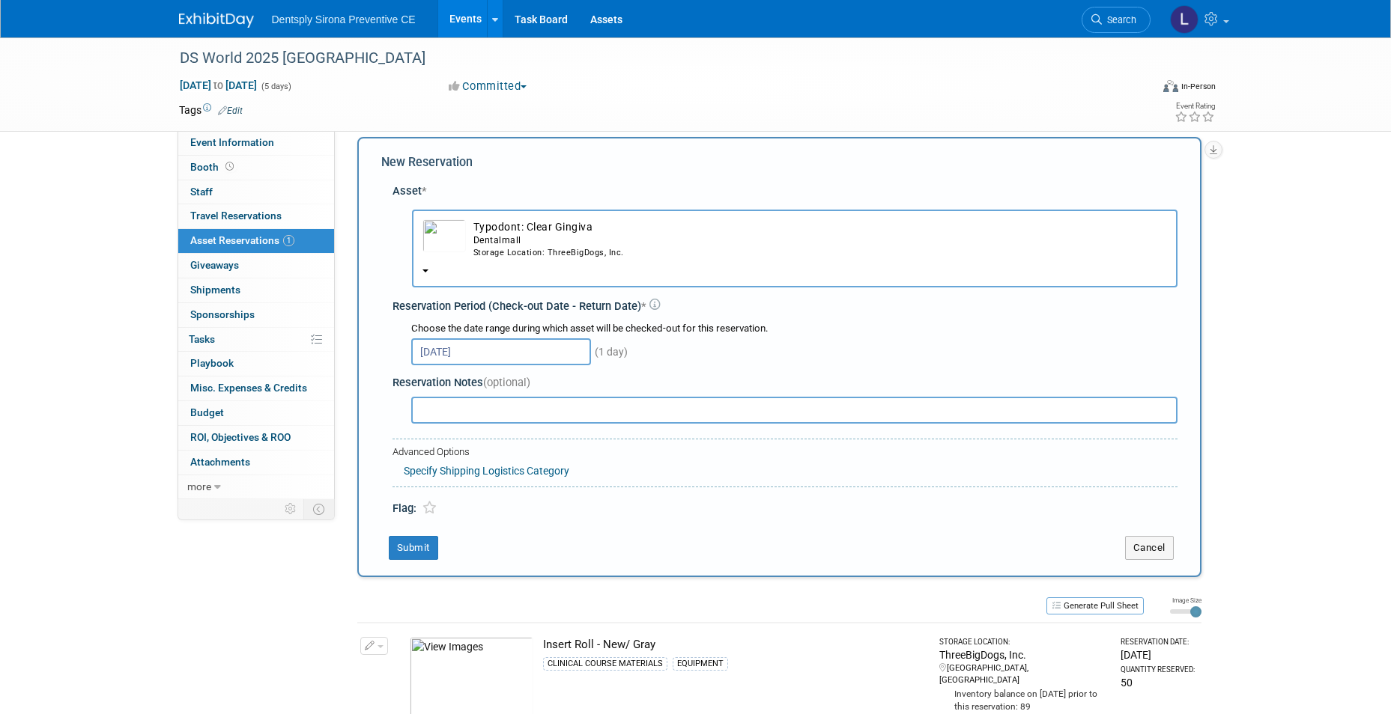
click at [459, 413] on input "text" at bounding box center [794, 410] width 766 height 27
drag, startPoint x: 605, startPoint y: 410, endPoint x: 560, endPoint y: 408, distance: 45.0
click at [560, 408] on input "Will ship from DSW to ADHA/ NEED all 50" at bounding box center [794, 410] width 766 height 27
click at [680, 397] on input "Will ship from DSW to ADHA/ NEED all 50" at bounding box center [794, 410] width 766 height 27
type input "Will ship from DSW to ADHA/ NEED all 50"
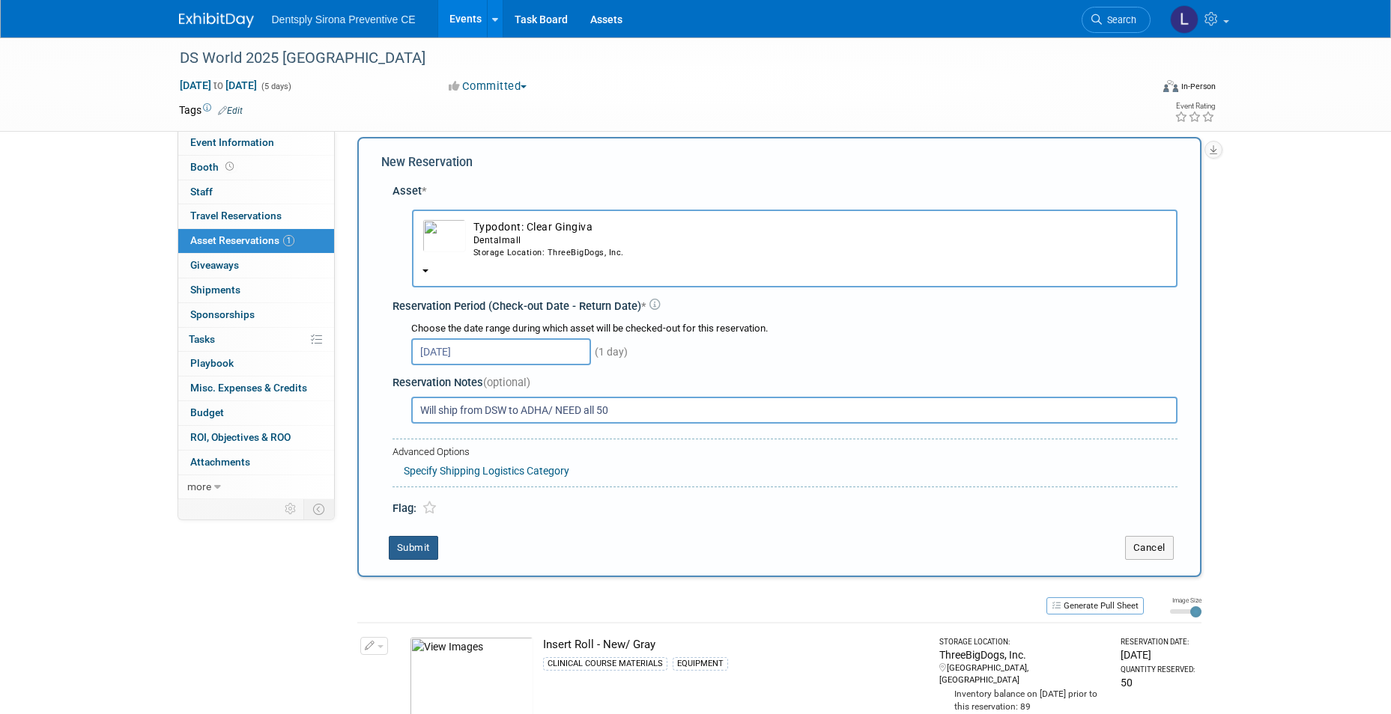
click at [419, 553] on button "Submit" at bounding box center [413, 548] width 49 height 24
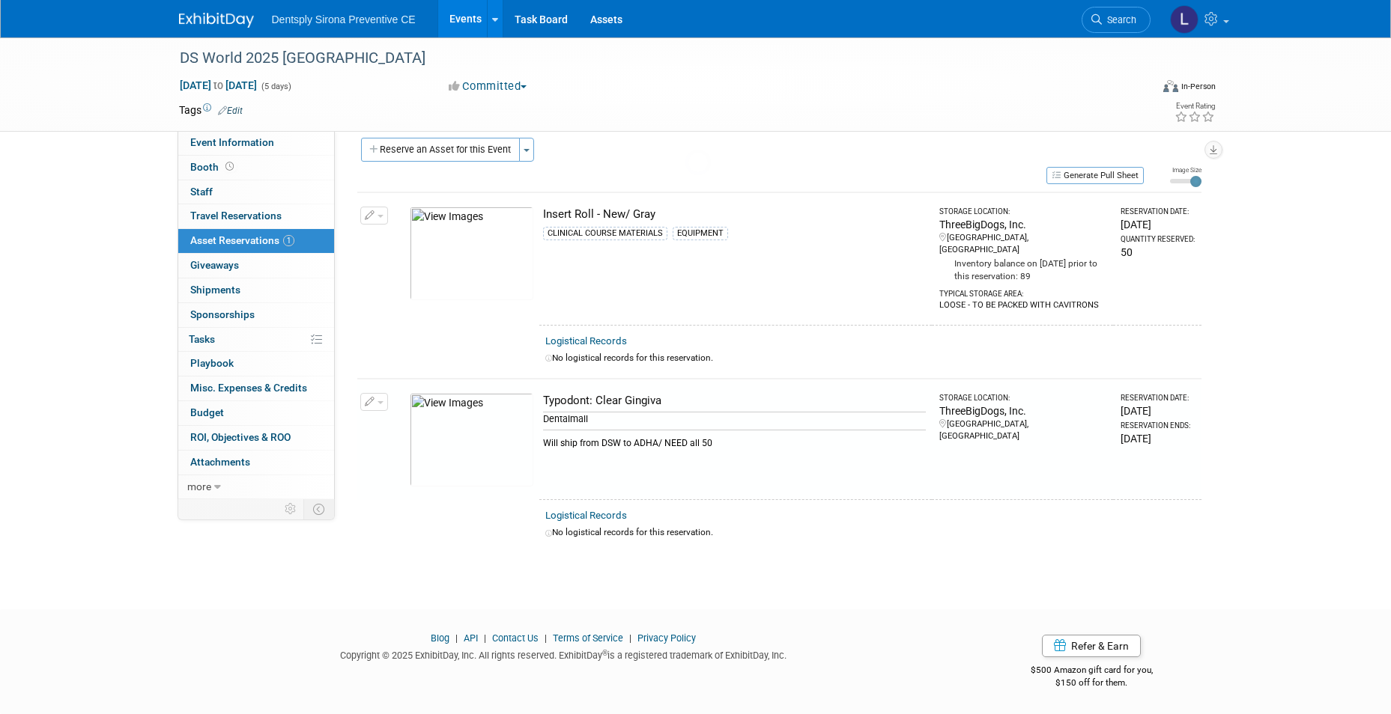
scroll to position [11, 0]
click at [366, 216] on icon "button" at bounding box center [370, 218] width 10 height 10
click at [393, 237] on button "Change Reservation" at bounding box center [431, 242] width 127 height 20
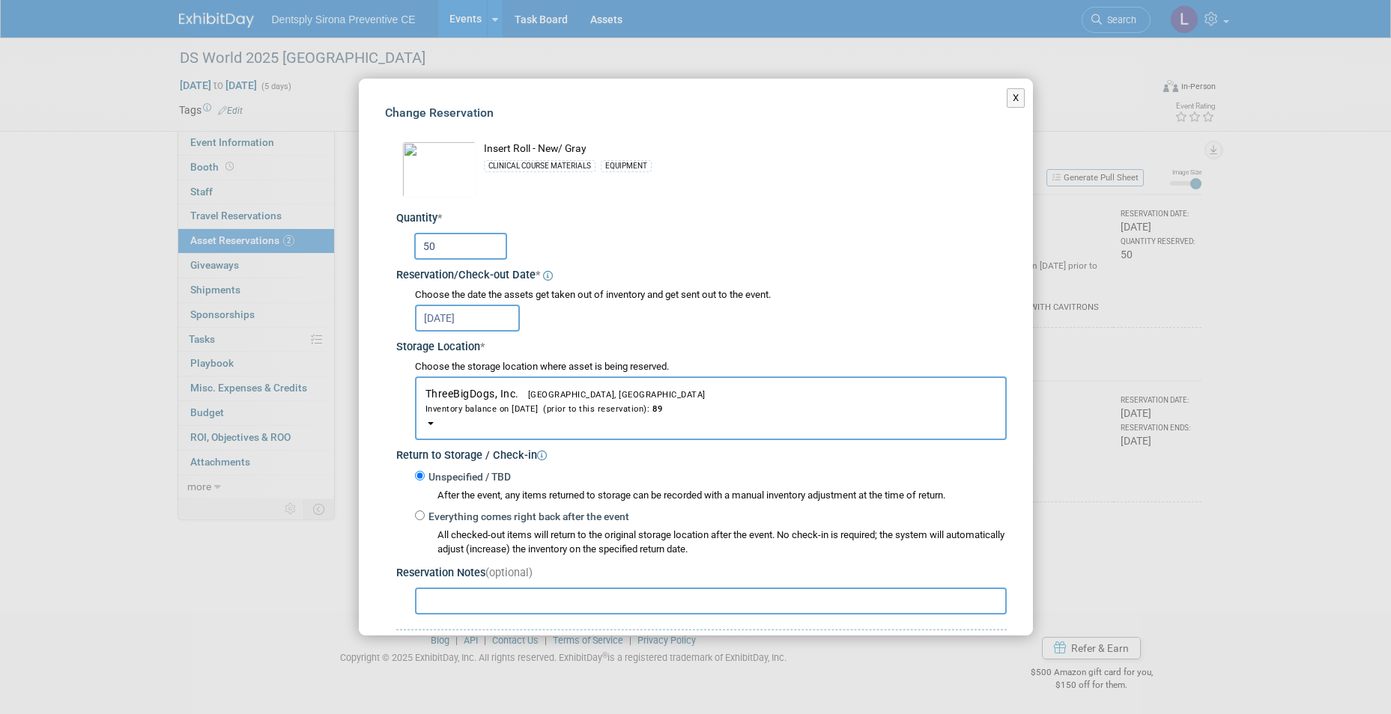
click at [484, 598] on input "text" at bounding box center [711, 601] width 592 height 27
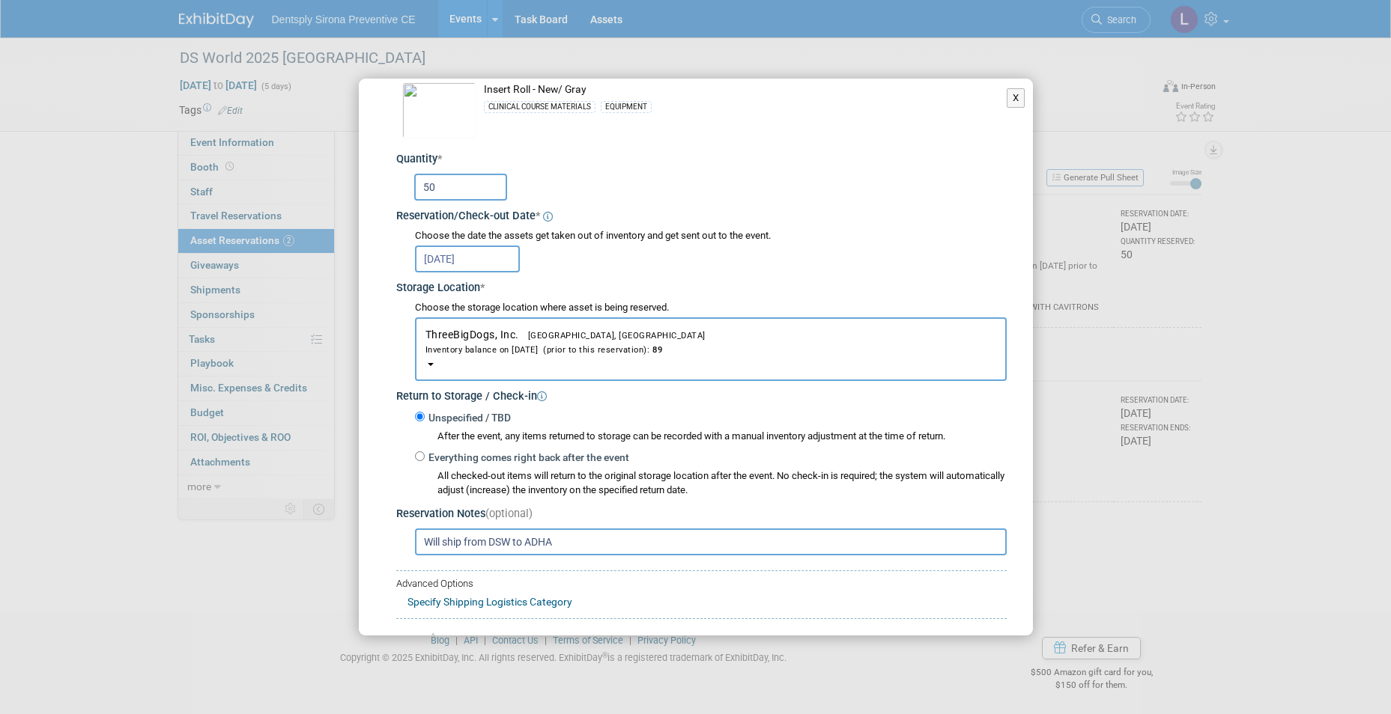
scroll to position [141, 0]
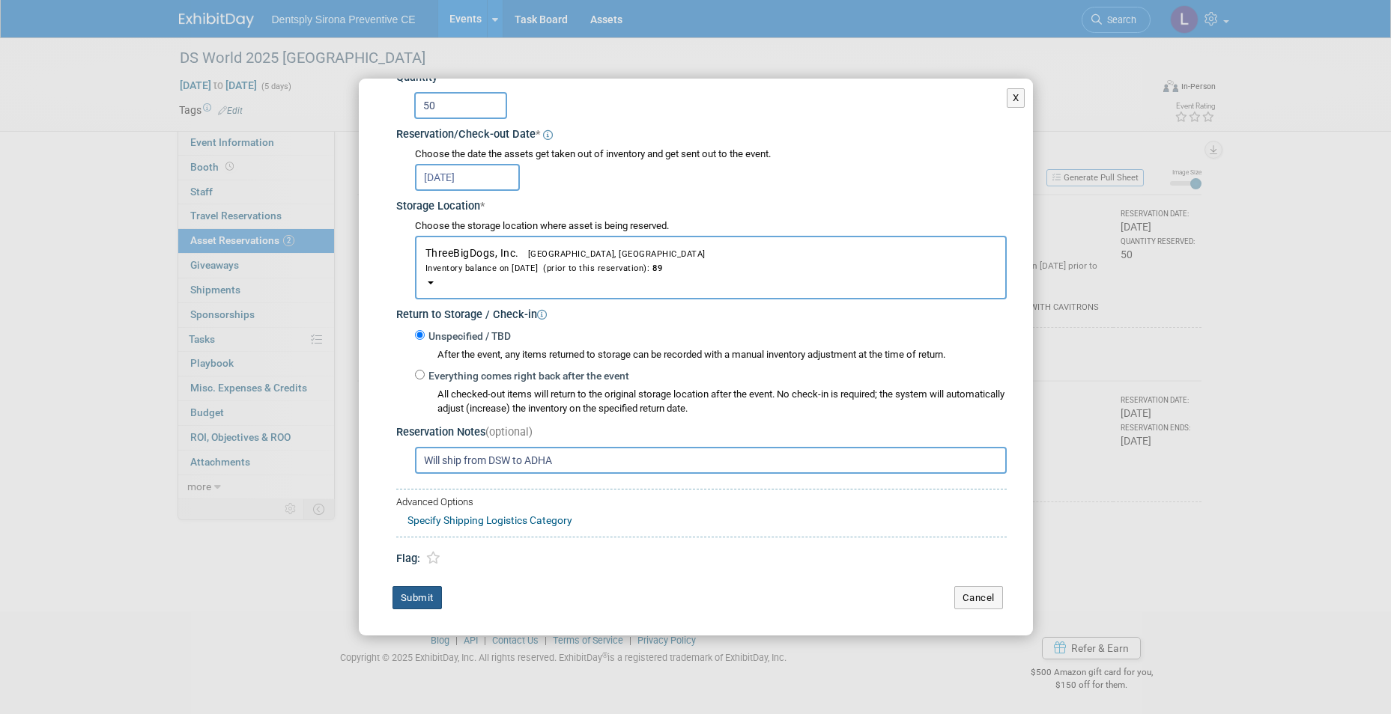
type input "Will ship from DSW to ADHA"
click at [405, 595] on button "Submit" at bounding box center [416, 598] width 49 height 24
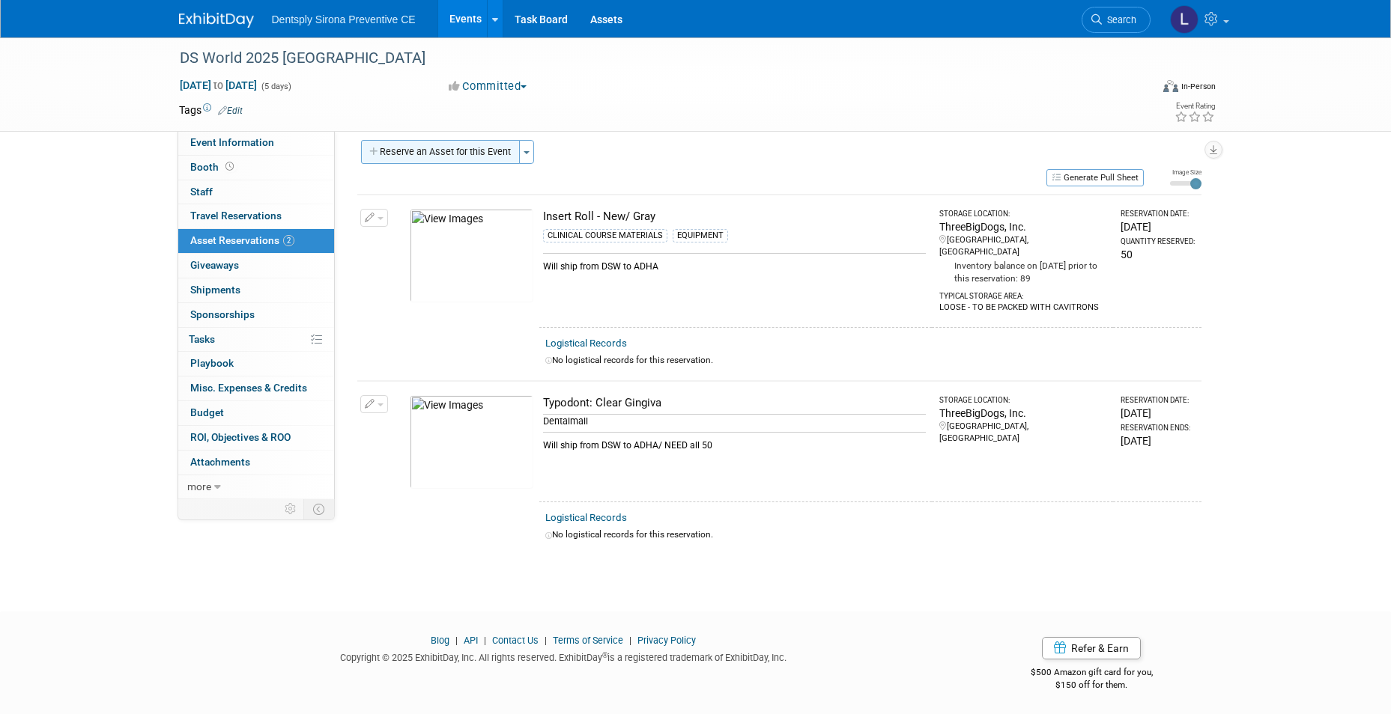
click at [435, 154] on button "Reserve an Asset for this Event" at bounding box center [440, 152] width 159 height 24
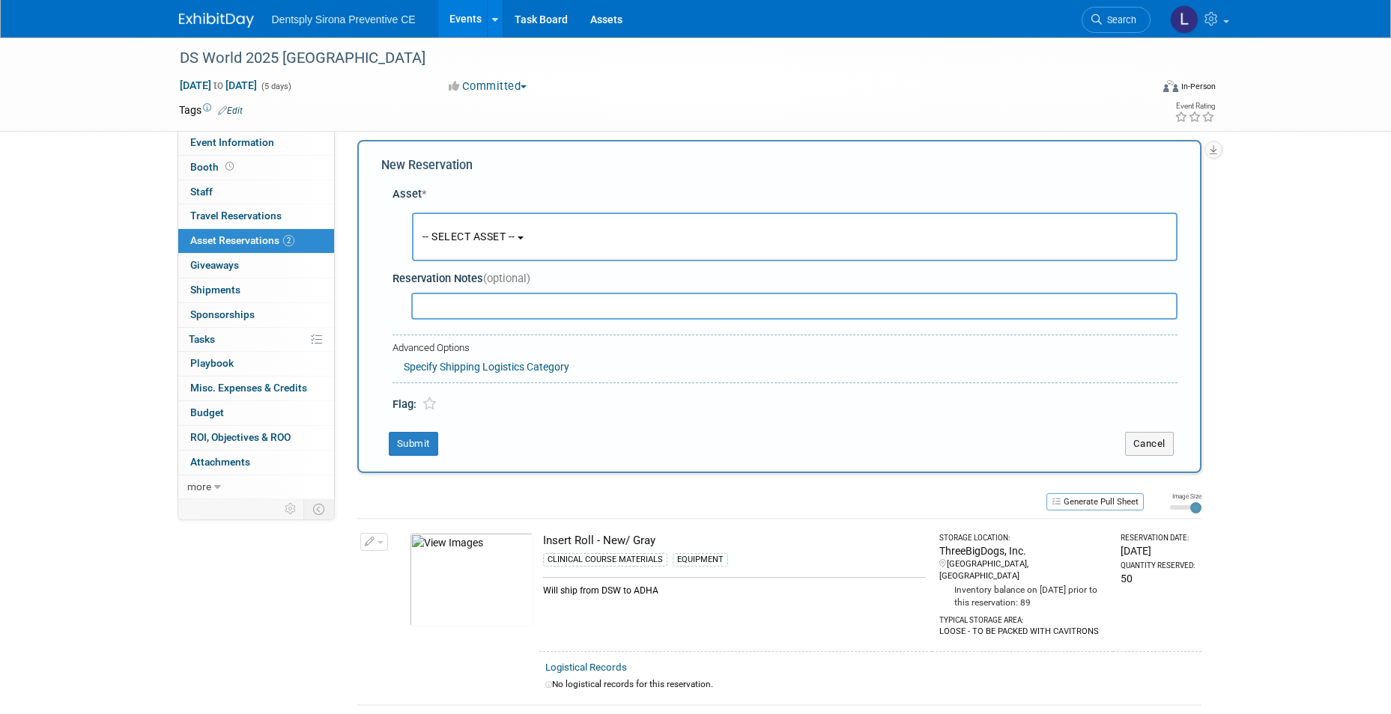
scroll to position [14, 0]
click at [472, 228] on span "-- SELECT ASSET --" at bounding box center [468, 234] width 93 height 12
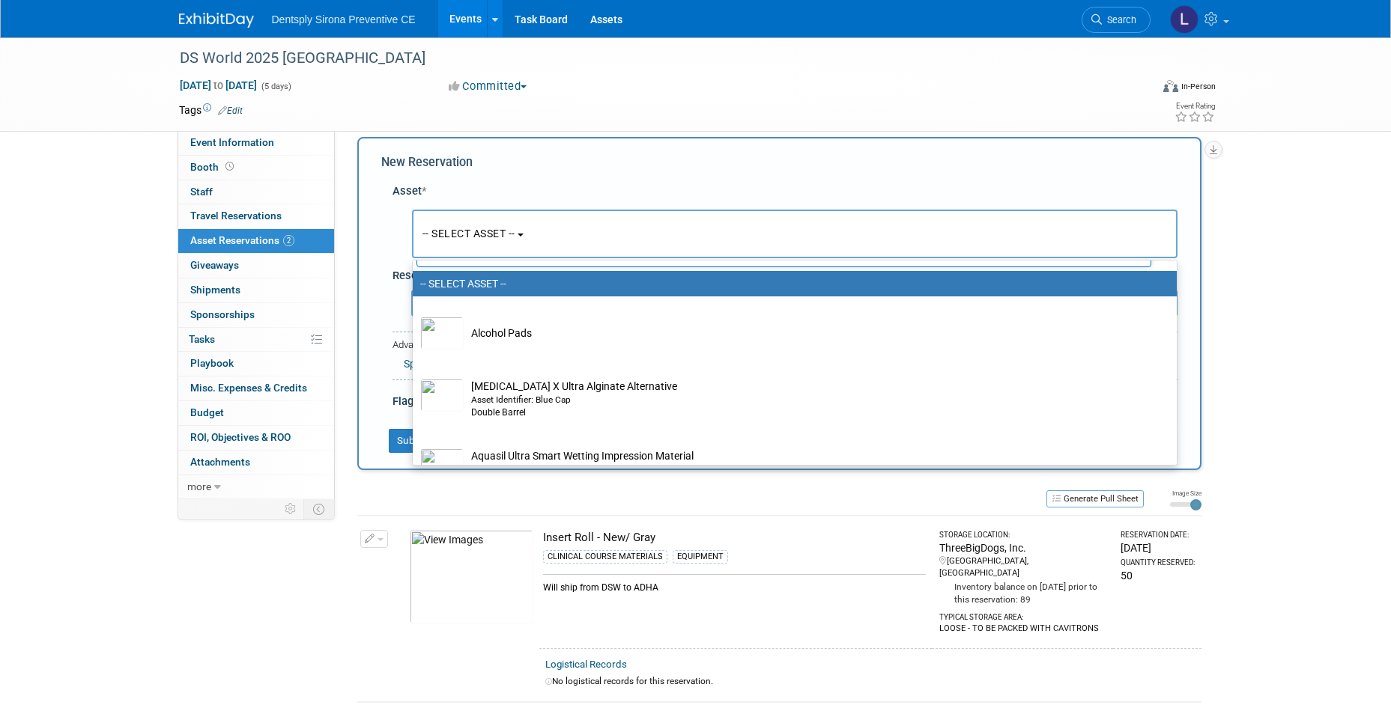
scroll to position [0, 0]
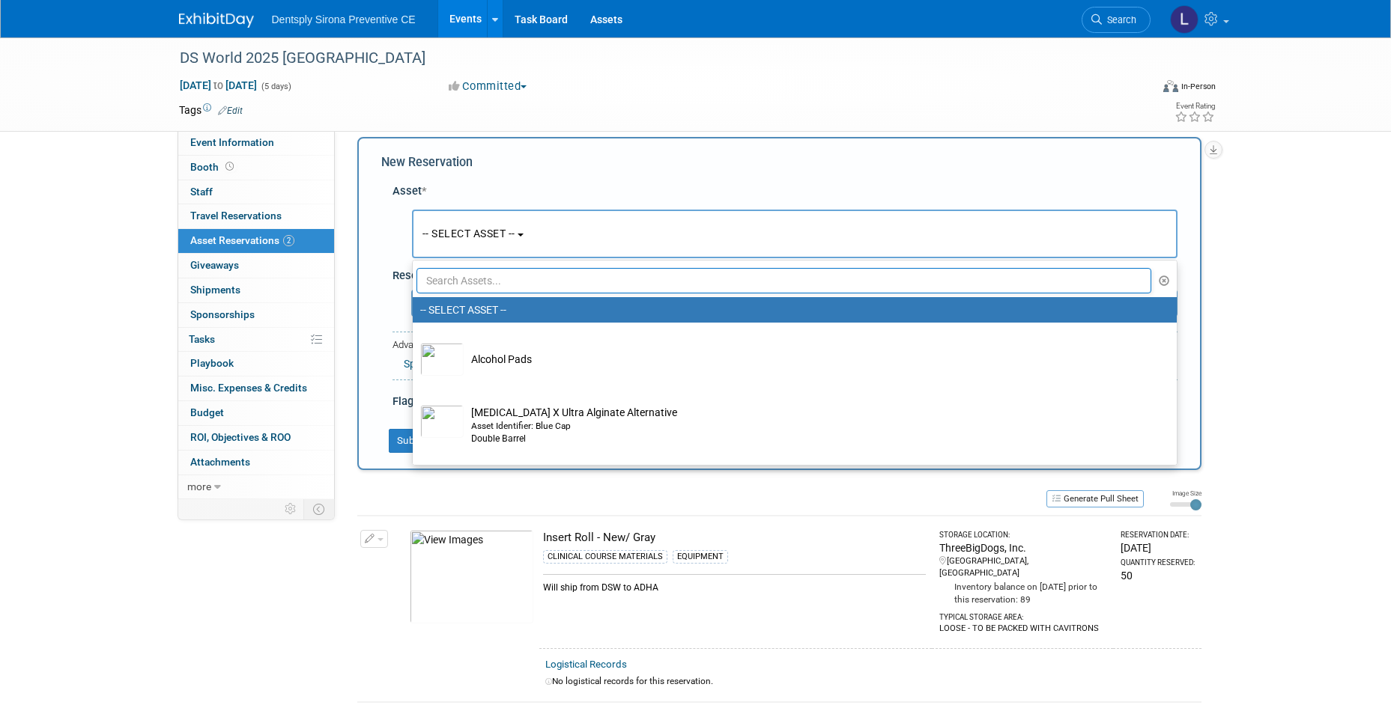
click at [465, 230] on span "-- SELECT ASSET --" at bounding box center [468, 234] width 93 height 12
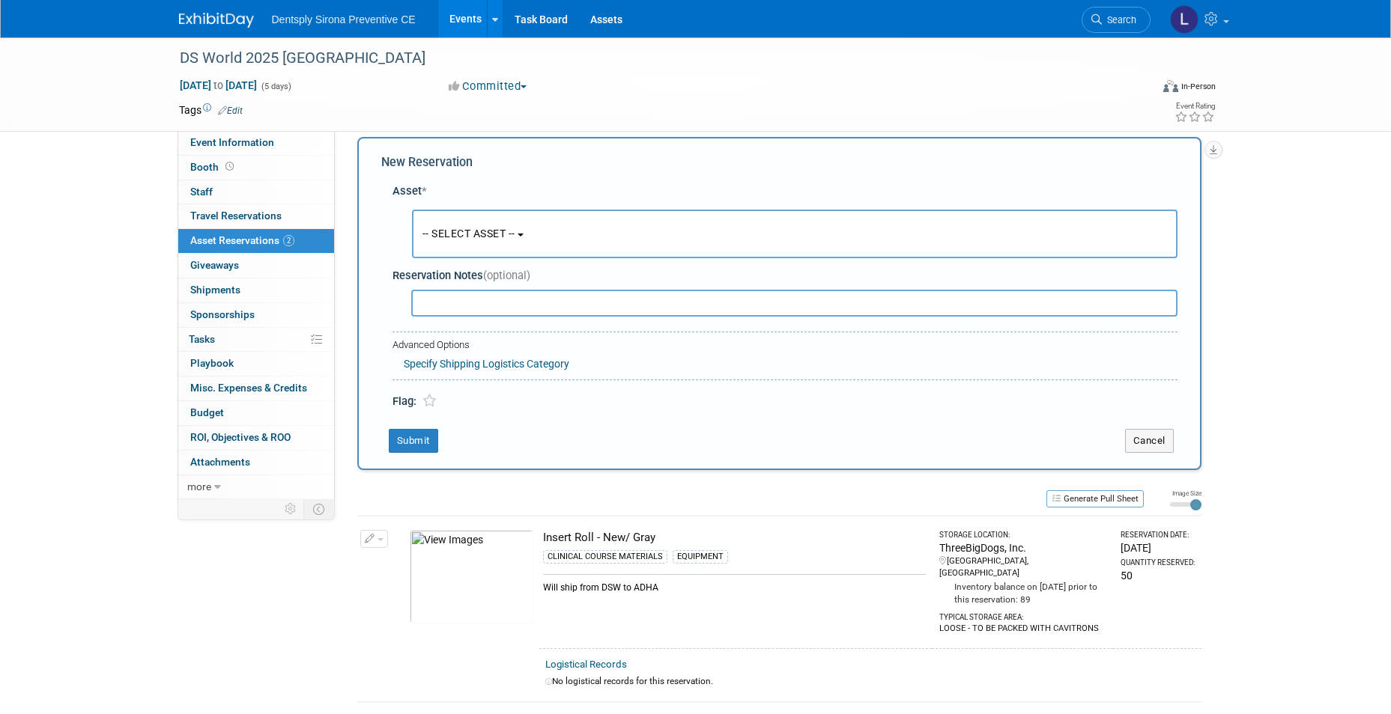
click at [468, 240] on span "-- SELECT ASSET --" at bounding box center [468, 234] width 93 height 12
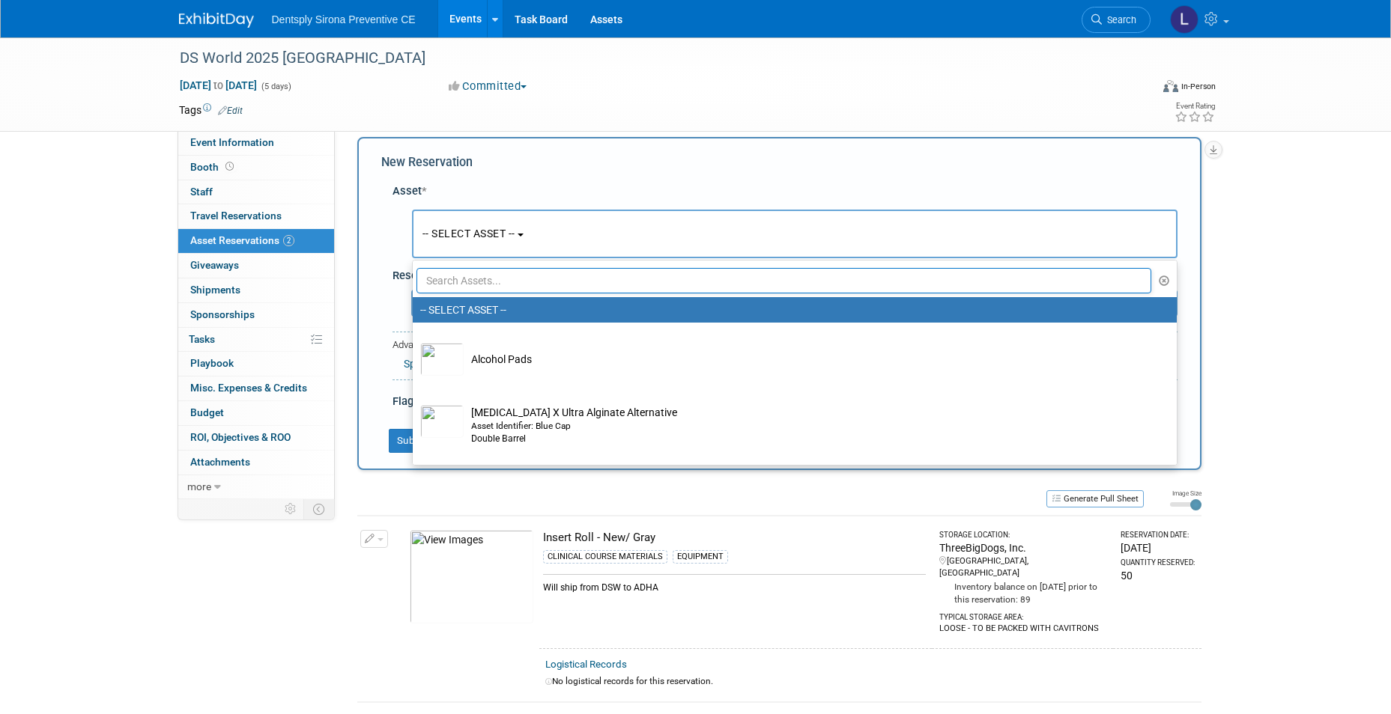
click at [467, 282] on input "text" at bounding box center [783, 280] width 735 height 25
type input "e"
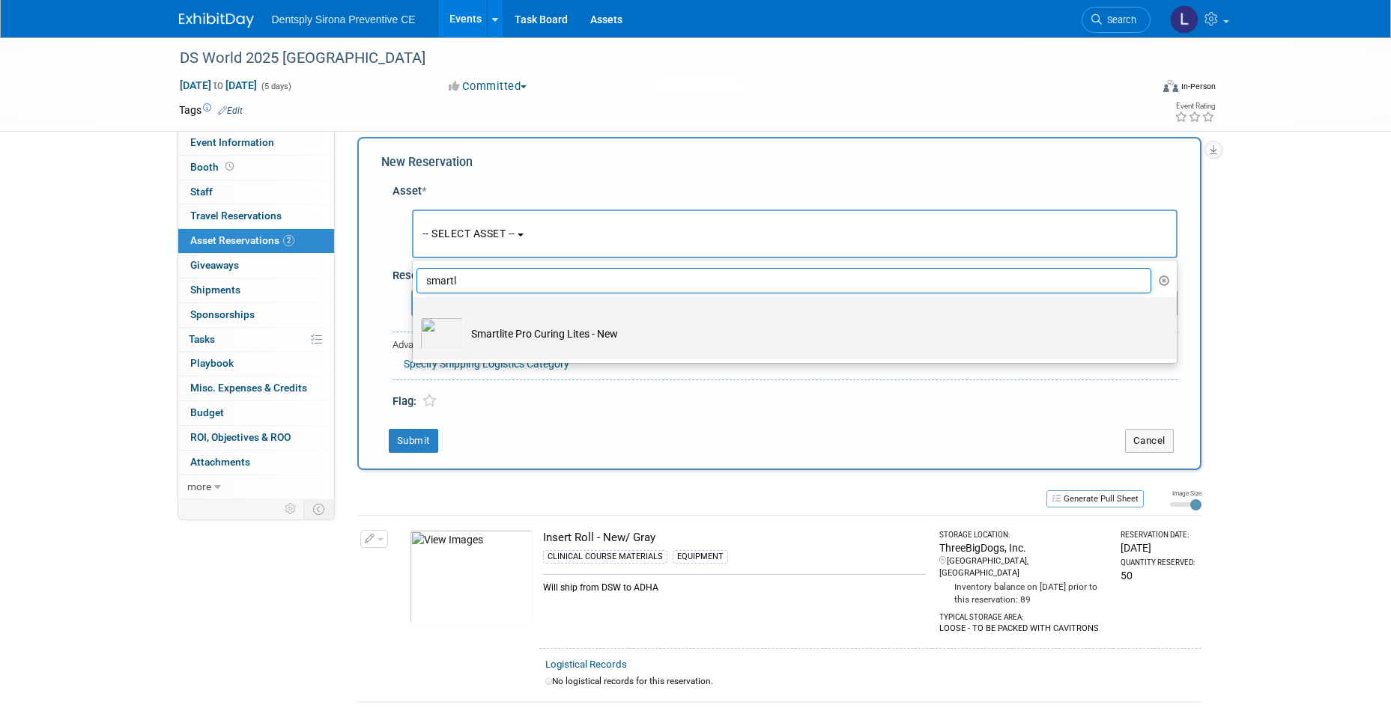
type input "smartl"
click at [586, 342] on td "Smartlite Pro Curing Lites - New" at bounding box center [805, 334] width 683 height 33
click at [415, 315] on input "Smartlite Pro Curing Lites - New" at bounding box center [410, 311] width 10 height 10
select select "10718963"
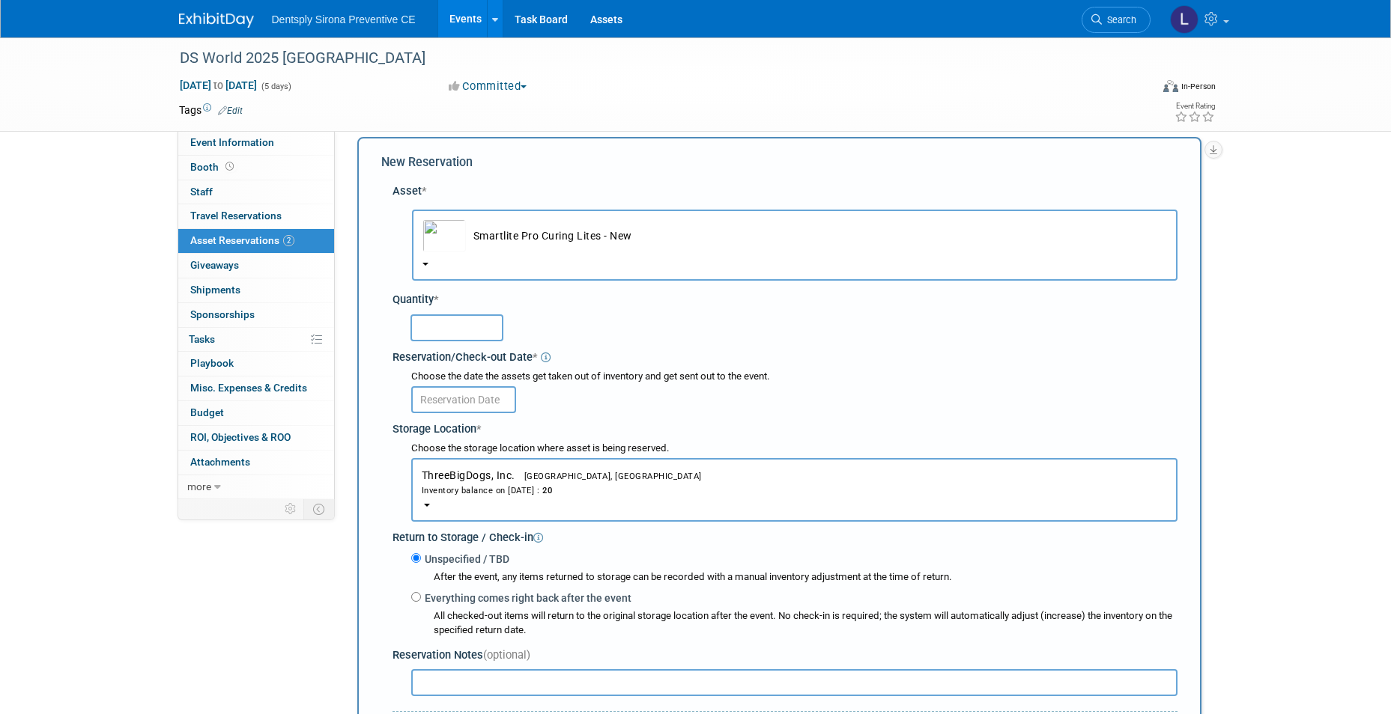
click at [440, 329] on input "text" at bounding box center [456, 328] width 93 height 27
type input "20"
click at [458, 395] on input "text" at bounding box center [463, 399] width 105 height 27
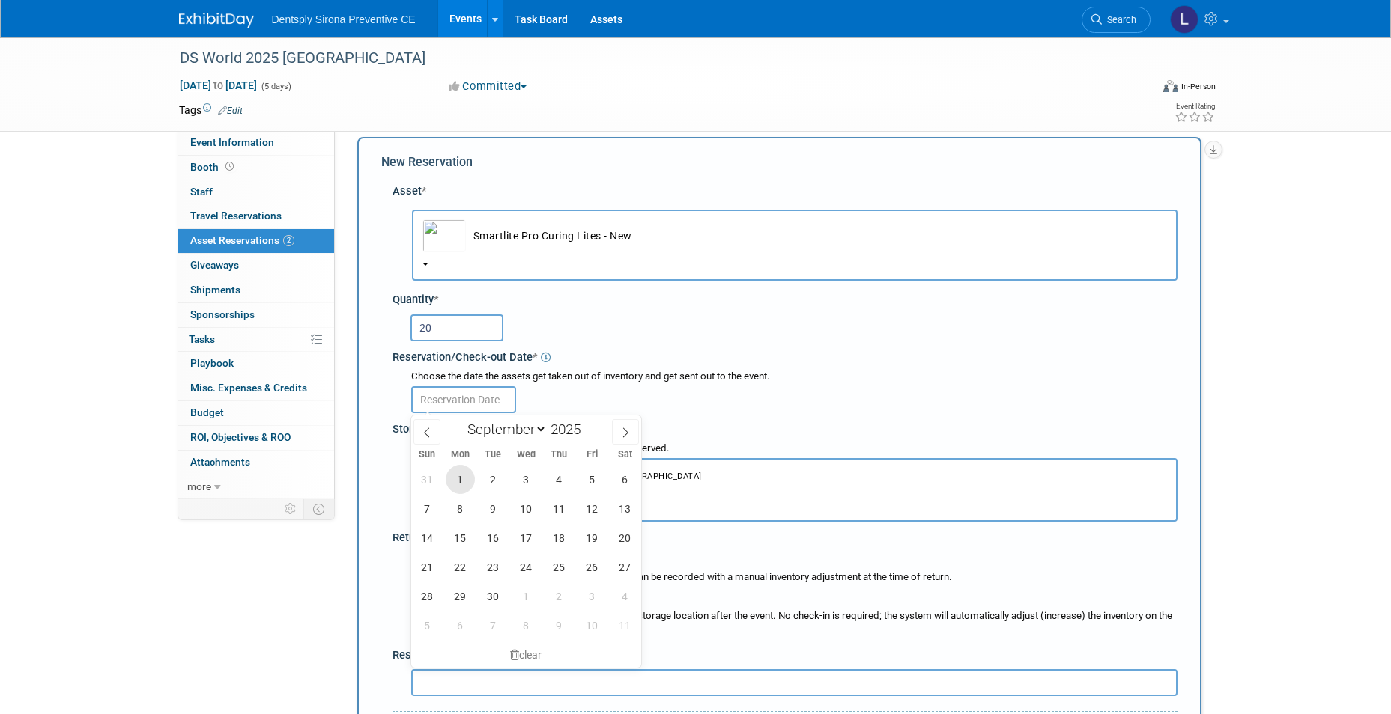
click at [458, 485] on span "1" at bounding box center [460, 479] width 29 height 29
type input "[DATE]"
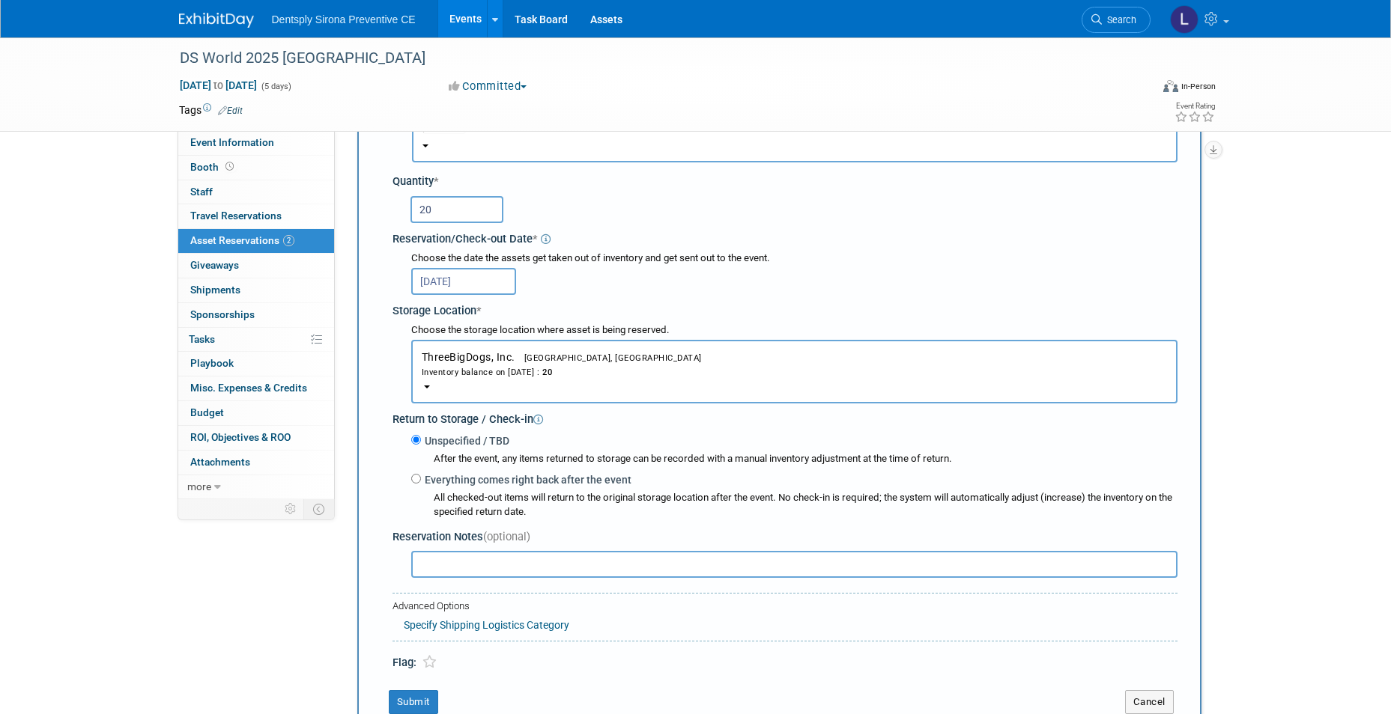
scroll to position [164, 0]
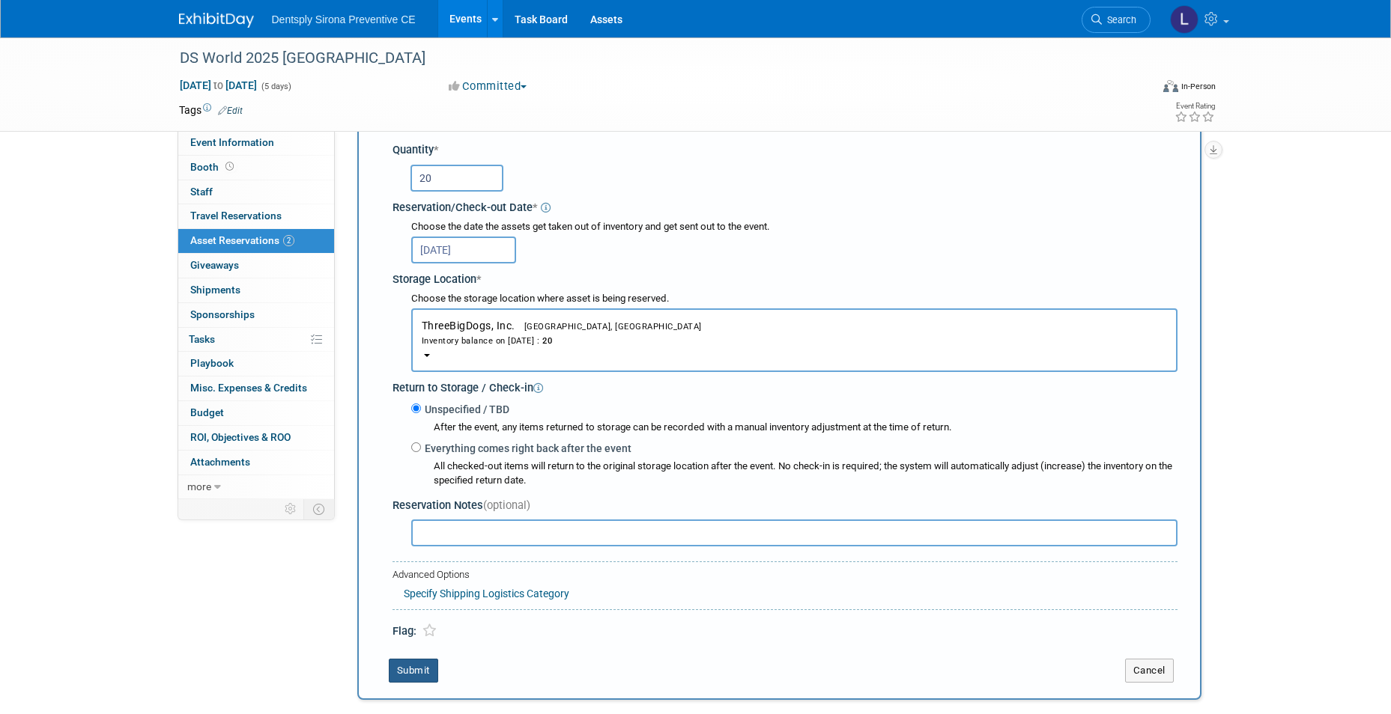
click at [417, 670] on button "Submit" at bounding box center [413, 671] width 49 height 24
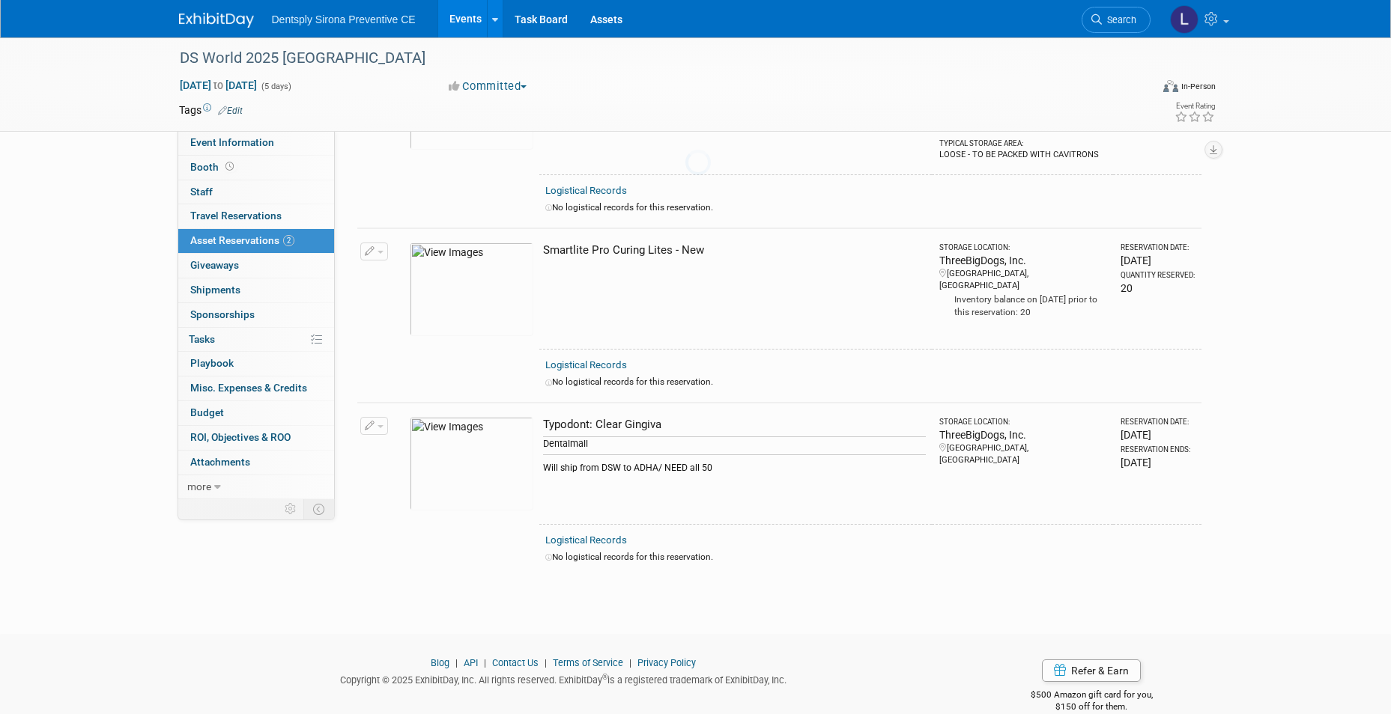
scroll to position [175, 0]
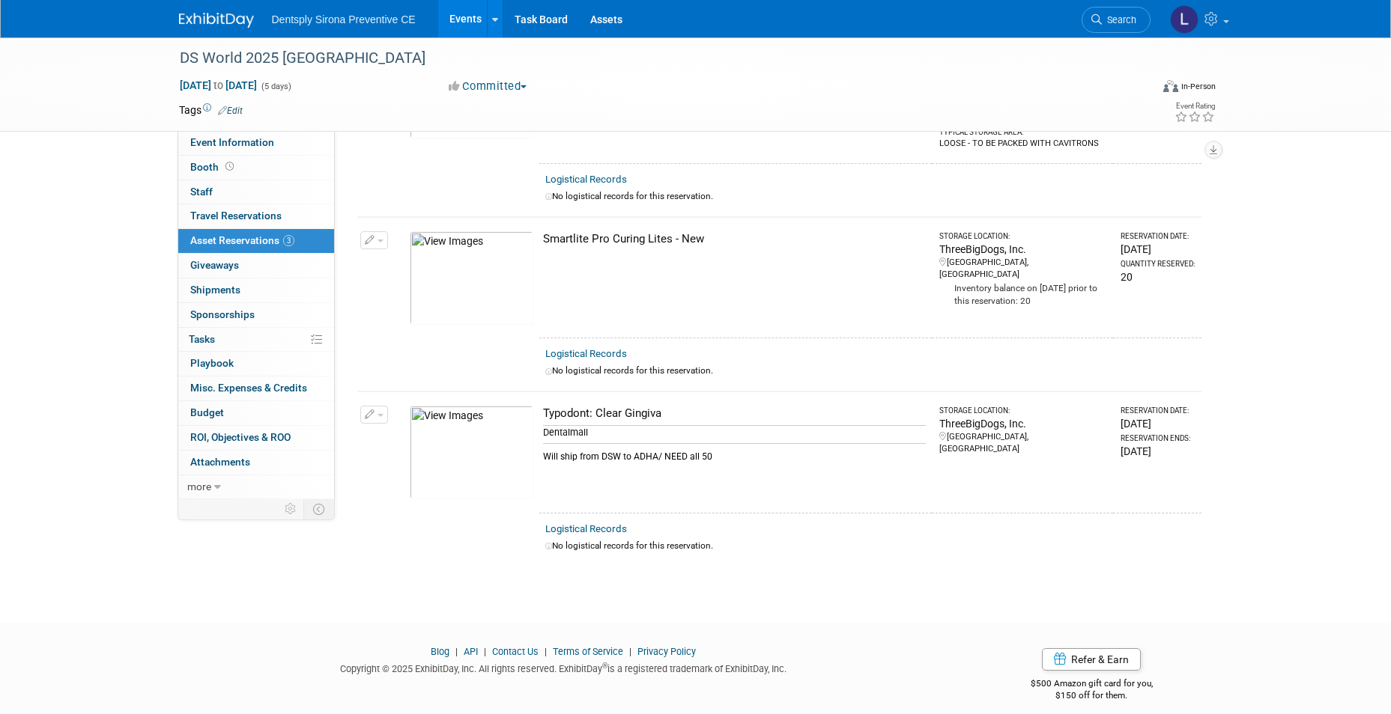
click at [367, 236] on icon "button" at bounding box center [370, 241] width 10 height 10
click at [404, 255] on button "Change Reservation" at bounding box center [431, 265] width 127 height 20
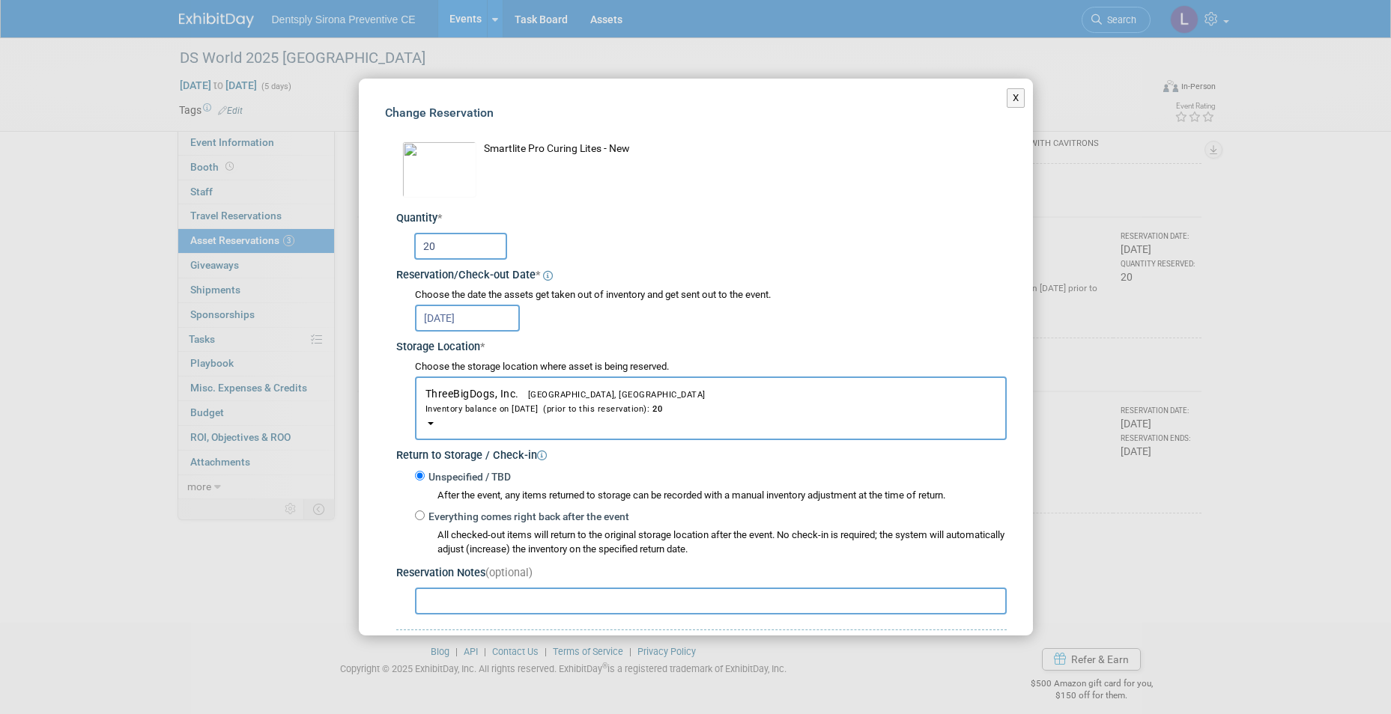
click at [512, 609] on input "text" at bounding box center [711, 601] width 592 height 27
type input "with chargers"
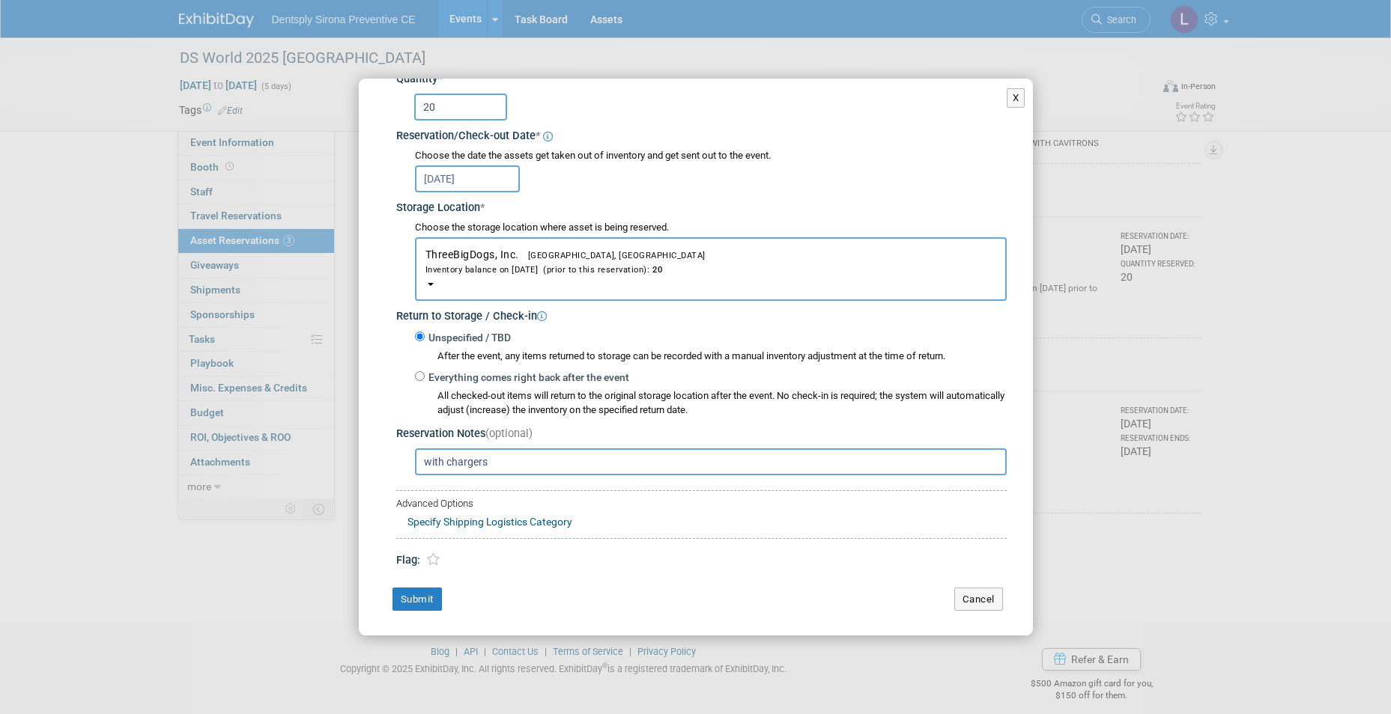
scroll to position [141, 0]
click at [427, 606] on button "Submit" at bounding box center [416, 598] width 49 height 24
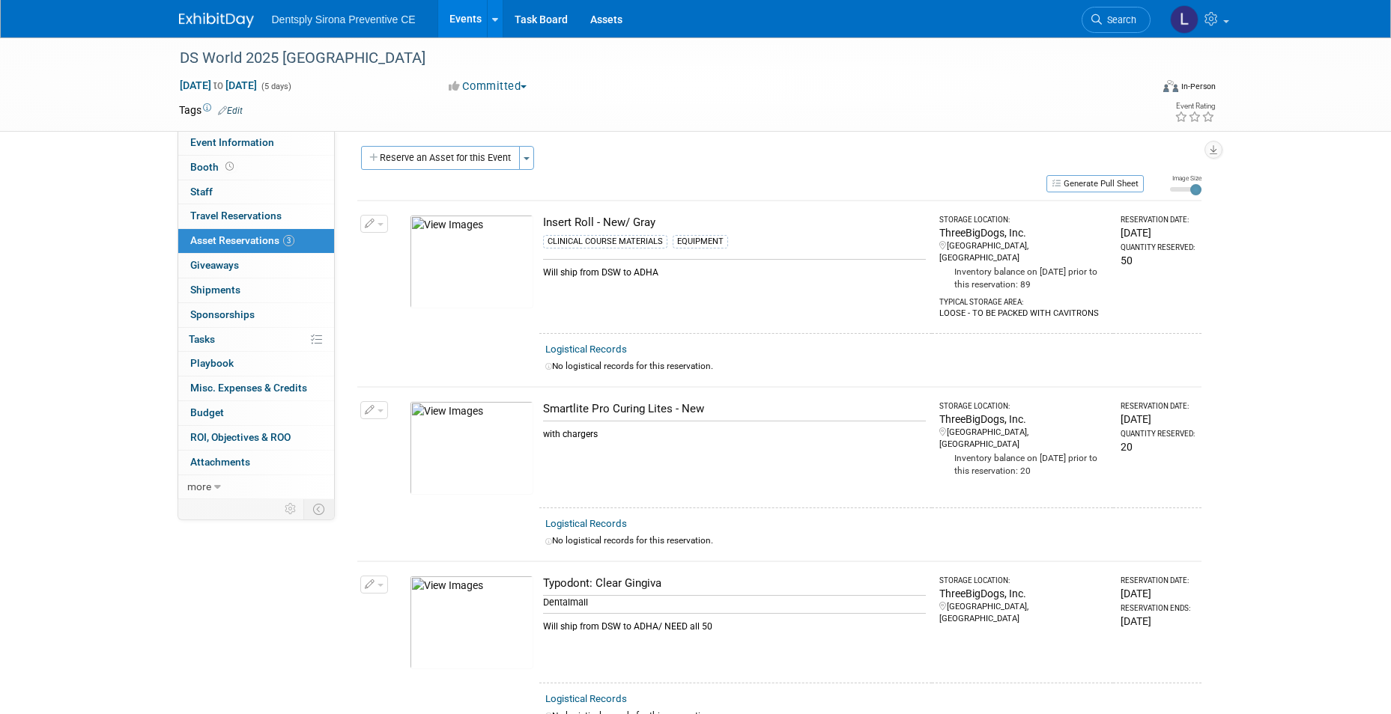
scroll to position [0, 0]
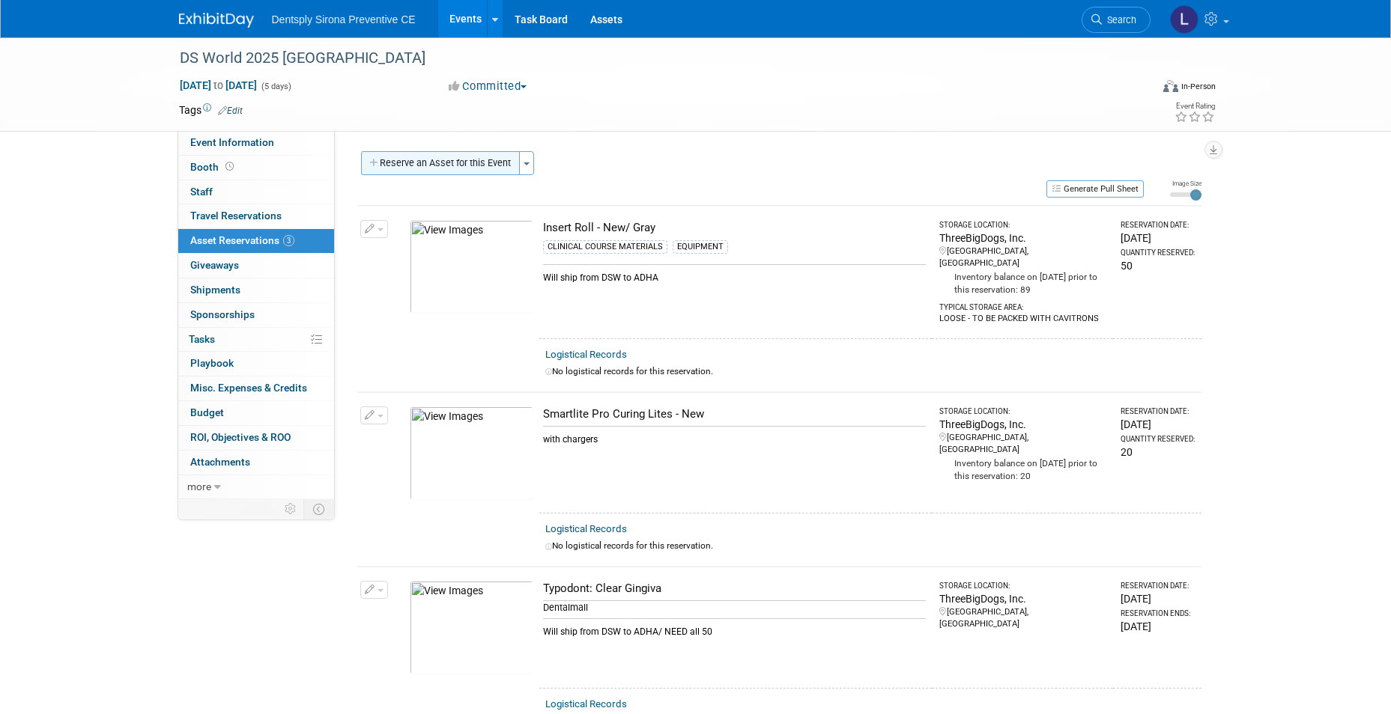
click at [474, 172] on button "Reserve an Asset for this Event" at bounding box center [440, 163] width 159 height 24
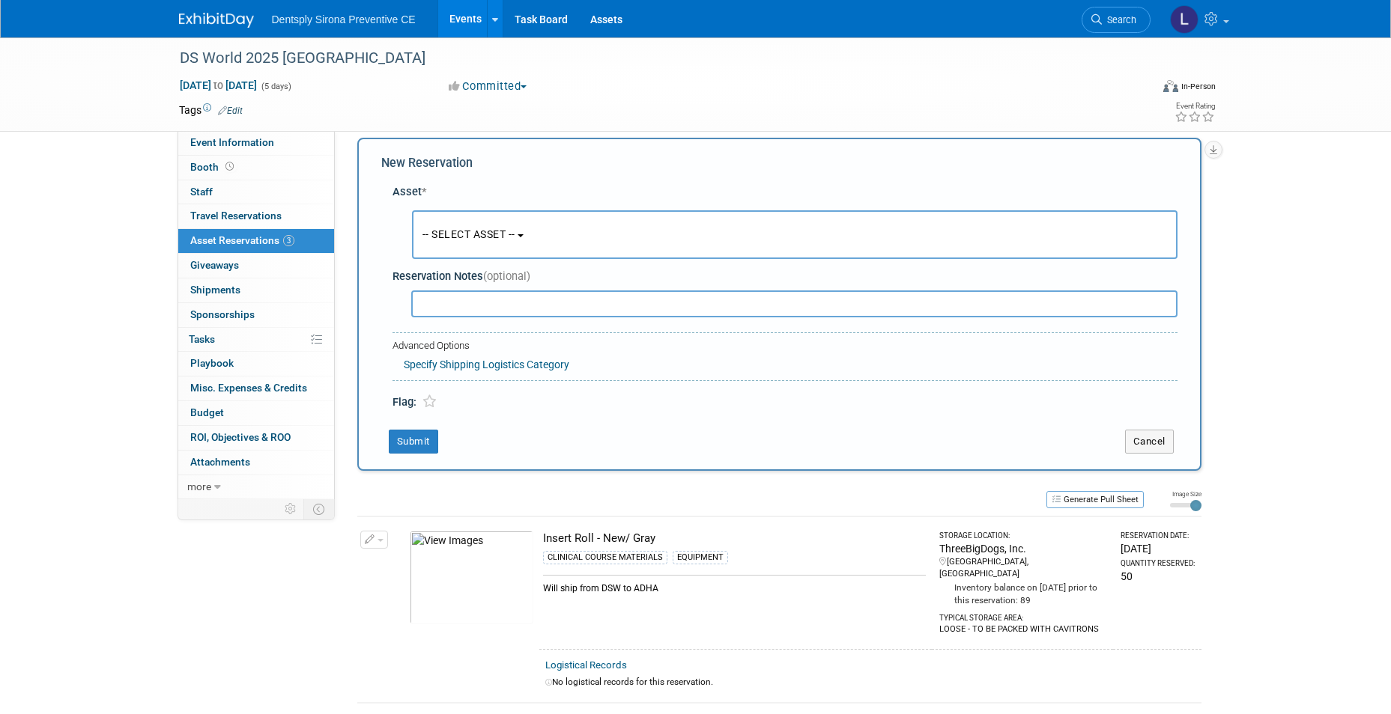
scroll to position [14, 0]
click at [447, 228] on span "-- SELECT ASSET --" at bounding box center [468, 234] width 93 height 12
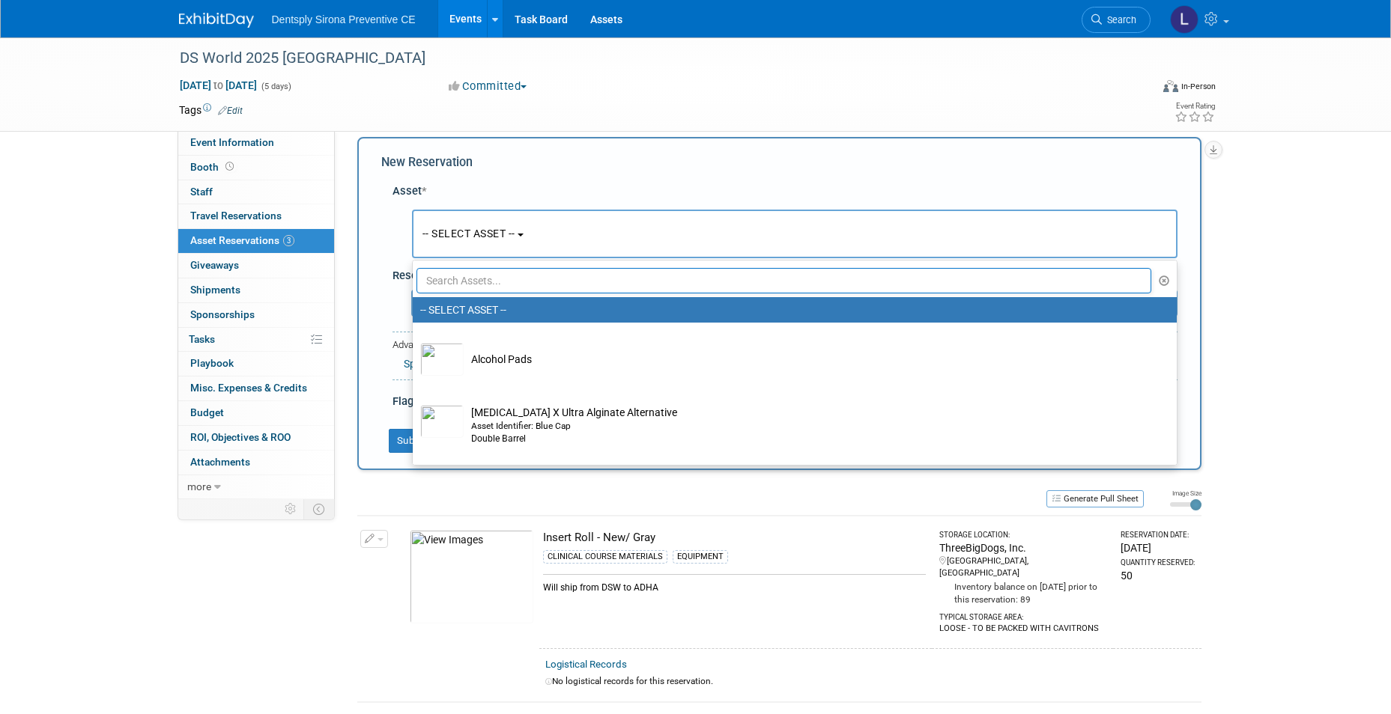
click at [451, 267] on ul "-- SELECT ASSET -- Alcohol Pads Algin X Ultra Alginate Alternative Asset Identi…" at bounding box center [794, 363] width 765 height 206
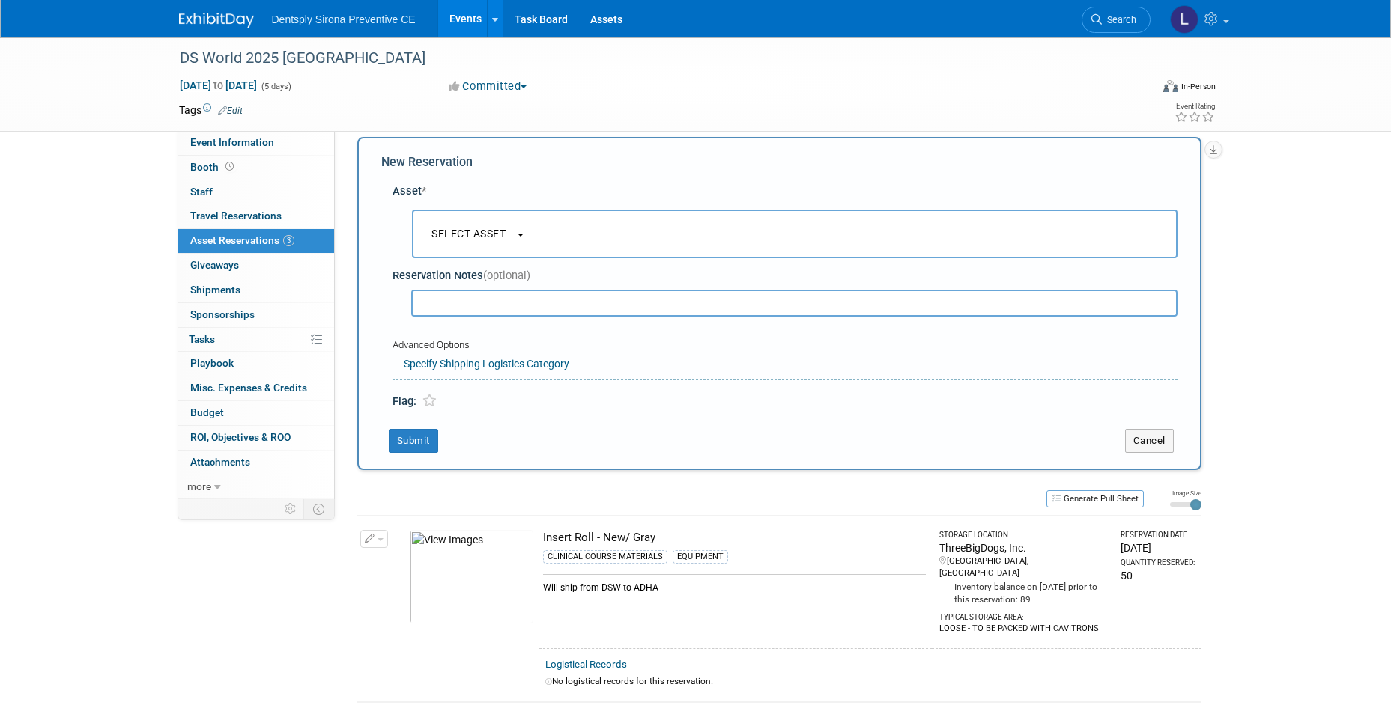
click at [457, 234] on span "-- SELECT ASSET --" at bounding box center [468, 234] width 93 height 12
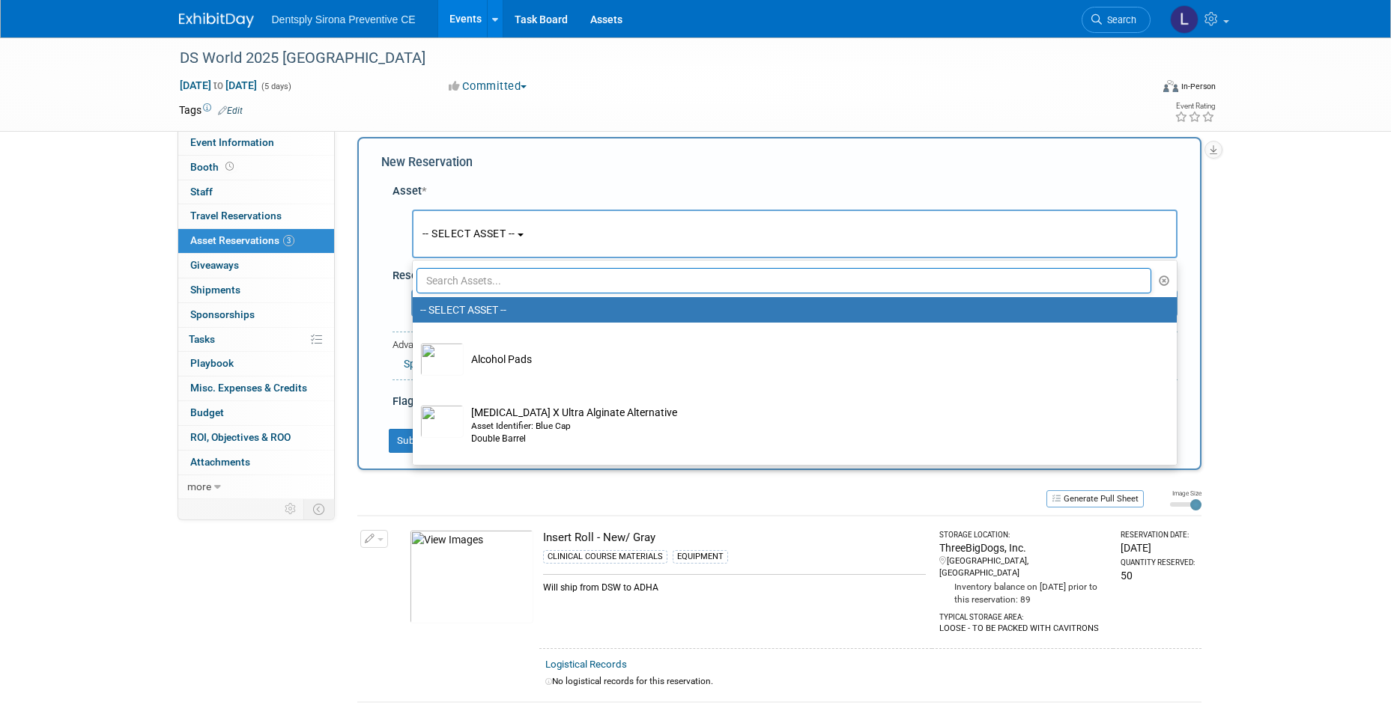
click at [460, 285] on input "text" at bounding box center [783, 280] width 735 height 25
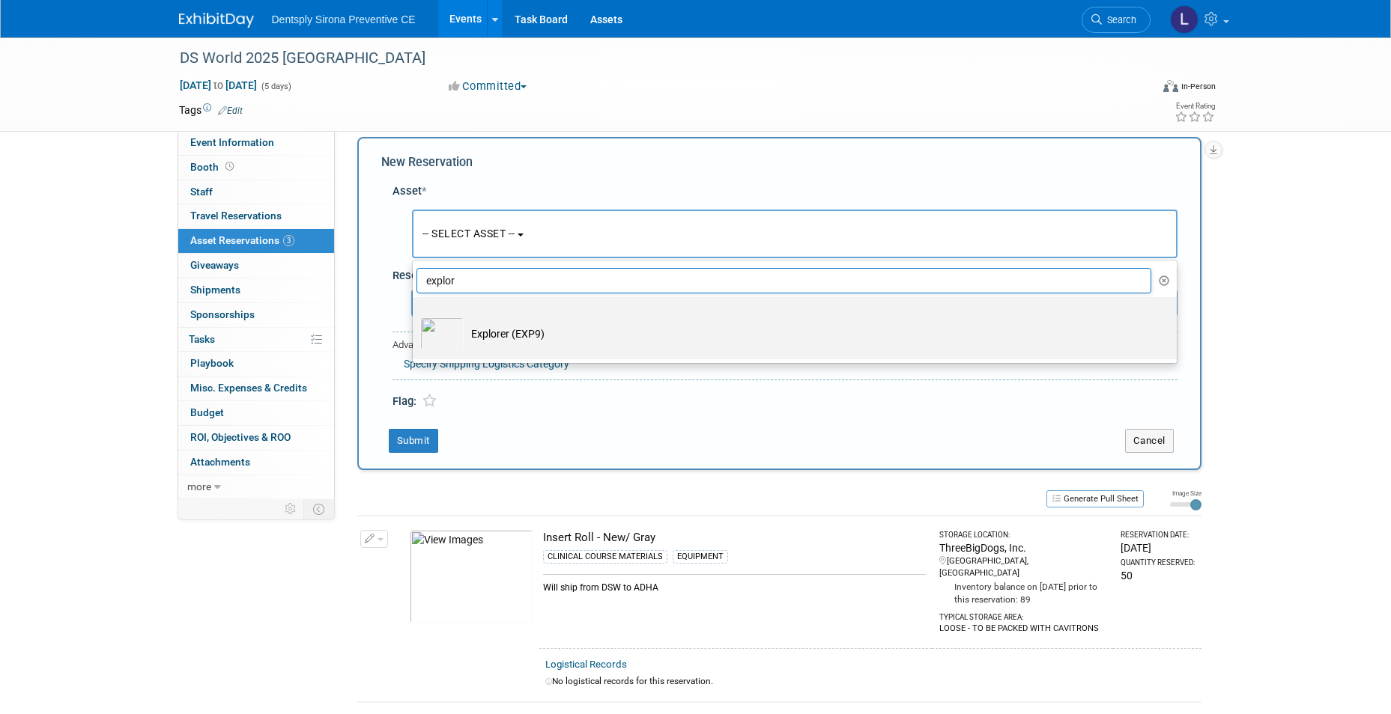
type input "explor"
click at [494, 330] on td "Explorer (EXP9)" at bounding box center [805, 334] width 683 height 33
click at [415, 315] on input "Explorer (EXP9)" at bounding box center [410, 311] width 10 height 10
select select "10718969"
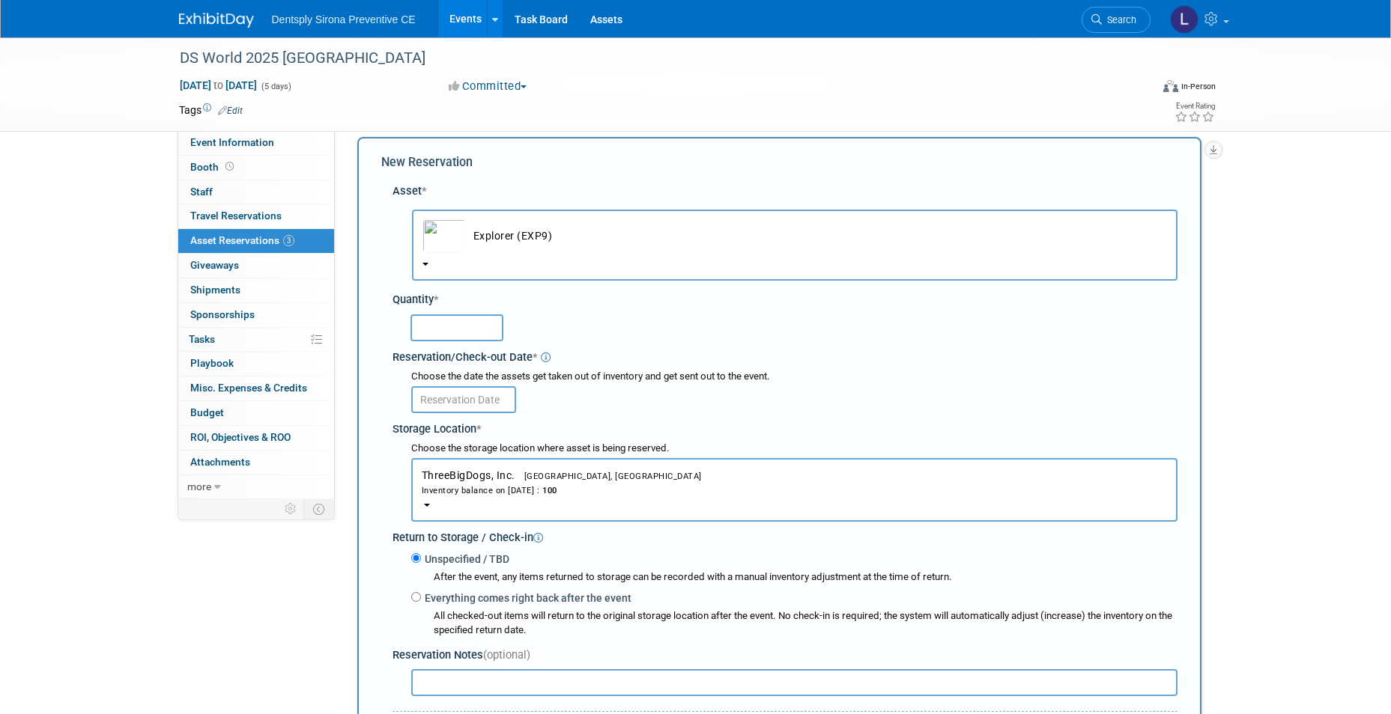
click at [487, 331] on input "text" at bounding box center [456, 328] width 93 height 27
type input "50"
click at [475, 408] on input "text" at bounding box center [463, 399] width 105 height 27
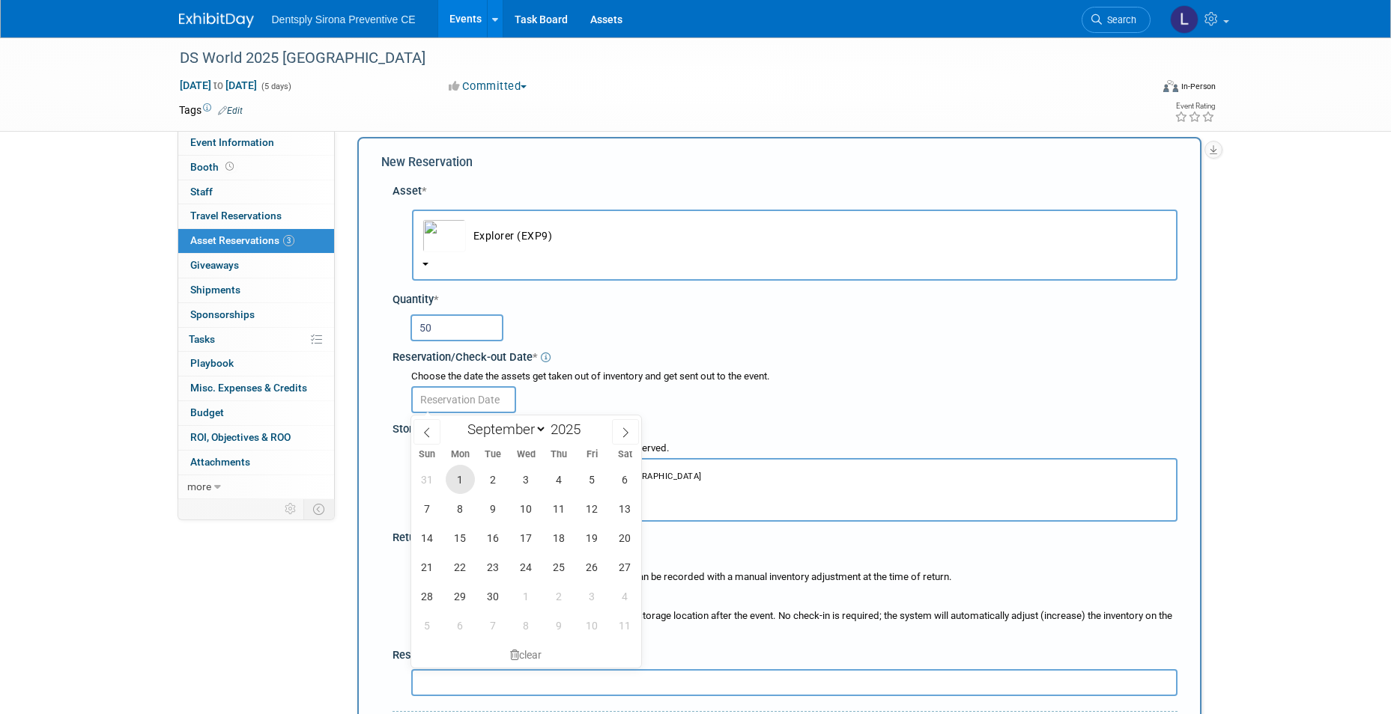
click at [452, 474] on span "1" at bounding box center [460, 479] width 29 height 29
type input "[DATE]"
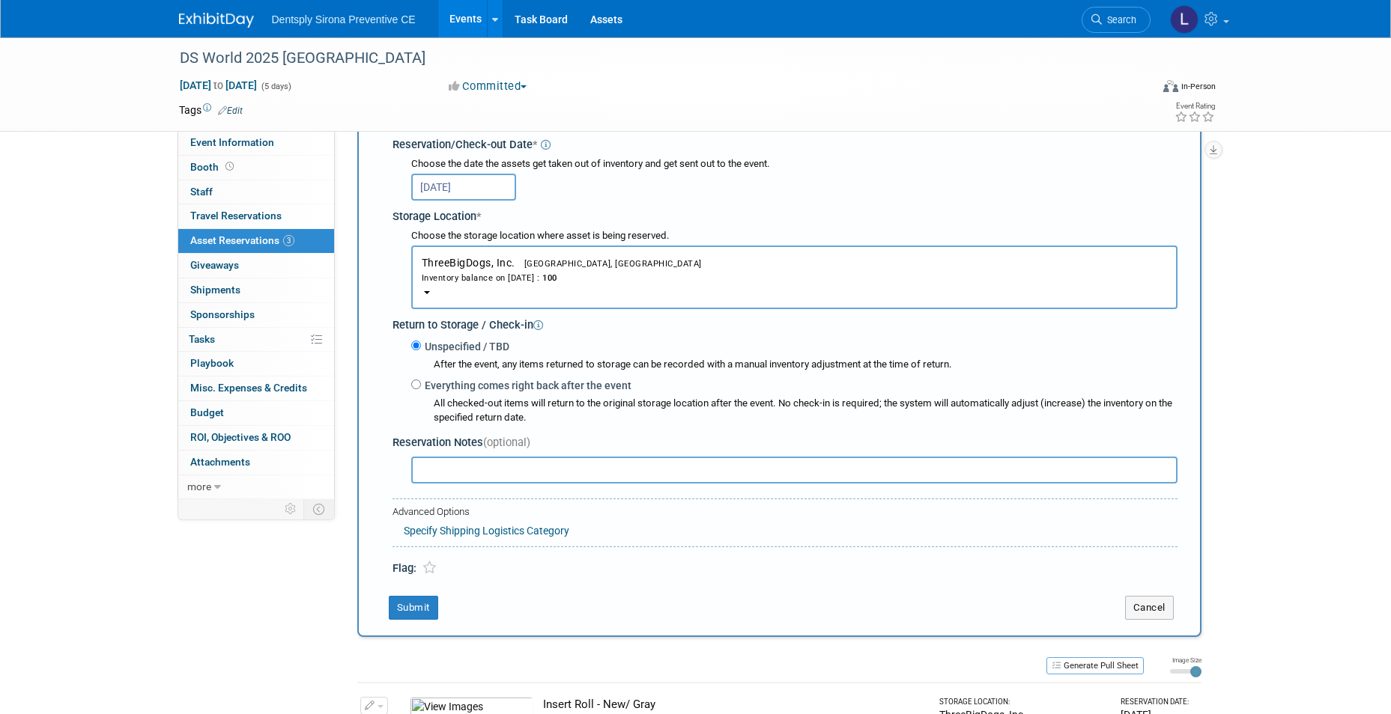
scroll to position [239, 0]
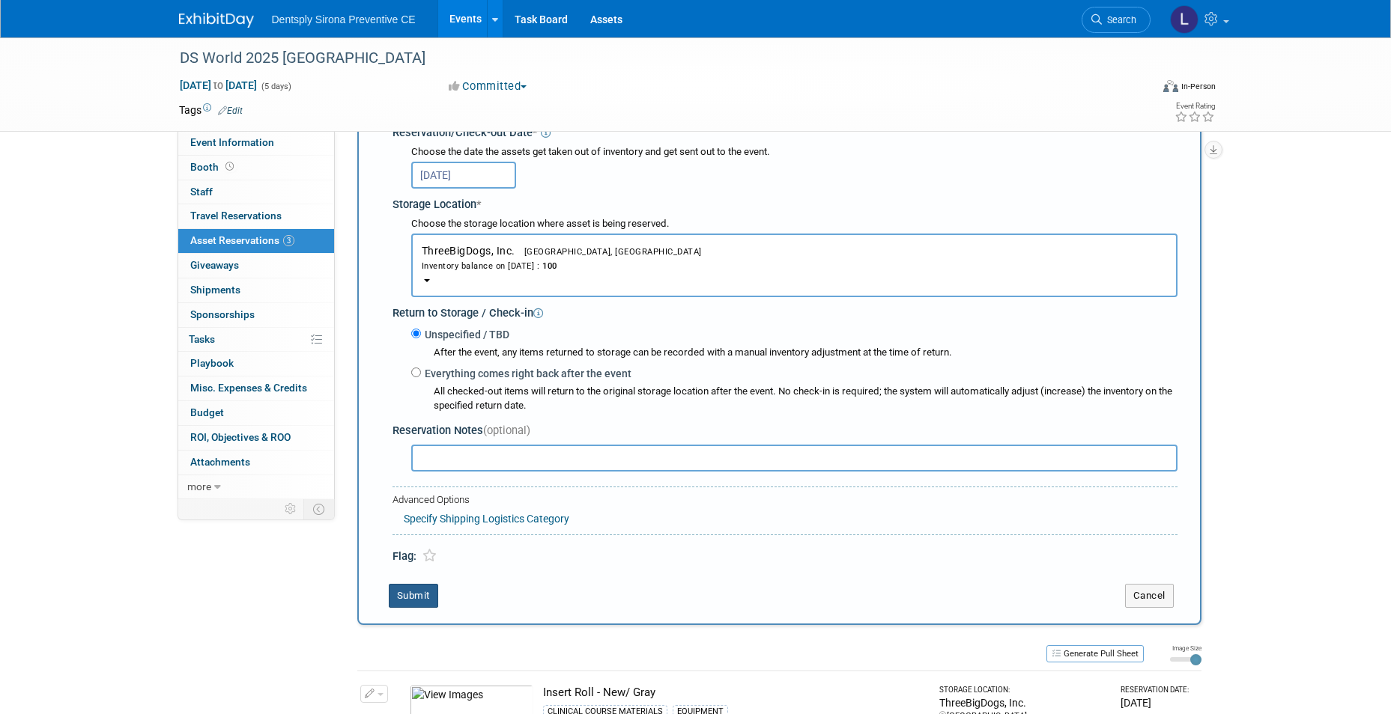
click at [410, 595] on button "Submit" at bounding box center [413, 596] width 49 height 24
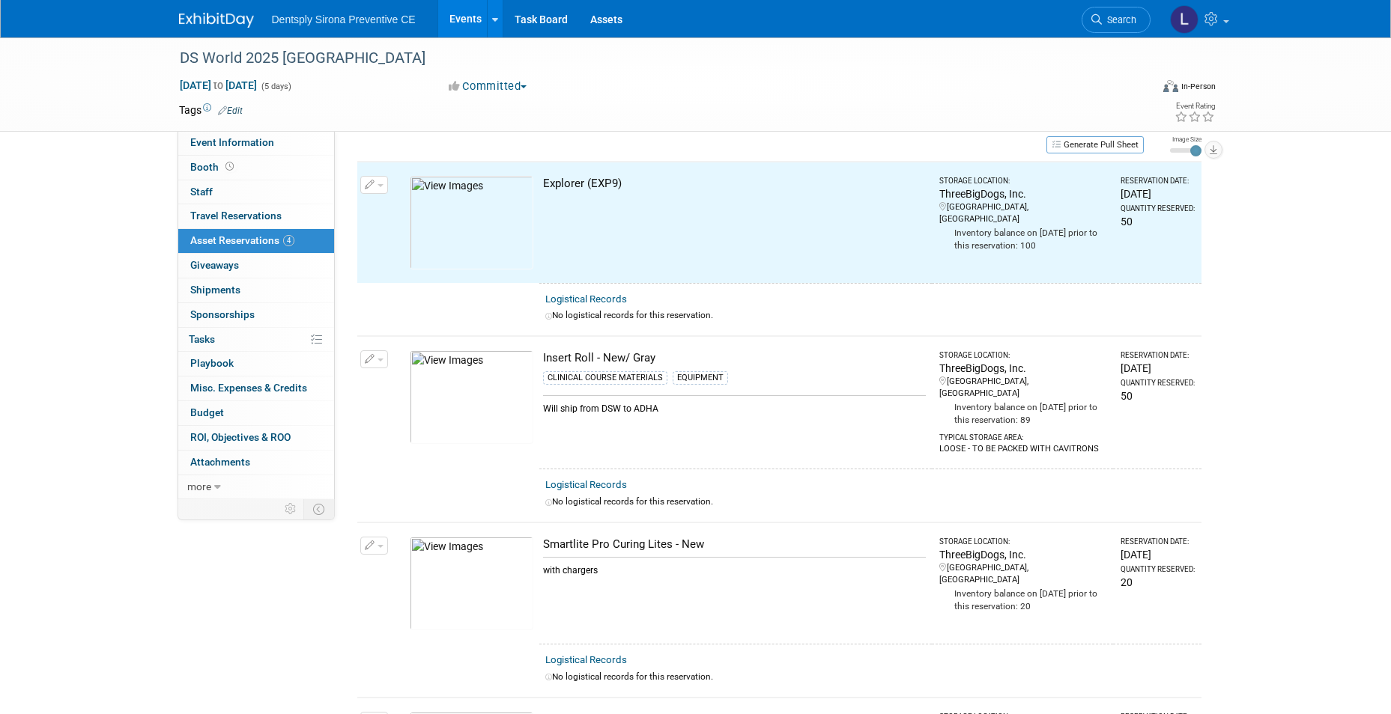
scroll to position [19, 0]
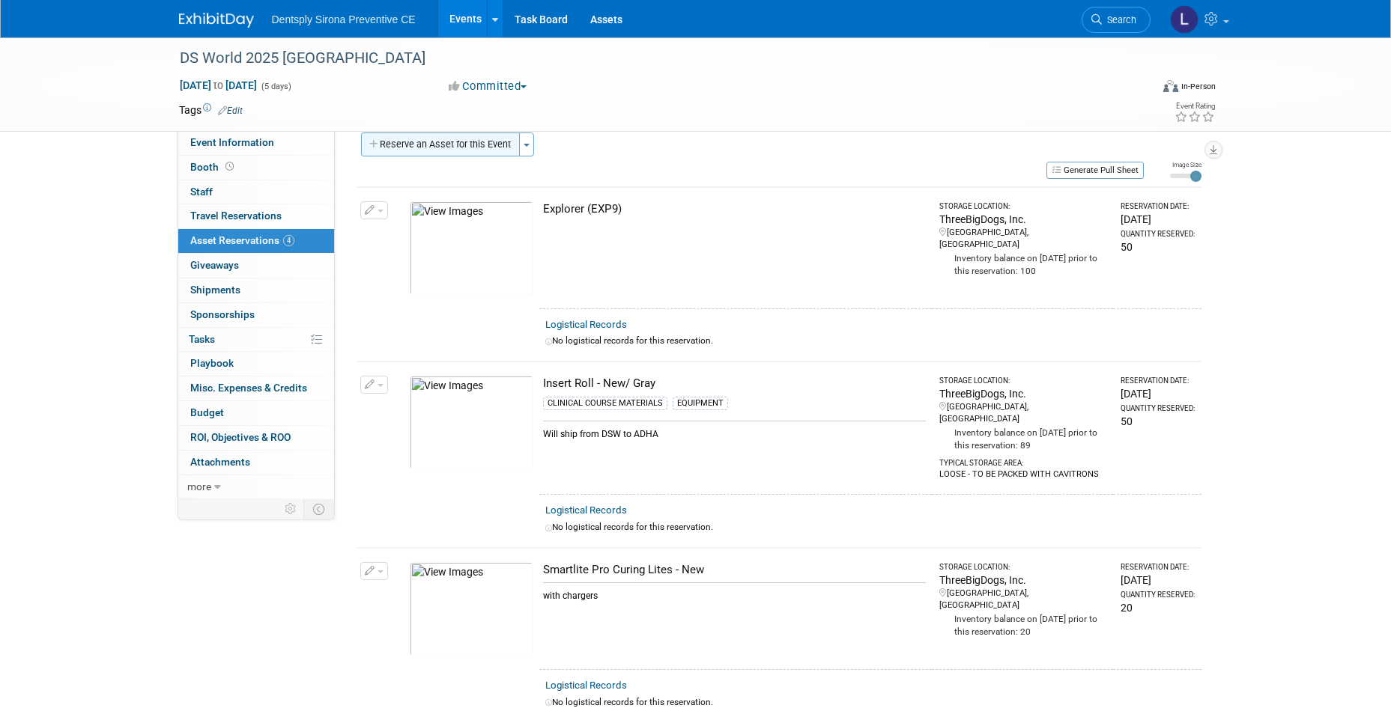
click at [456, 151] on button "Reserve an Asset for this Event" at bounding box center [440, 145] width 159 height 24
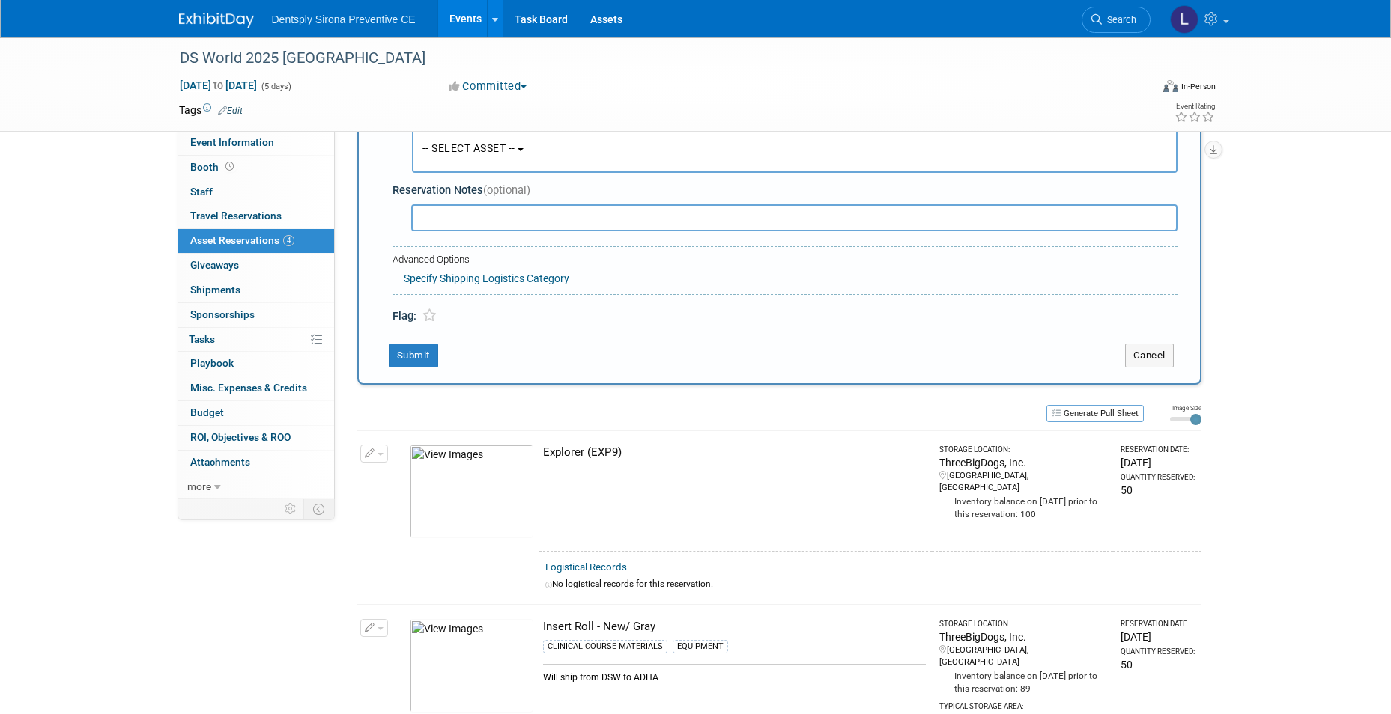
scroll to position [14, 0]
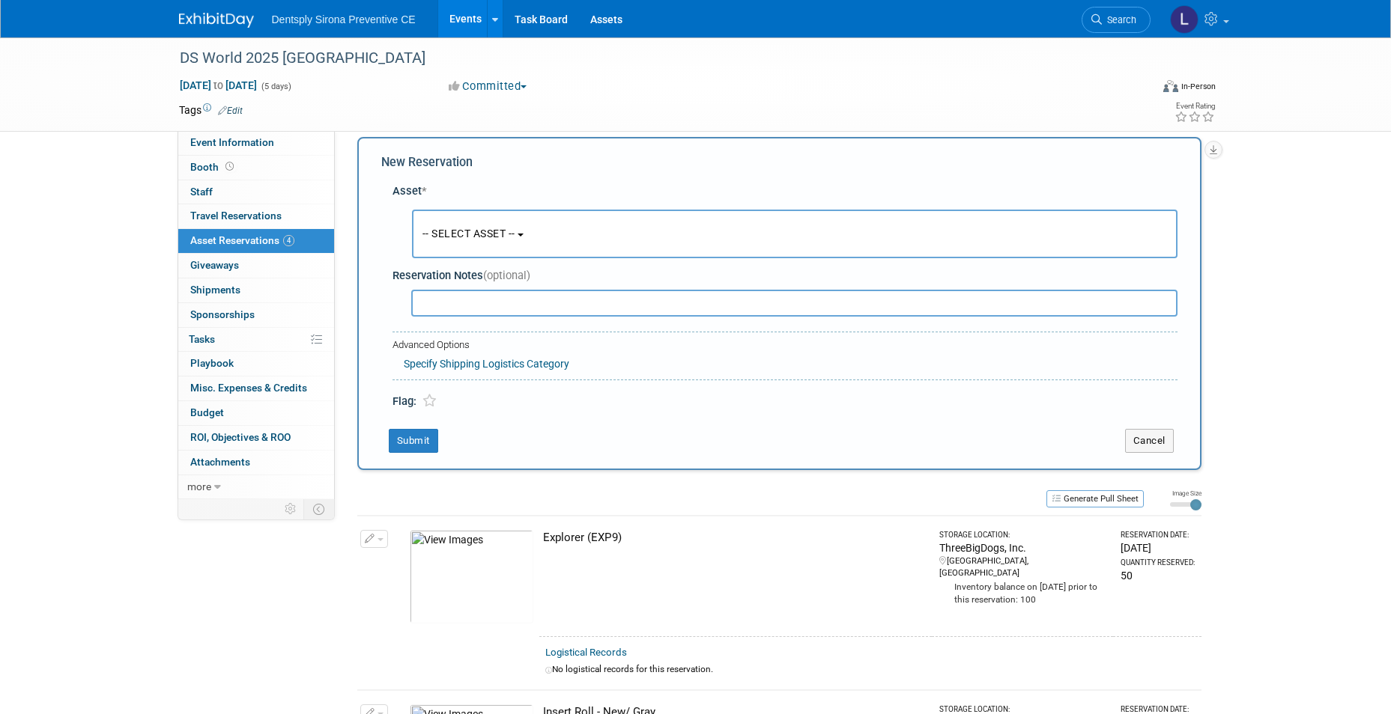
click at [482, 226] on button "-- SELECT ASSET --" at bounding box center [794, 234] width 765 height 49
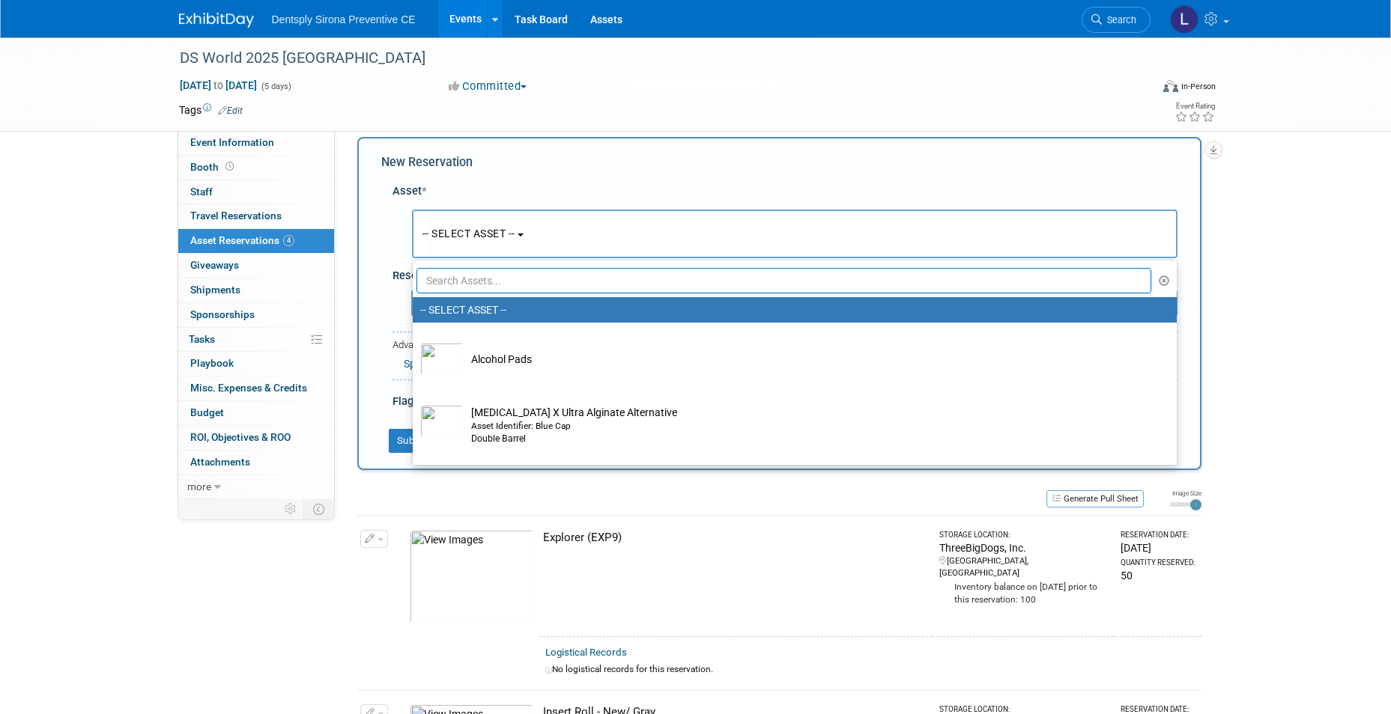
click at [488, 279] on input "text" at bounding box center [783, 280] width 735 height 25
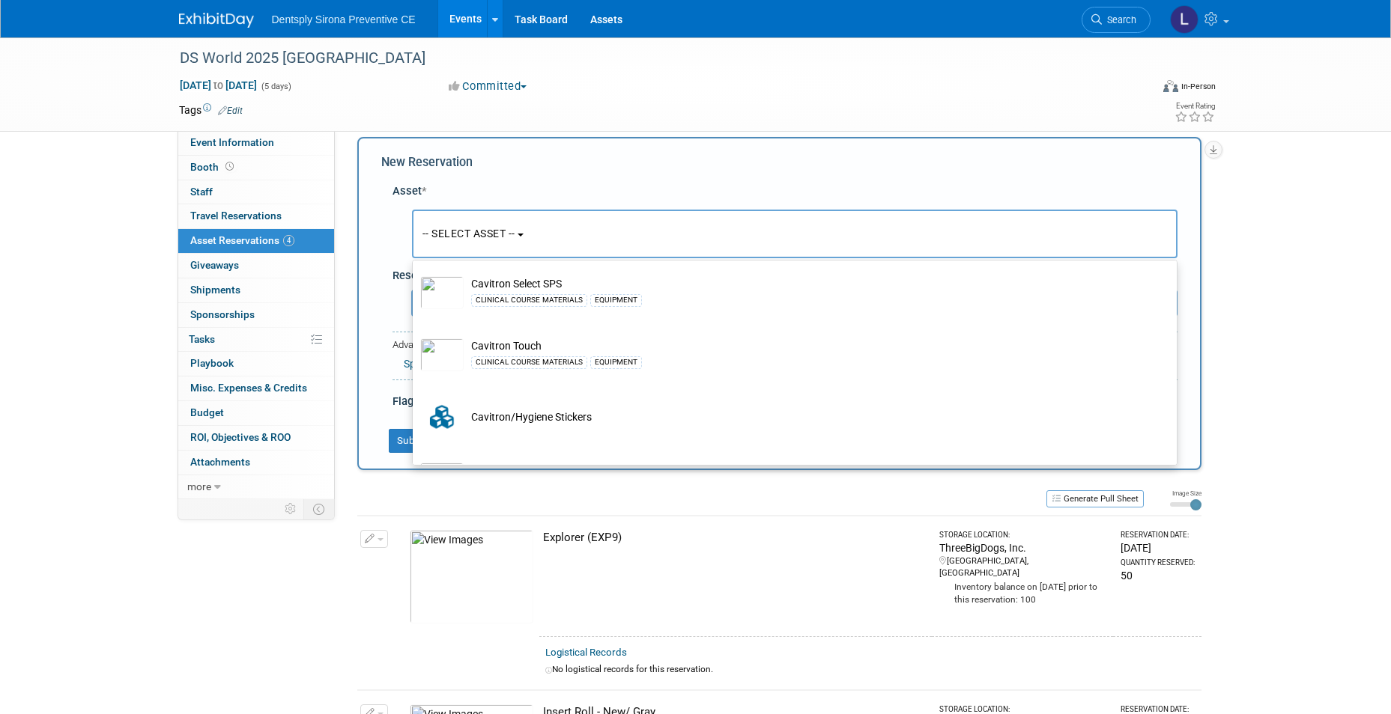
scroll to position [1123, 0]
click at [1236, 270] on div "DS World 2025 Las Vegas Sep 23, 2025 to Sep 27, 2025 (5 days) Sep 23, 2025 to S…" at bounding box center [695, 639] width 1391 height 1233
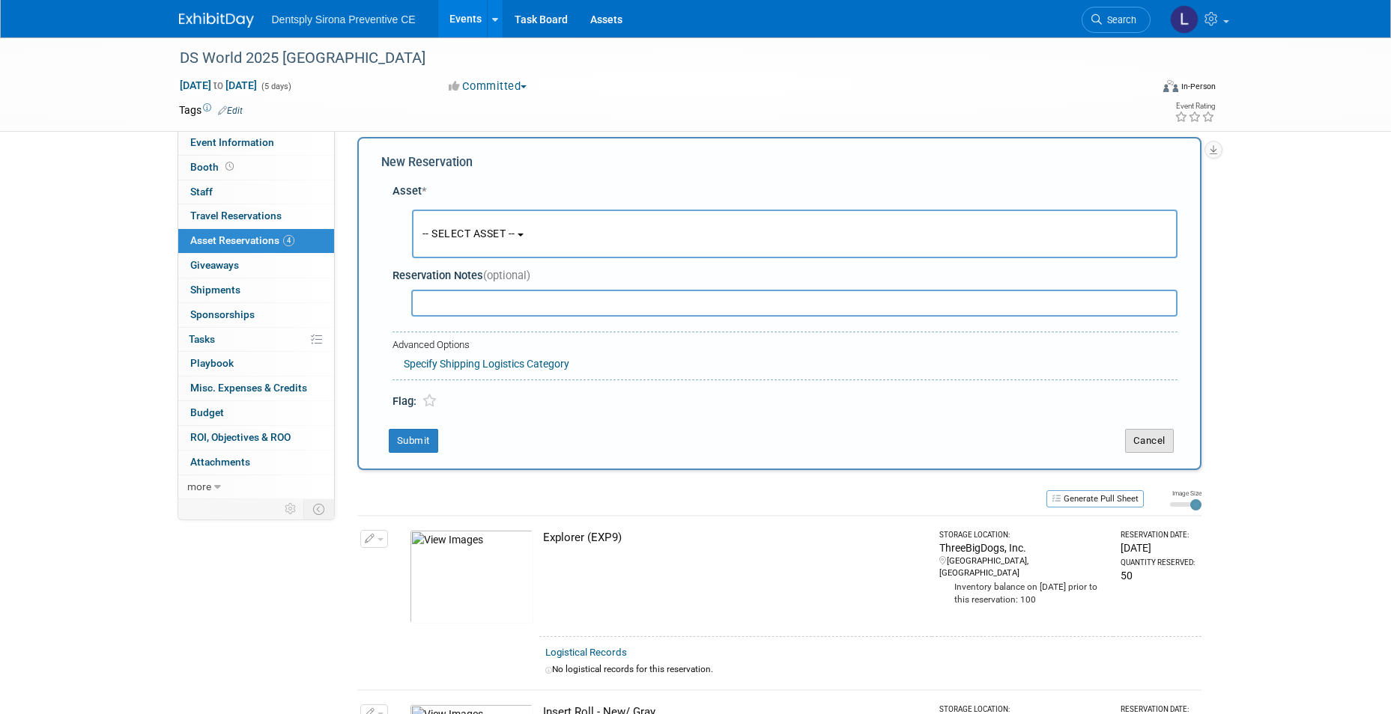
click at [1162, 437] on button "Cancel" at bounding box center [1149, 441] width 49 height 24
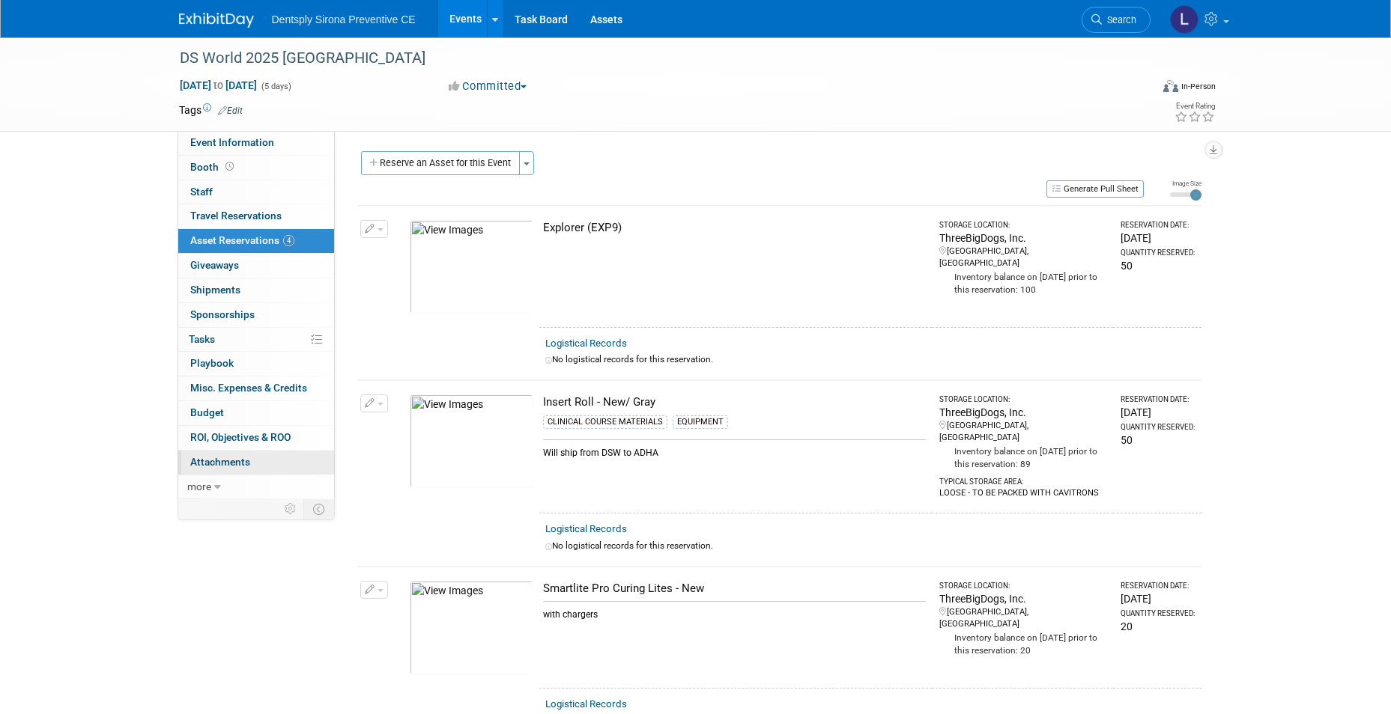
click at [231, 464] on span "Attachments 0" at bounding box center [220, 462] width 60 height 12
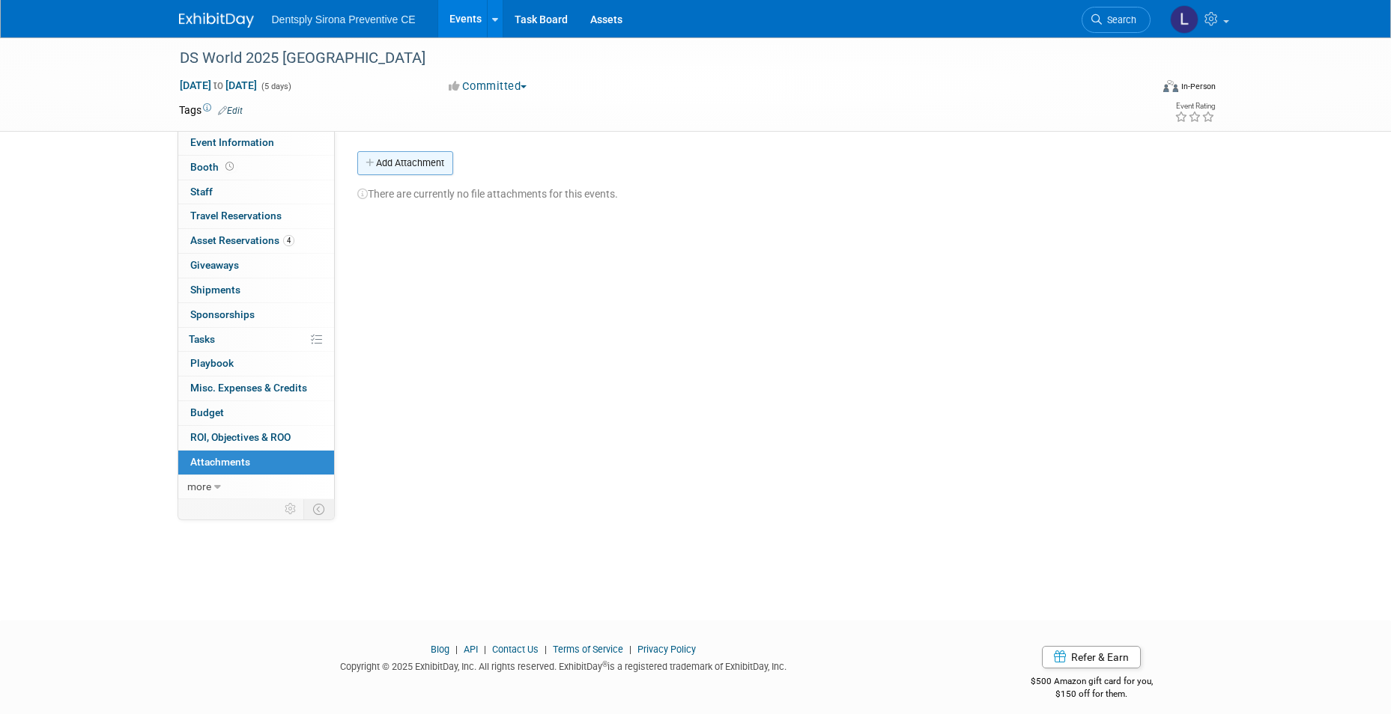
click at [428, 164] on button "Add Attachment" at bounding box center [405, 163] width 96 height 24
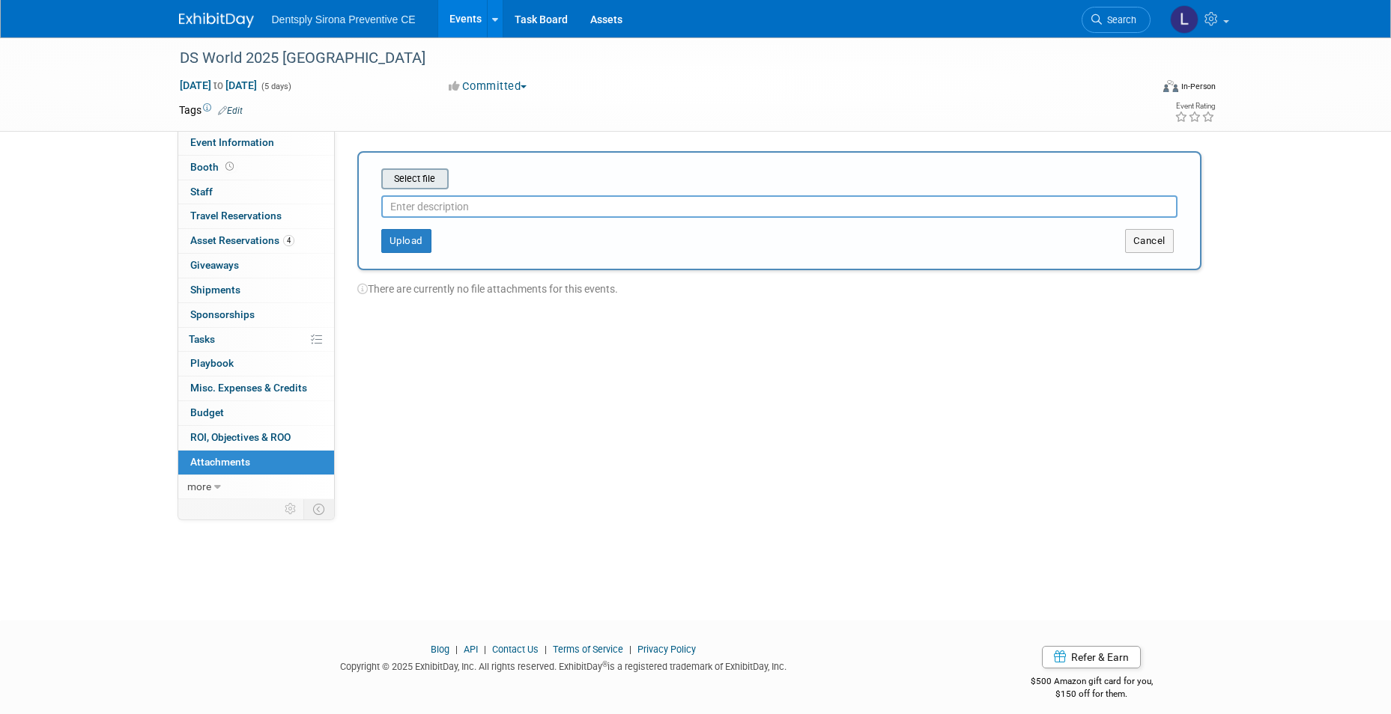
click at [424, 181] on input "file" at bounding box center [358, 179] width 178 height 18
click at [432, 187] on input "file" at bounding box center [358, 179] width 178 height 18
click at [402, 235] on button "Upload" at bounding box center [406, 235] width 50 height 24
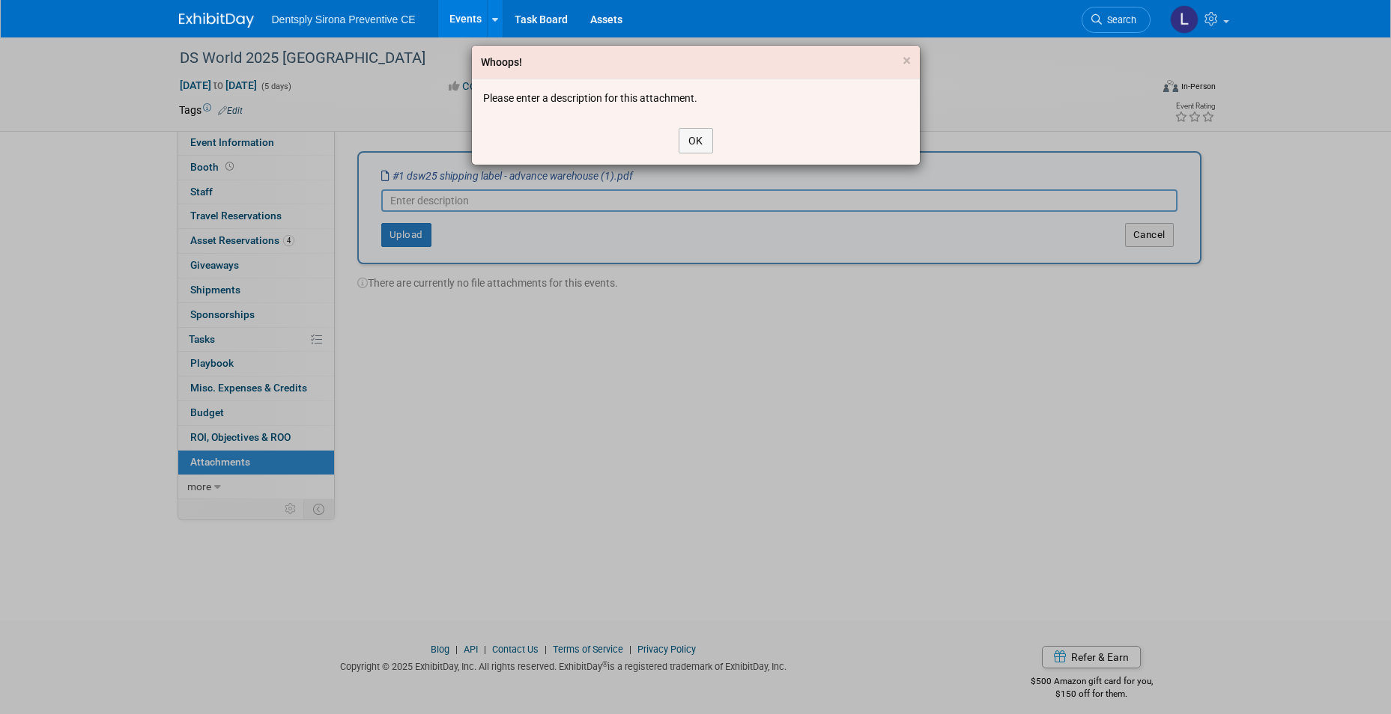
click at [592, 204] on div "Whoops! × Please enter a description for this attachment. OK" at bounding box center [695, 357] width 1391 height 714
click at [687, 135] on button "OK" at bounding box center [696, 140] width 34 height 25
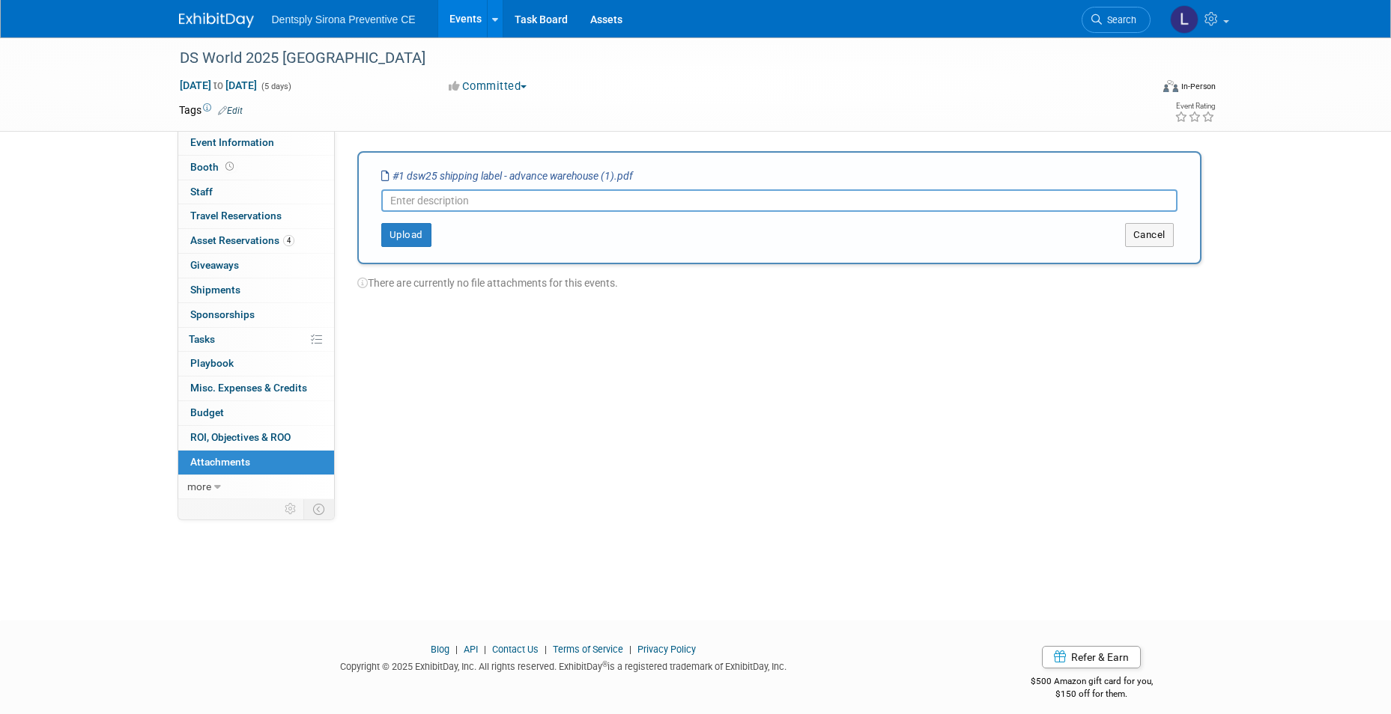
click at [613, 193] on input "text" at bounding box center [779, 200] width 796 height 22
click at [431, 241] on button "Upload" at bounding box center [406, 235] width 50 height 24
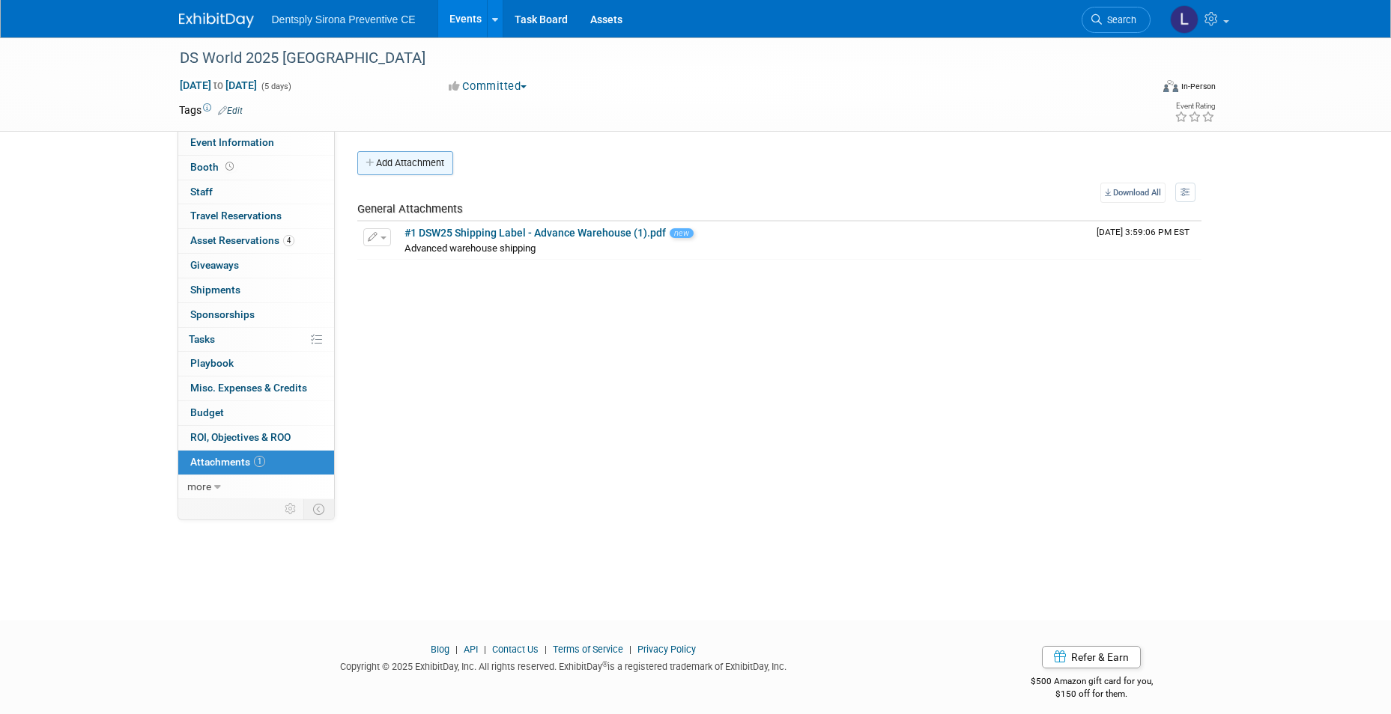
click at [415, 163] on button "Add Attachment" at bounding box center [405, 163] width 96 height 24
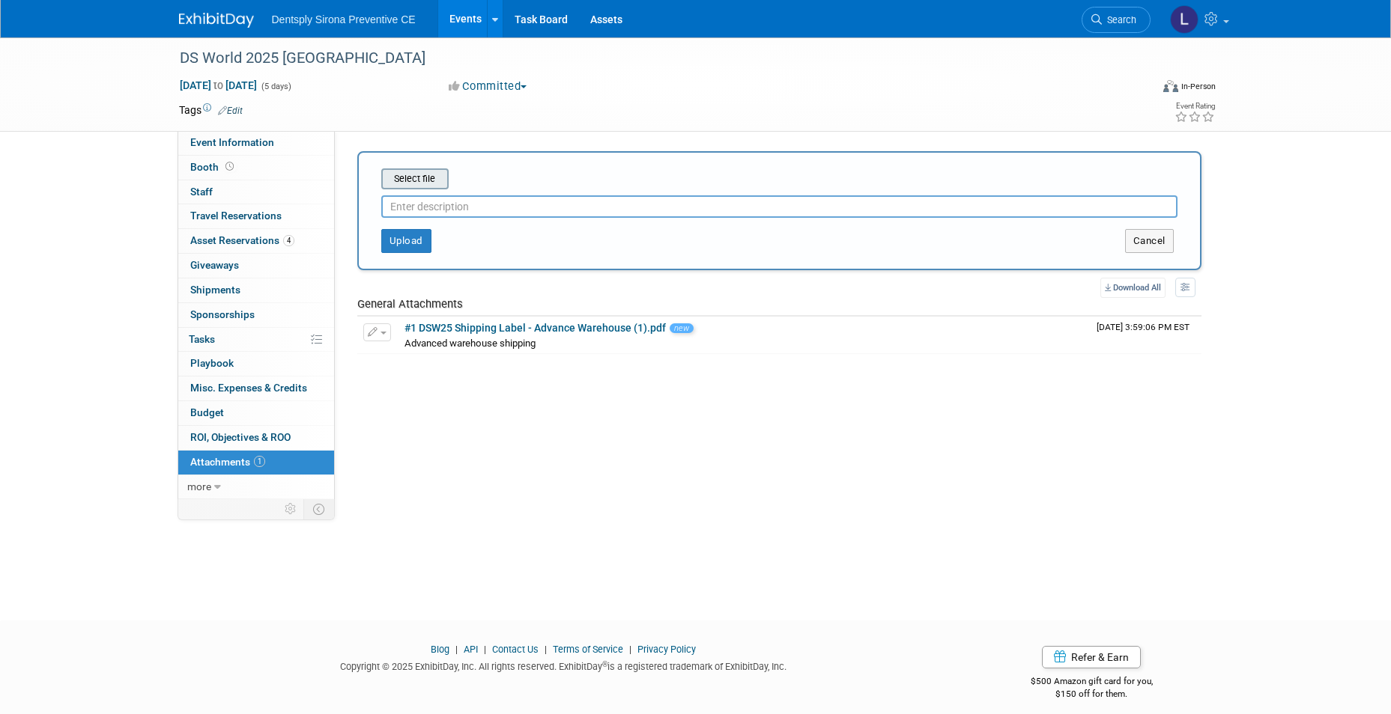
click at [440, 174] on input "file" at bounding box center [358, 179] width 178 height 18
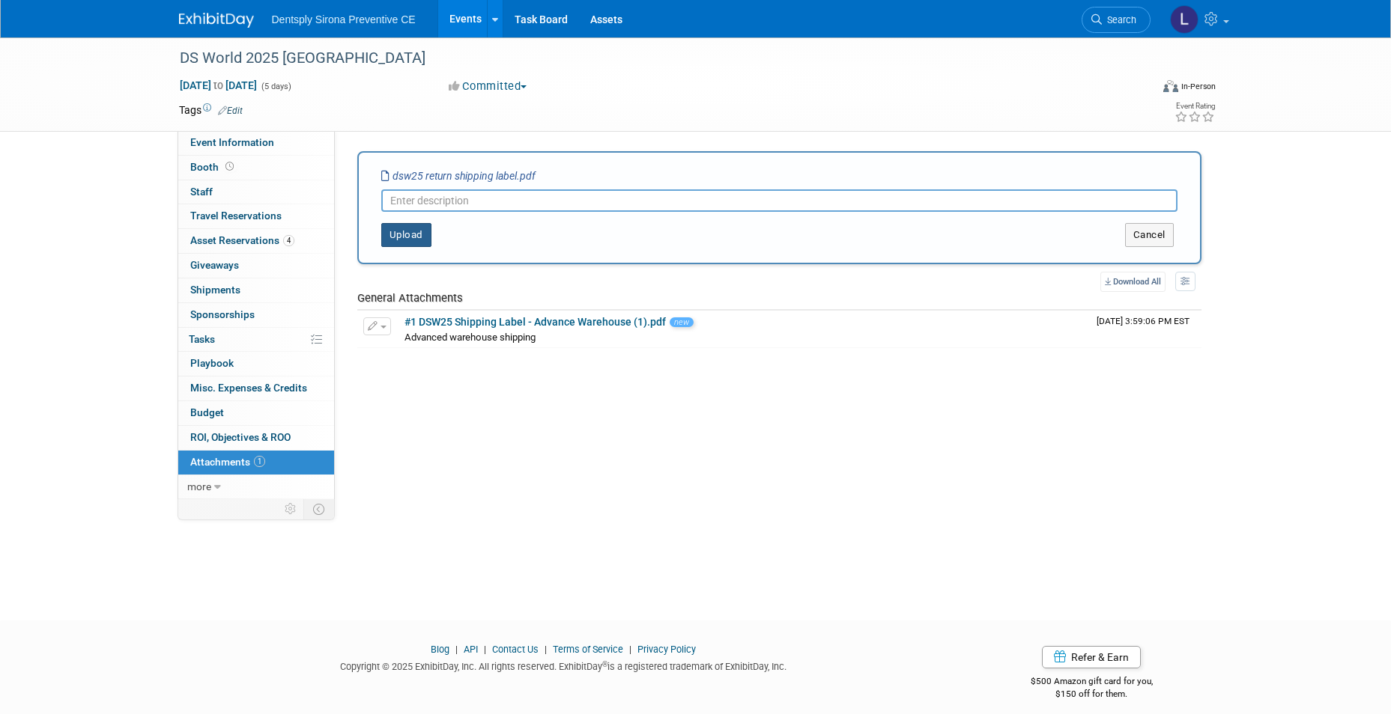
click at [415, 234] on button "Upload" at bounding box center [406, 235] width 50 height 24
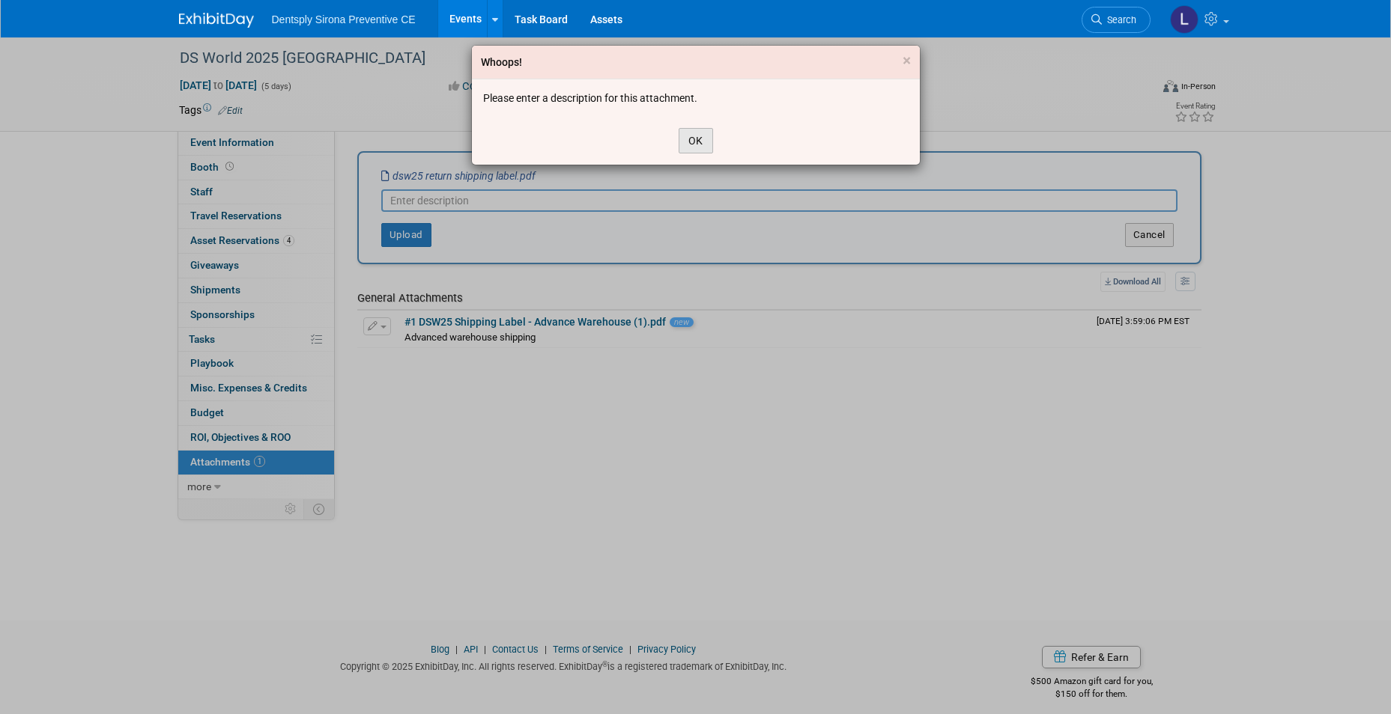
click at [695, 143] on button "OK" at bounding box center [696, 140] width 34 height 25
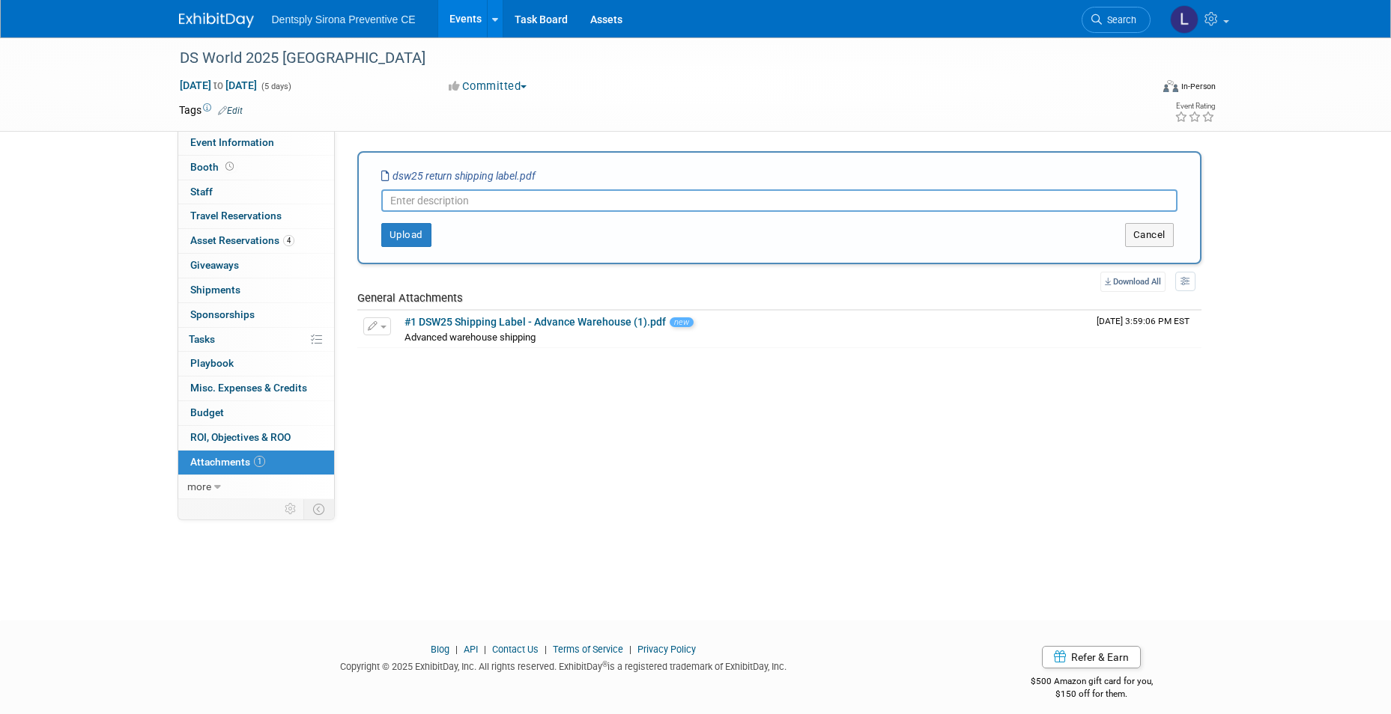
click at [636, 198] on input "text" at bounding box center [779, 200] width 796 height 22
type input "Return label"
click at [425, 236] on button "Upload" at bounding box center [406, 235] width 50 height 24
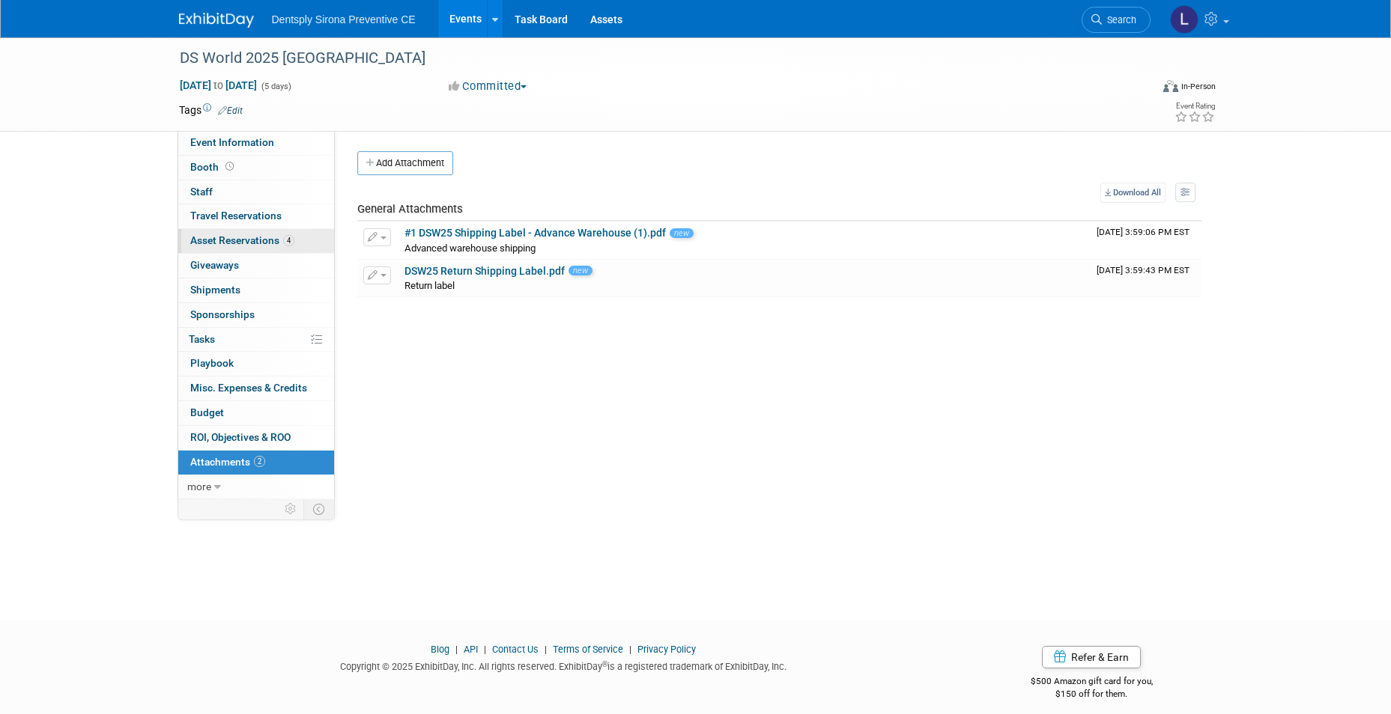
click at [227, 240] on span "Asset Reservations 4" at bounding box center [242, 240] width 104 height 12
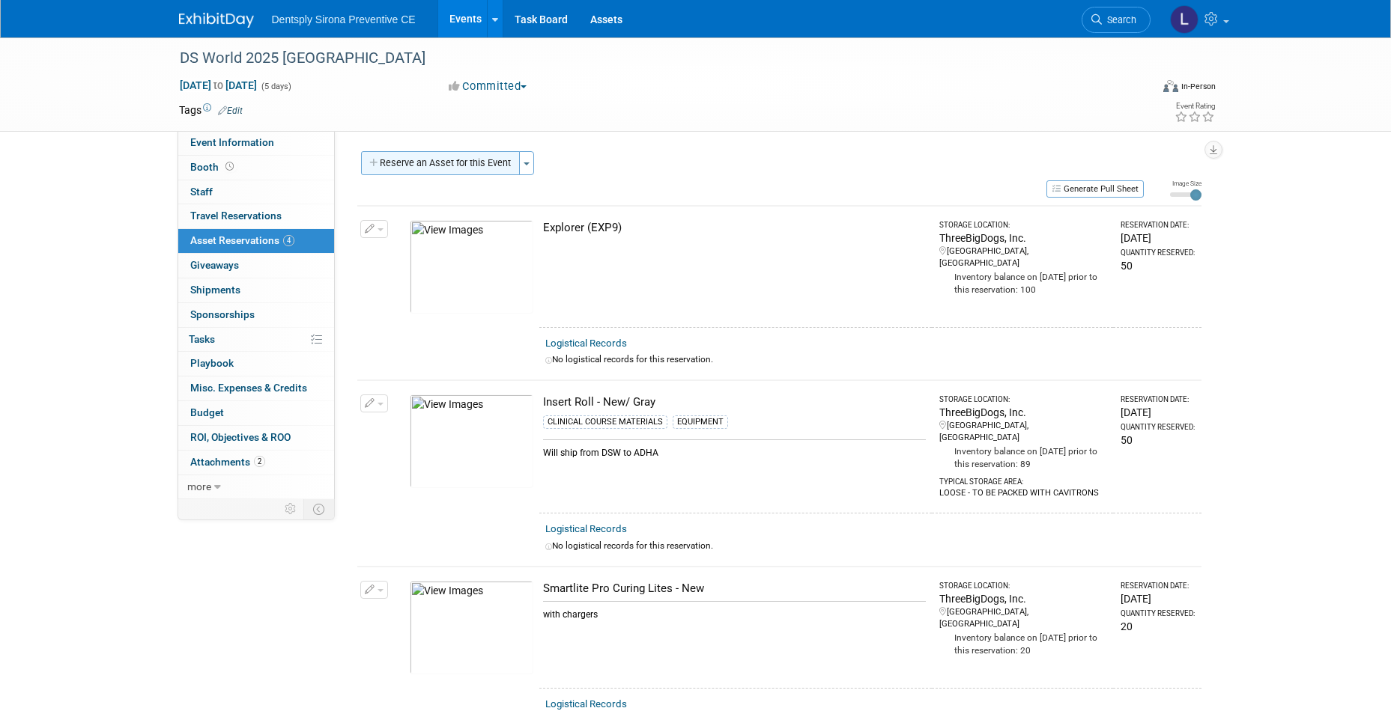
click at [446, 169] on button "Reserve an Asset for this Event" at bounding box center [440, 163] width 159 height 24
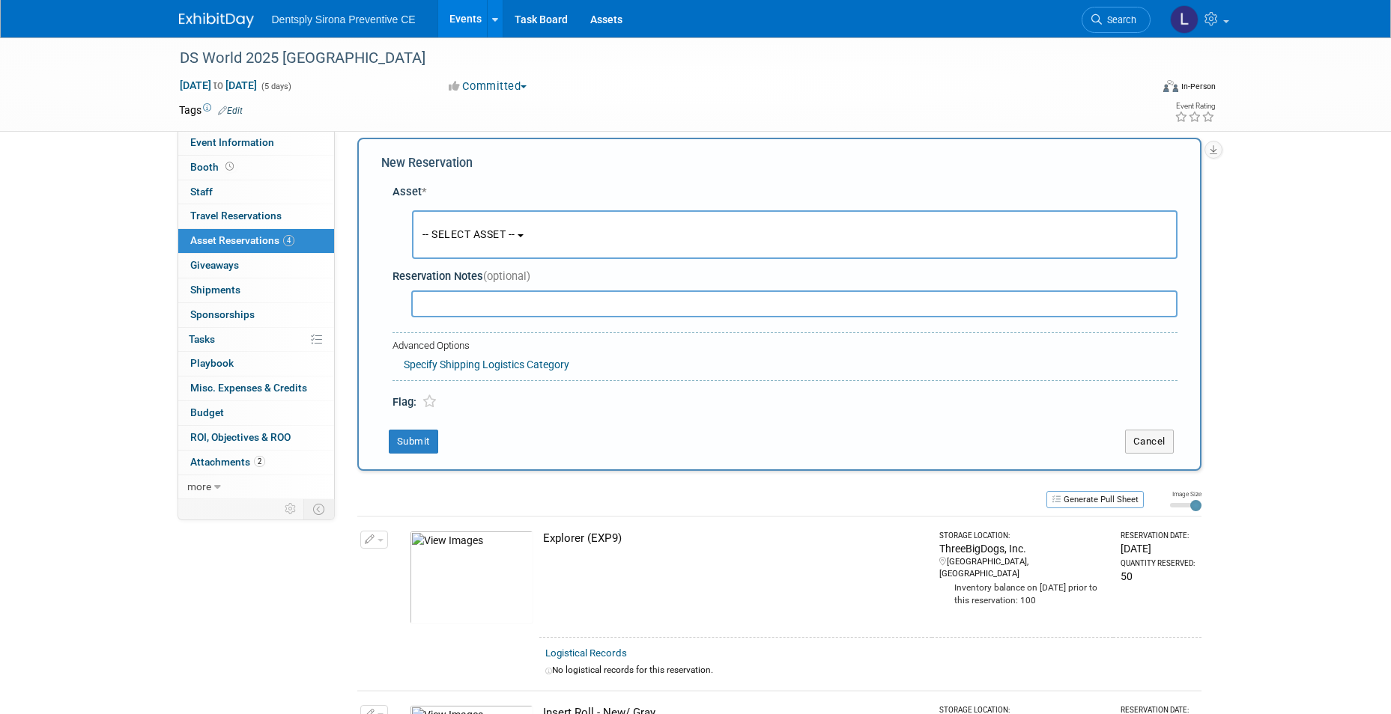
scroll to position [14, 0]
click at [476, 229] on span "-- SELECT ASSET --" at bounding box center [468, 234] width 93 height 12
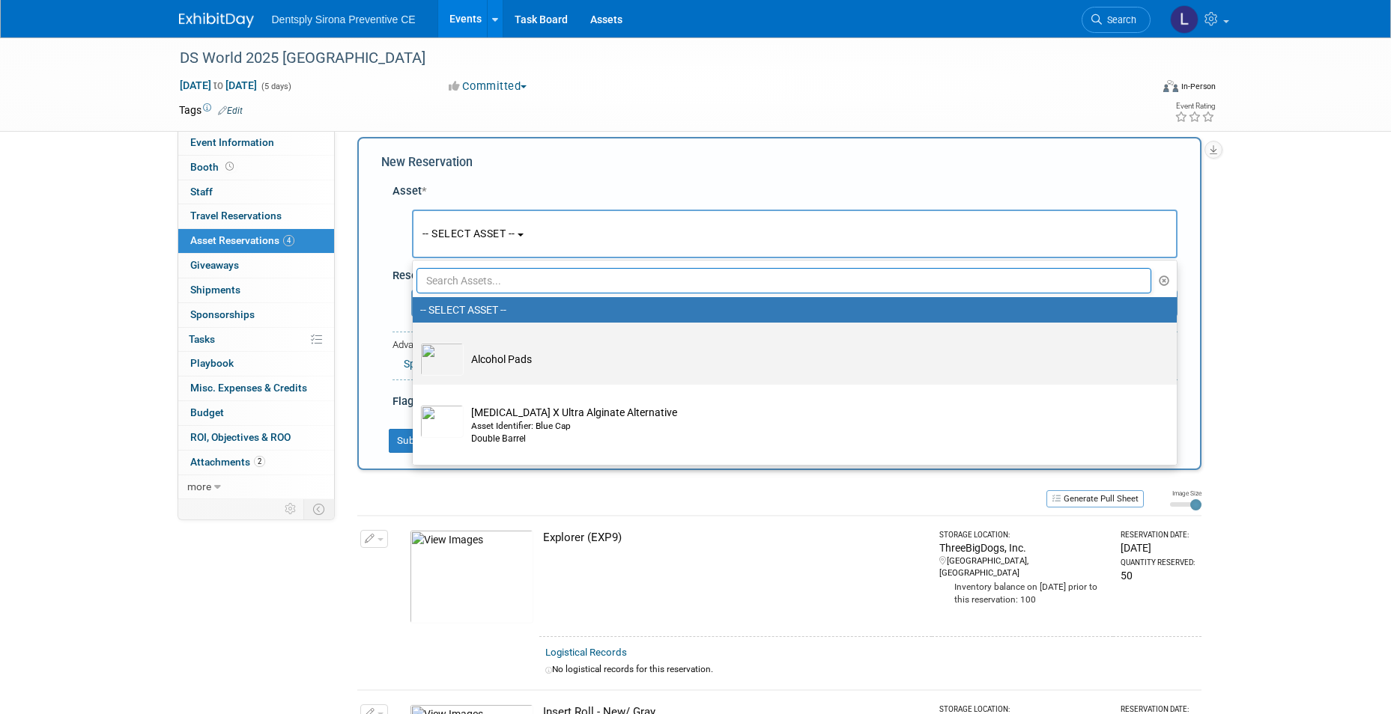
click at [491, 353] on td "Alcohol Pads" at bounding box center [805, 359] width 683 height 33
click at [415, 341] on input "Alcohol Pads" at bounding box center [410, 336] width 10 height 10
select select "10718827"
select select "8"
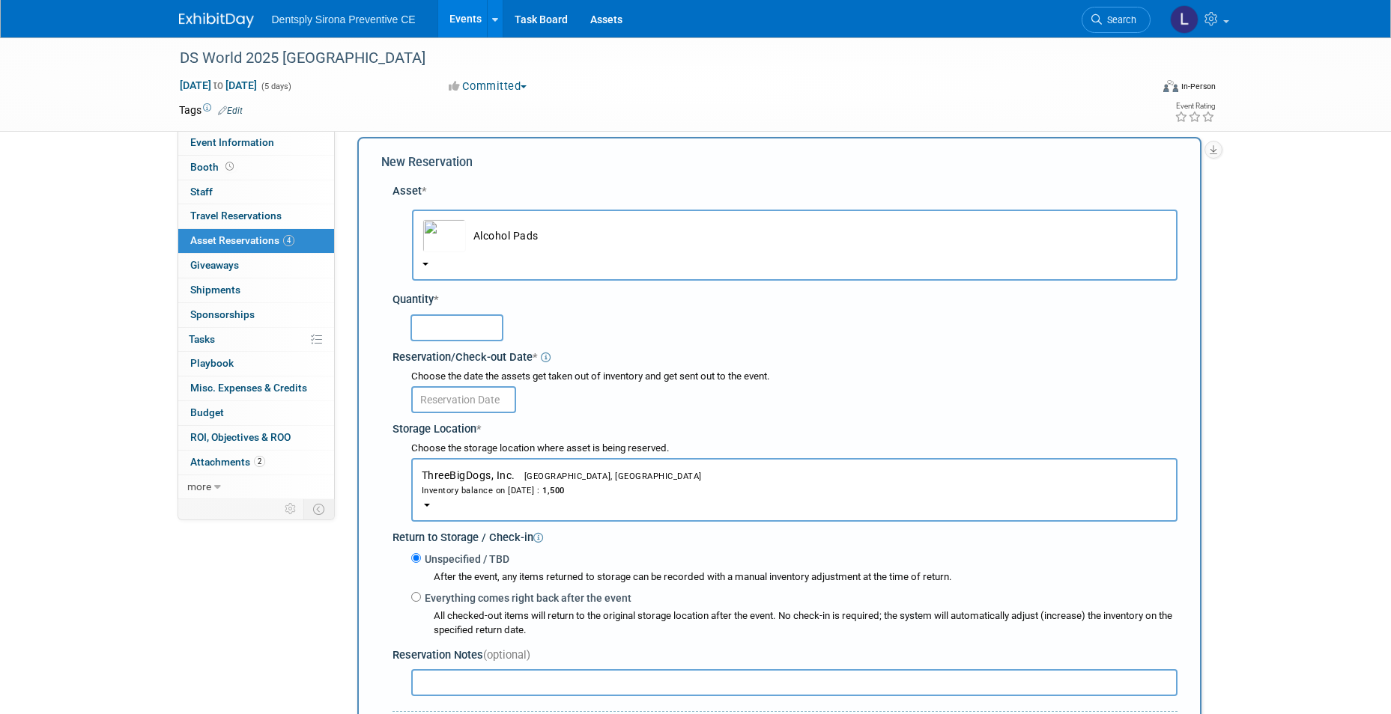
click at [469, 335] on input "text" at bounding box center [456, 328] width 93 height 27
type input "50"
click at [458, 395] on input "text" at bounding box center [463, 399] width 105 height 27
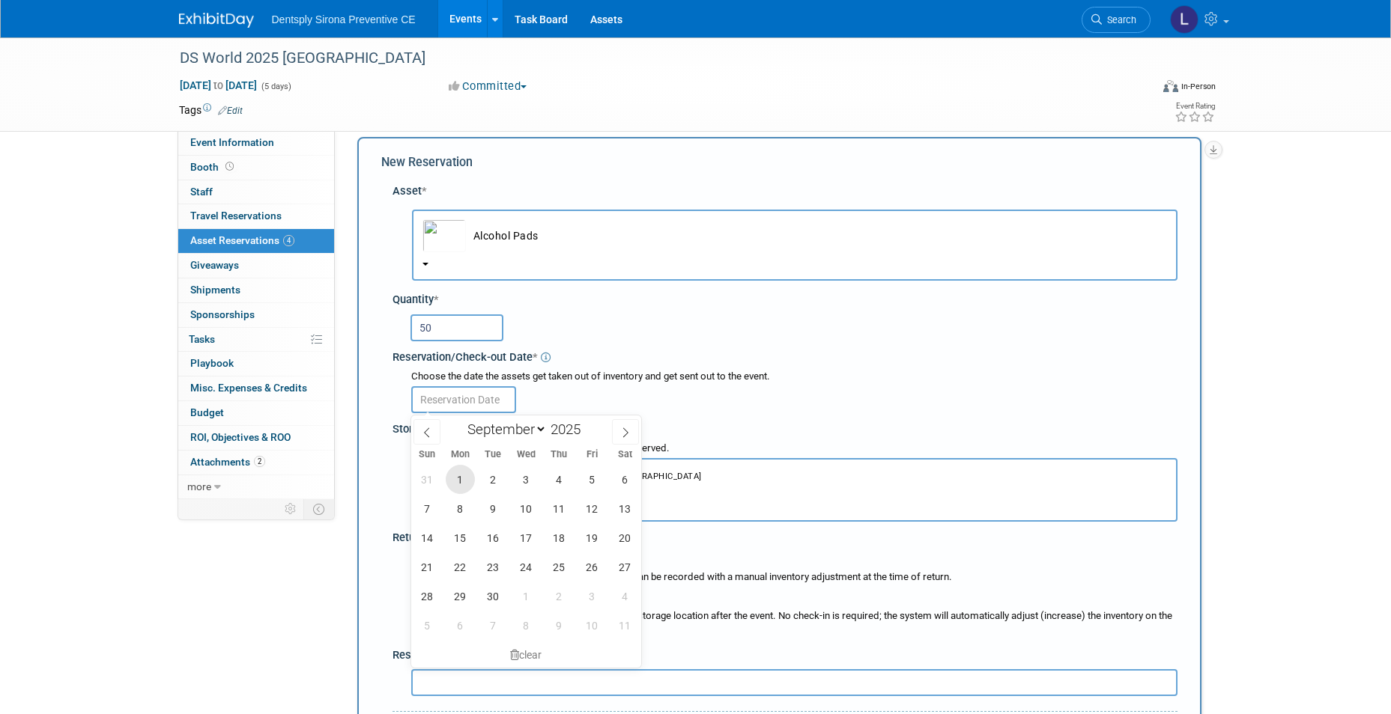
click at [464, 491] on span "1" at bounding box center [460, 479] width 29 height 29
type input "[DATE]"
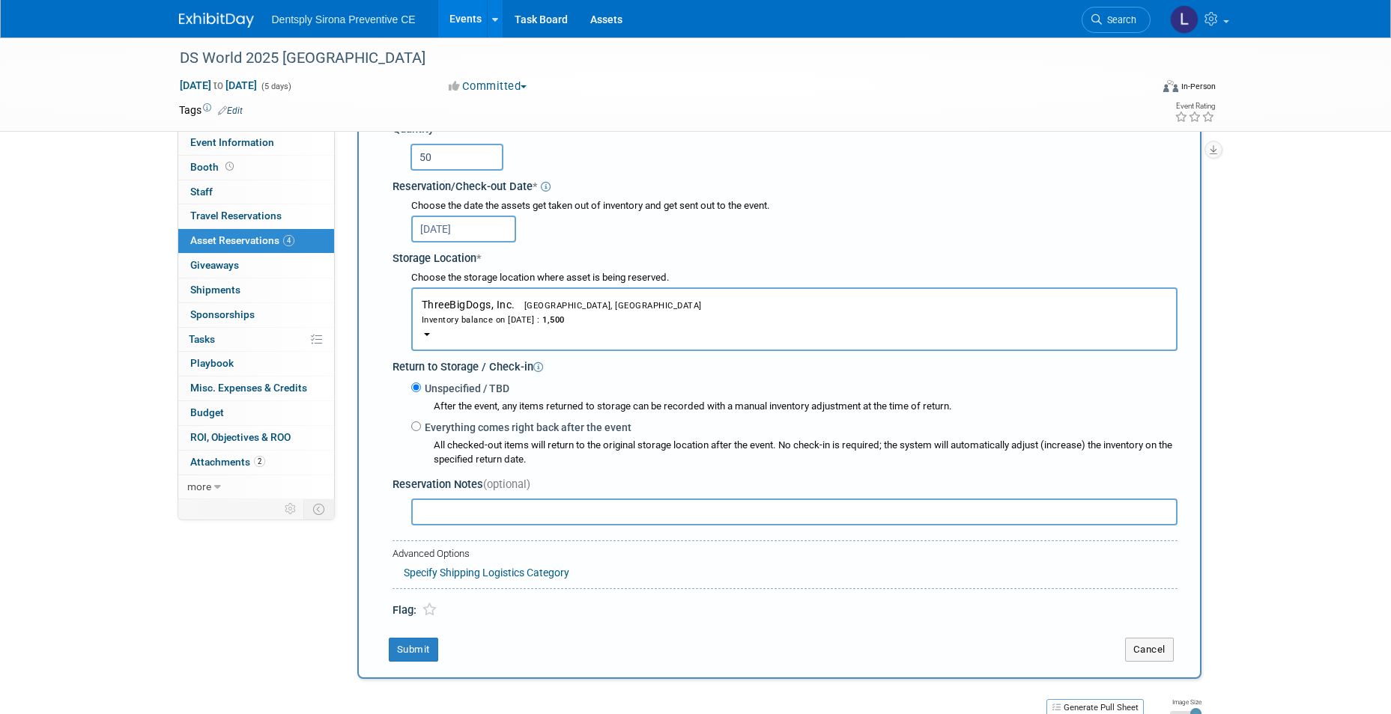
scroll to position [239, 0]
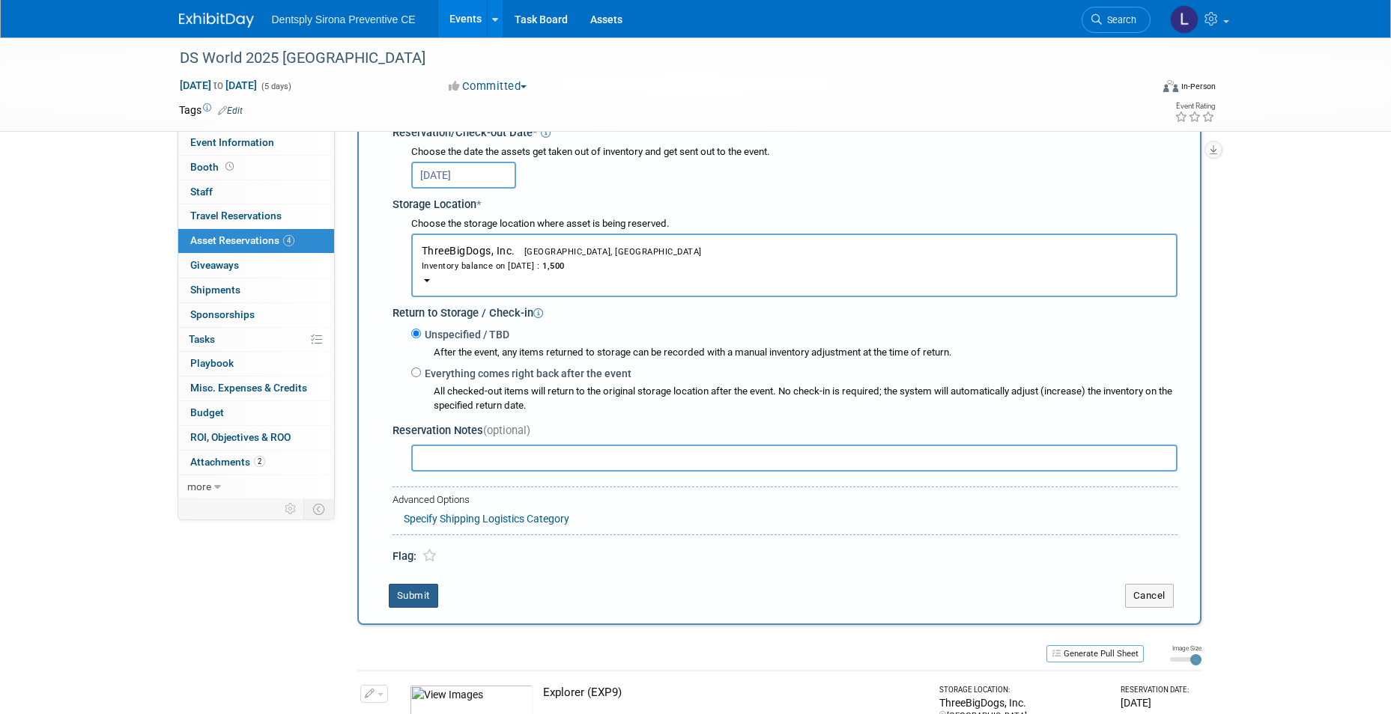
click at [422, 601] on button "Submit" at bounding box center [413, 596] width 49 height 24
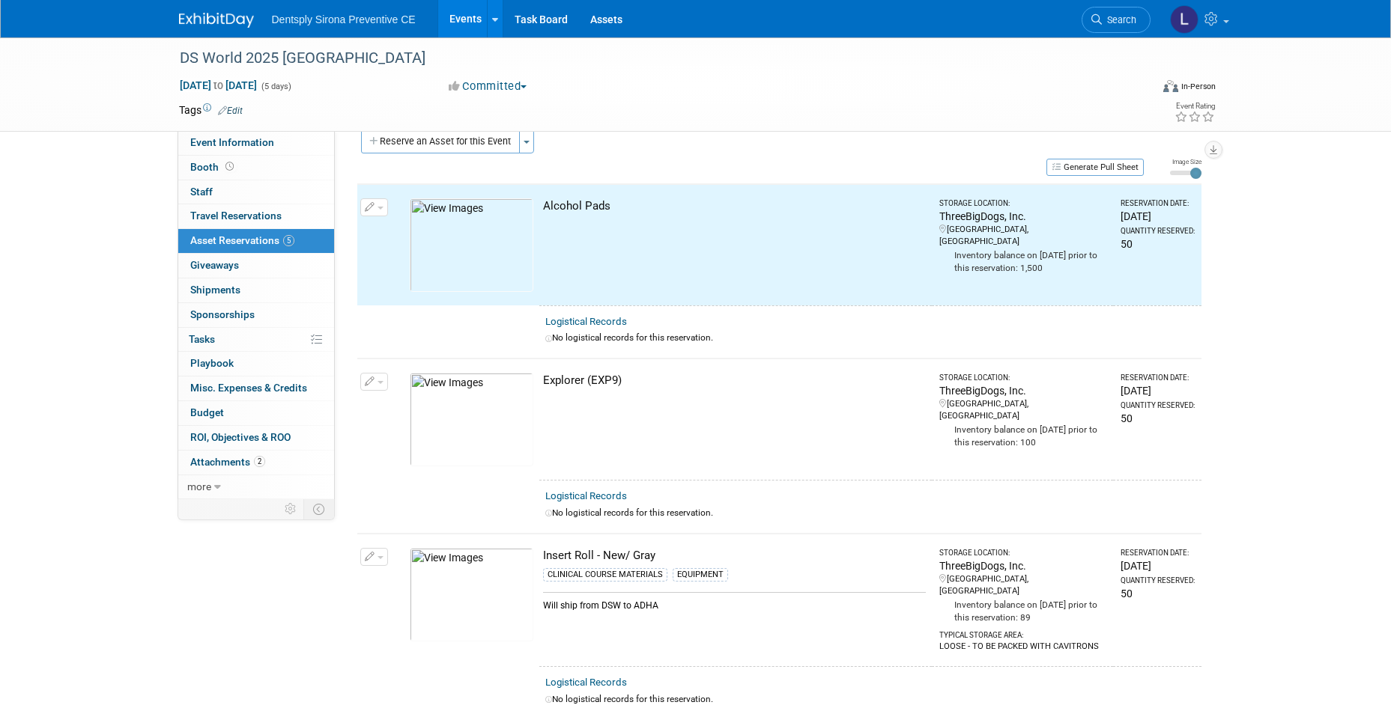
scroll to position [19, 0]
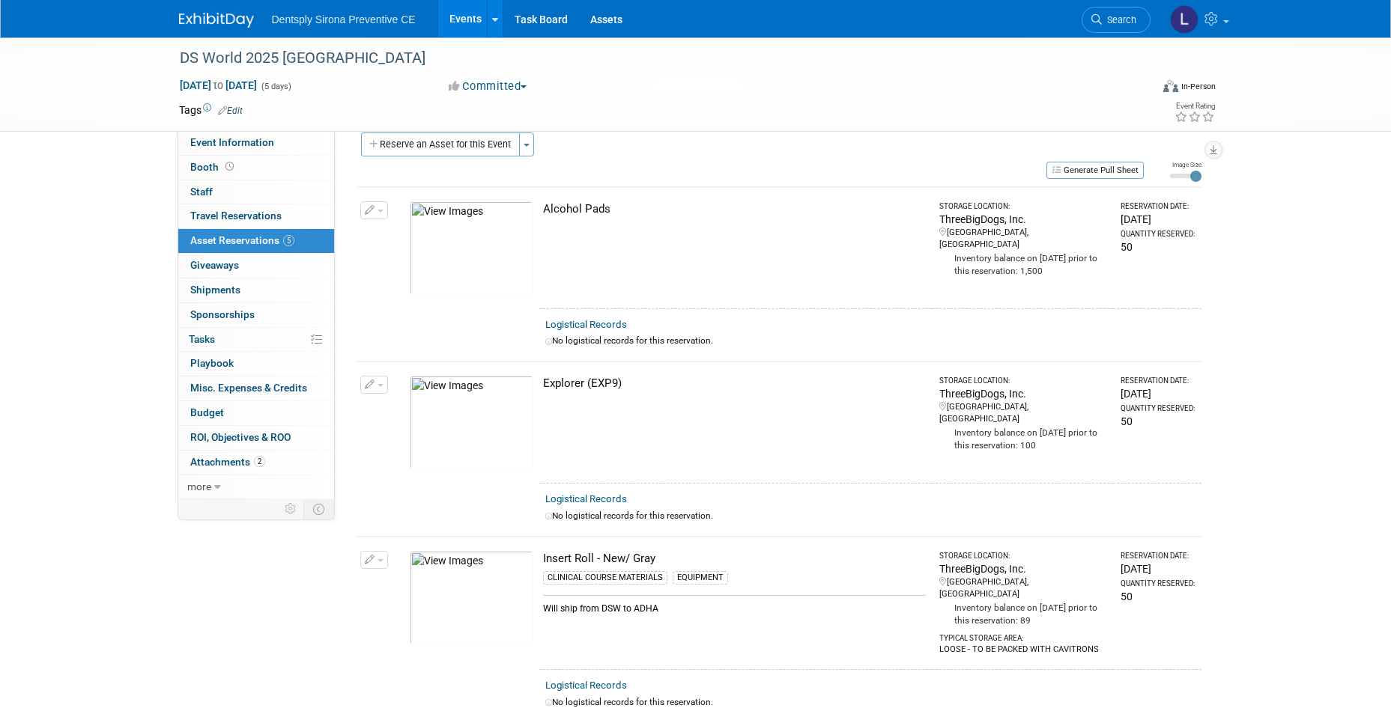
click at [475, 24] on link "Events" at bounding box center [465, 18] width 55 height 37
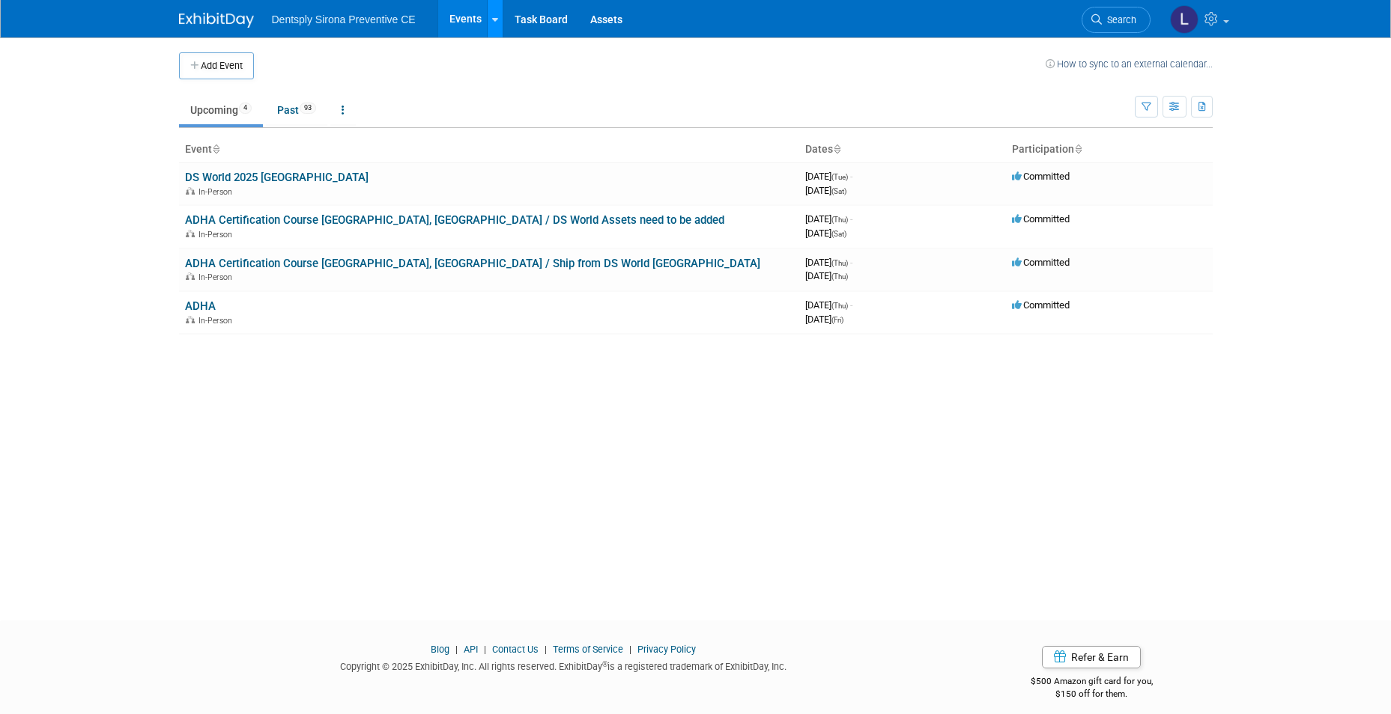
click at [494, 18] on icon at bounding box center [495, 20] width 6 height 10
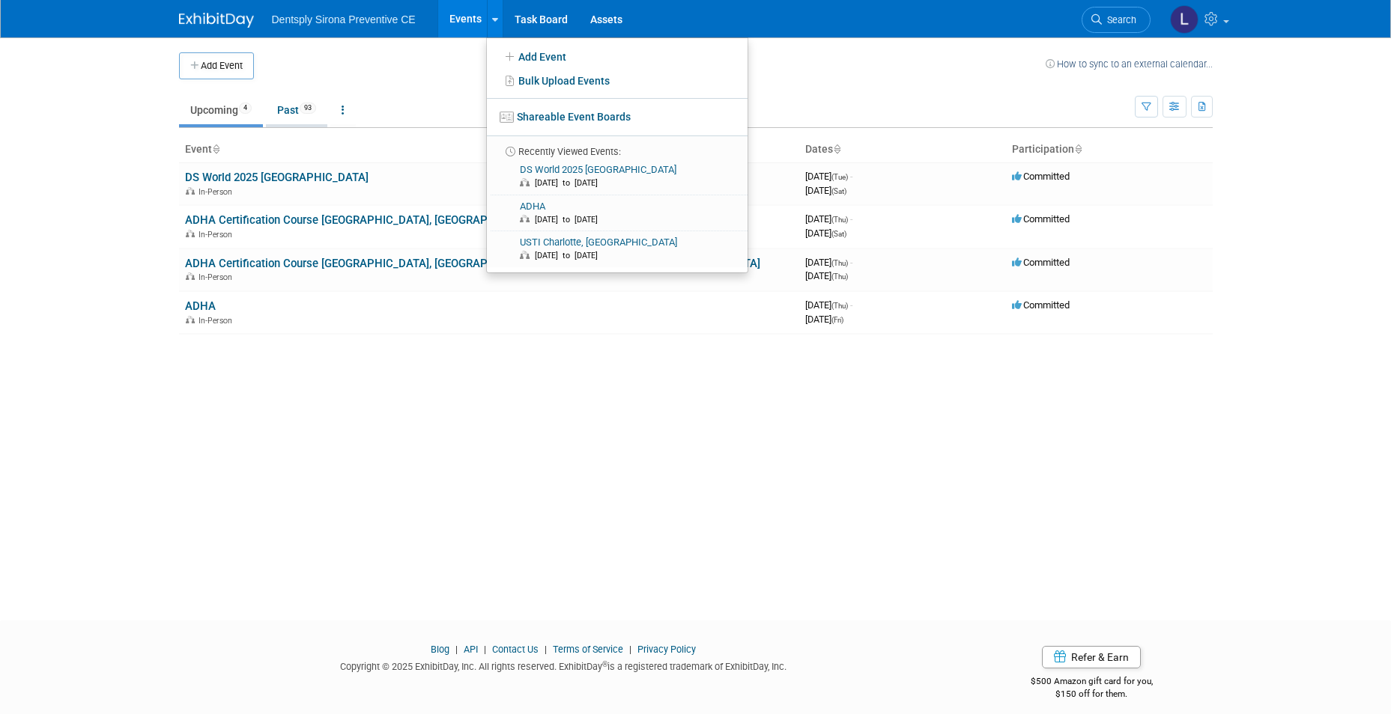
click at [289, 112] on link "Past 93" at bounding box center [296, 110] width 61 height 28
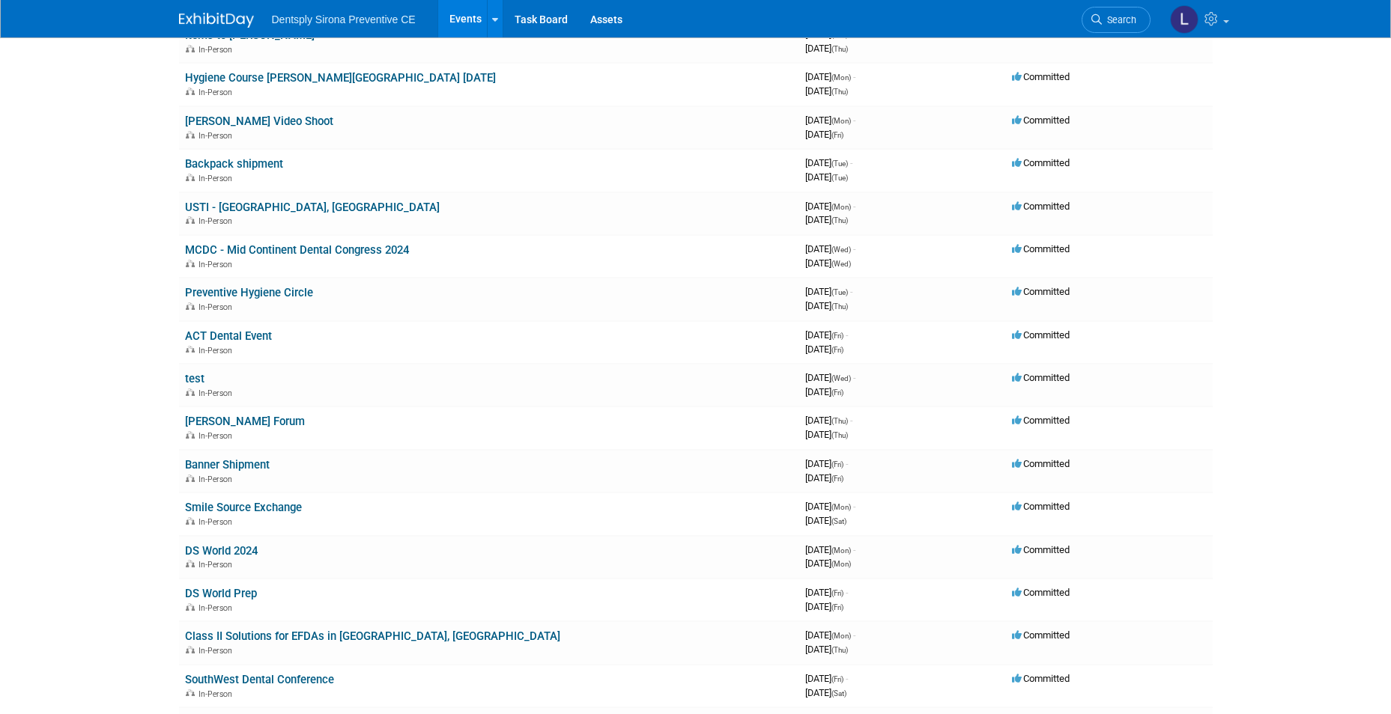
scroll to position [1123, 0]
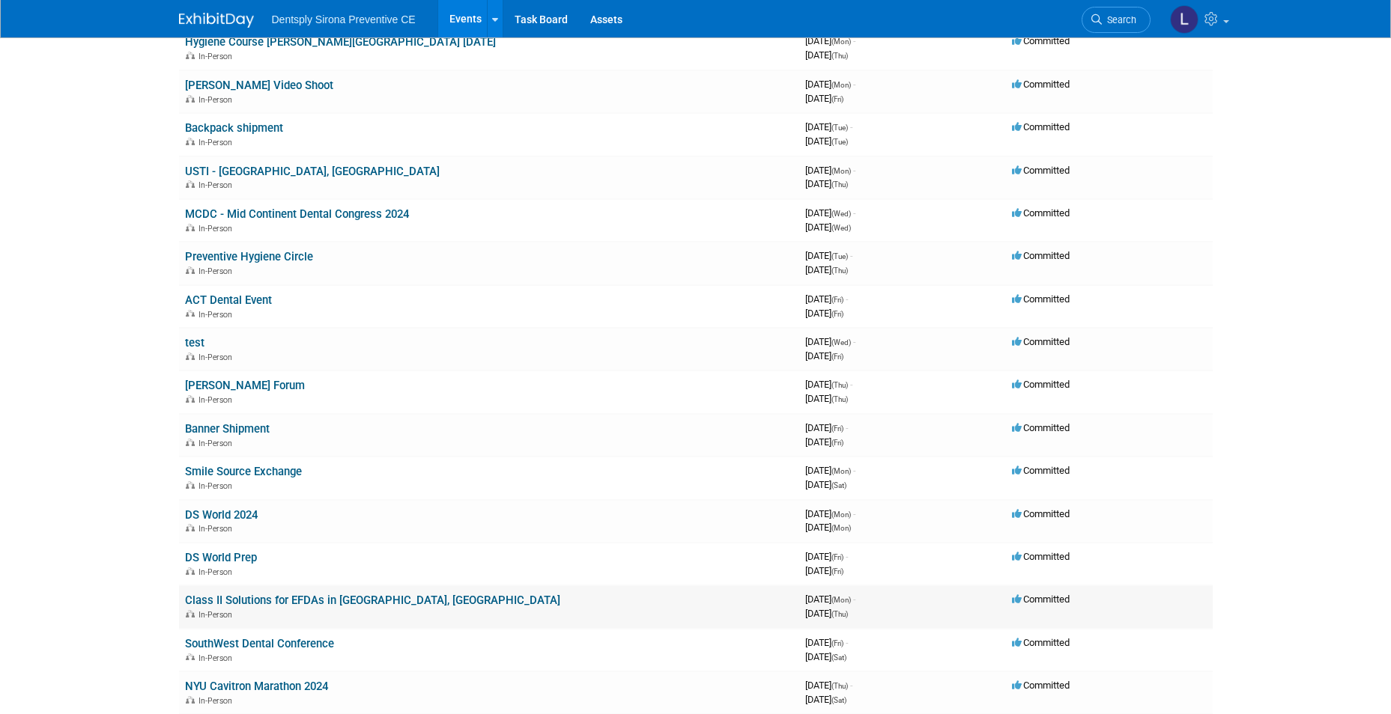
click at [374, 599] on link "Class II Solutions for EFDAs in [GEOGRAPHIC_DATA], [GEOGRAPHIC_DATA]" at bounding box center [372, 600] width 375 height 13
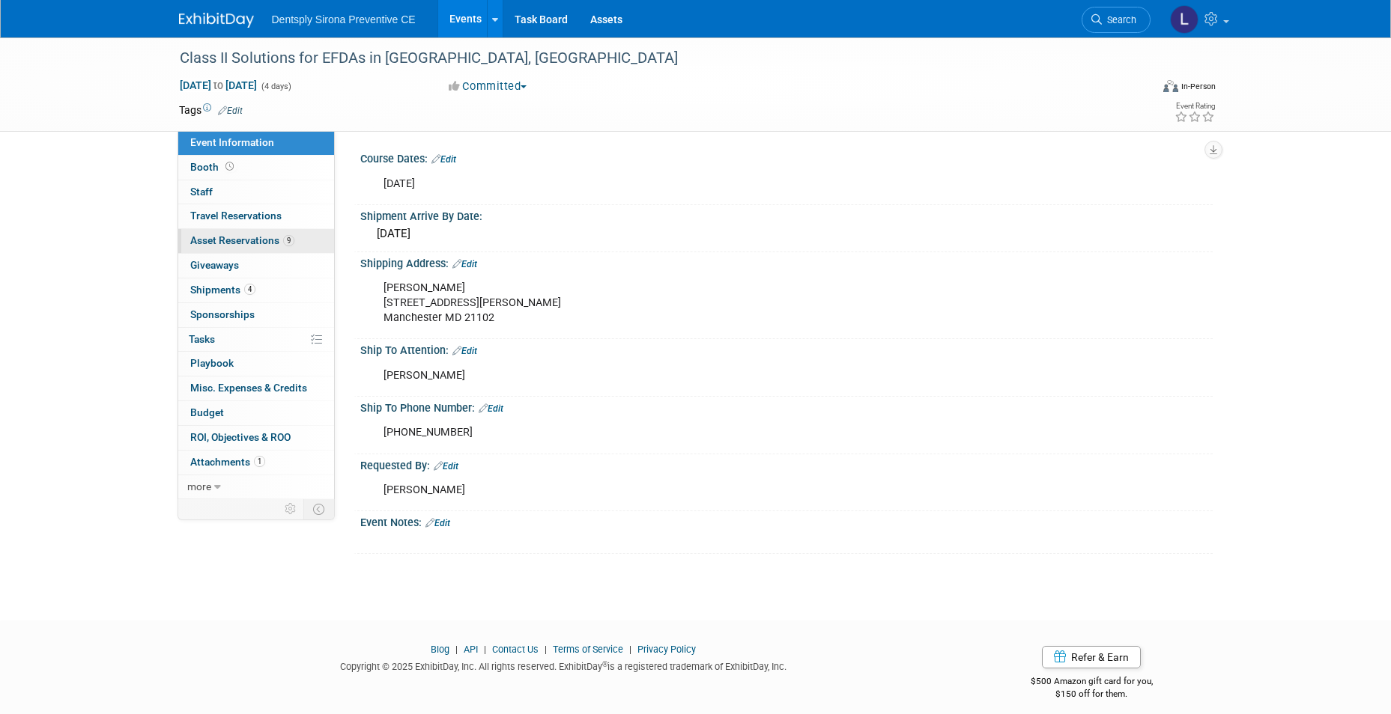
click at [260, 234] on link "9 Asset Reservations 9" at bounding box center [256, 241] width 156 height 24
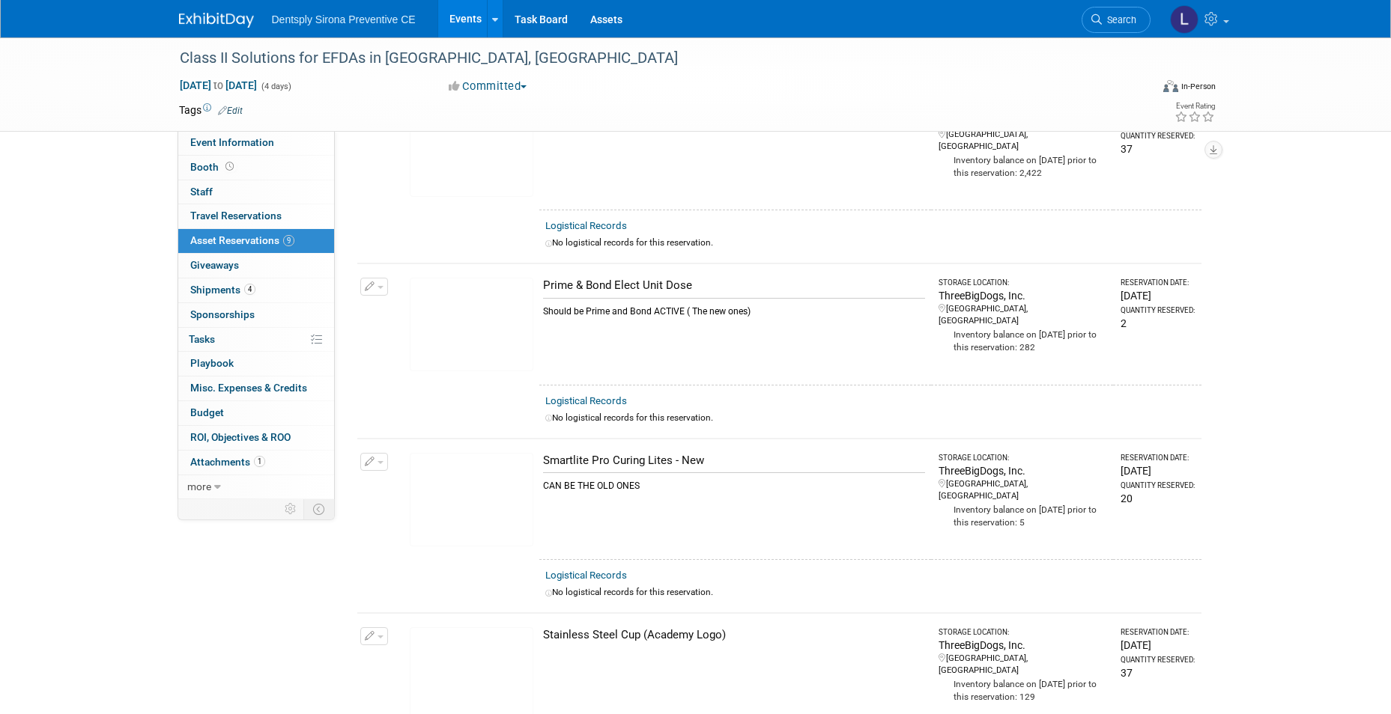
scroll to position [771, 0]
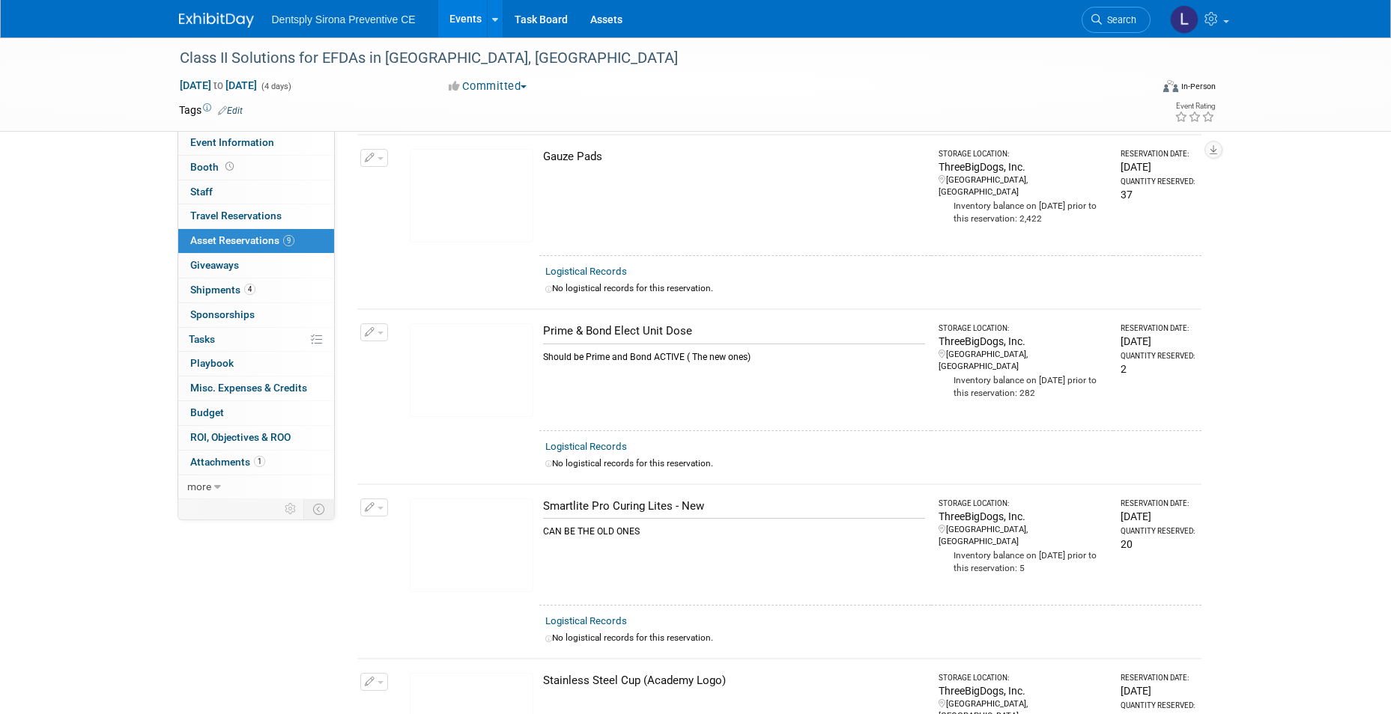
click at [463, 12] on link "Events" at bounding box center [465, 18] width 55 height 37
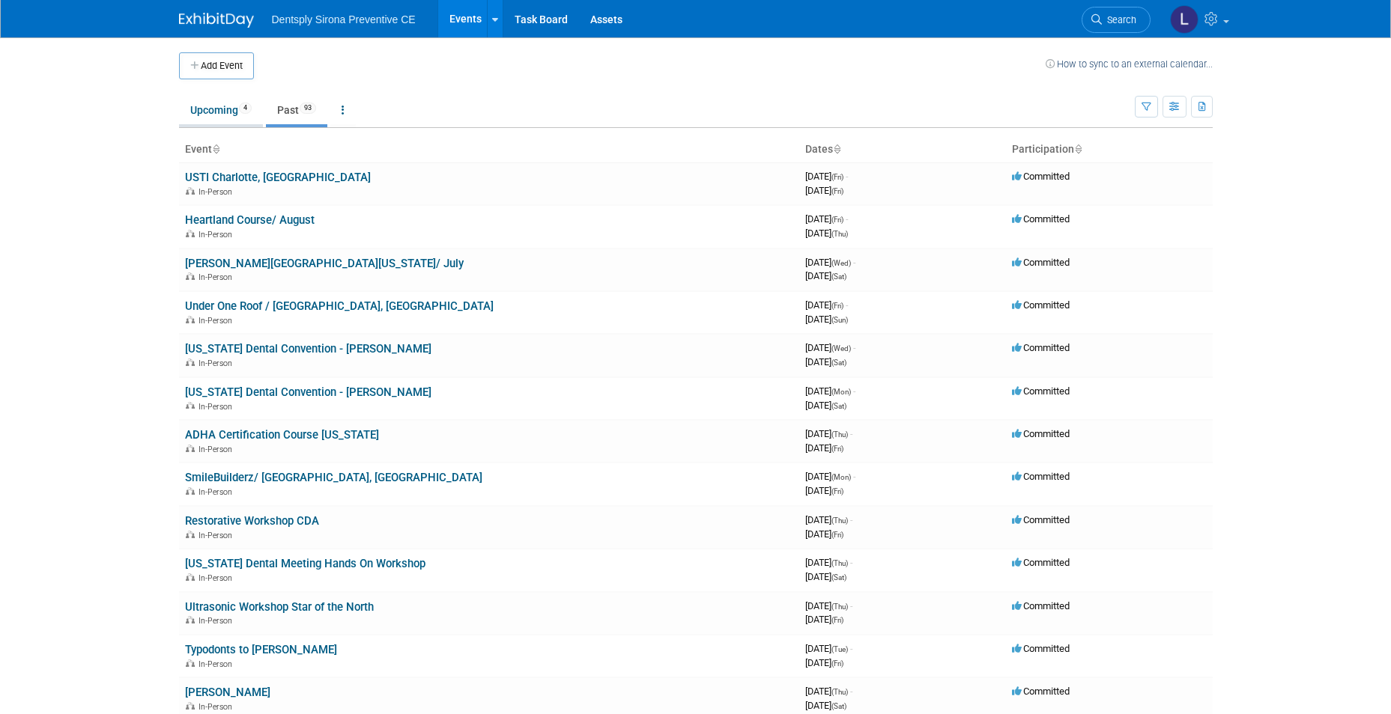
click at [219, 109] on link "Upcoming 4" at bounding box center [221, 110] width 84 height 28
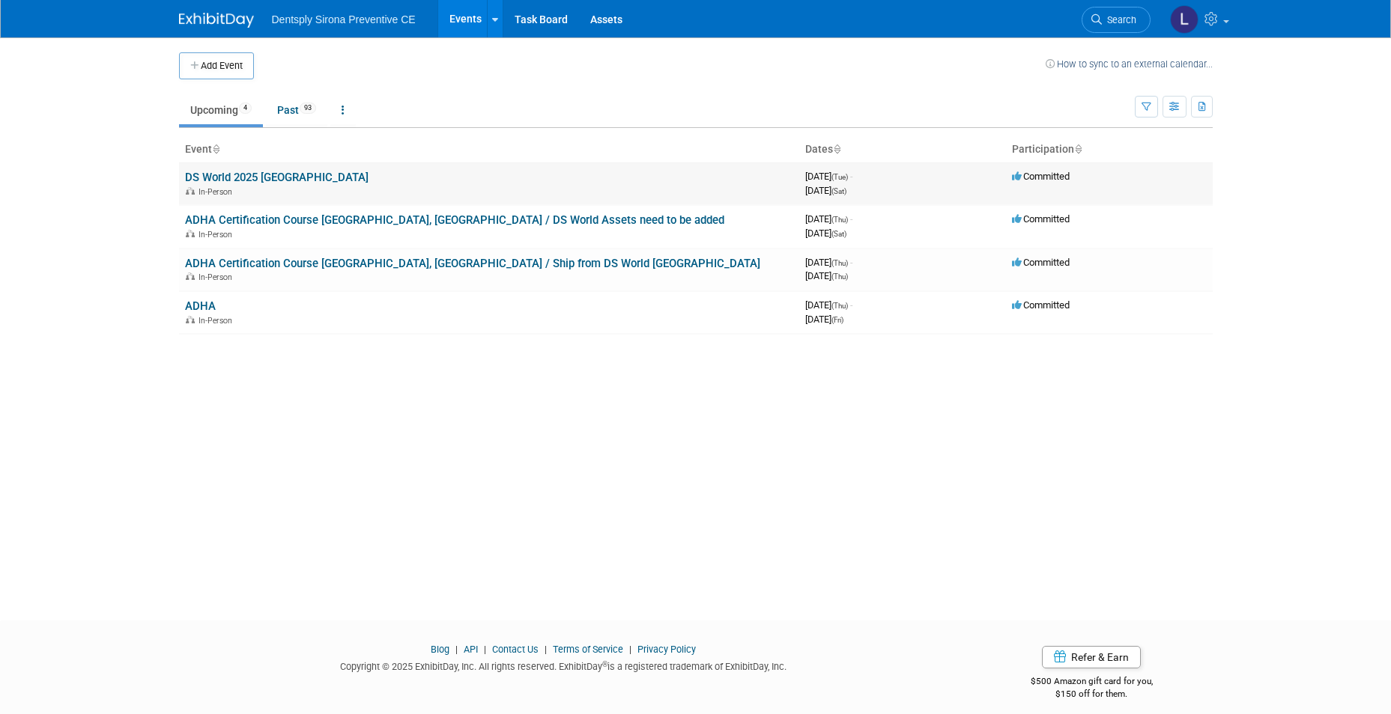
click at [242, 178] on link "DS World 2025 [GEOGRAPHIC_DATA]" at bounding box center [276, 177] width 183 height 13
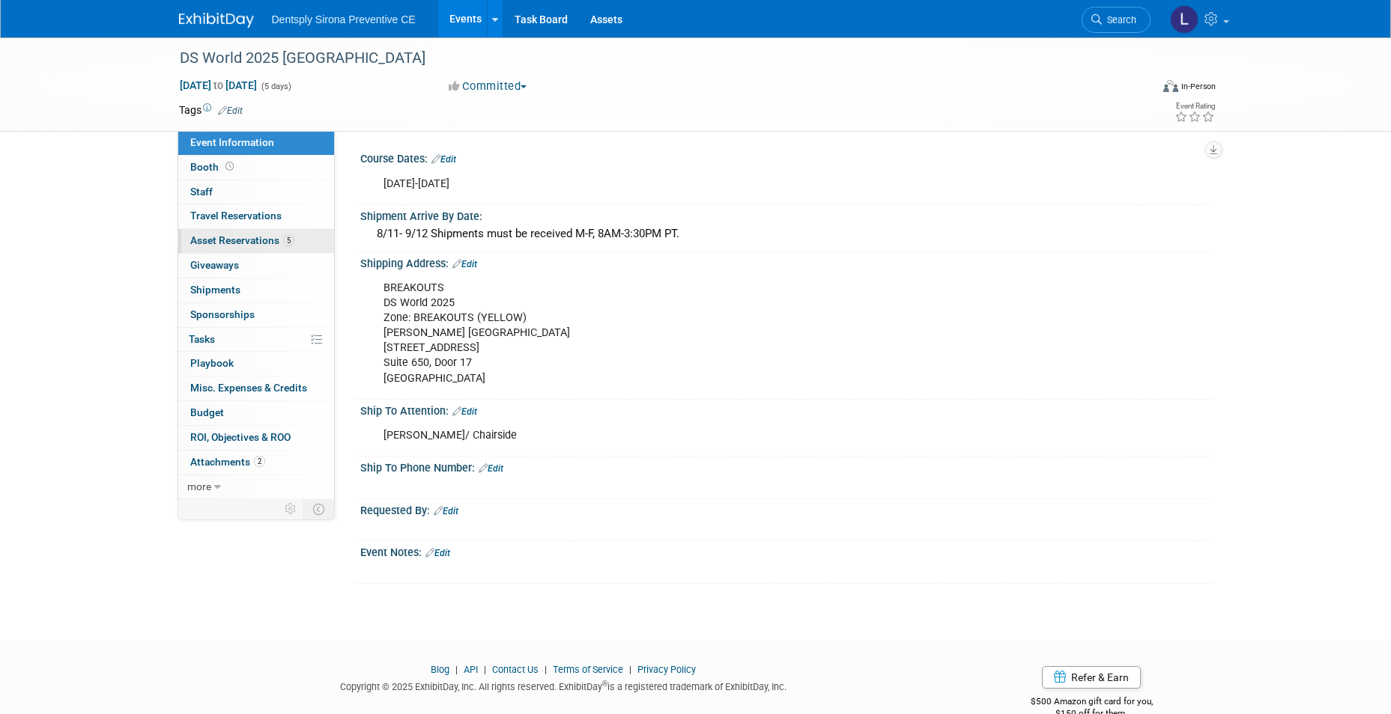
click at [260, 236] on span "Asset Reservations 5" at bounding box center [242, 240] width 104 height 12
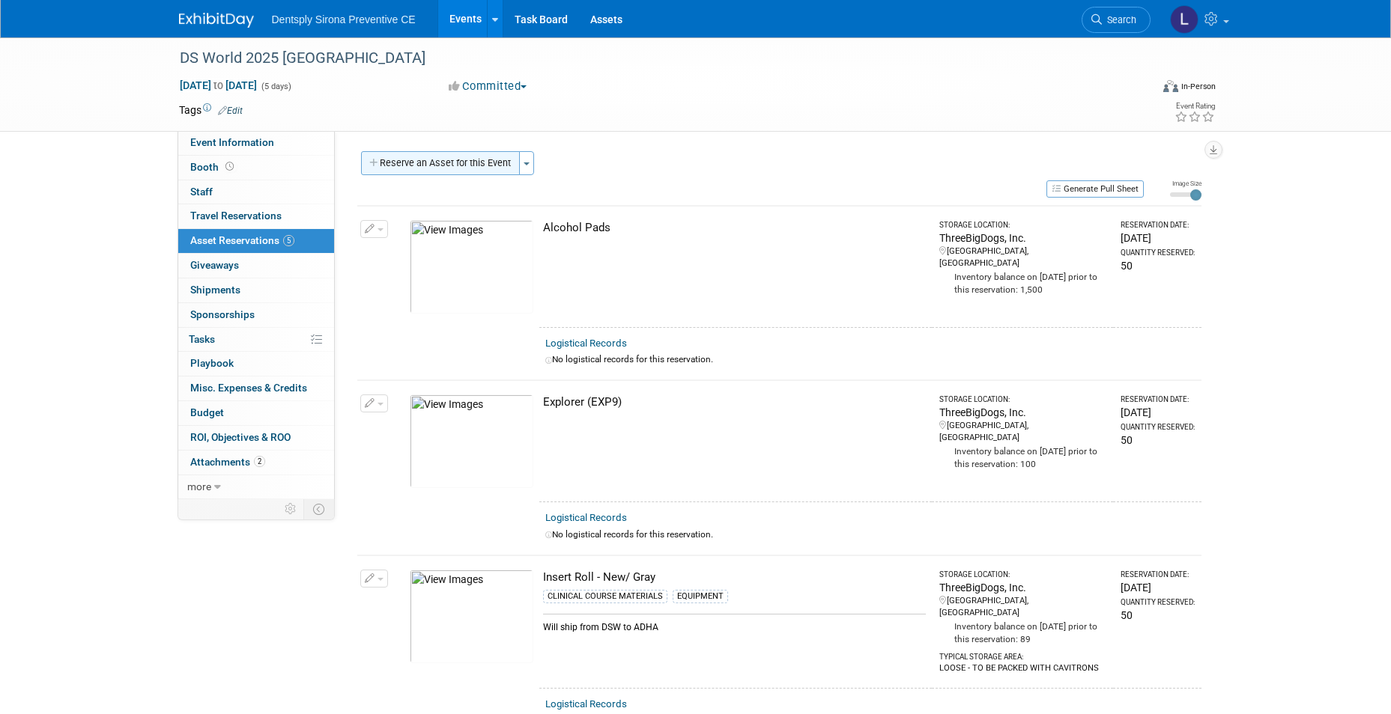
click at [470, 159] on button "Reserve an Asset for this Event" at bounding box center [440, 163] width 159 height 24
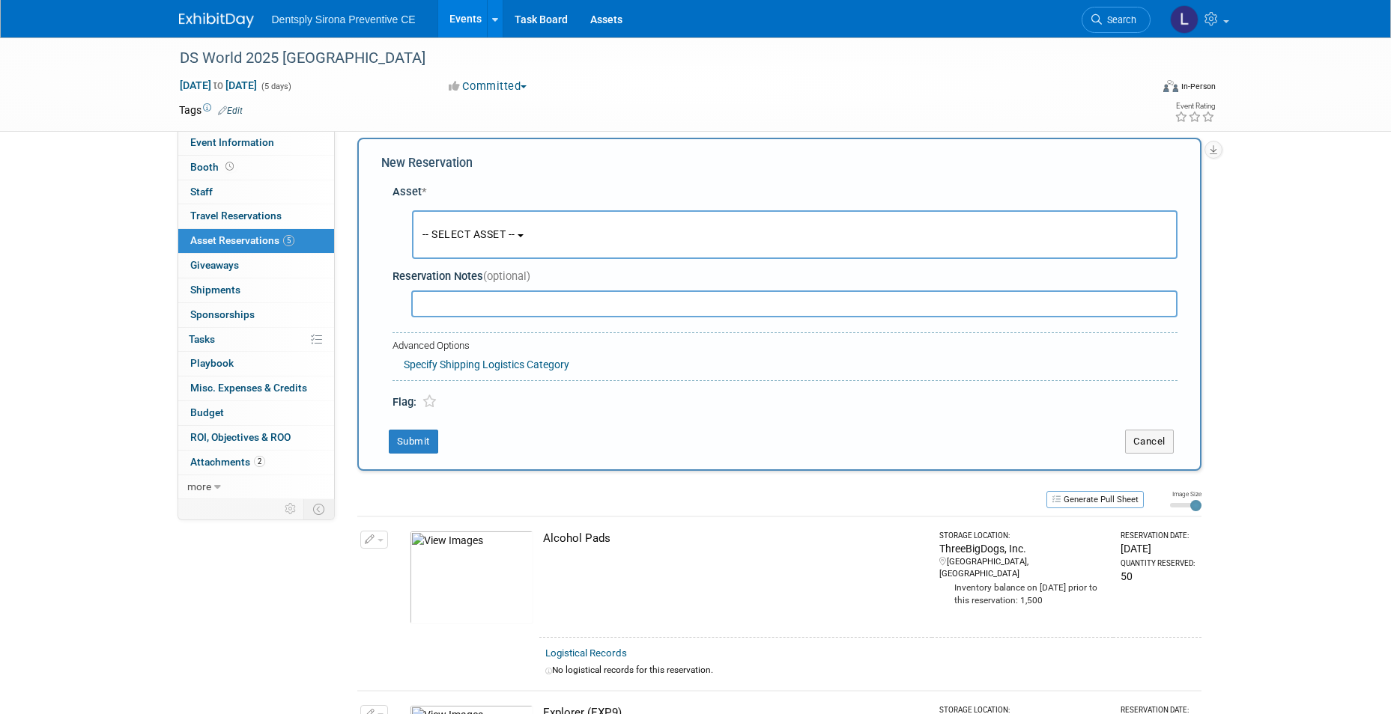
scroll to position [14, 0]
click at [471, 229] on span "-- SELECT ASSET --" at bounding box center [468, 234] width 93 height 12
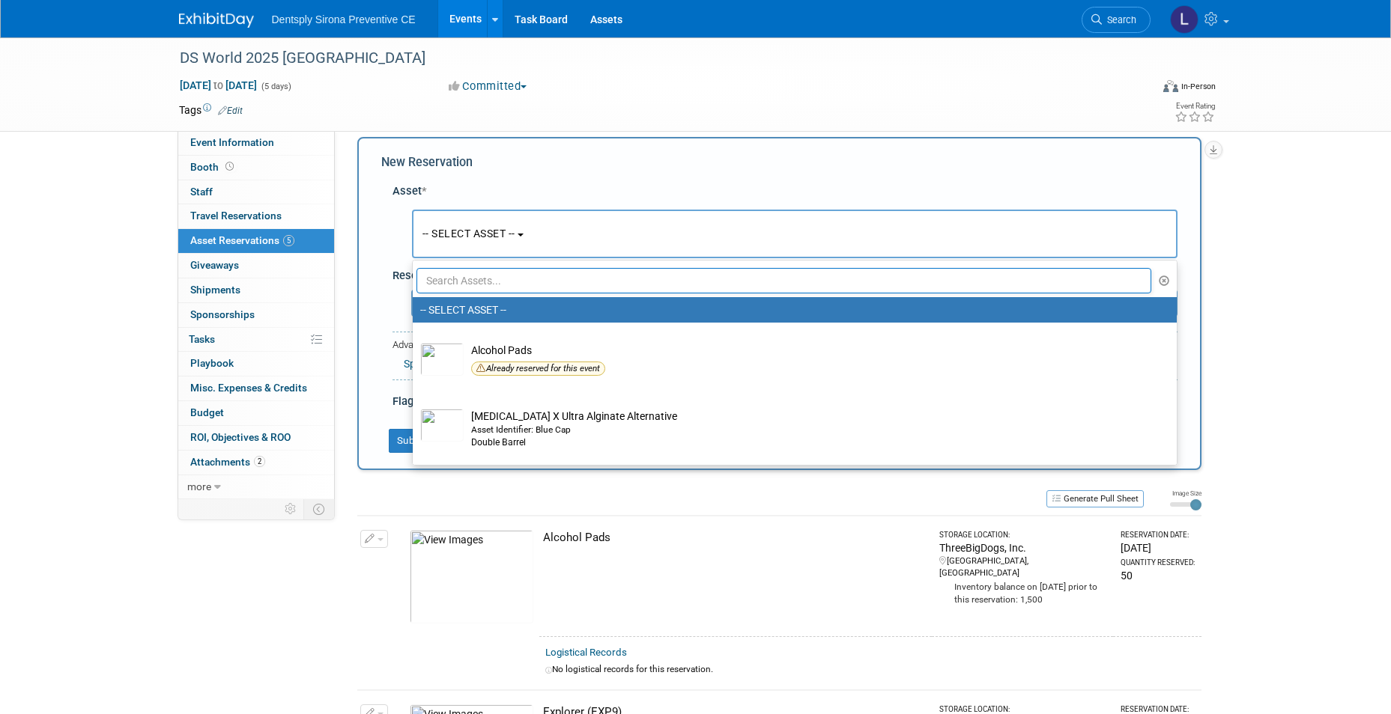
click at [466, 276] on input "text" at bounding box center [783, 280] width 735 height 25
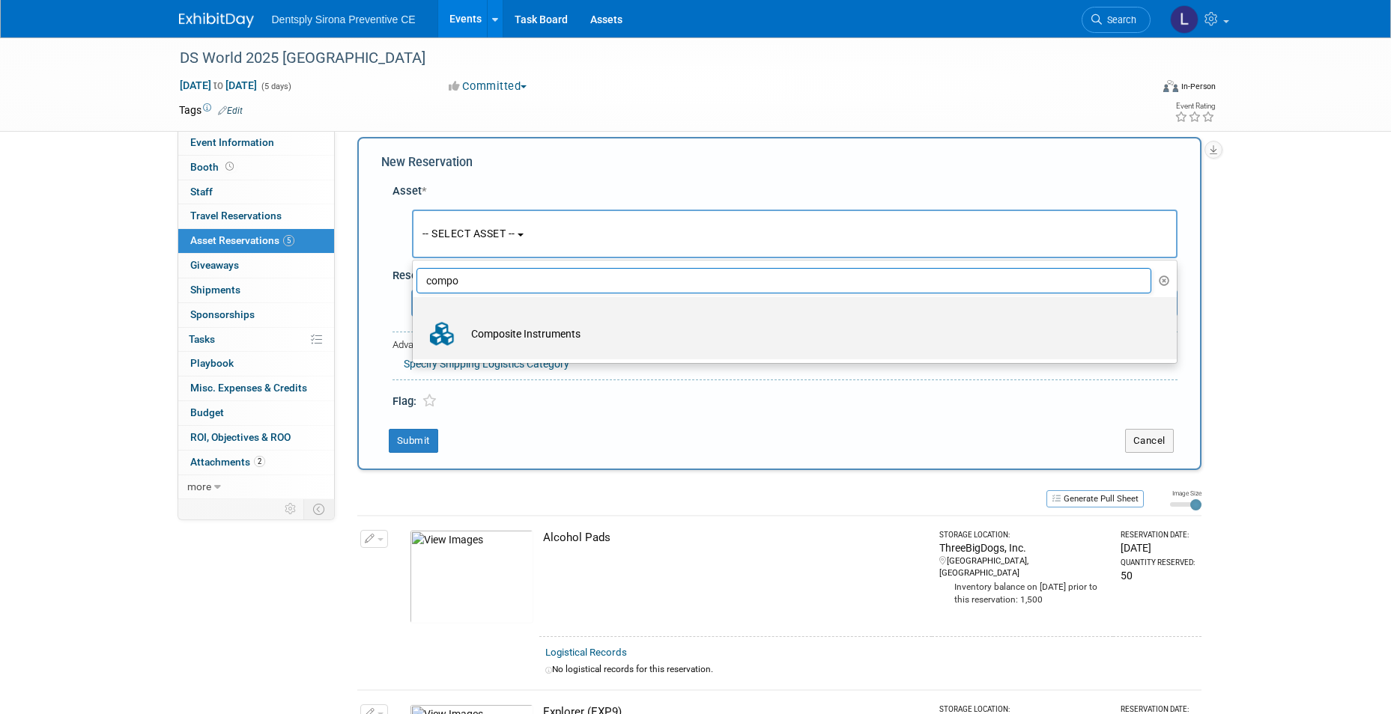
type input "compo"
click at [504, 333] on td "Composite Instruments" at bounding box center [805, 334] width 683 height 33
click at [415, 315] on input "Composite Instruments" at bounding box center [410, 311] width 10 height 10
select select "10720043"
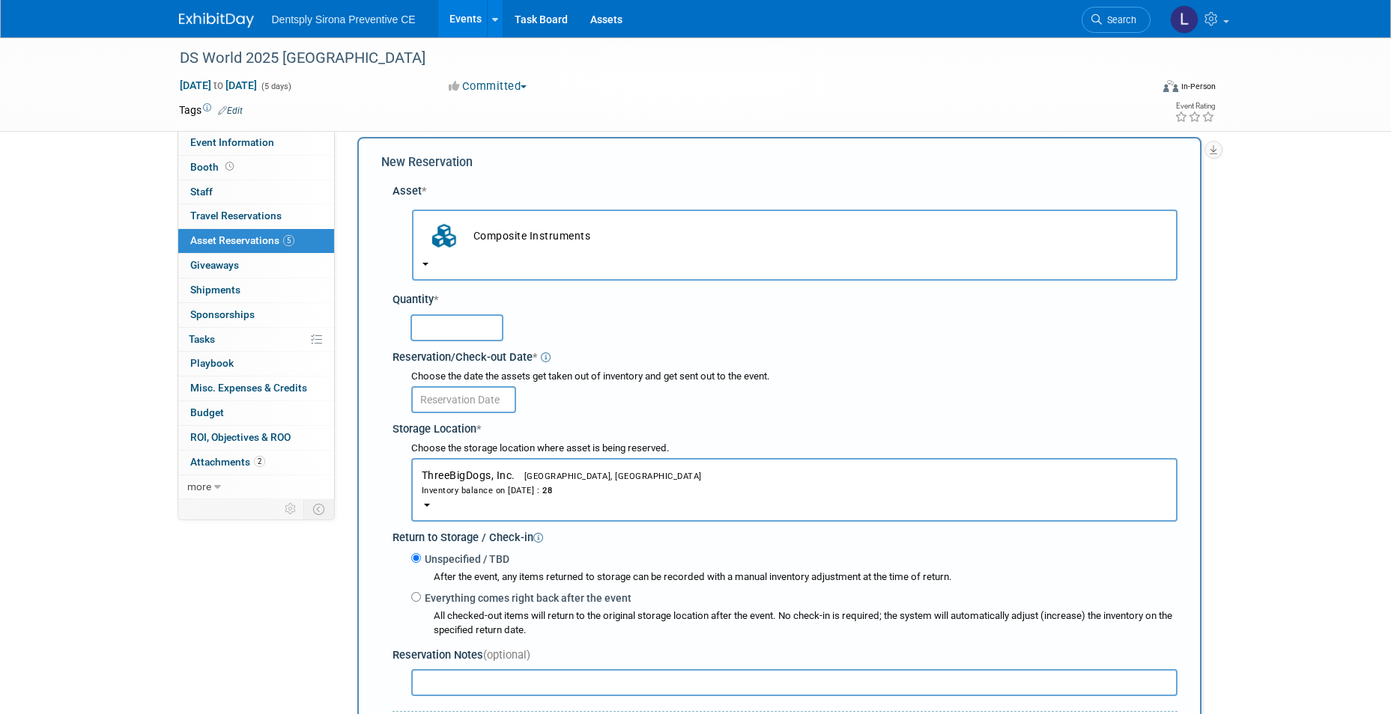
click at [487, 335] on input "text" at bounding box center [456, 328] width 93 height 27
type input "50"
click at [469, 395] on input "text" at bounding box center [463, 399] width 105 height 27
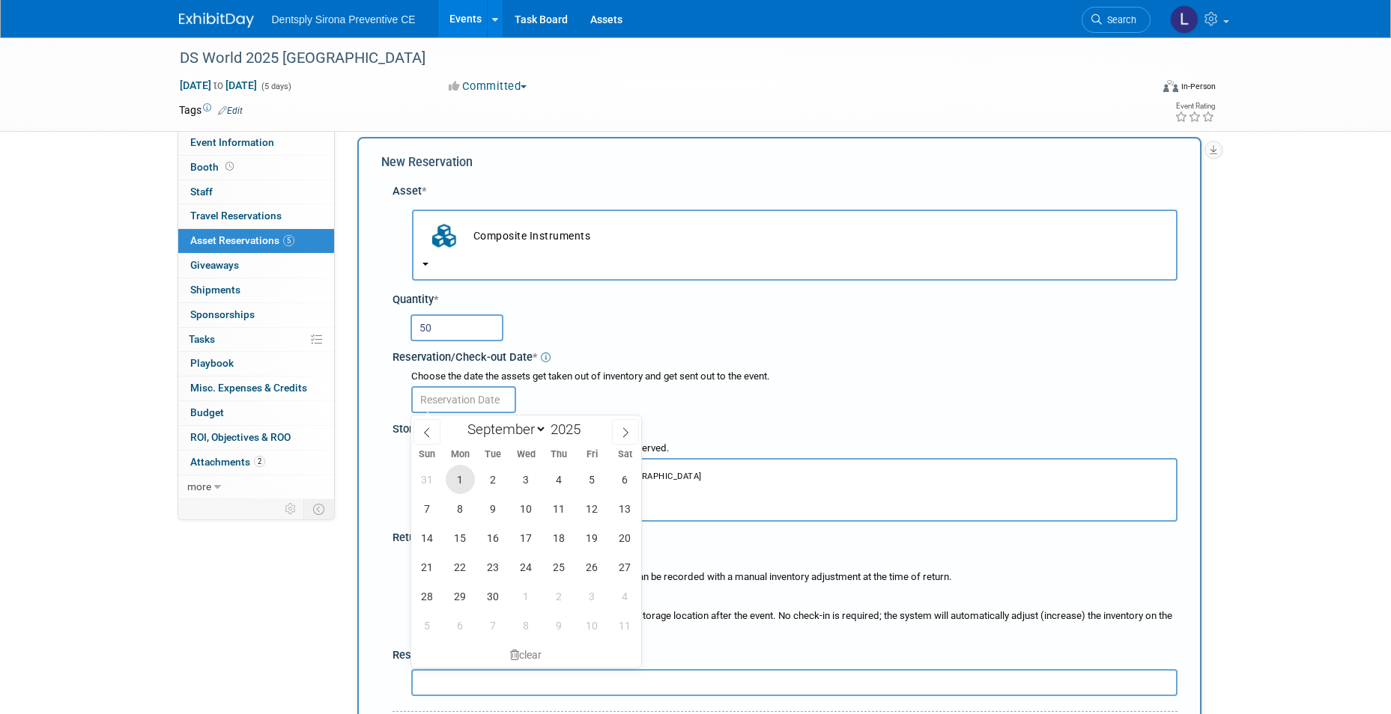
click at [460, 475] on span "1" at bounding box center [460, 479] width 29 height 29
type input "[DATE]"
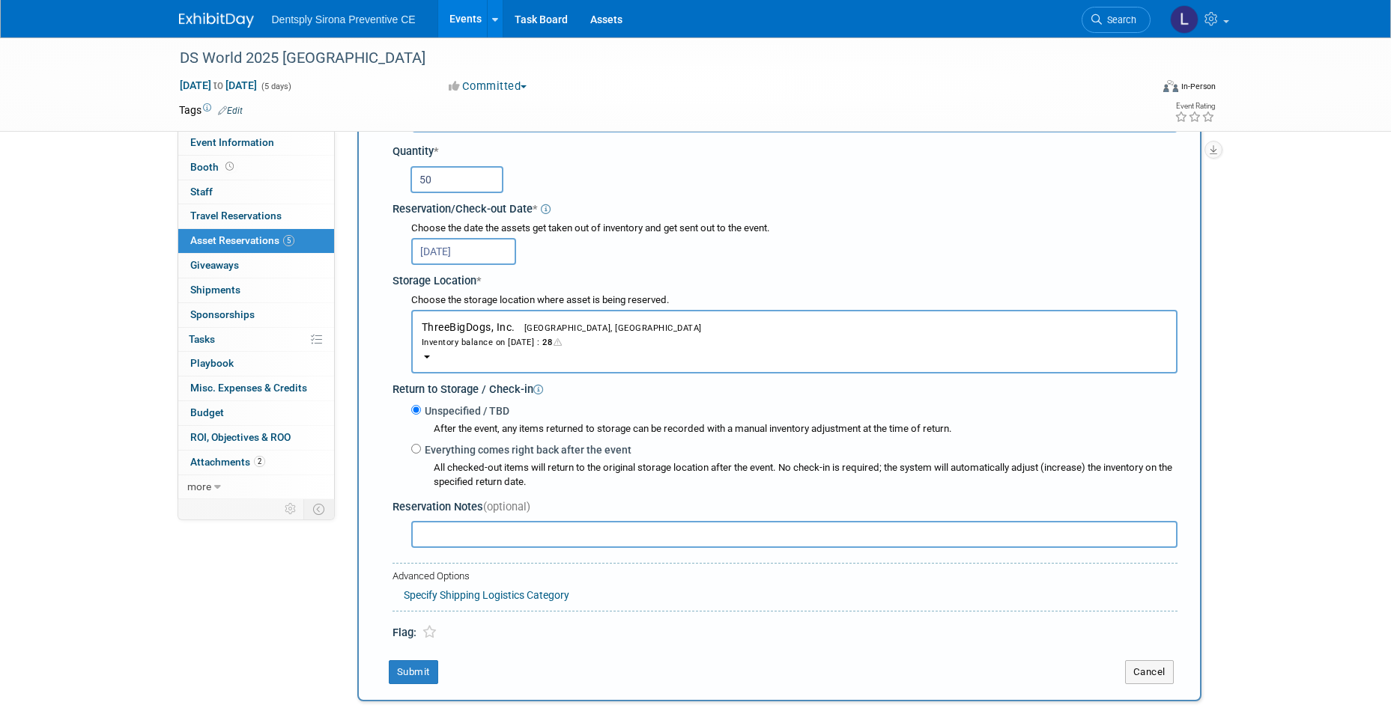
scroll to position [164, 0]
click at [418, 449] on input "Everything comes right back after the event" at bounding box center [416, 448] width 10 height 10
radio input "true"
select select "8"
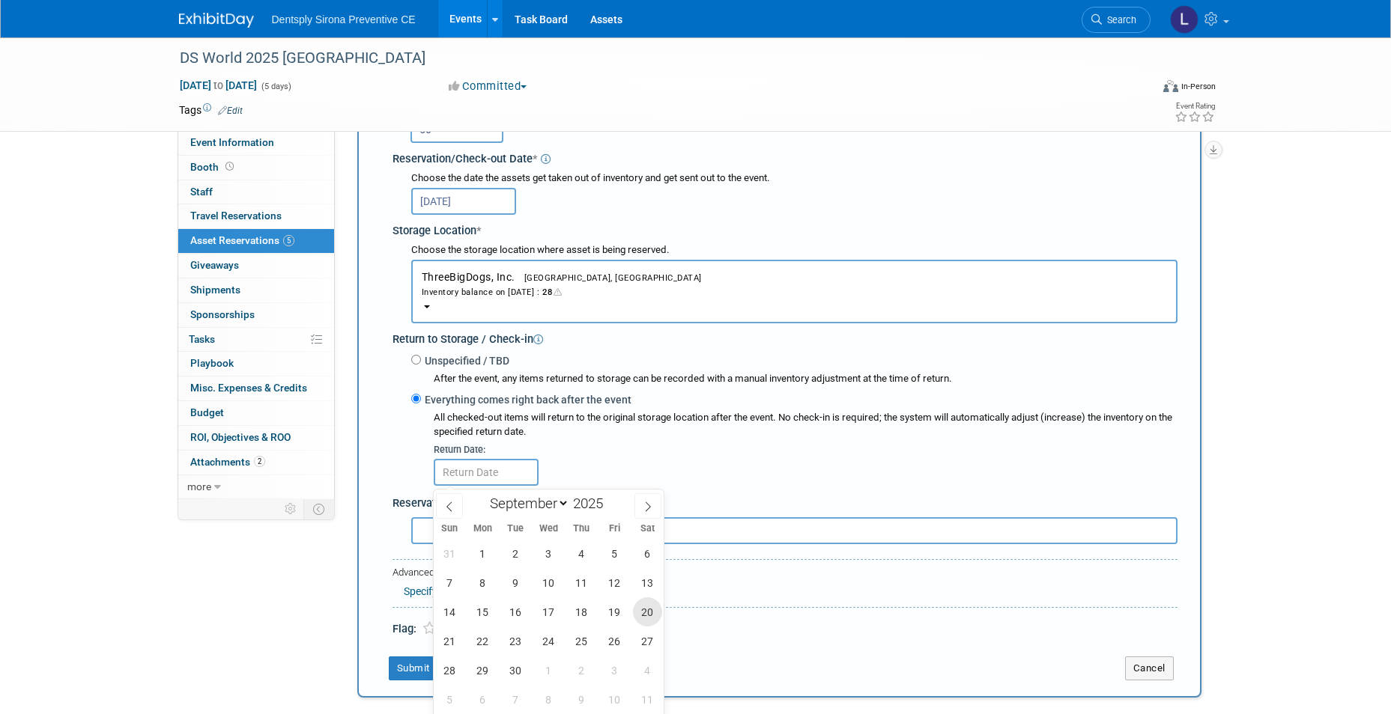
scroll to position [239, 0]
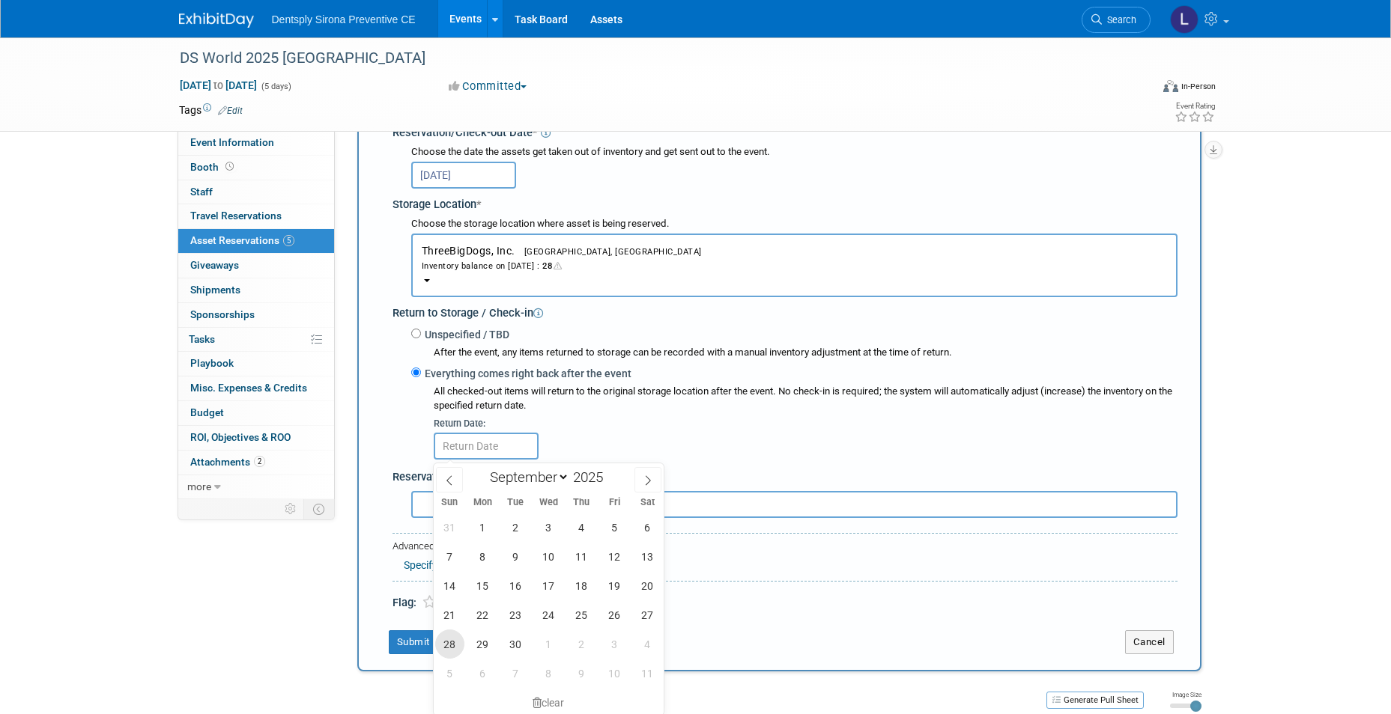
click at [447, 646] on span "28" at bounding box center [449, 644] width 29 height 29
type input "[DATE]"
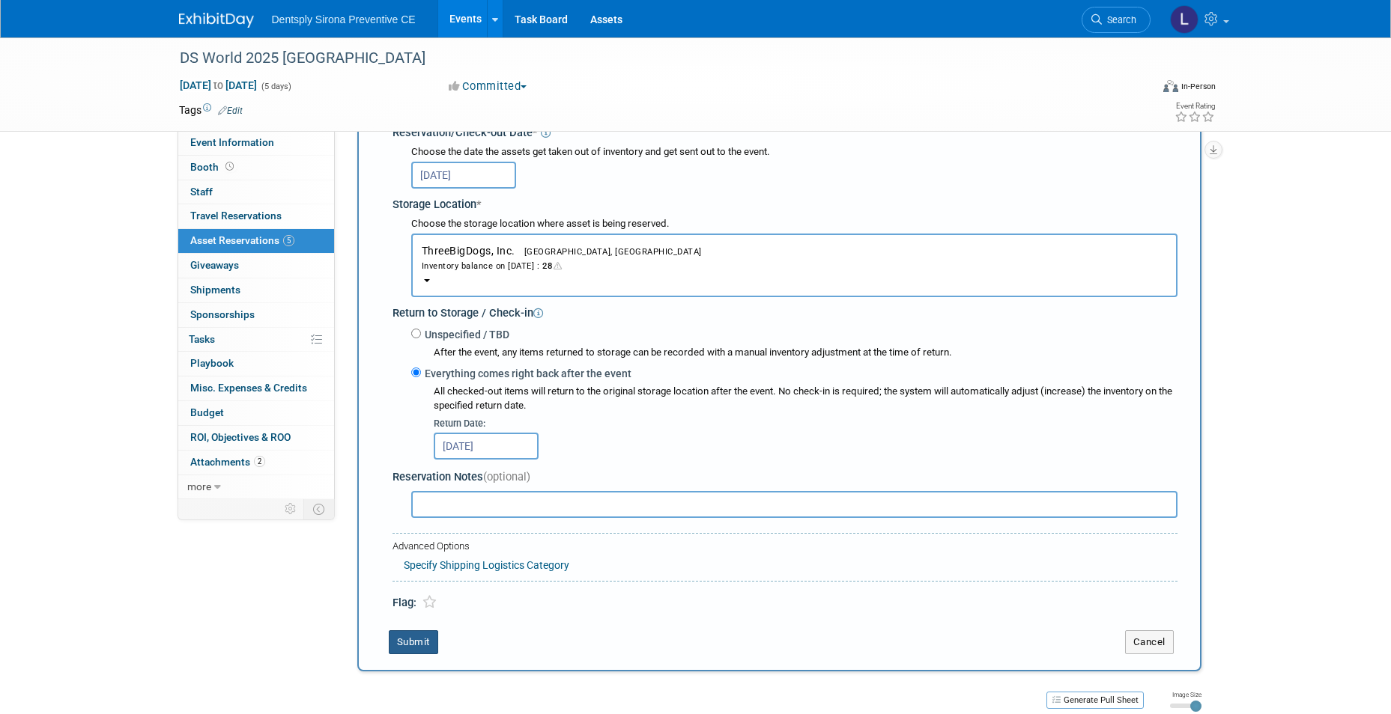
click at [407, 648] on button "Submit" at bounding box center [413, 643] width 49 height 24
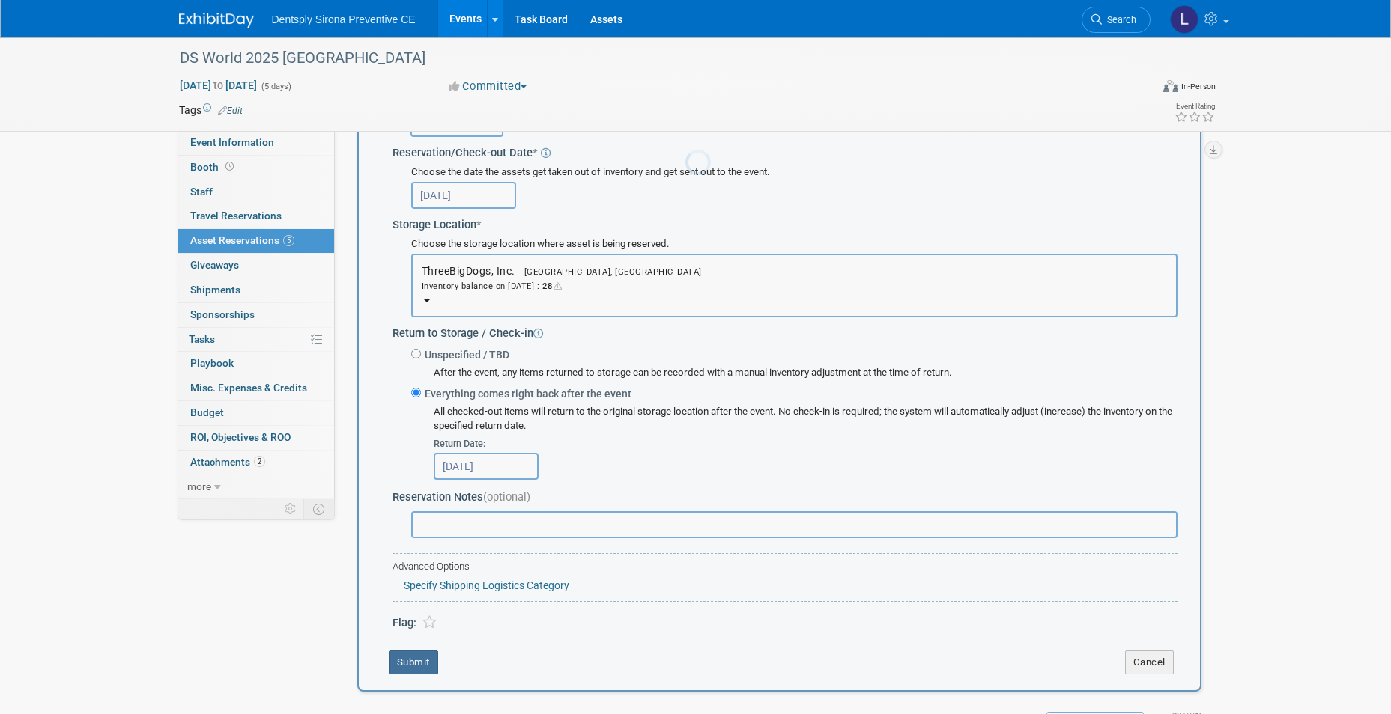
scroll to position [193, 0]
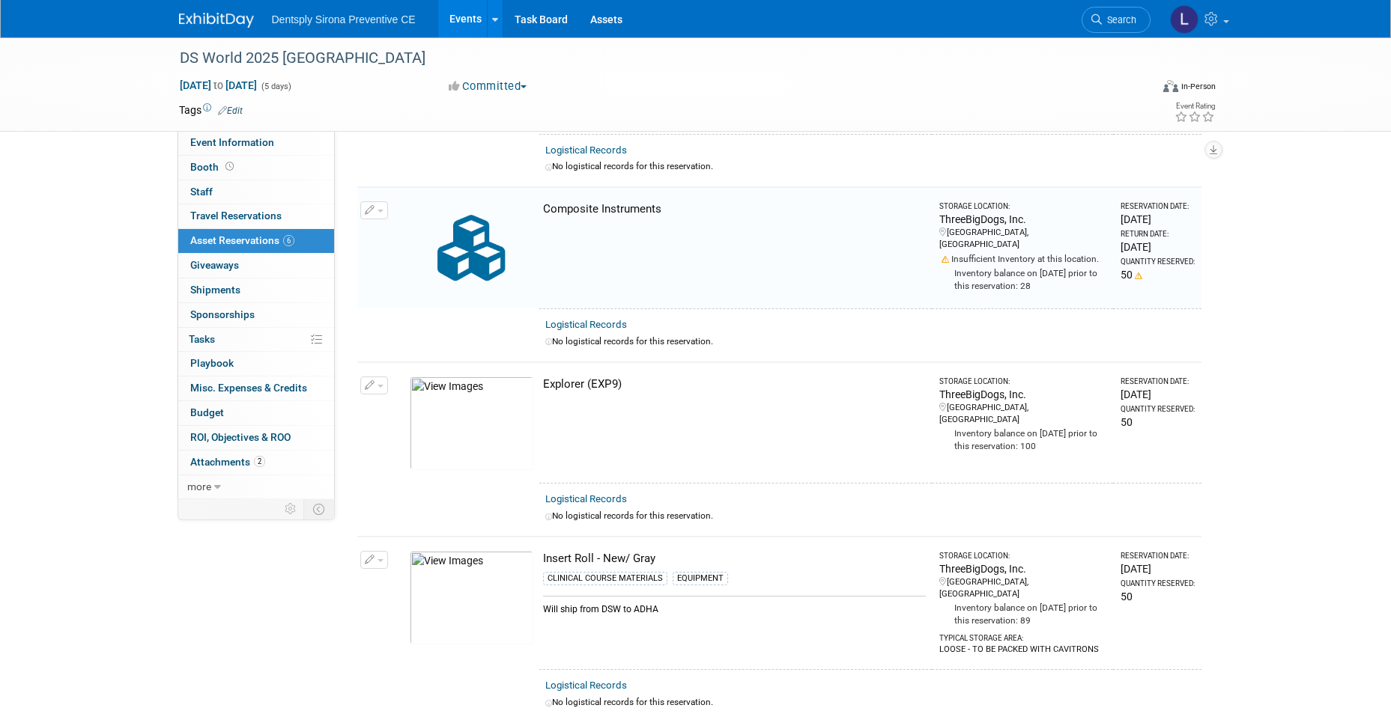
click at [379, 385] on span "button" at bounding box center [380, 386] width 6 height 3
click at [393, 410] on button "Change Reservation" at bounding box center [431, 410] width 127 height 20
select select "7"
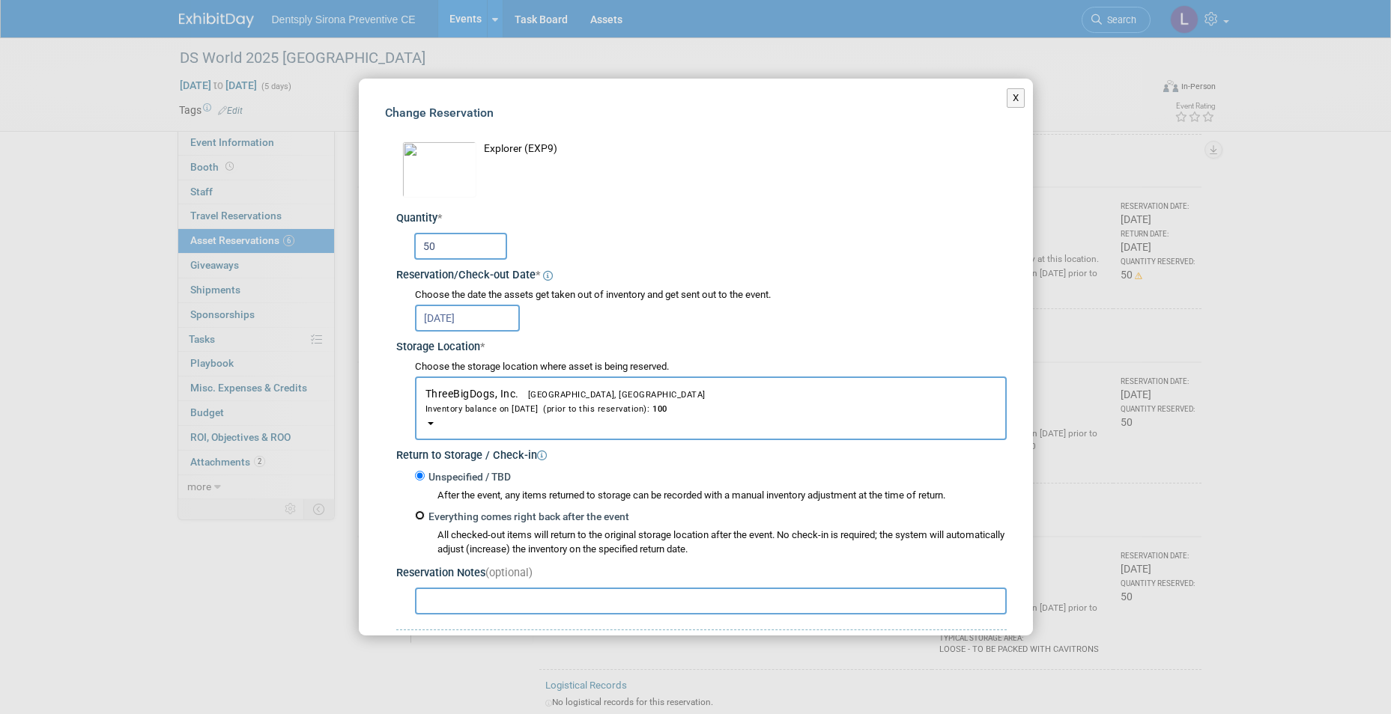
click at [419, 515] on input "Everything comes right back after the event" at bounding box center [420, 516] width 10 height 10
radio input "true"
select select "8"
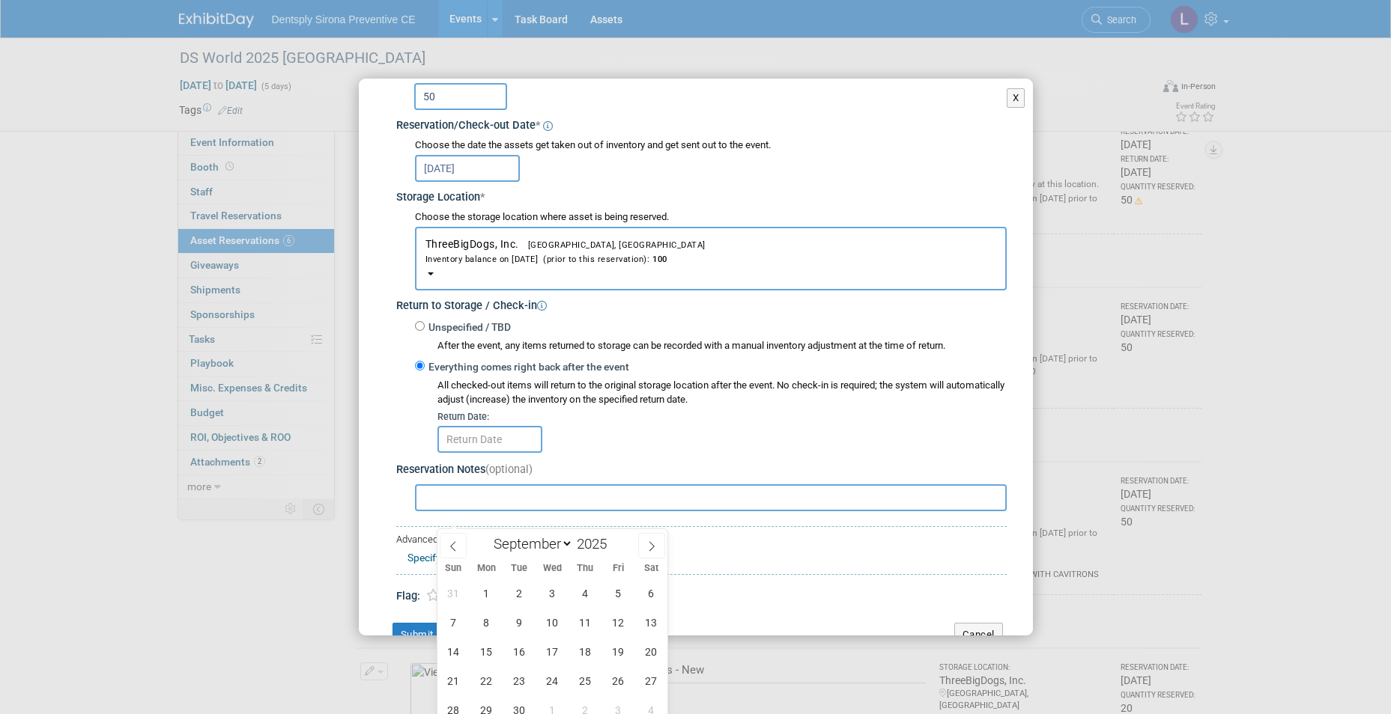
scroll to position [343, 0]
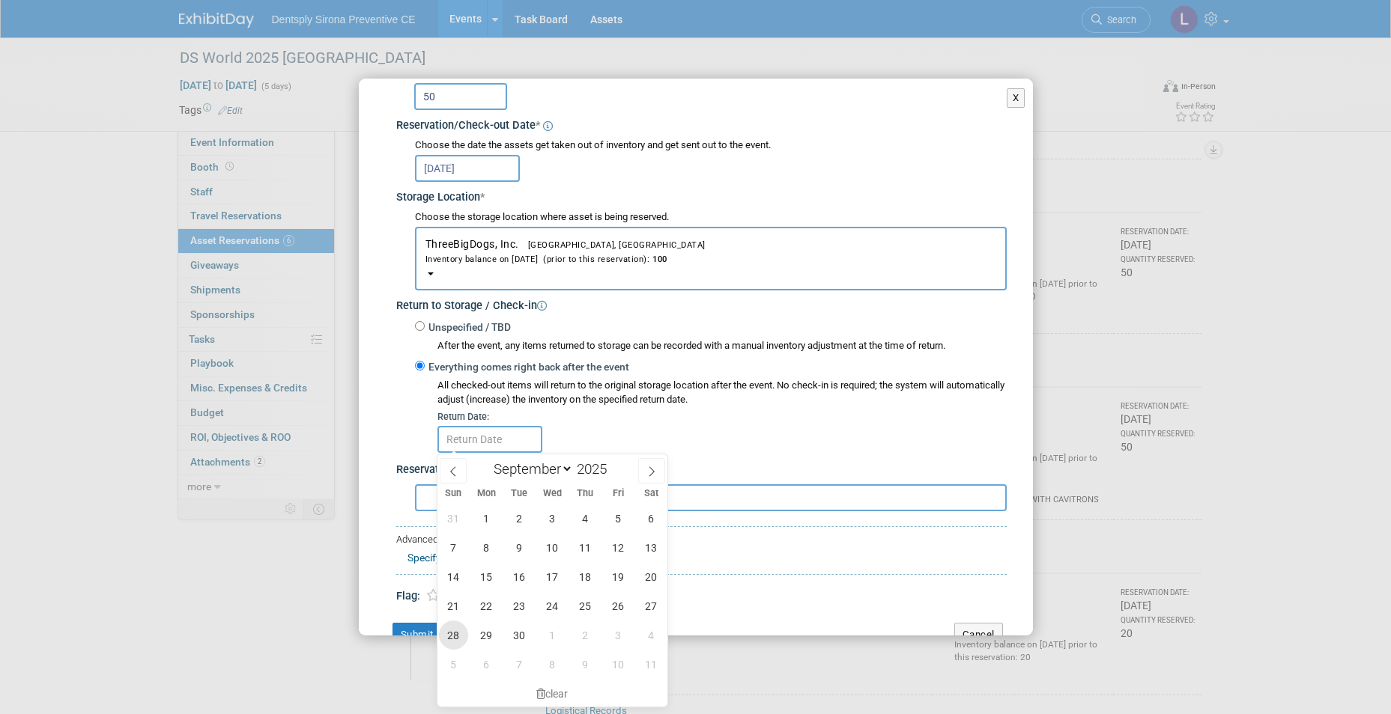
click at [455, 629] on span "28" at bounding box center [453, 635] width 29 height 29
type input "[DATE]"
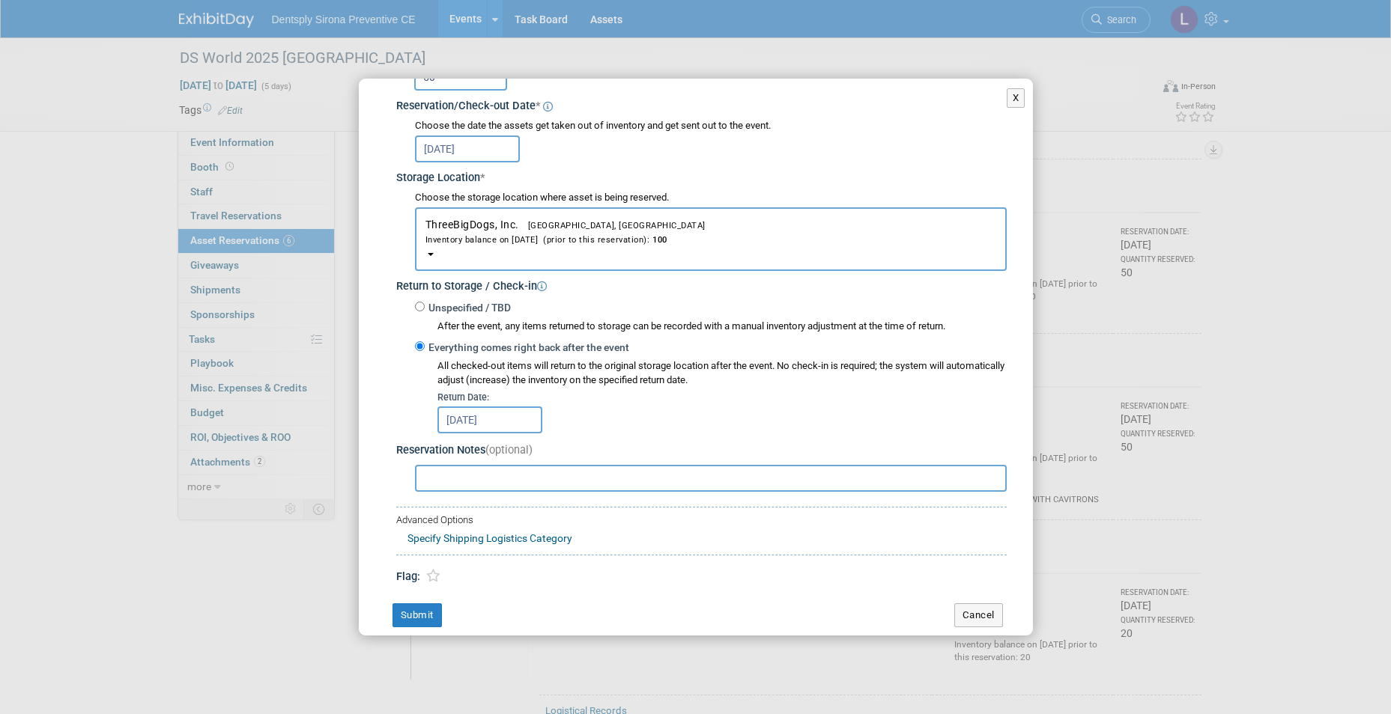
scroll to position [187, 0]
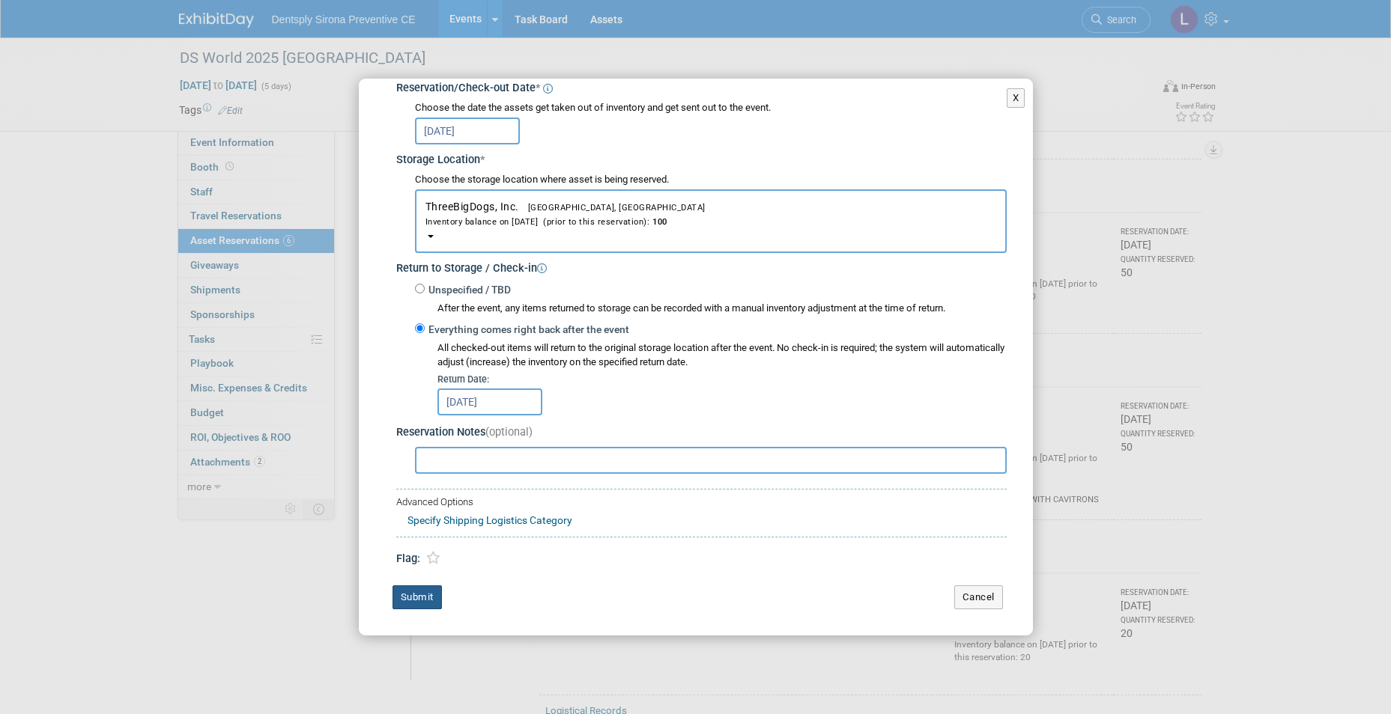
click at [415, 602] on button "Submit" at bounding box center [416, 598] width 49 height 24
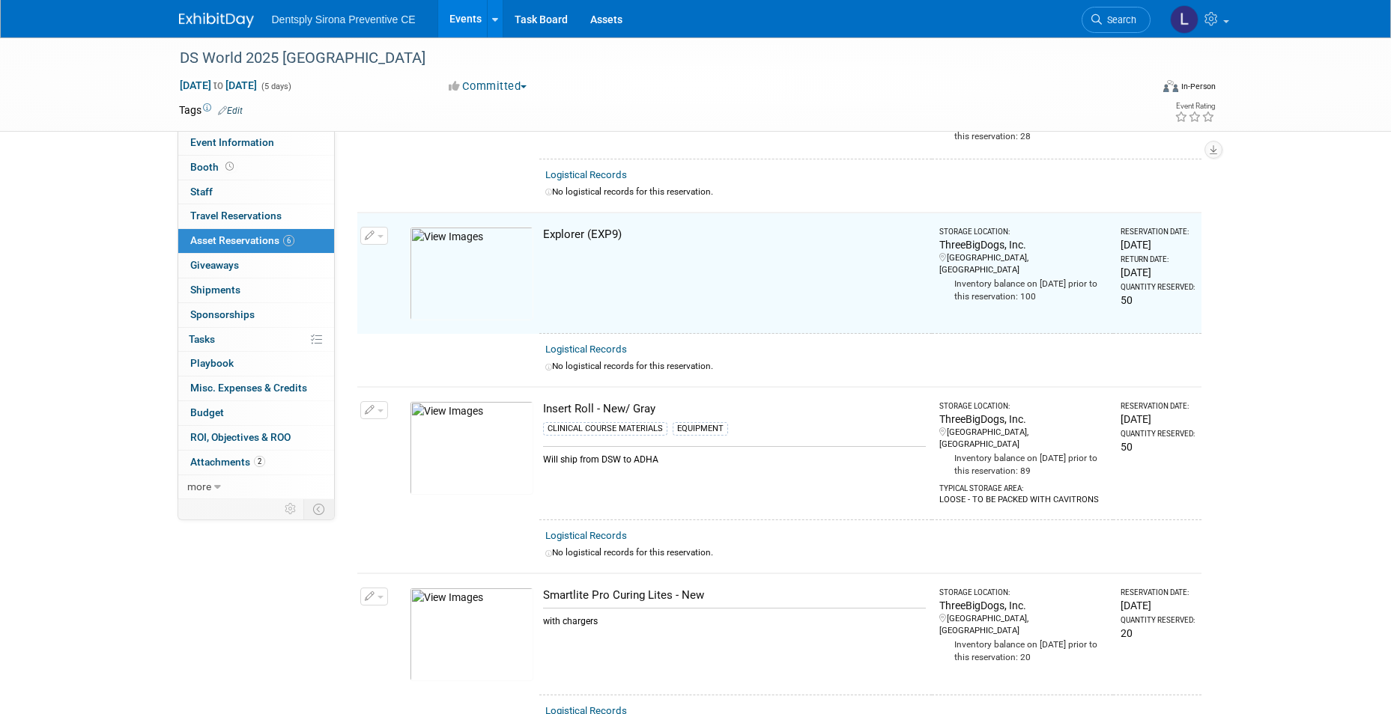
click at [381, 414] on button "button" at bounding box center [374, 410] width 28 height 18
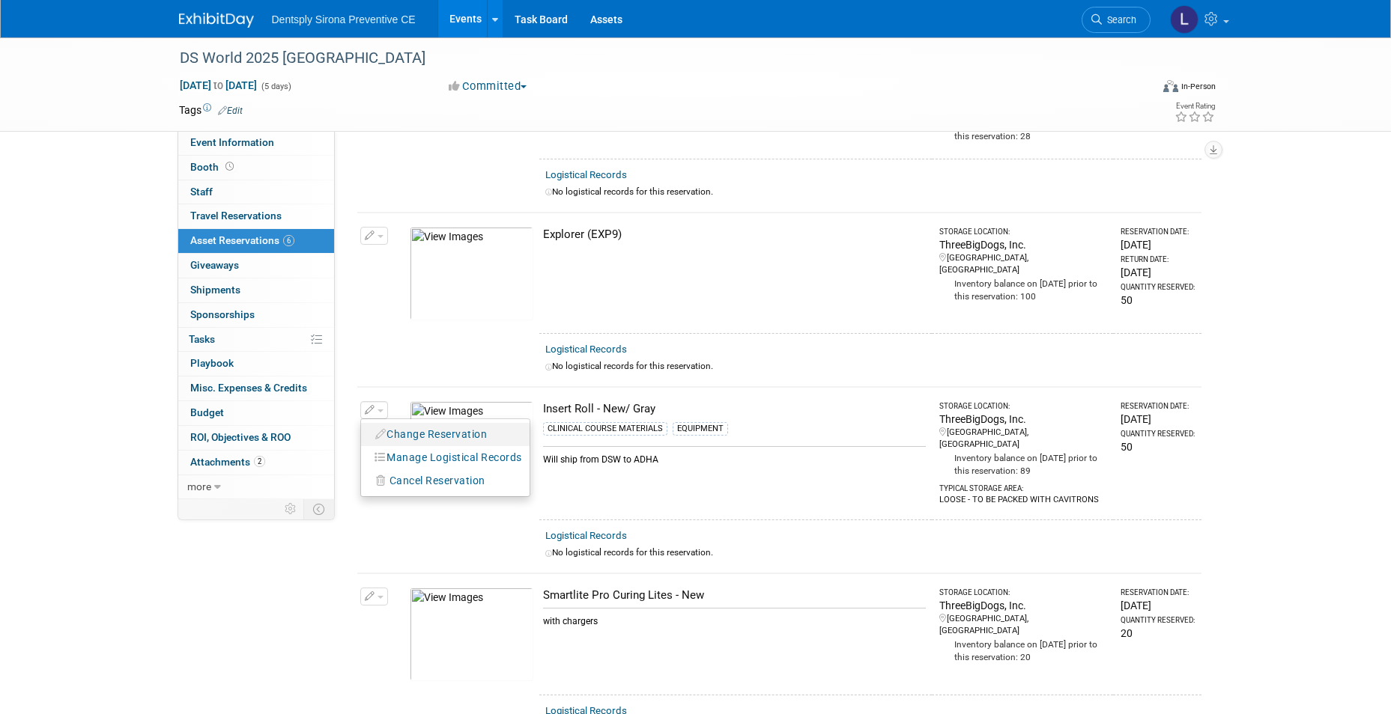
click at [406, 431] on button "Change Reservation" at bounding box center [431, 435] width 127 height 20
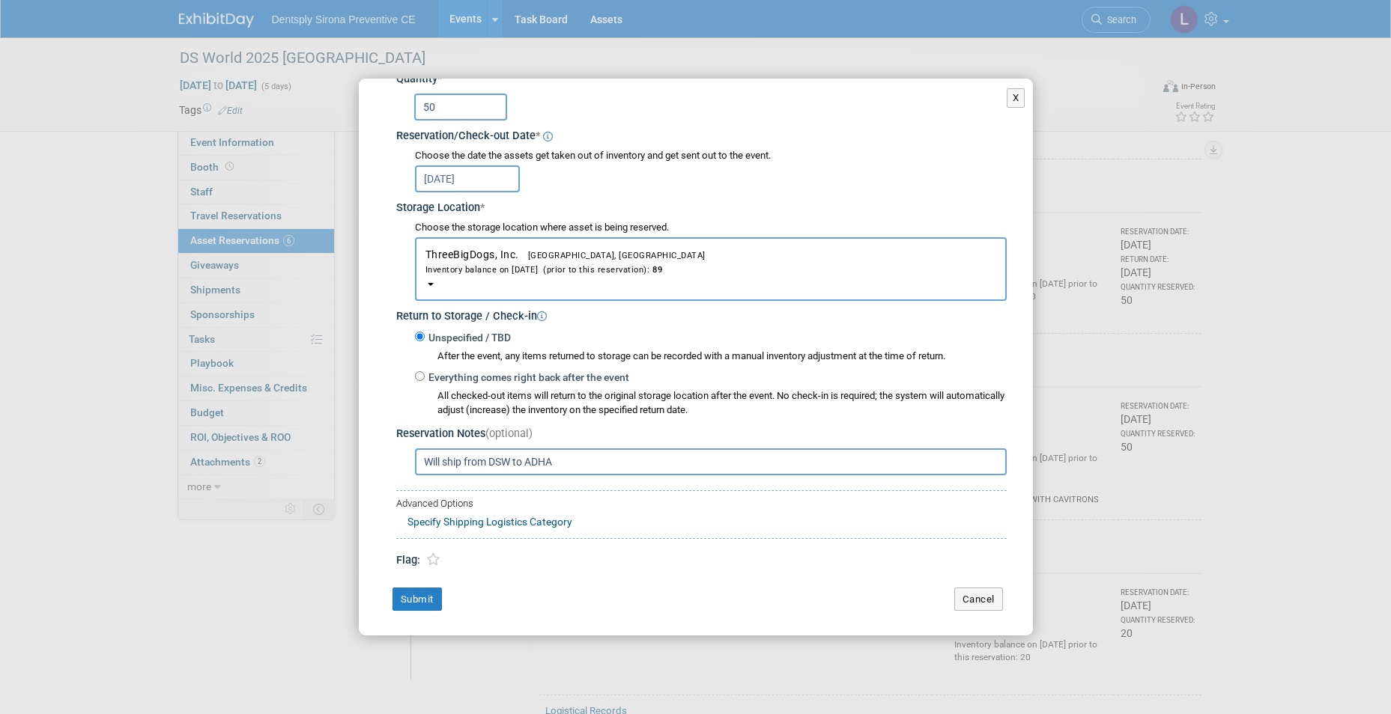
scroll to position [141, 0]
click at [959, 593] on button "Cancel" at bounding box center [978, 598] width 49 height 24
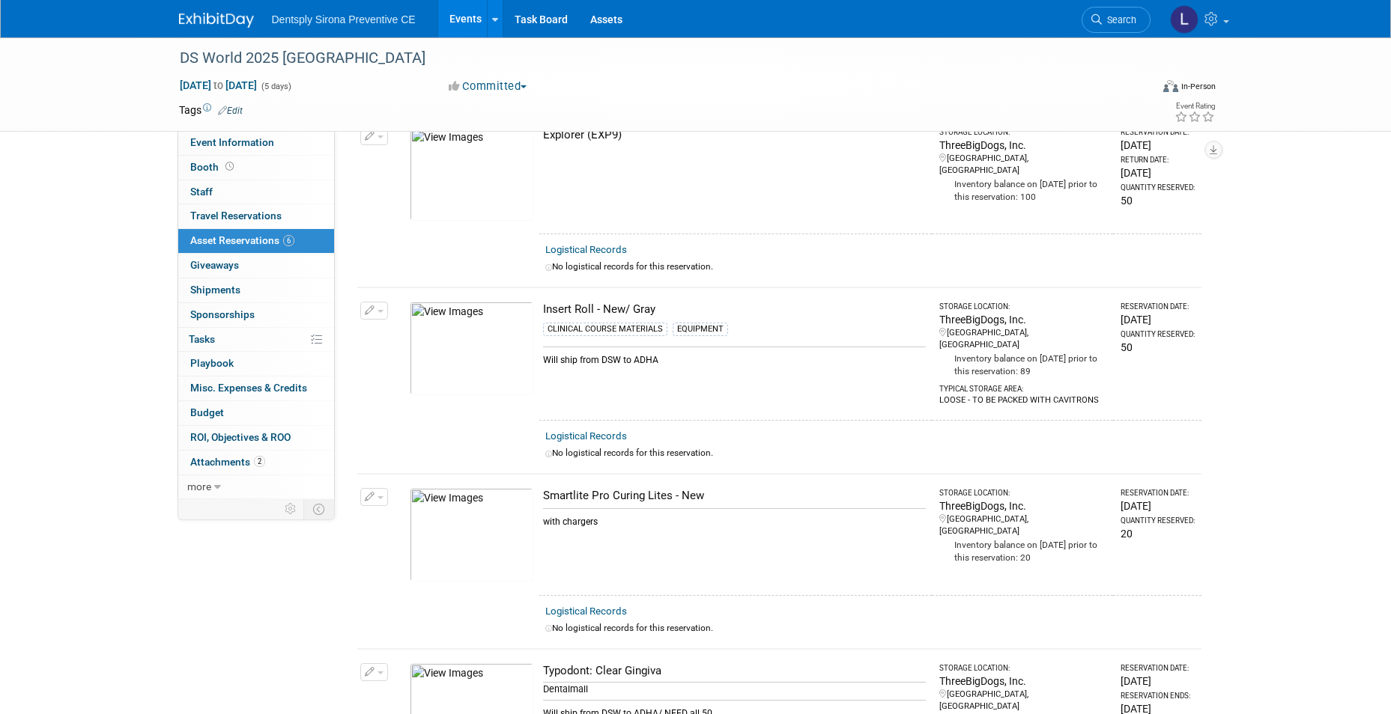
scroll to position [493, 0]
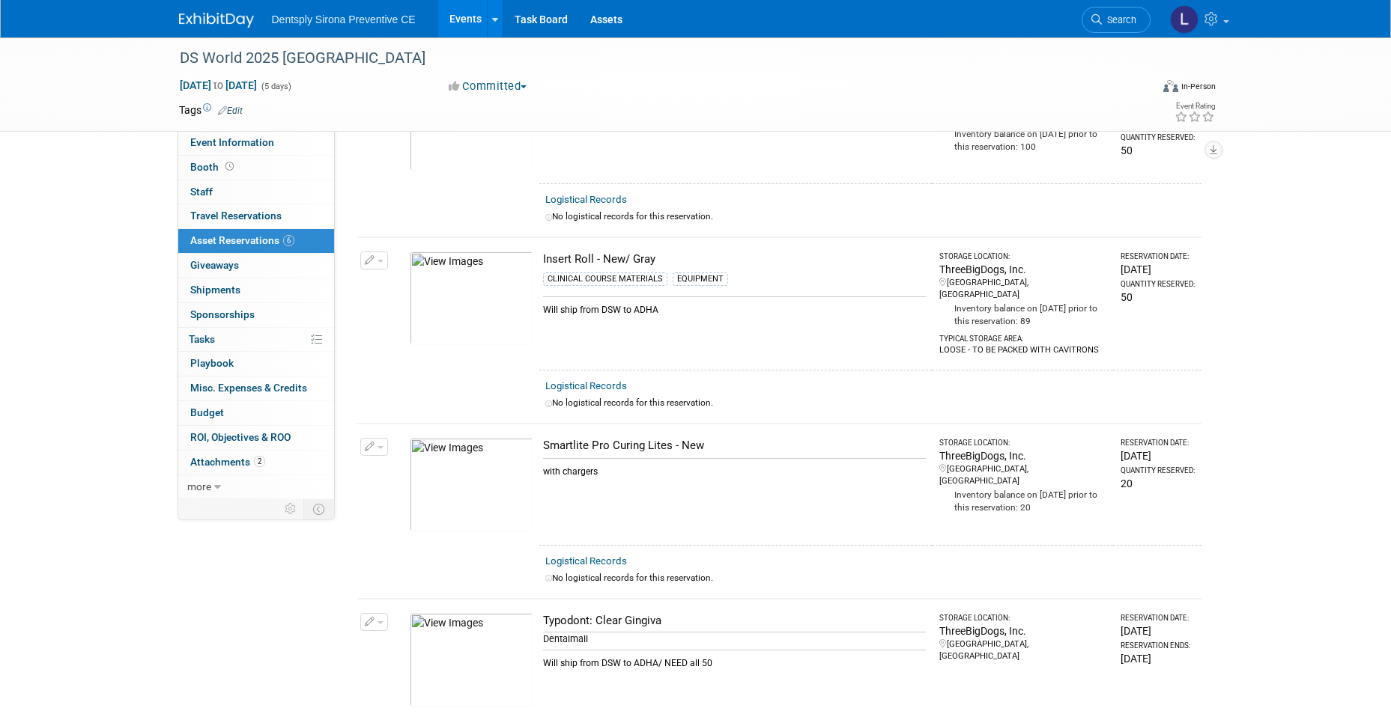
click at [374, 438] on button "button" at bounding box center [374, 447] width 28 height 18
click at [386, 466] on icon "button" at bounding box center [381, 471] width 12 height 10
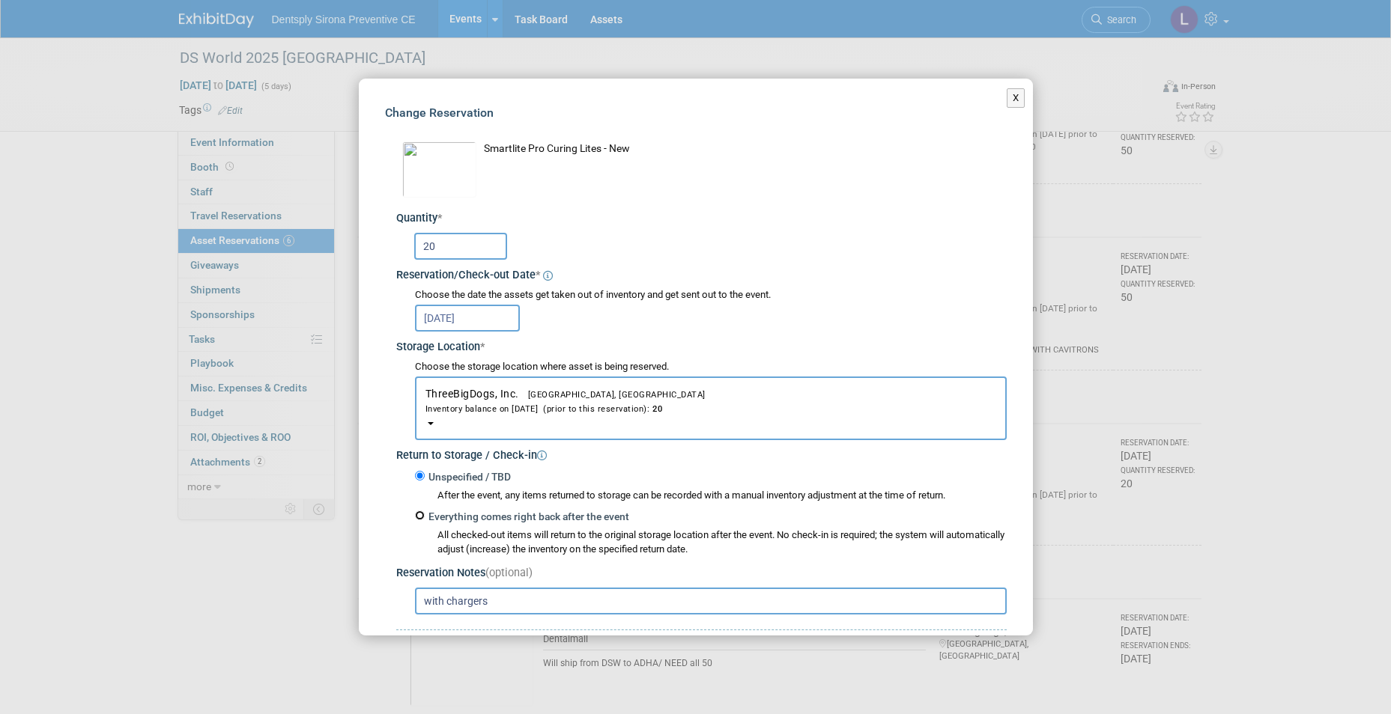
click at [421, 517] on input "Everything comes right back after the event" at bounding box center [420, 516] width 10 height 10
radio input "true"
select select "8"
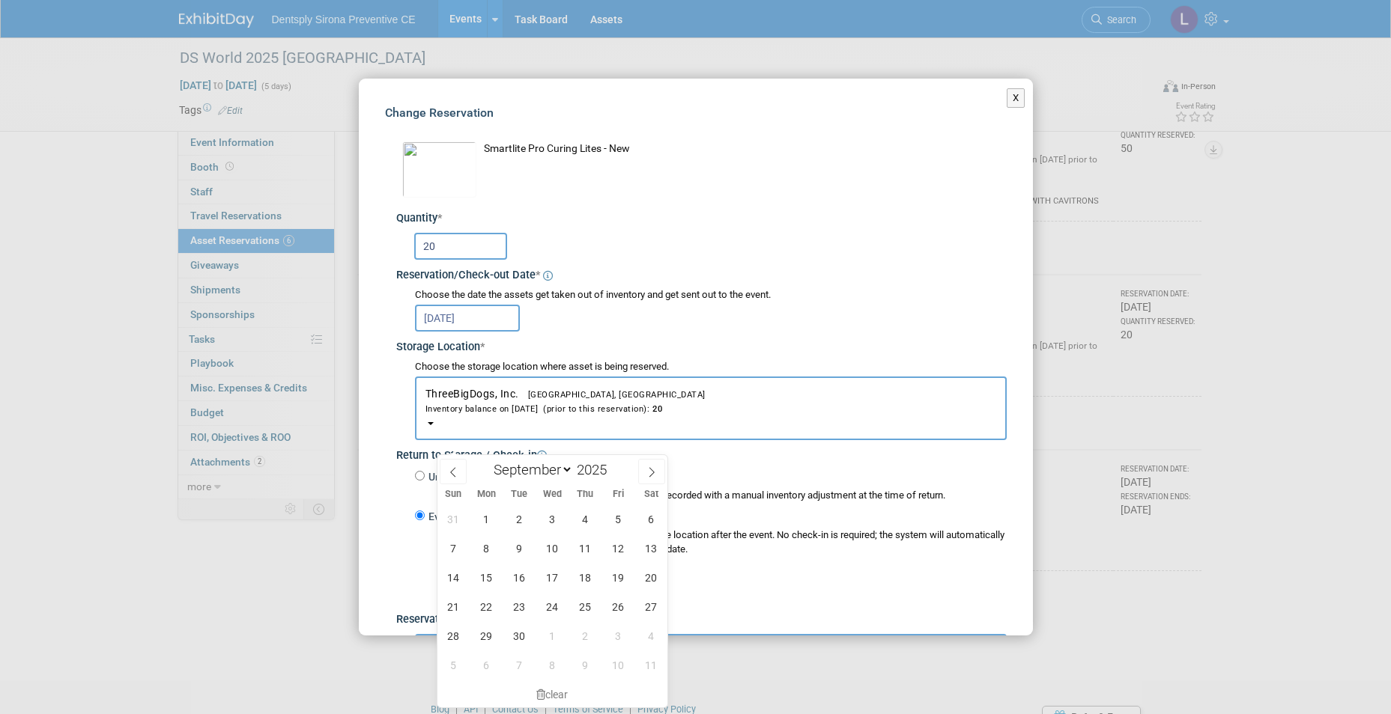
scroll to position [643, 0]
click at [461, 637] on span "28" at bounding box center [453, 635] width 29 height 29
type input "[DATE]"
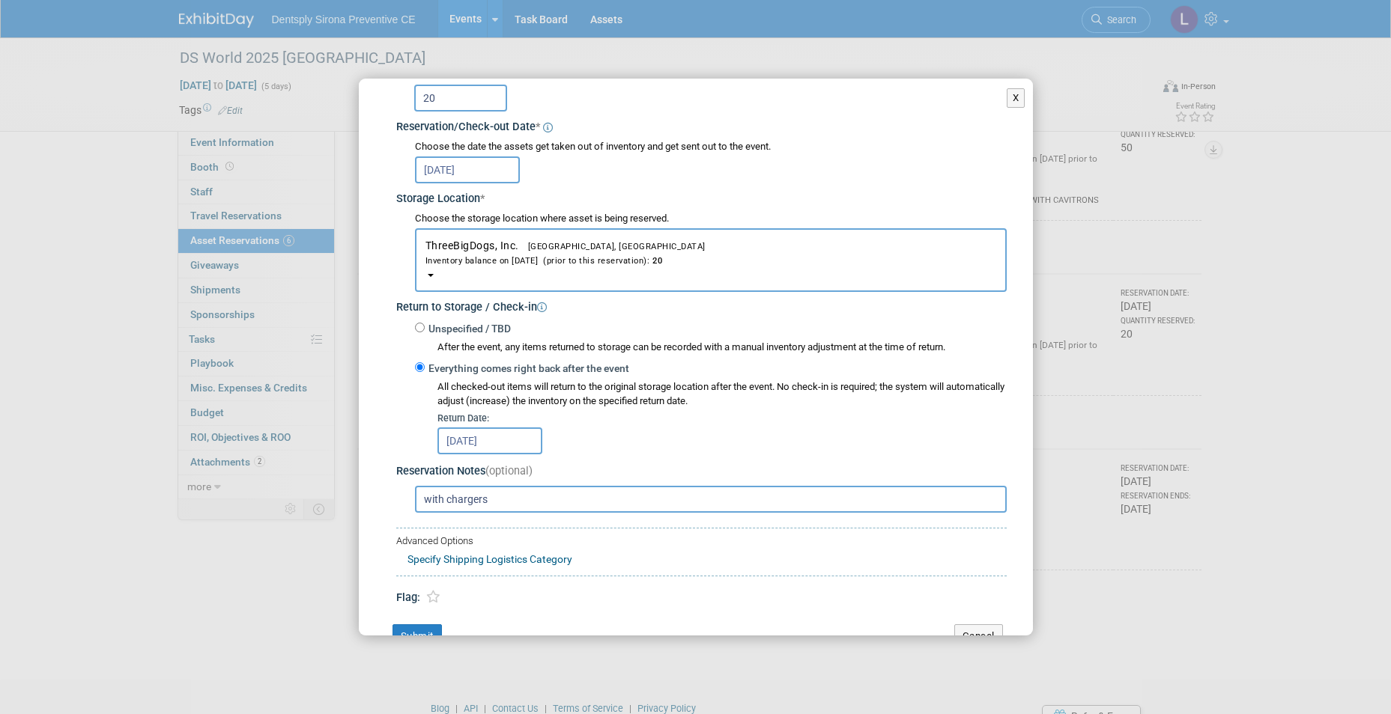
scroll to position [150, 0]
click at [428, 624] on button "Submit" at bounding box center [416, 635] width 49 height 24
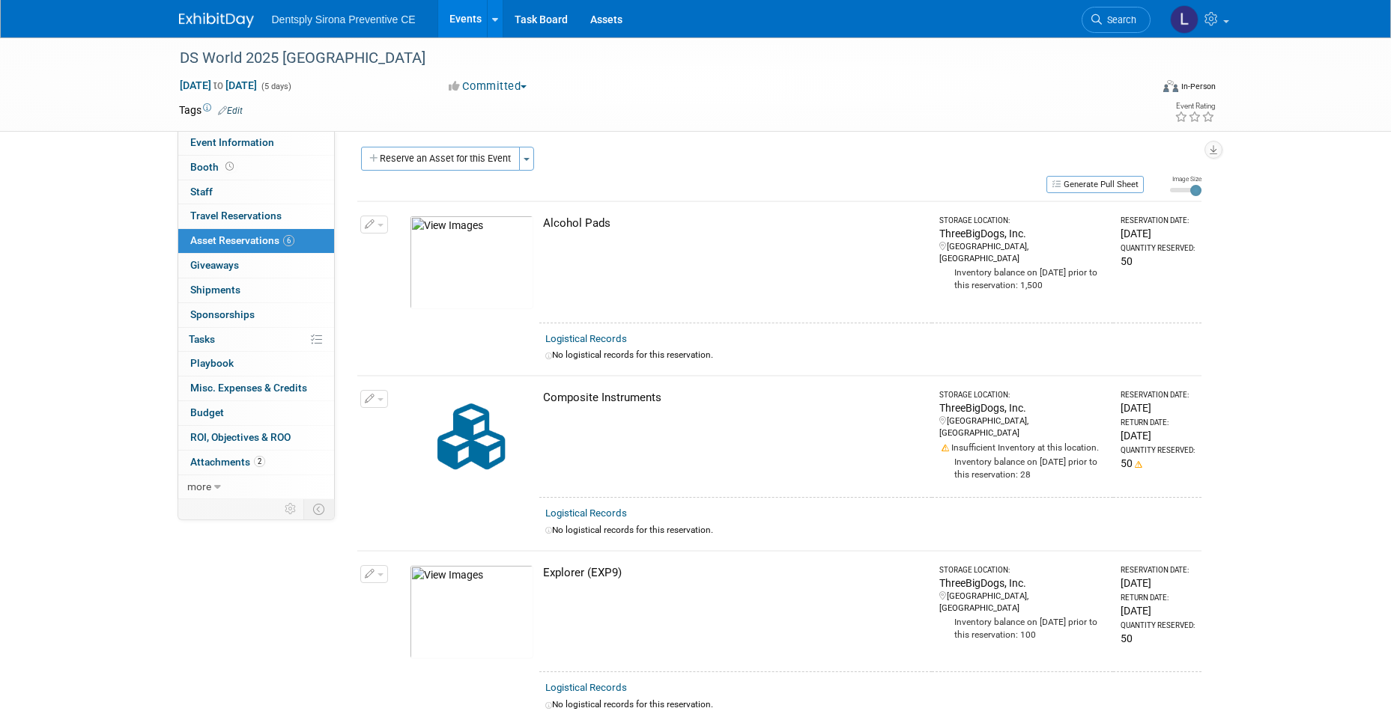
scroll to position [0, 0]
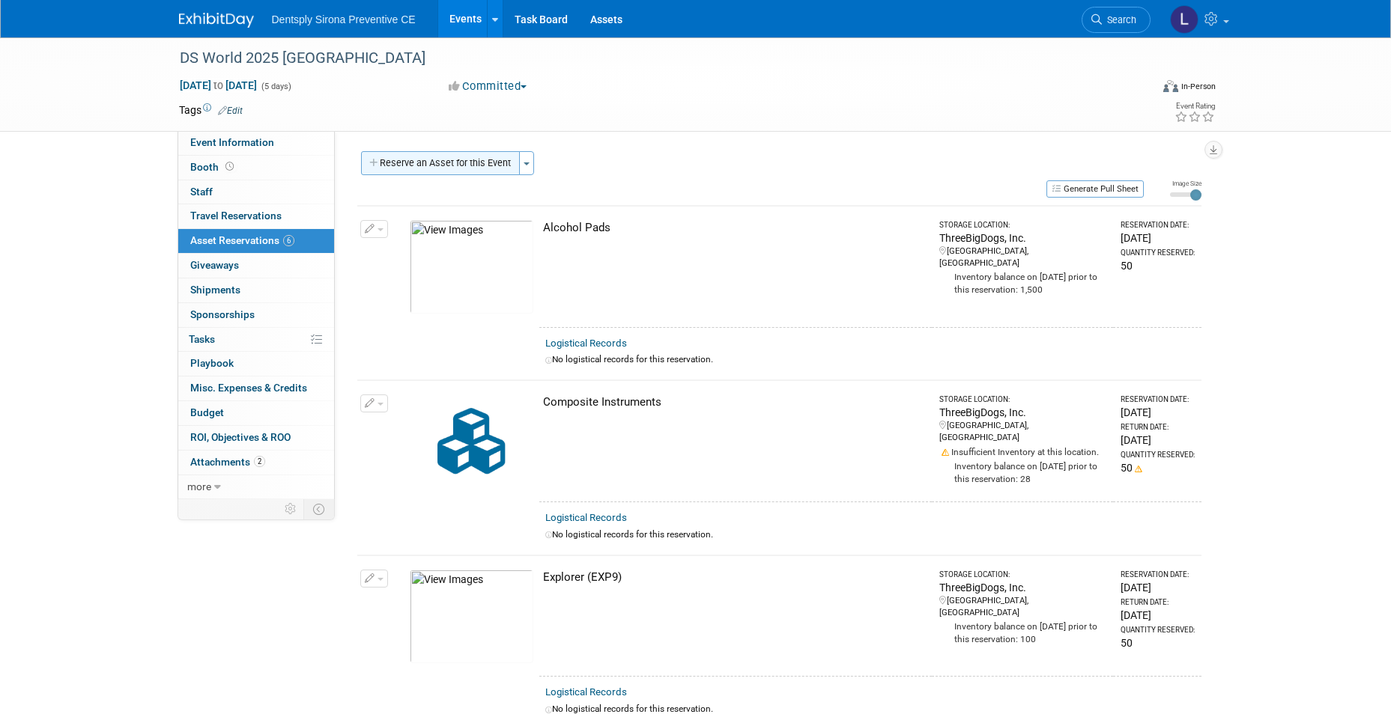
click at [398, 166] on button "Reserve an Asset for this Event" at bounding box center [440, 163] width 159 height 24
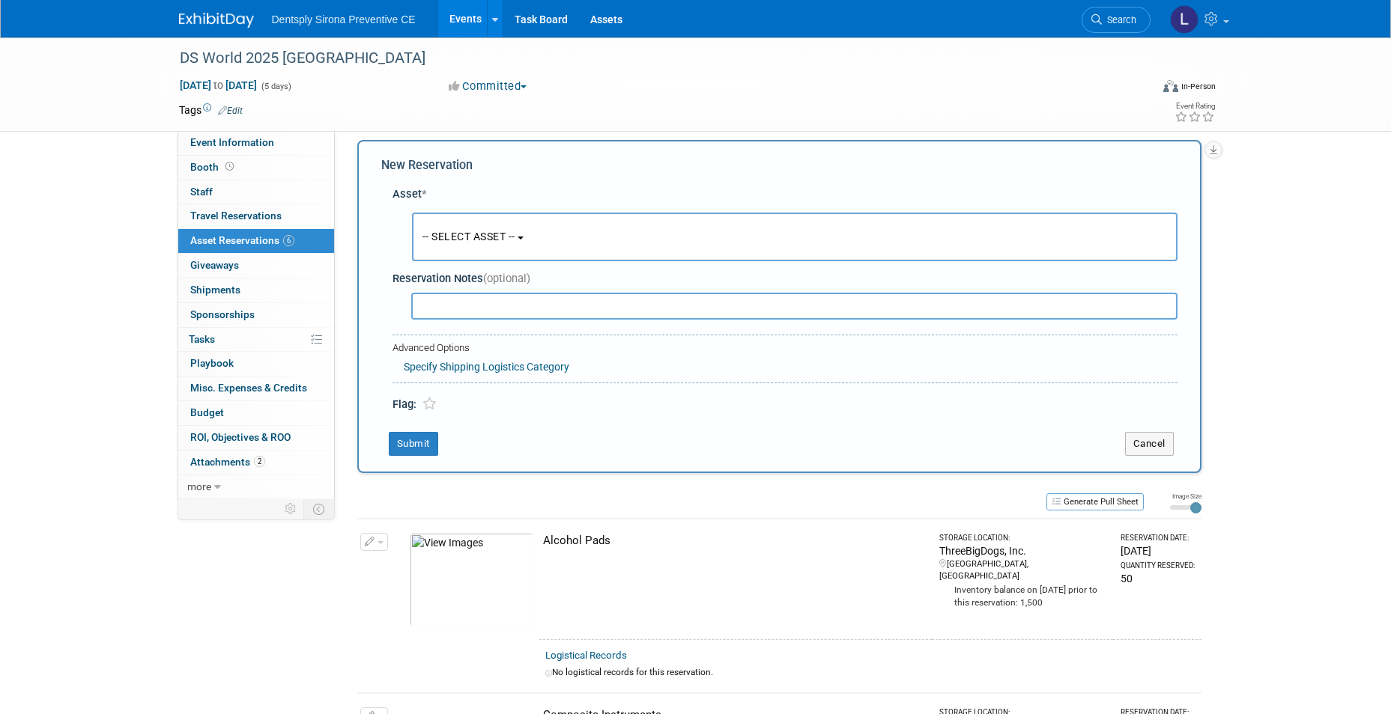
scroll to position [14, 0]
click at [443, 236] on span "-- SELECT ASSET --" at bounding box center [468, 234] width 93 height 12
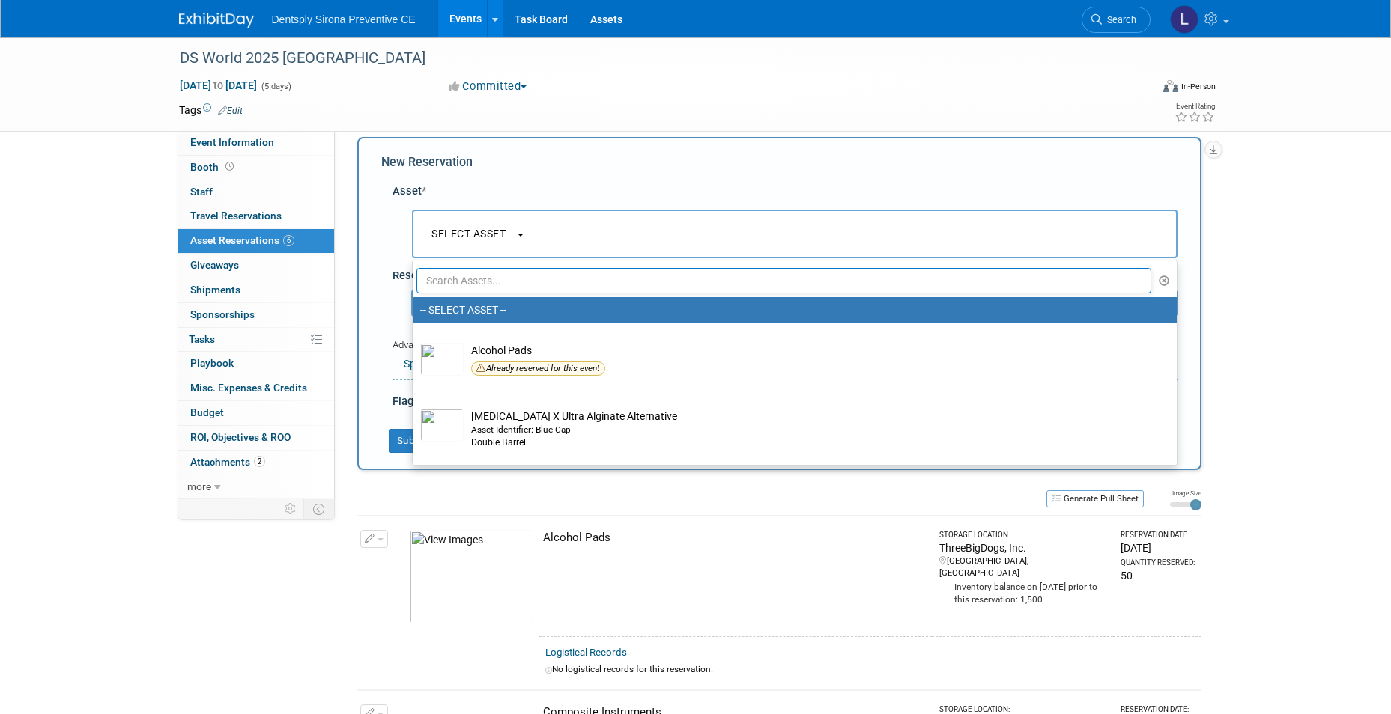
click at [452, 276] on input "text" at bounding box center [783, 280] width 735 height 25
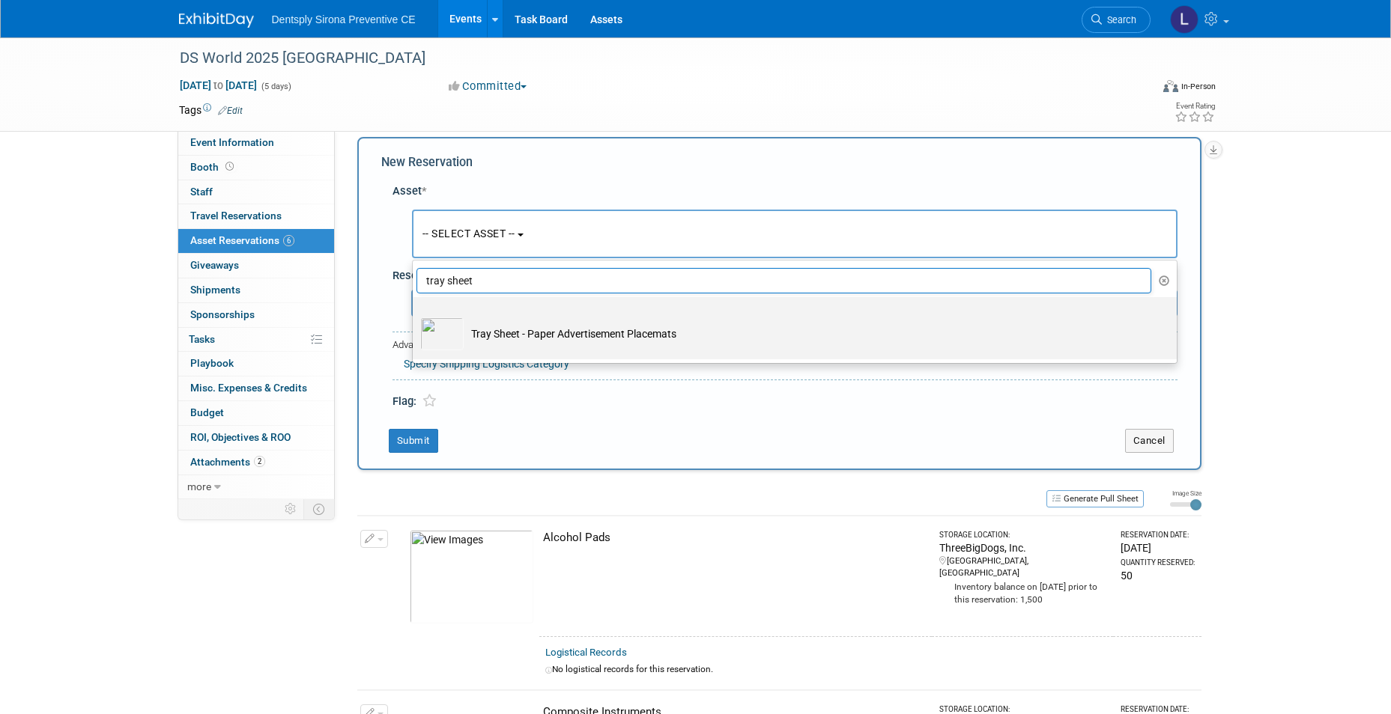
type input "tray sheet"
click at [468, 337] on td "Tray Sheet - Paper Advertisement Placemats" at bounding box center [805, 334] width 683 height 33
click at [415, 315] on input "Tray Sheet - Paper Advertisement Placemats" at bounding box center [410, 311] width 10 height 10
select select "10719023"
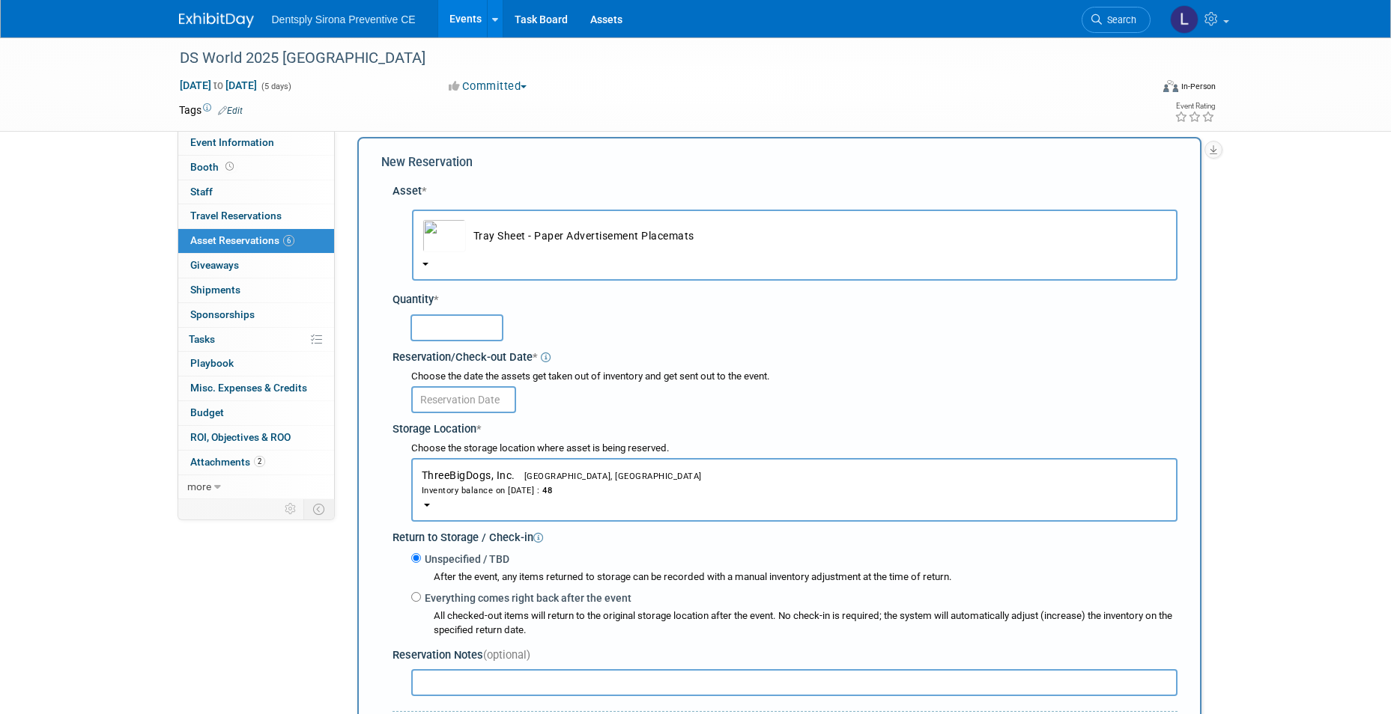
click at [466, 337] on input "text" at bounding box center [456, 328] width 93 height 27
type input "50"
click at [449, 399] on input "text" at bounding box center [463, 399] width 105 height 27
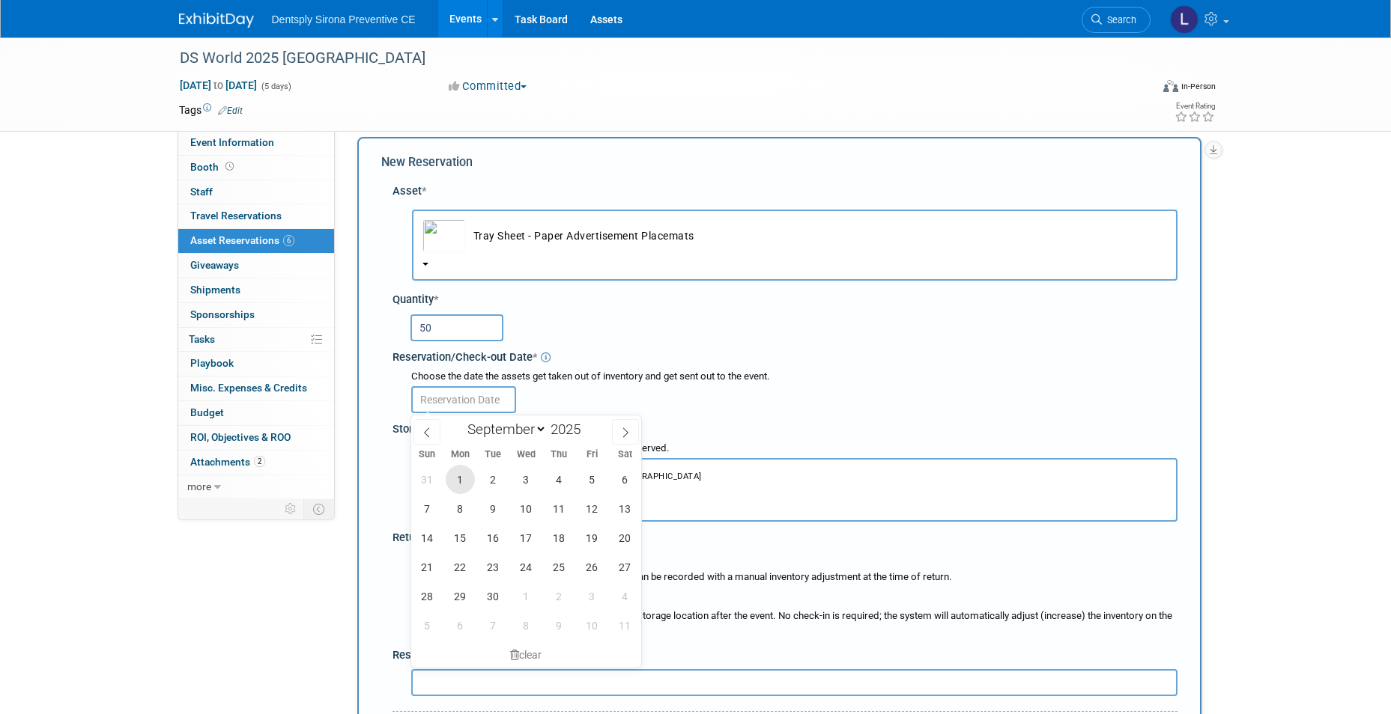
click at [460, 474] on span "1" at bounding box center [460, 479] width 29 height 29
type input "[DATE]"
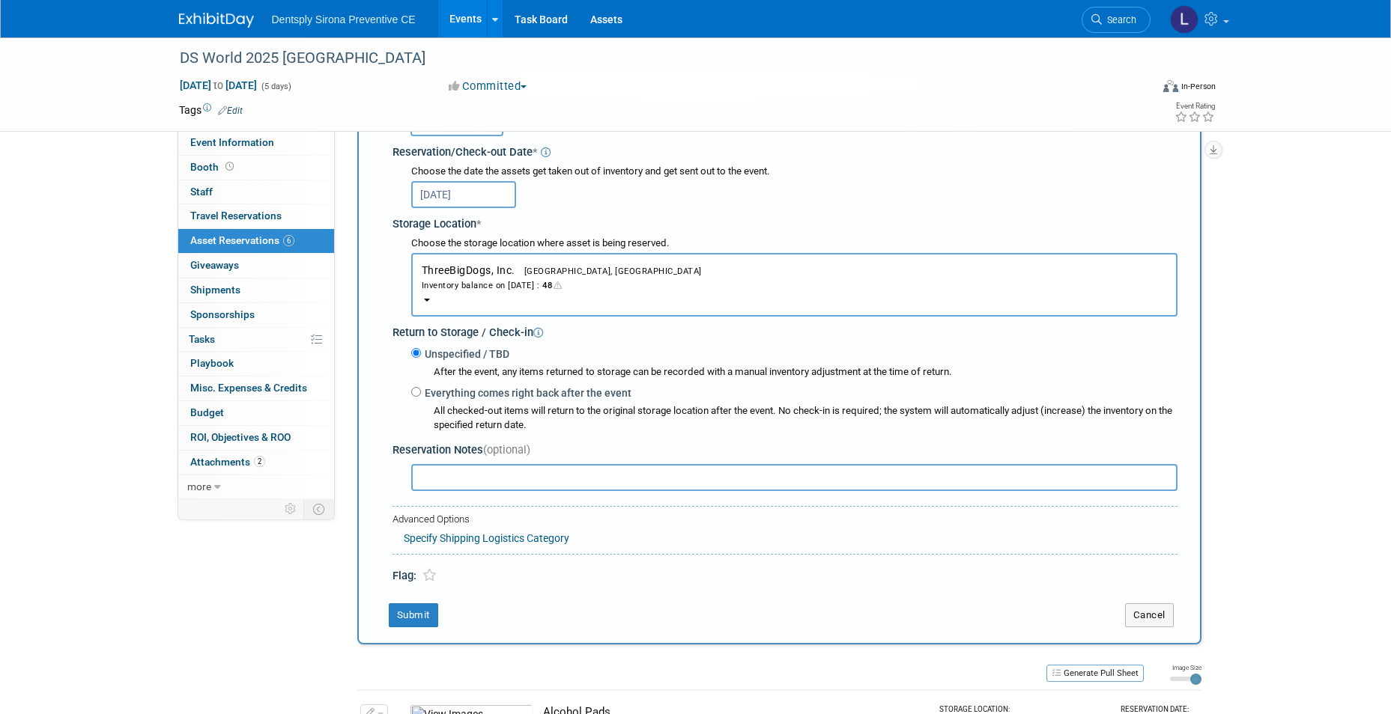
scroll to position [239, 0]
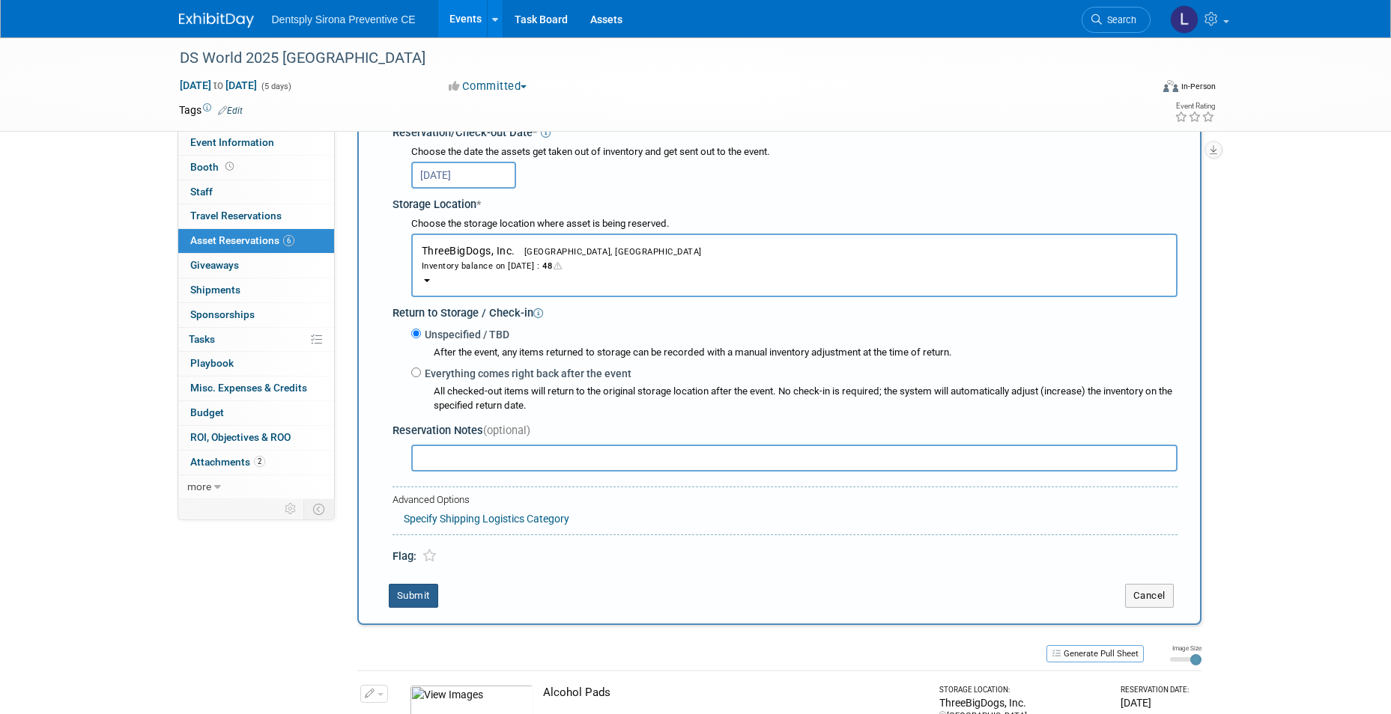
click at [397, 601] on button "Submit" at bounding box center [413, 596] width 49 height 24
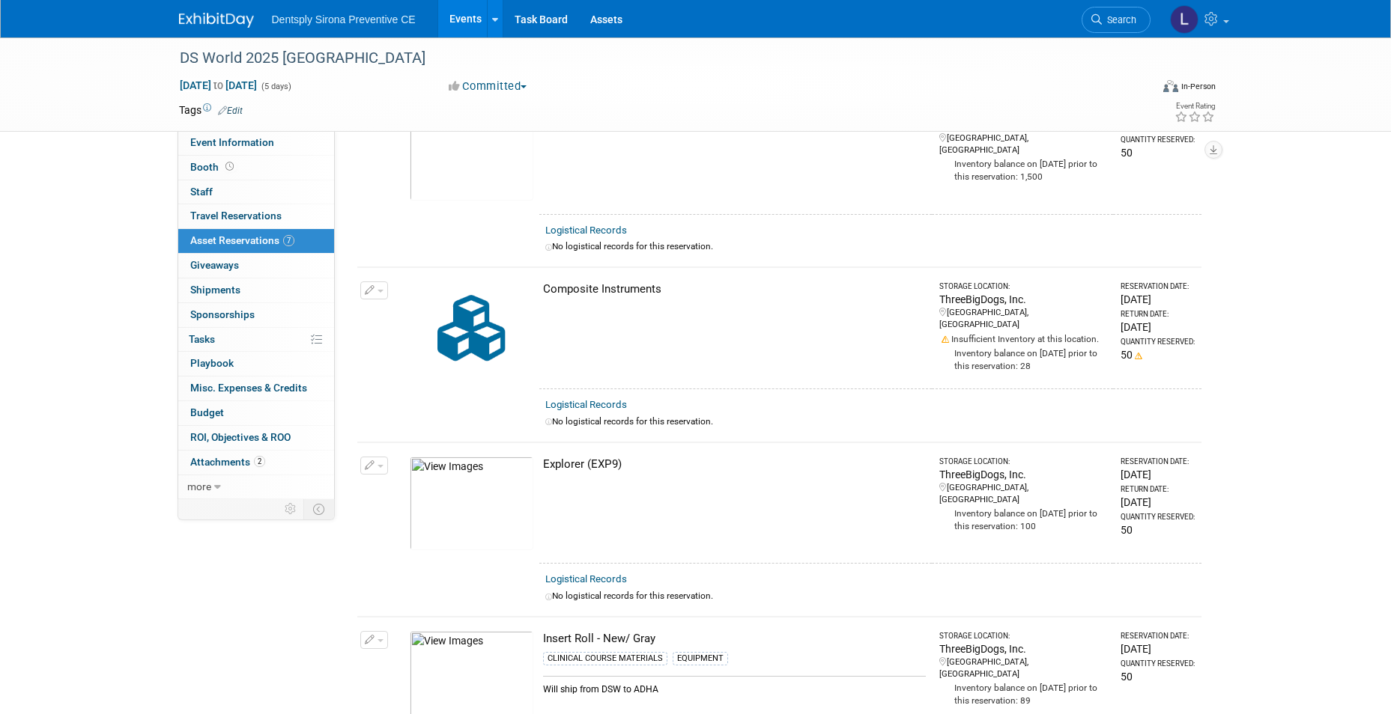
scroll to position [0, 0]
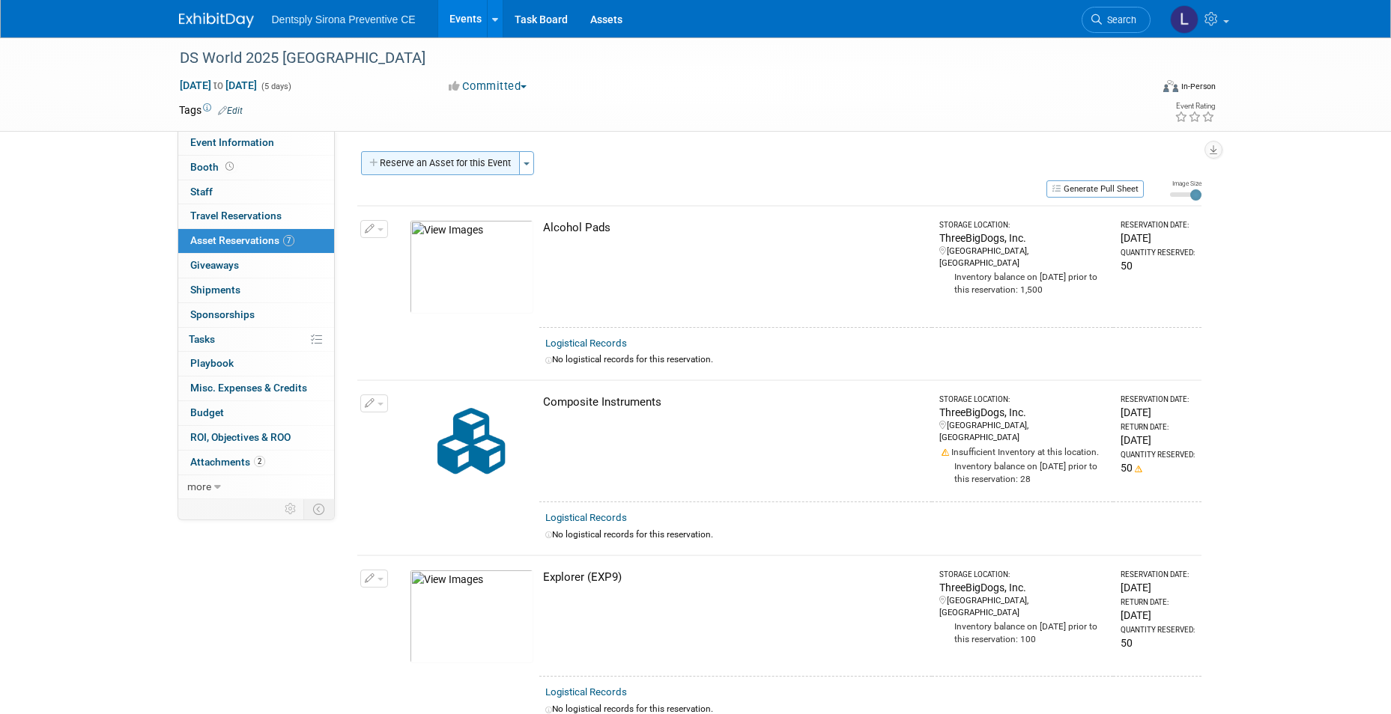
click at [448, 162] on button "Reserve an Asset for this Event" at bounding box center [440, 163] width 159 height 24
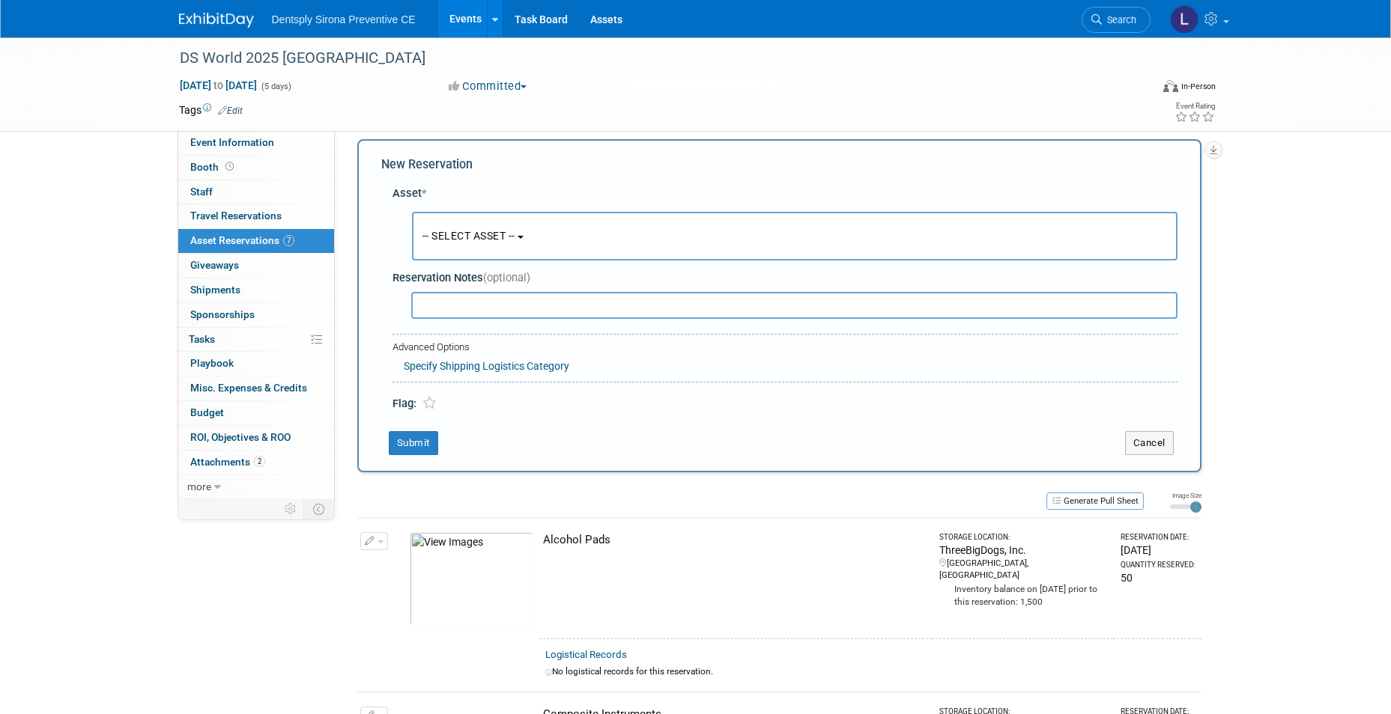
scroll to position [14, 0]
click at [458, 228] on span "-- SELECT ASSET --" at bounding box center [468, 234] width 93 height 12
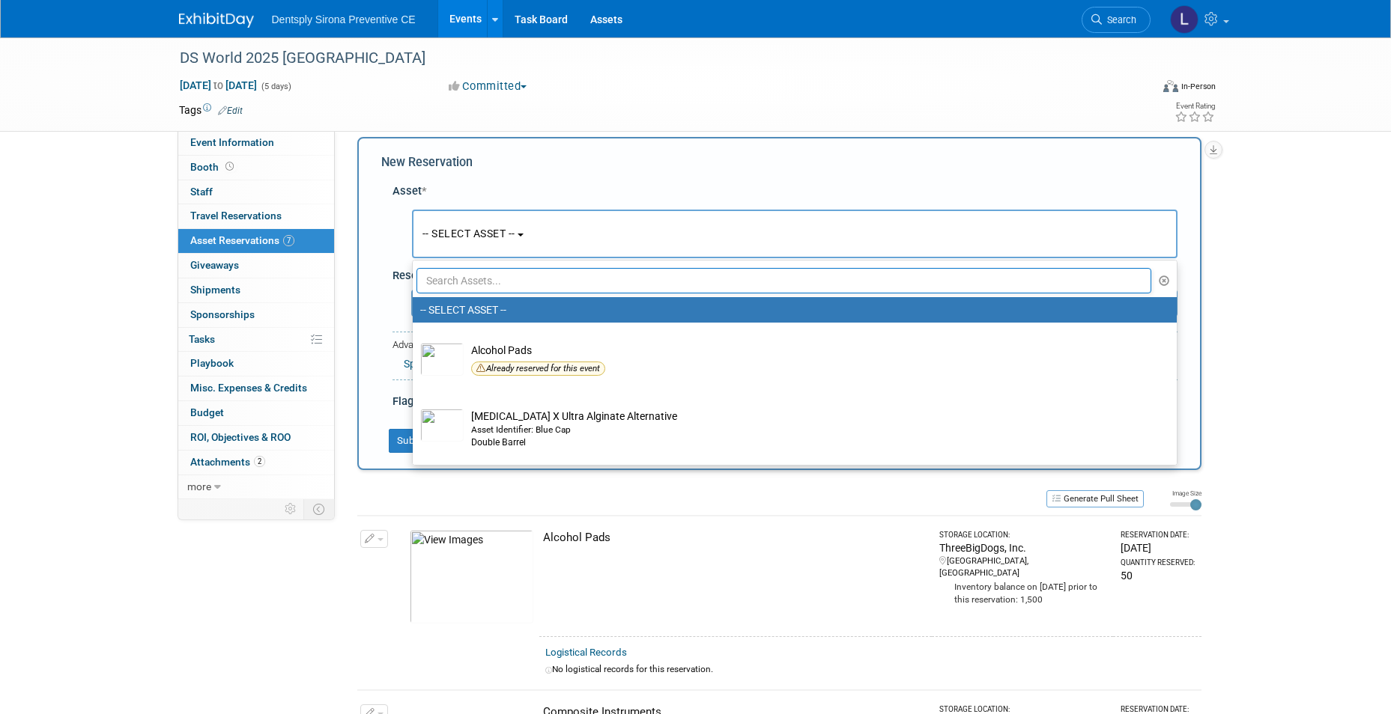
click at [482, 288] on input "text" at bounding box center [783, 280] width 735 height 25
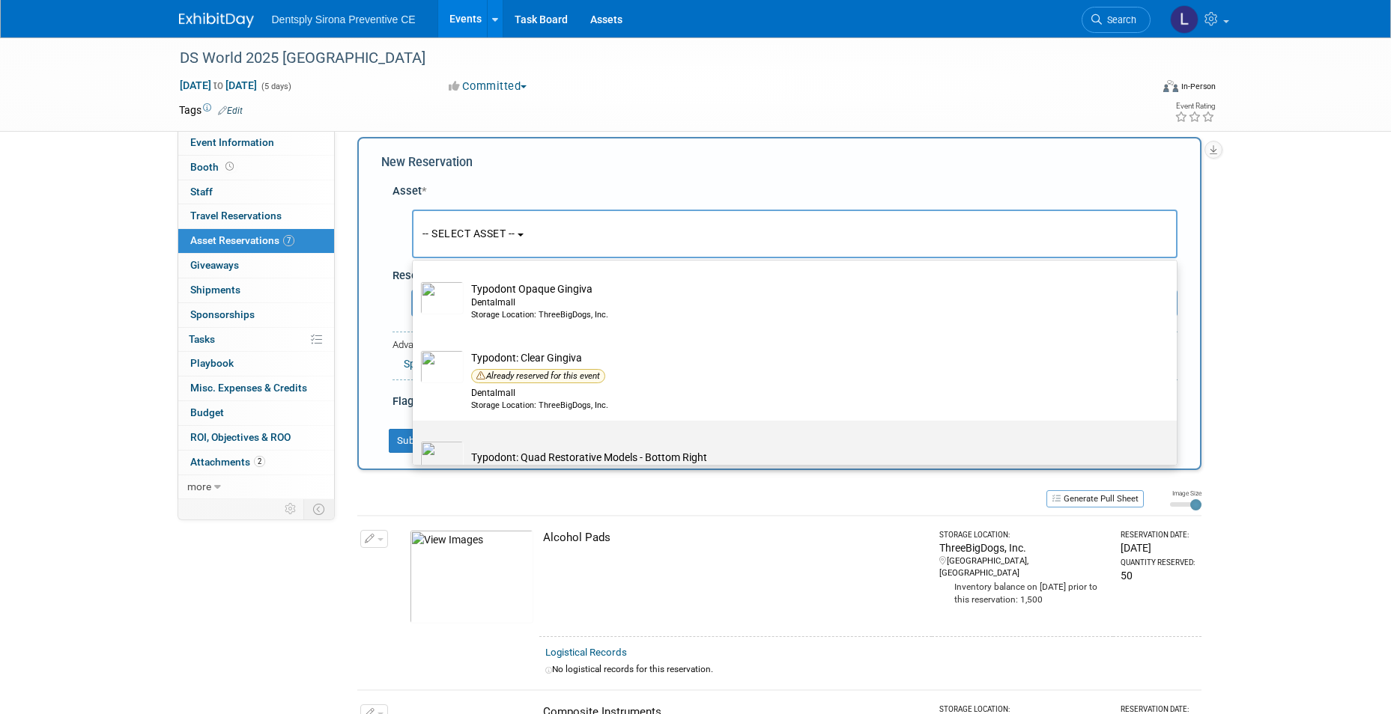
scroll to position [0, 0]
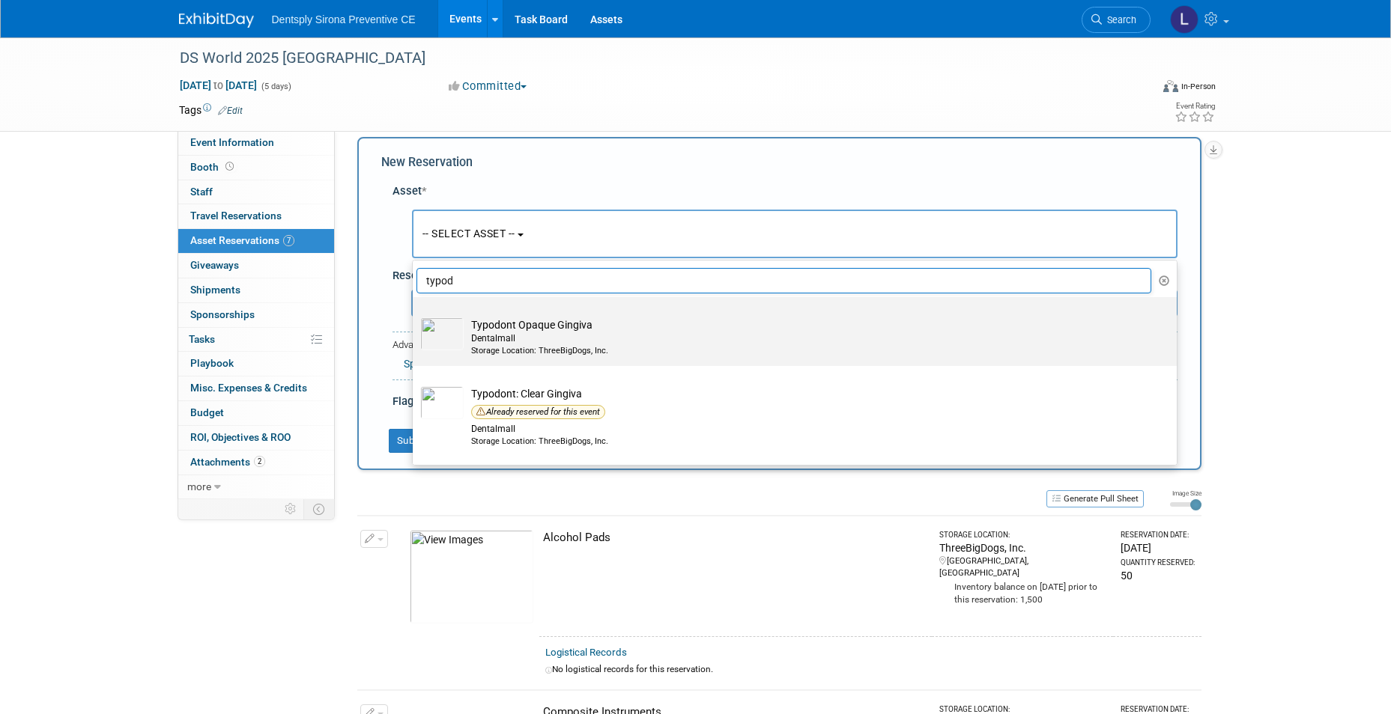
type input "typod"
click at [665, 339] on div "Dentalmall" at bounding box center [809, 339] width 676 height 13
click at [415, 315] on input "Typodont Opaque Gingiva Dentalmall Storage Location: ThreeBigDogs, Inc." at bounding box center [410, 311] width 10 height 10
select select "10726970"
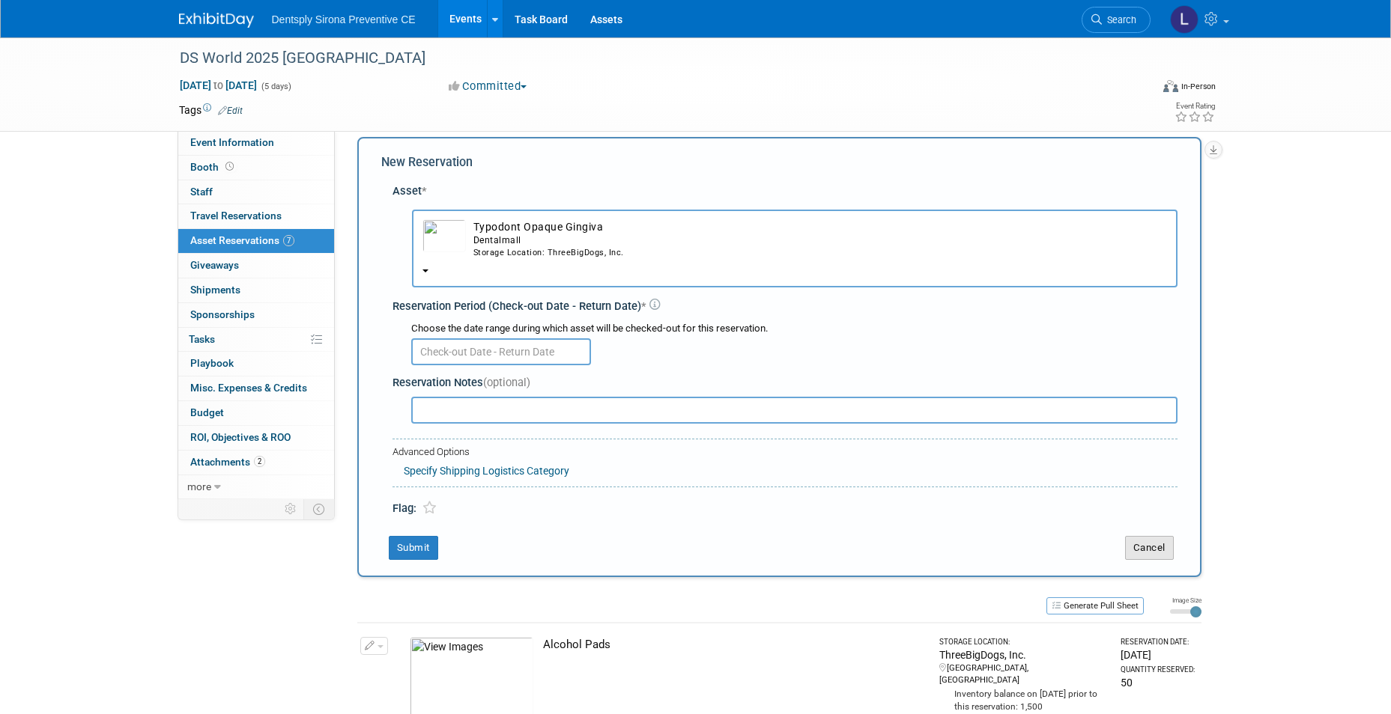
click at [1152, 549] on button "Cancel" at bounding box center [1149, 548] width 49 height 24
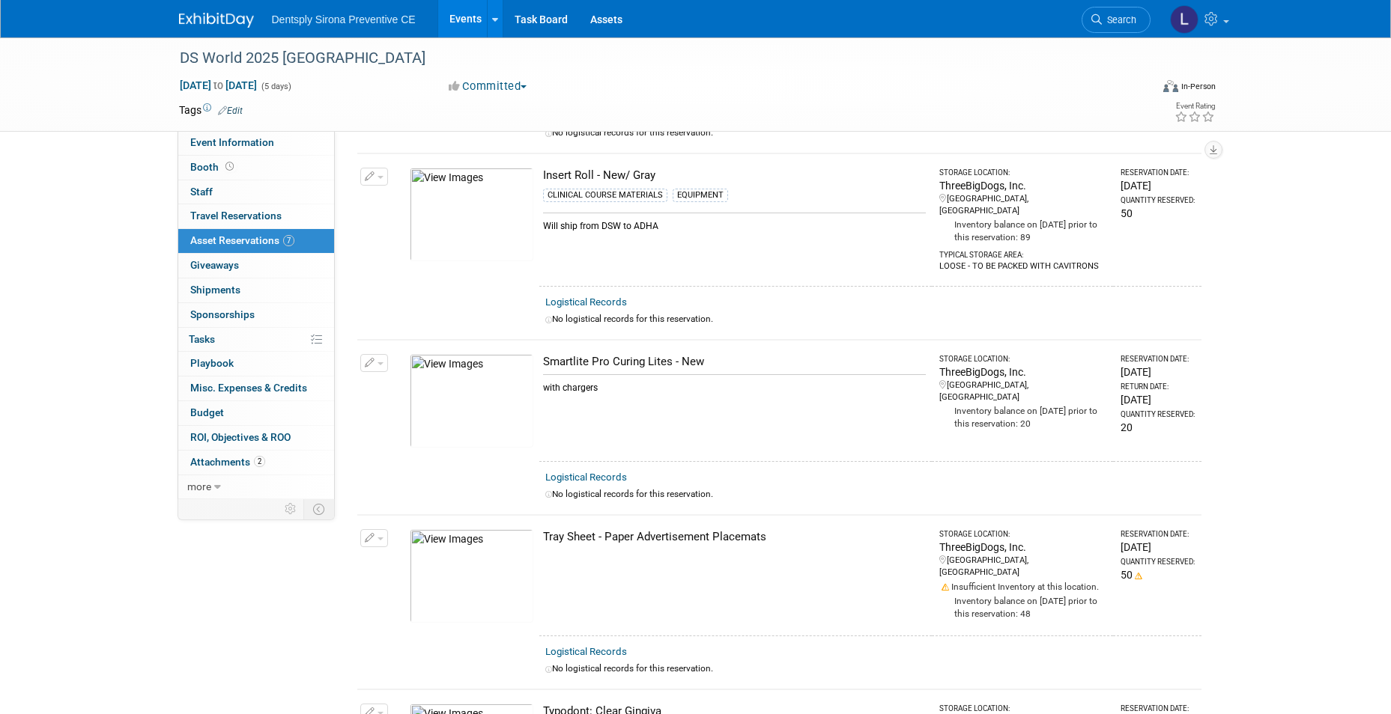
scroll to position [572, 0]
